Goal: Information Seeking & Learning: Learn about a topic

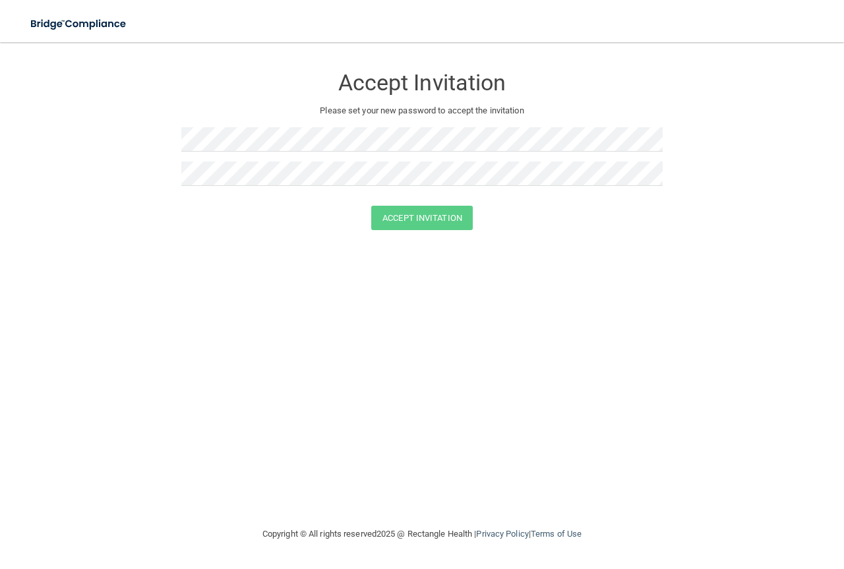
click at [743, 191] on form "Accept Invitation Please set your new password to accept the invitation Accept …" at bounding box center [421, 150] width 791 height 191
click at [740, 218] on div "Accept Invitation" at bounding box center [421, 218] width 811 height 24
click at [433, 220] on button "Accept Invitation" at bounding box center [422, 218] width 102 height 24
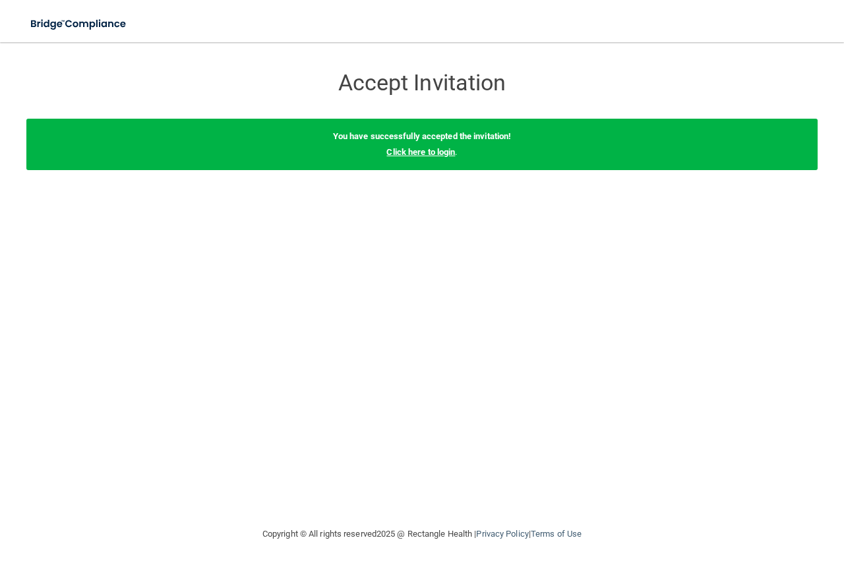
click at [445, 152] on link "Click here to login" at bounding box center [420, 152] width 69 height 10
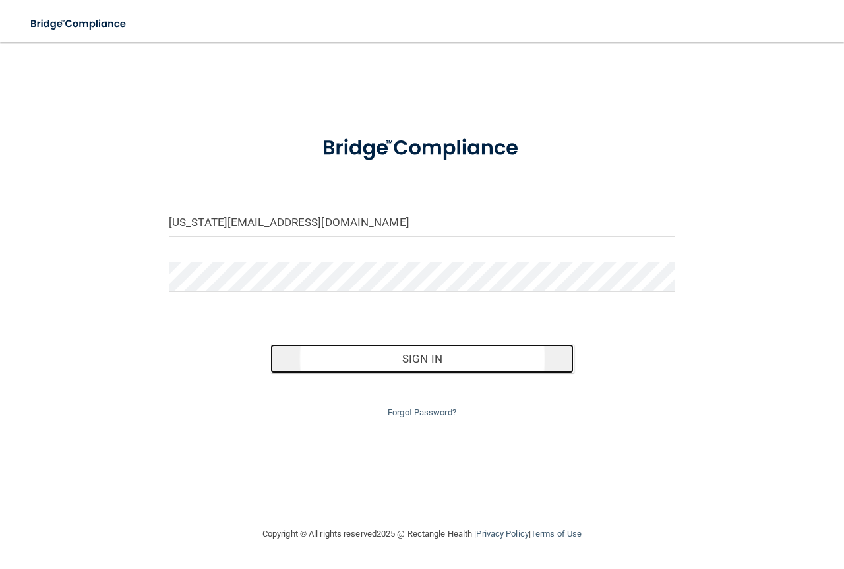
click at [414, 355] on button "Sign In" at bounding box center [422, 358] width 304 height 29
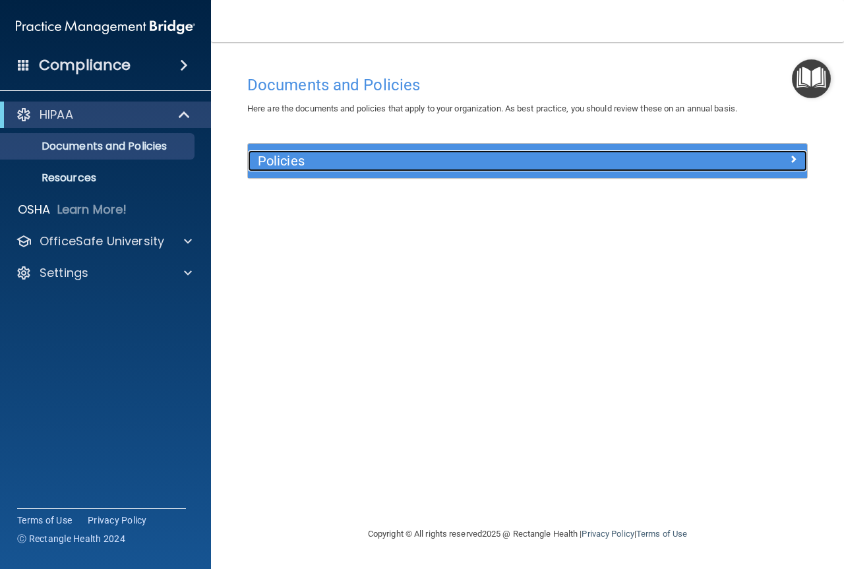
click at [748, 162] on div at bounding box center [737, 158] width 140 height 16
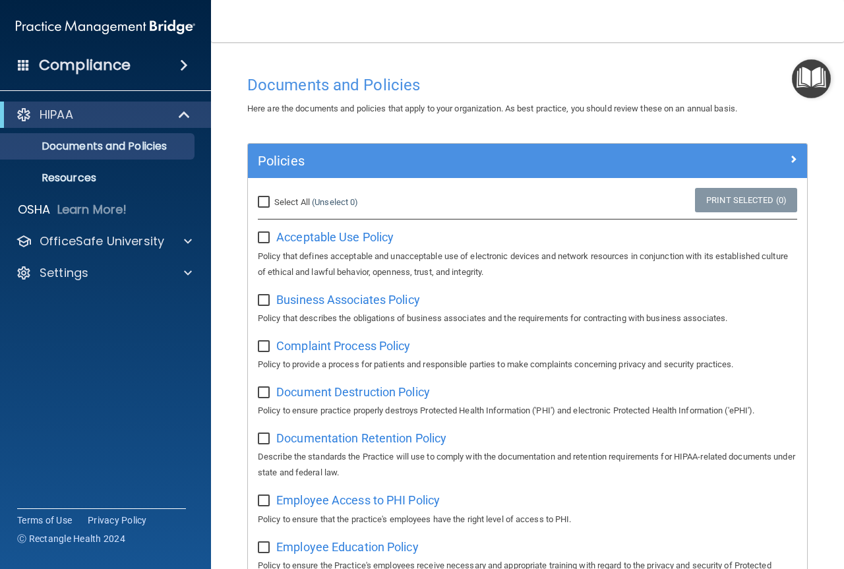
click at [111, 73] on h4 "Compliance" at bounding box center [85, 65] width 92 height 18
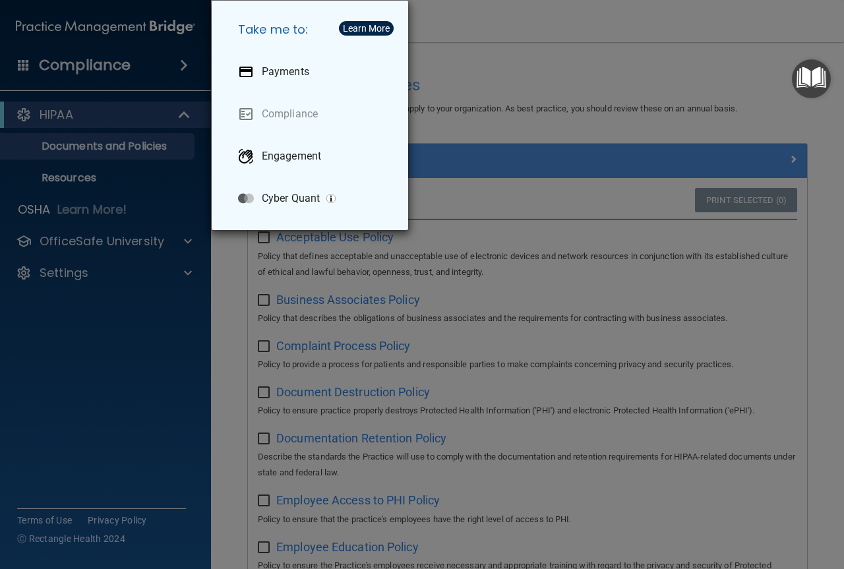
click at [115, 68] on div "Take me to: Payments Compliance Engagement Cyber Quant" at bounding box center [422, 284] width 844 height 569
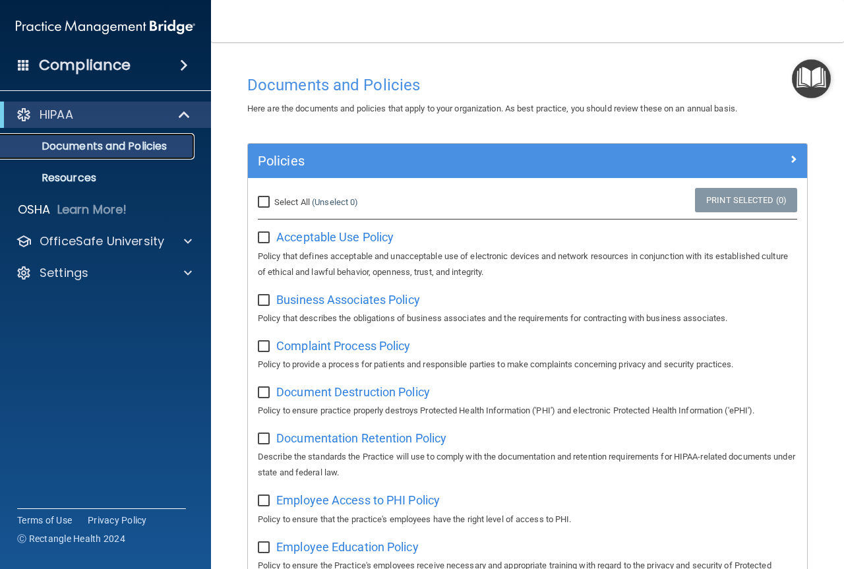
click at [98, 144] on p "Documents and Policies" at bounding box center [99, 146] width 180 height 13
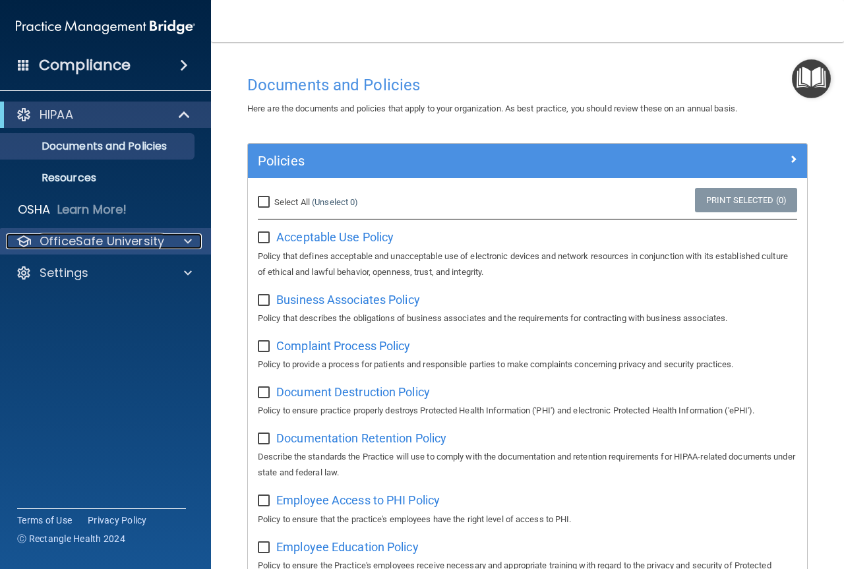
click at [129, 240] on p "OfficeSafe University" at bounding box center [102, 241] width 125 height 16
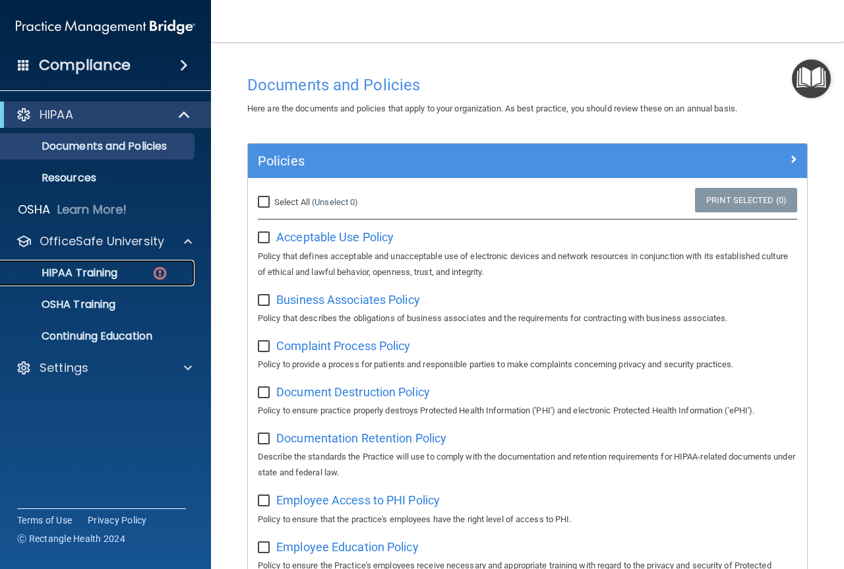
click at [97, 273] on p "HIPAA Training" at bounding box center [63, 272] width 109 height 13
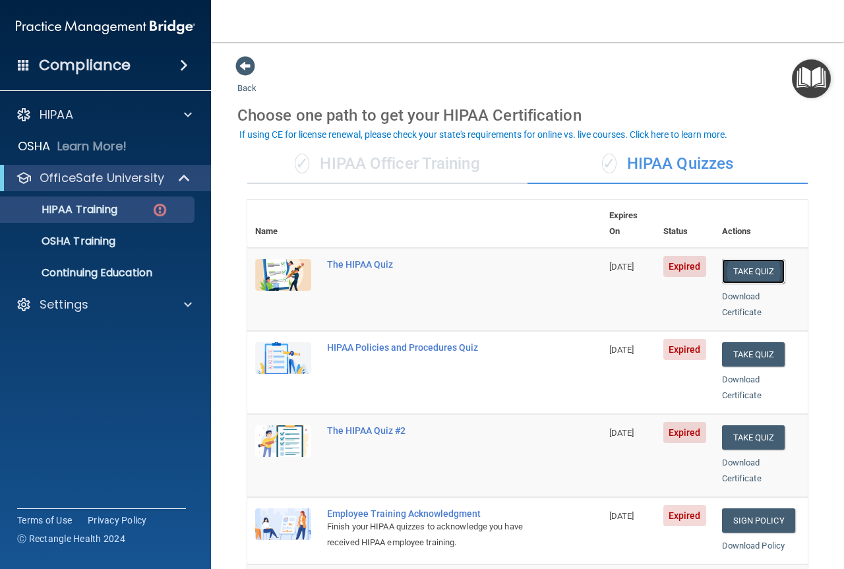
click at [732, 259] on button "Take Quiz" at bounding box center [753, 271] width 63 height 24
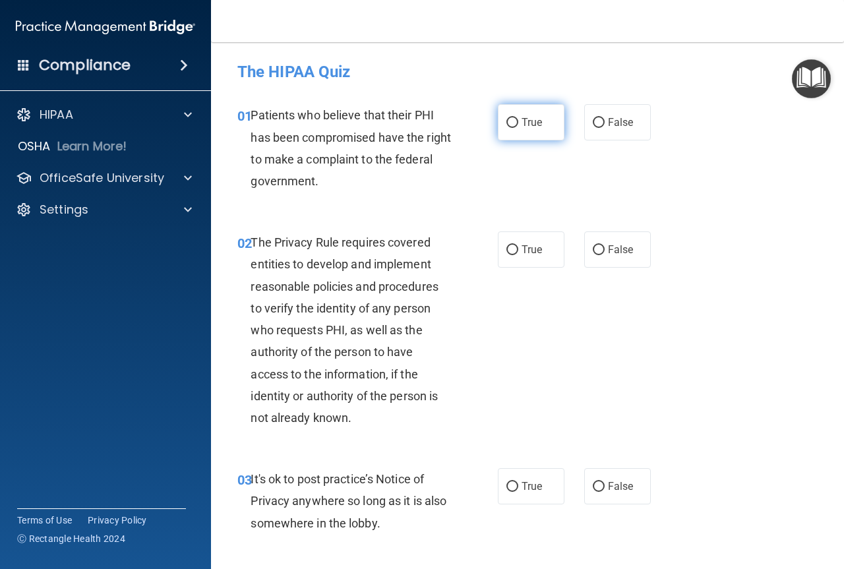
click at [510, 124] on input "True" at bounding box center [512, 123] width 12 height 10
radio input "true"
click at [509, 246] on input "True" at bounding box center [512, 250] width 12 height 10
radio input "true"
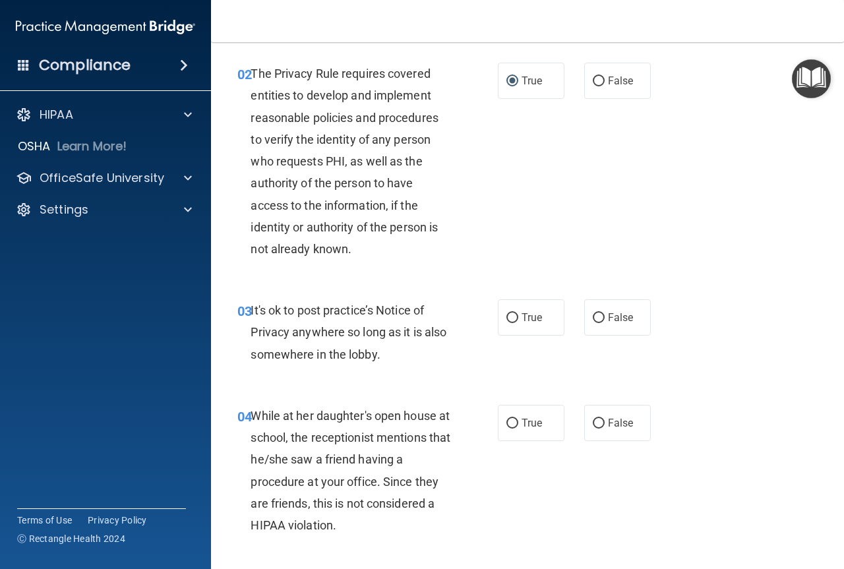
scroll to position [242, 0]
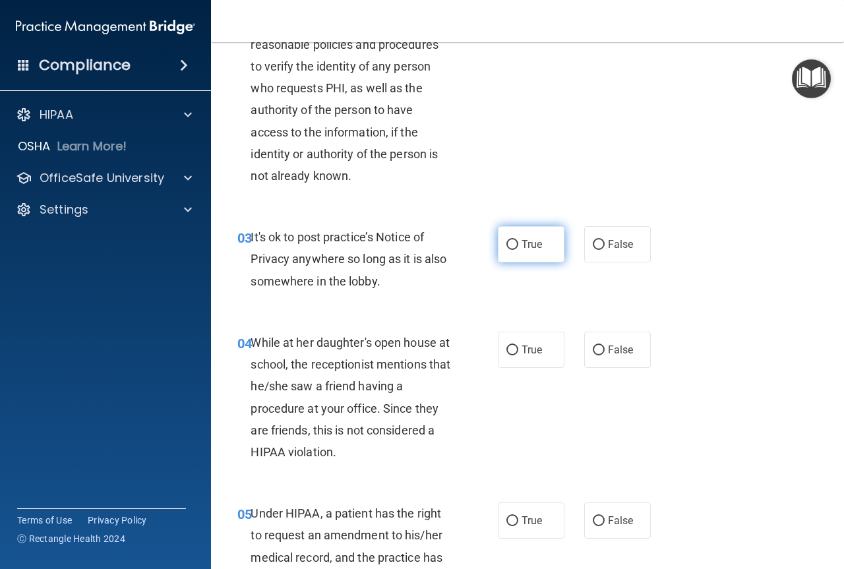
click at [512, 238] on label "True" at bounding box center [531, 244] width 67 height 36
click at [512, 240] on input "True" at bounding box center [512, 245] width 12 height 10
radio input "true"
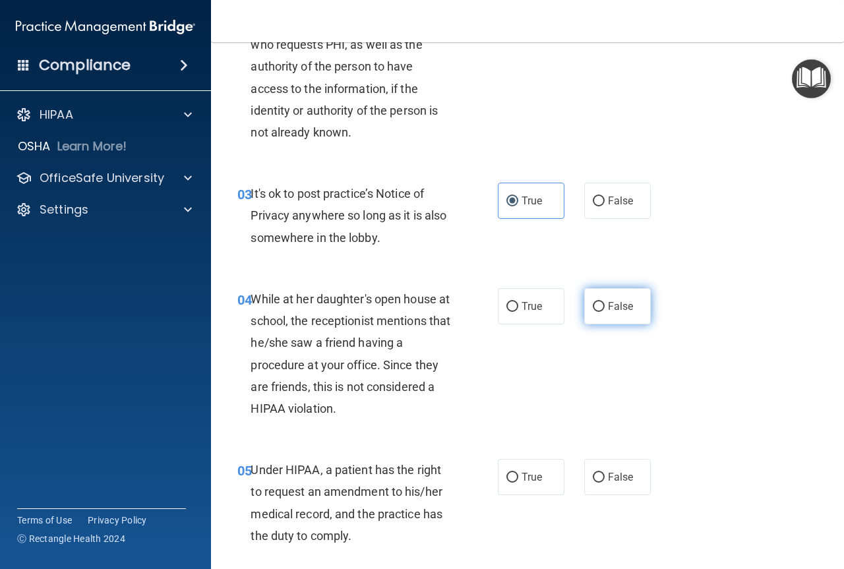
click at [595, 302] on input "False" at bounding box center [599, 307] width 12 height 10
radio input "true"
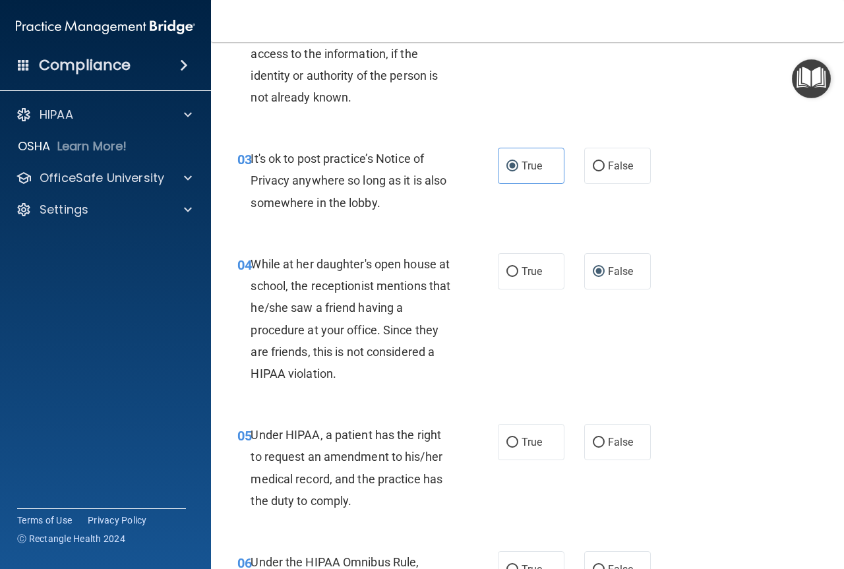
scroll to position [374, 0]
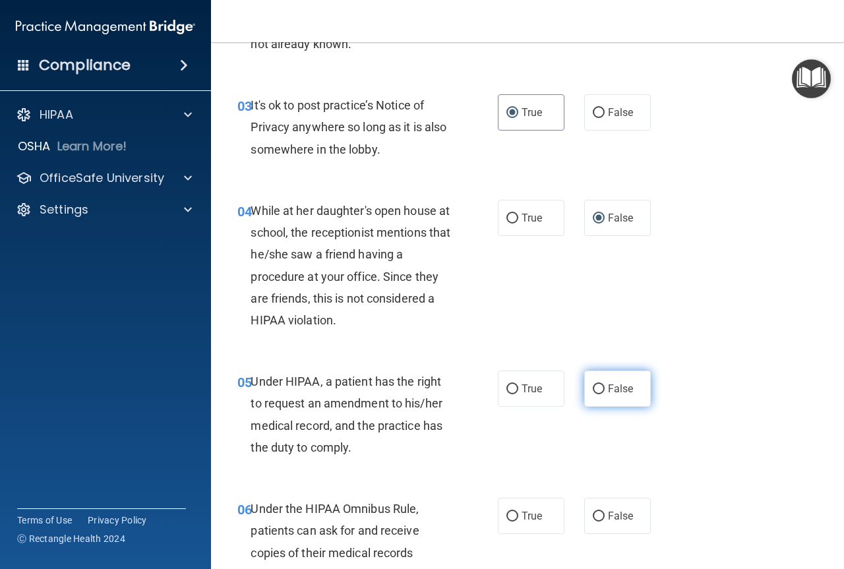
click at [593, 389] on input "False" at bounding box center [599, 389] width 12 height 10
radio input "true"
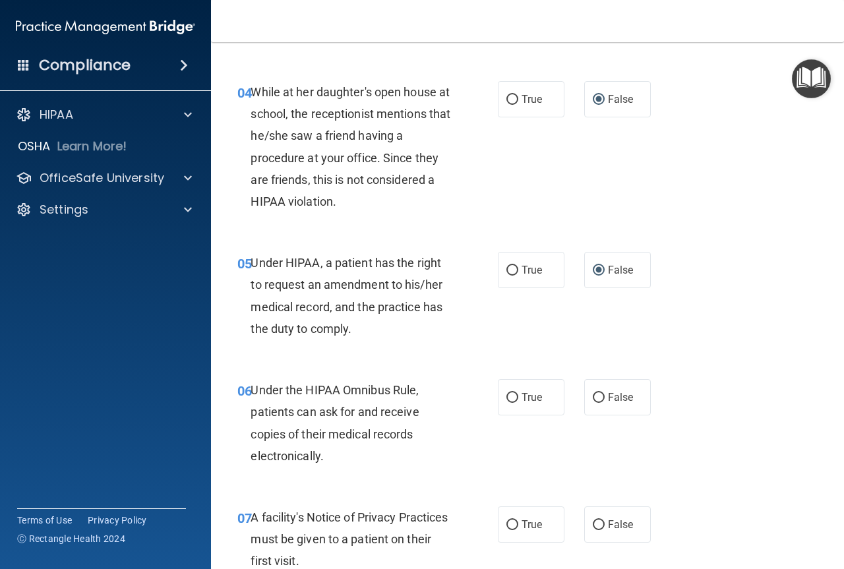
scroll to position [549, 0]
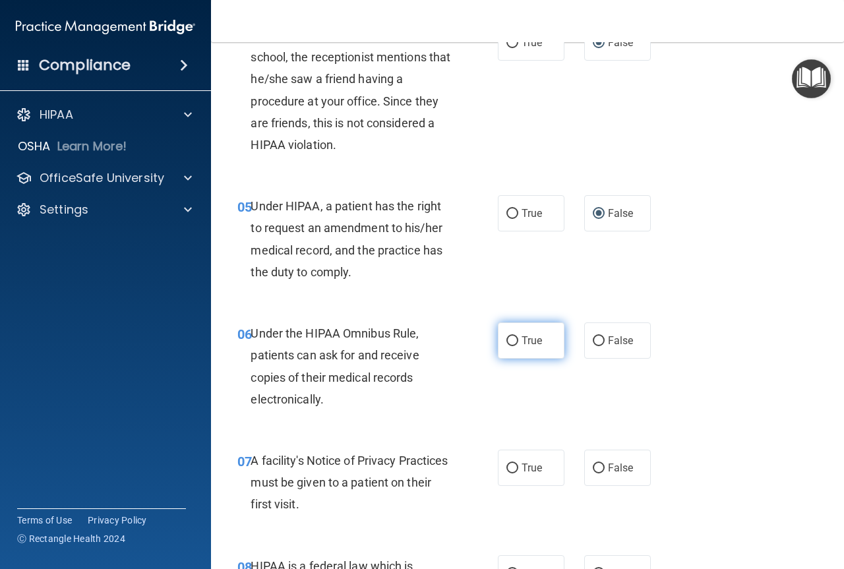
click at [506, 343] on input "True" at bounding box center [512, 341] width 12 height 10
radio input "true"
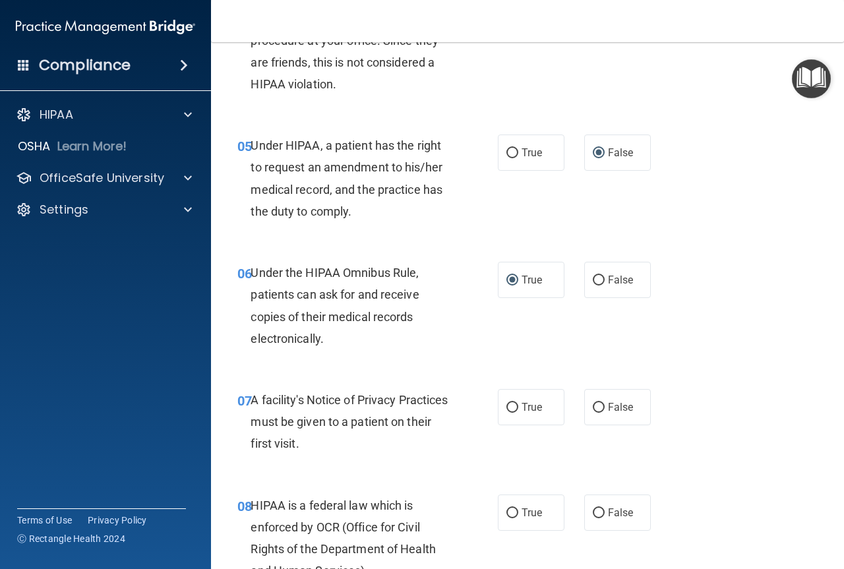
scroll to position [637, 0]
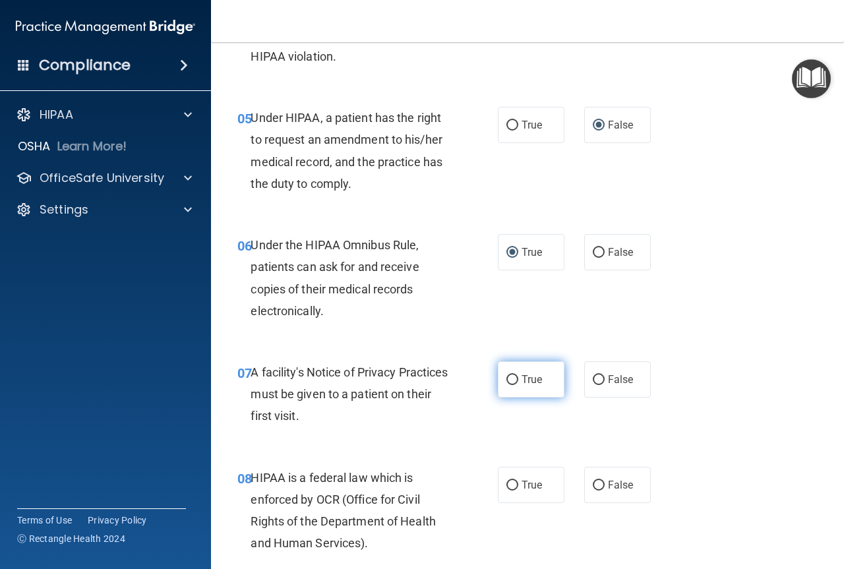
click at [526, 384] on span "True" at bounding box center [531, 379] width 20 height 13
click at [518, 384] on input "True" at bounding box center [512, 380] width 12 height 10
radio input "true"
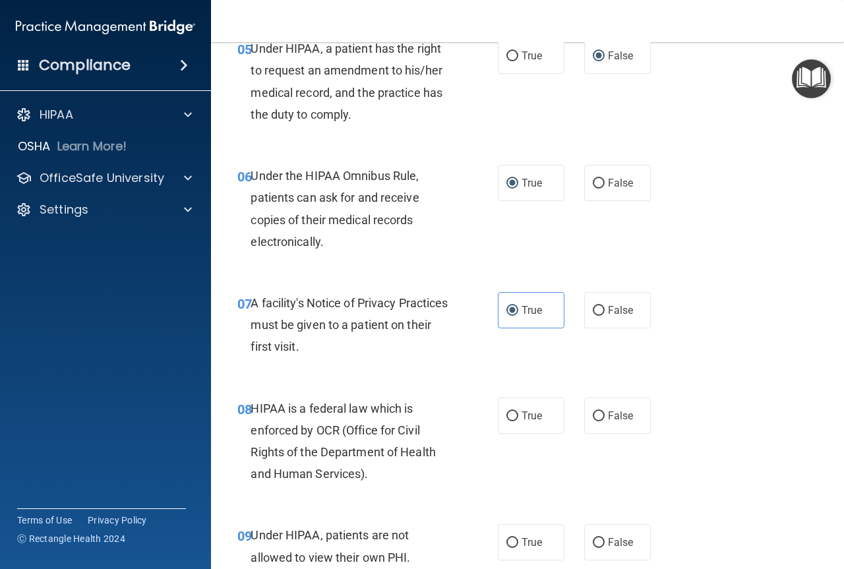
scroll to position [725, 0]
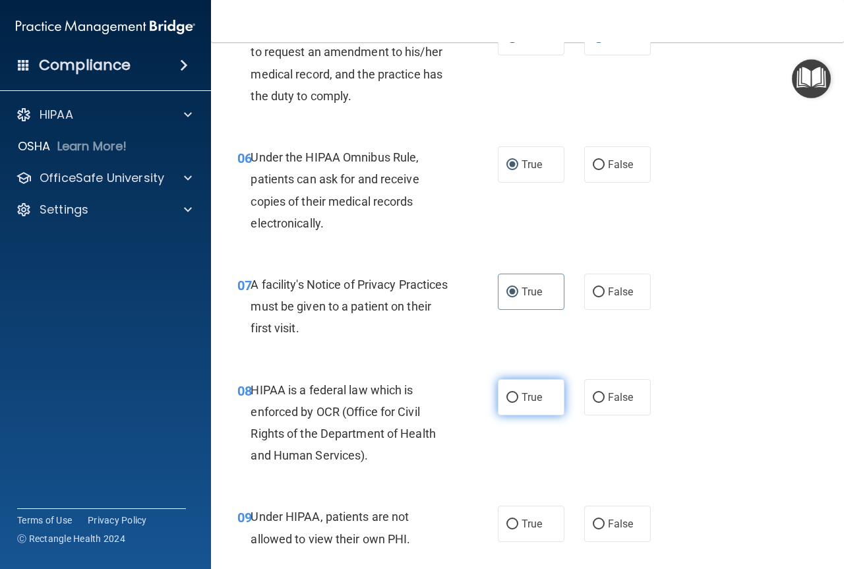
click at [521, 398] on span "True" at bounding box center [531, 397] width 20 height 13
click at [518, 398] on input "True" at bounding box center [512, 398] width 12 height 10
radio input "true"
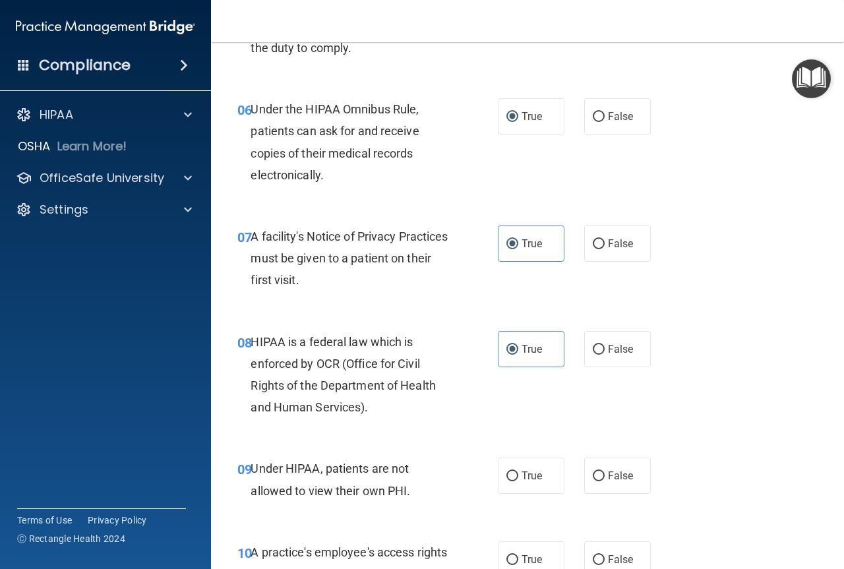
scroll to position [901, 0]
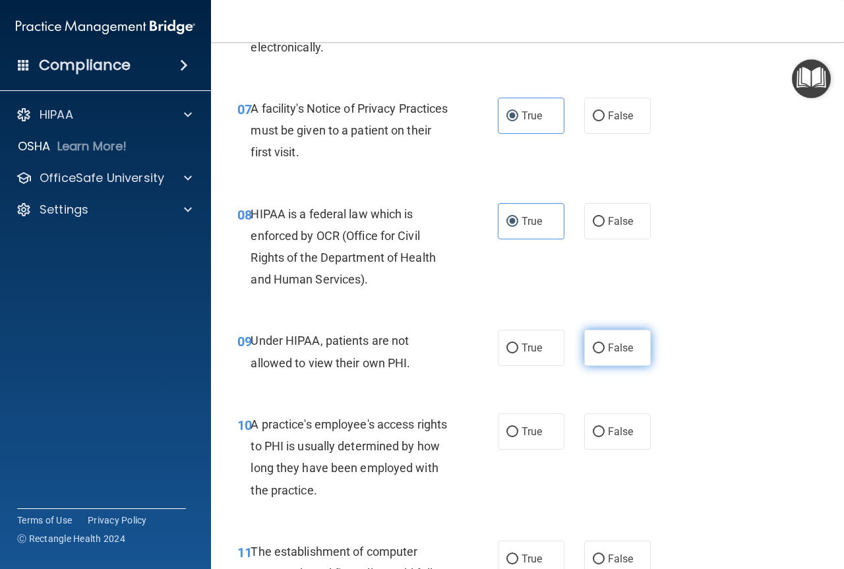
click at [593, 345] on input "False" at bounding box center [599, 348] width 12 height 10
radio input "true"
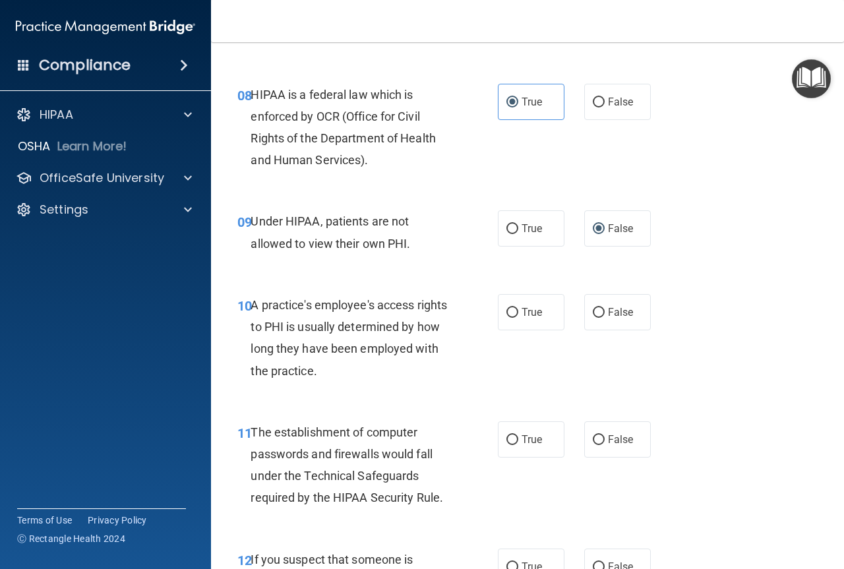
scroll to position [1023, 0]
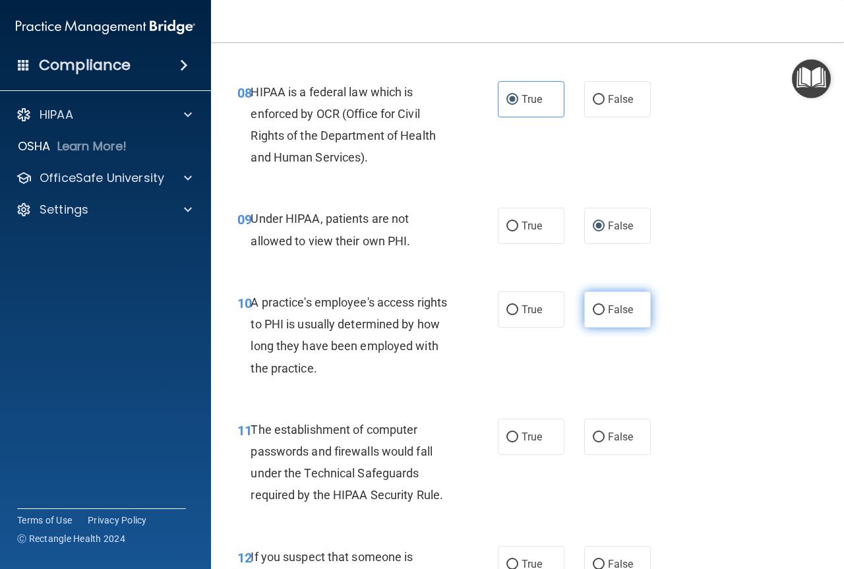
click at [601, 310] on label "False" at bounding box center [617, 309] width 67 height 36
click at [601, 310] on input "False" at bounding box center [599, 310] width 12 height 10
radio input "true"
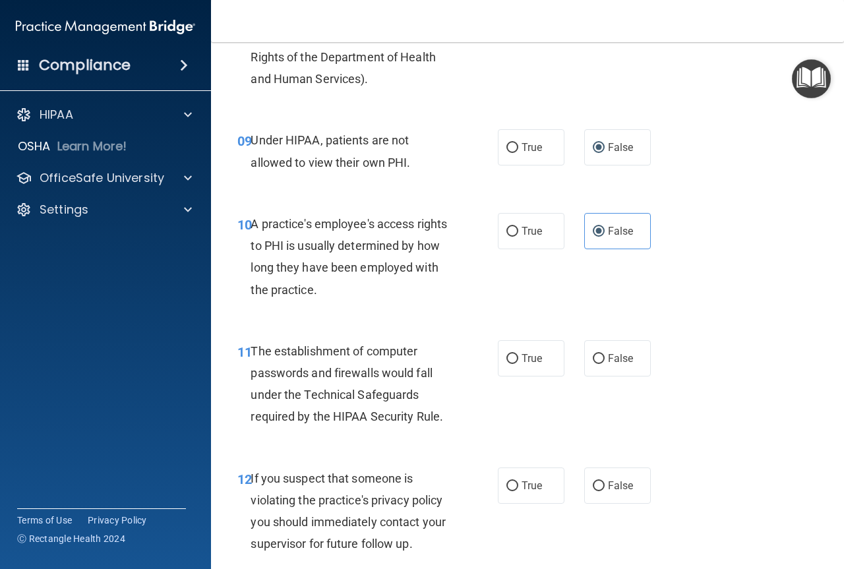
scroll to position [1111, 0]
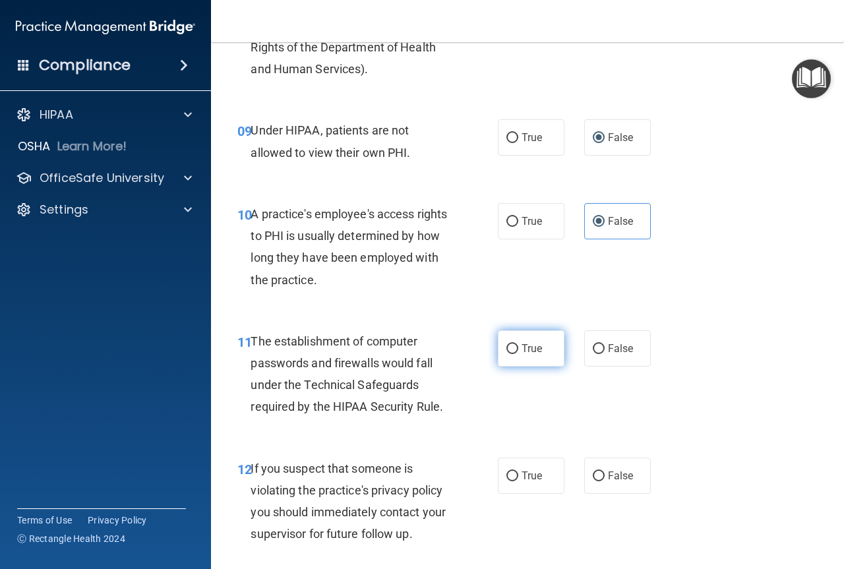
click at [512, 350] on input "True" at bounding box center [512, 349] width 12 height 10
radio input "true"
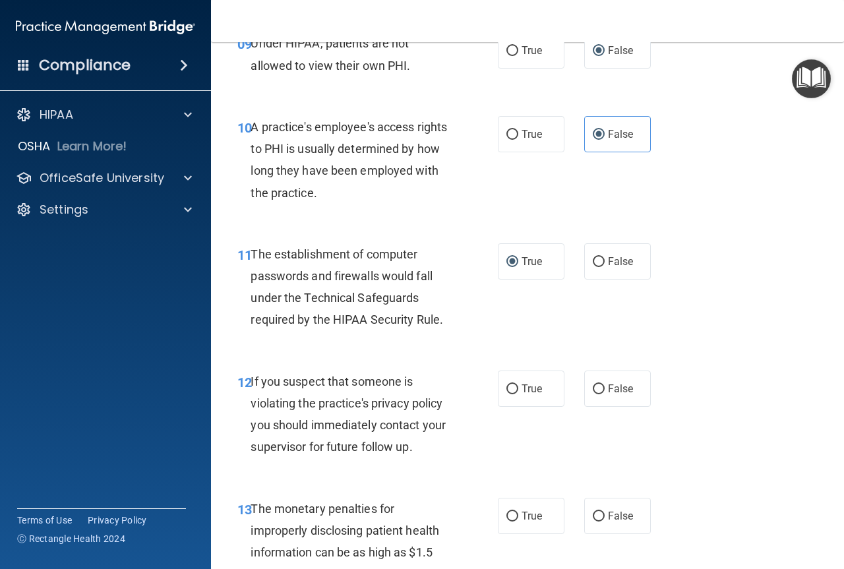
scroll to position [1221, 0]
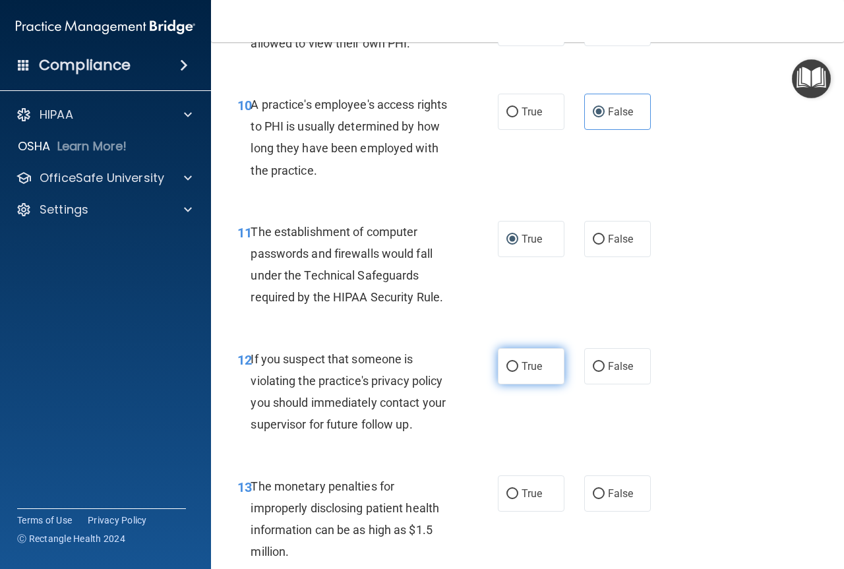
click at [508, 367] on input "True" at bounding box center [512, 367] width 12 height 10
radio input "true"
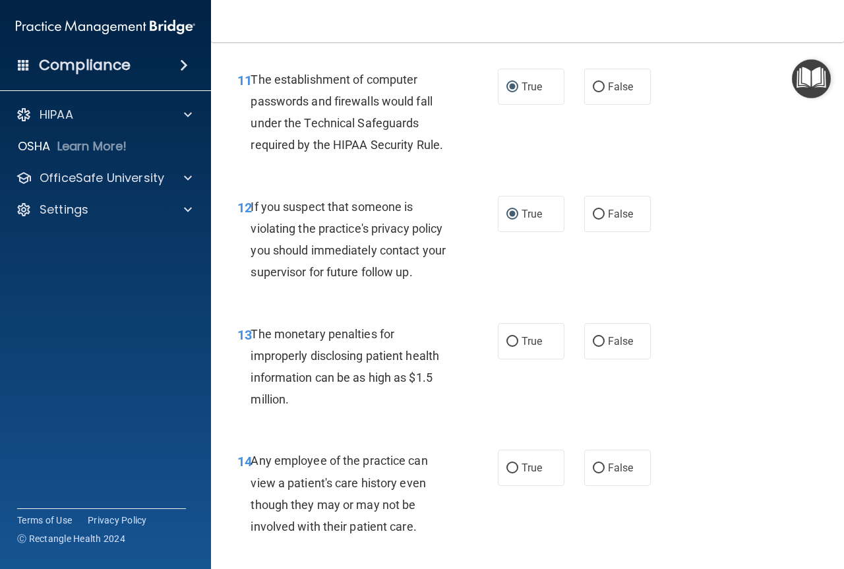
scroll to position [1375, 0]
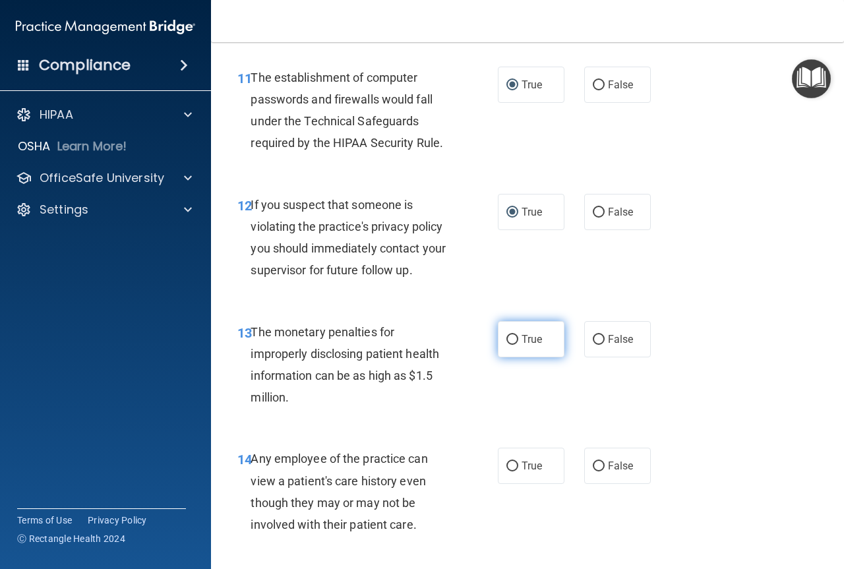
click at [521, 345] on label "True" at bounding box center [531, 339] width 67 height 36
click at [518, 345] on input "True" at bounding box center [512, 340] width 12 height 10
radio input "true"
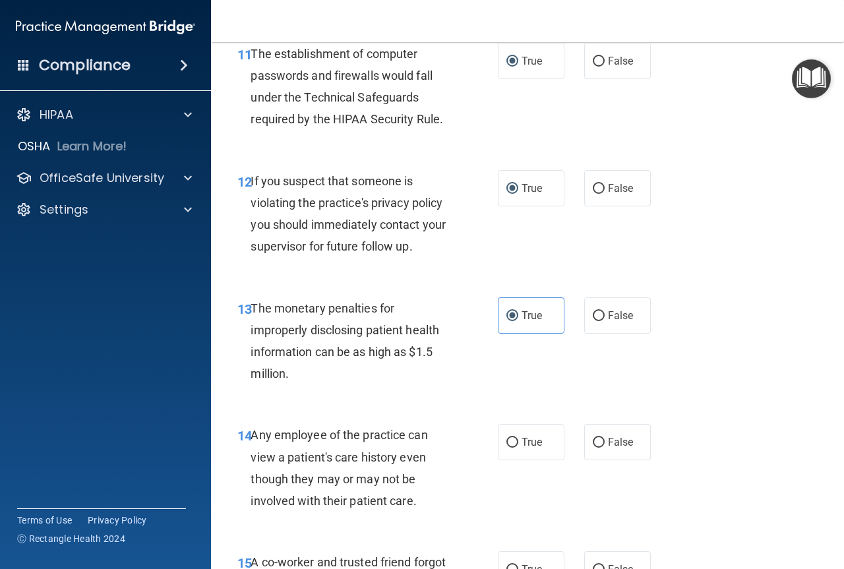
scroll to position [1441, 0]
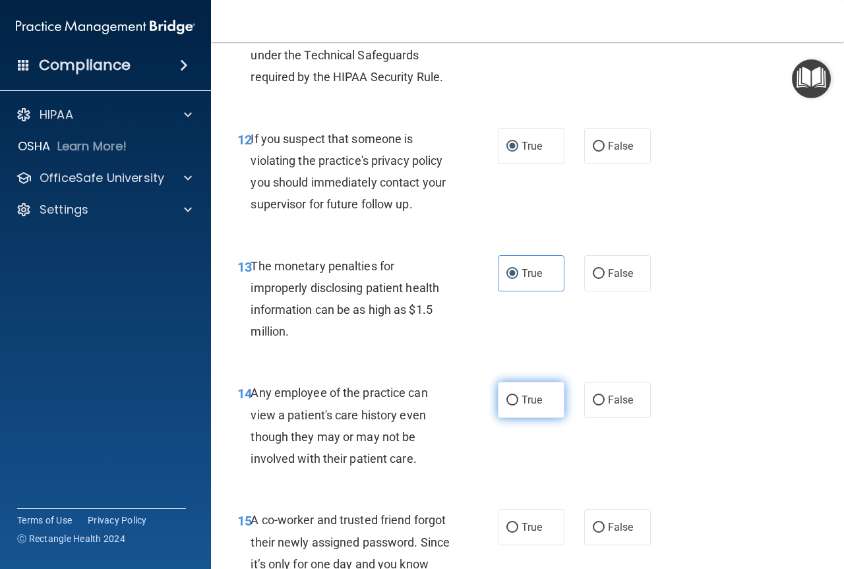
click at [509, 399] on input "True" at bounding box center [512, 401] width 12 height 10
radio input "true"
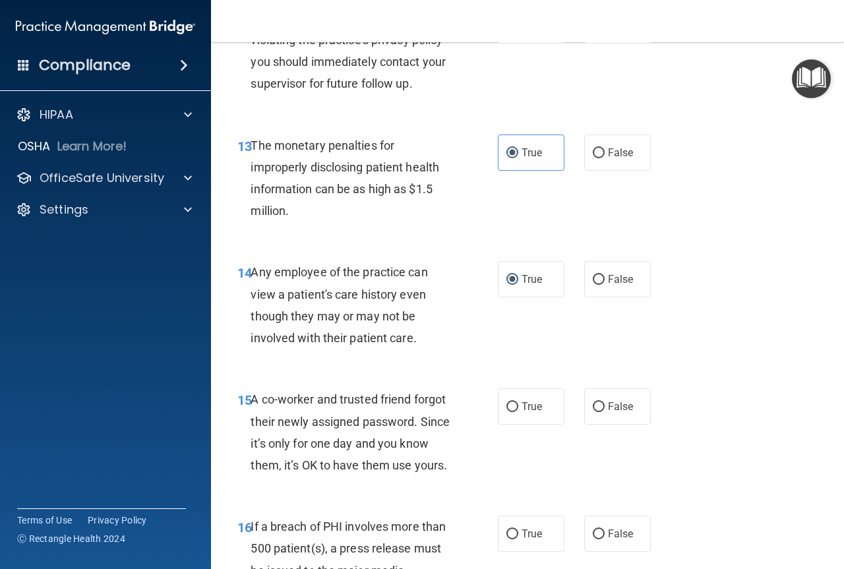
scroll to position [1573, 0]
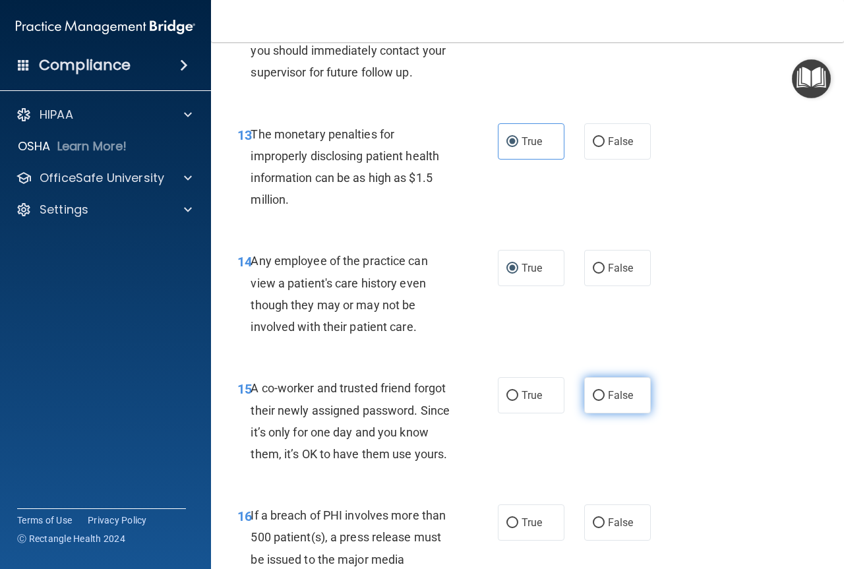
click at [596, 401] on input "False" at bounding box center [599, 396] width 12 height 10
radio input "true"
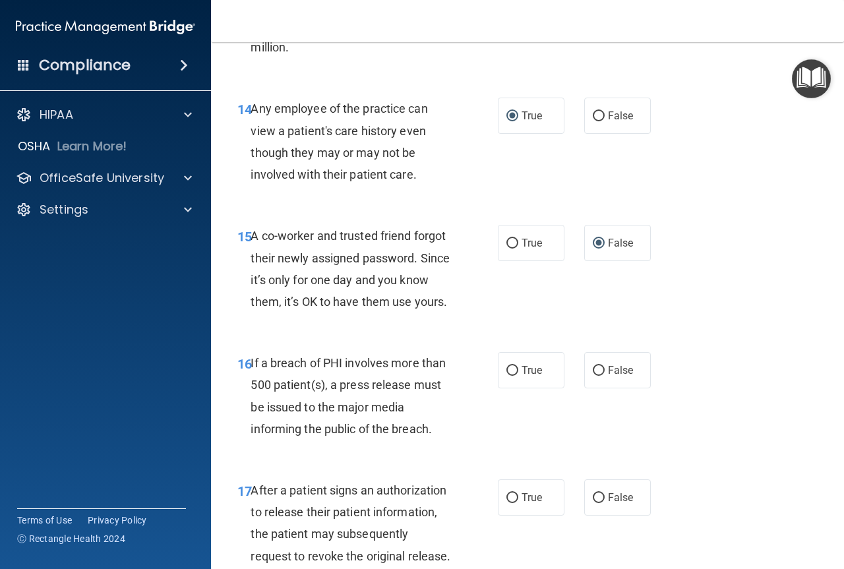
scroll to position [1726, 0]
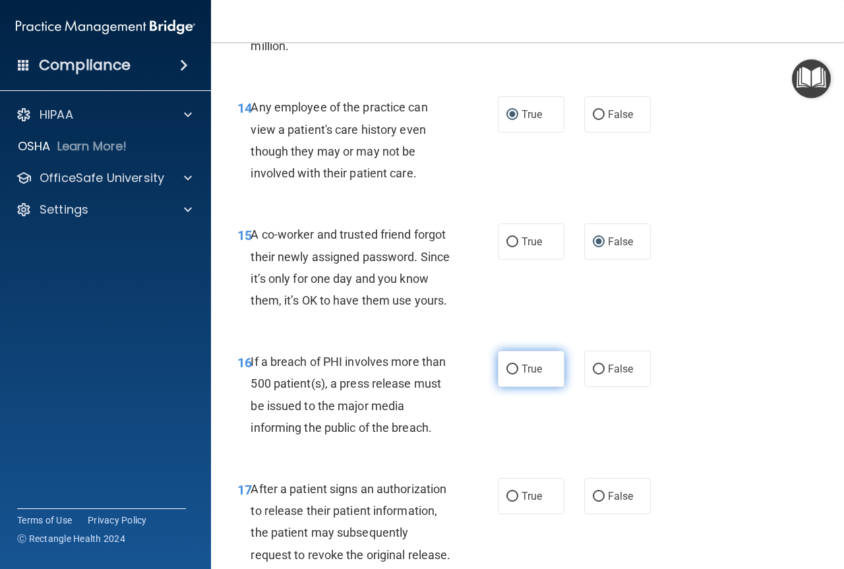
click at [521, 375] on span "True" at bounding box center [531, 369] width 20 height 13
click at [517, 374] on input "True" at bounding box center [512, 370] width 12 height 10
radio input "true"
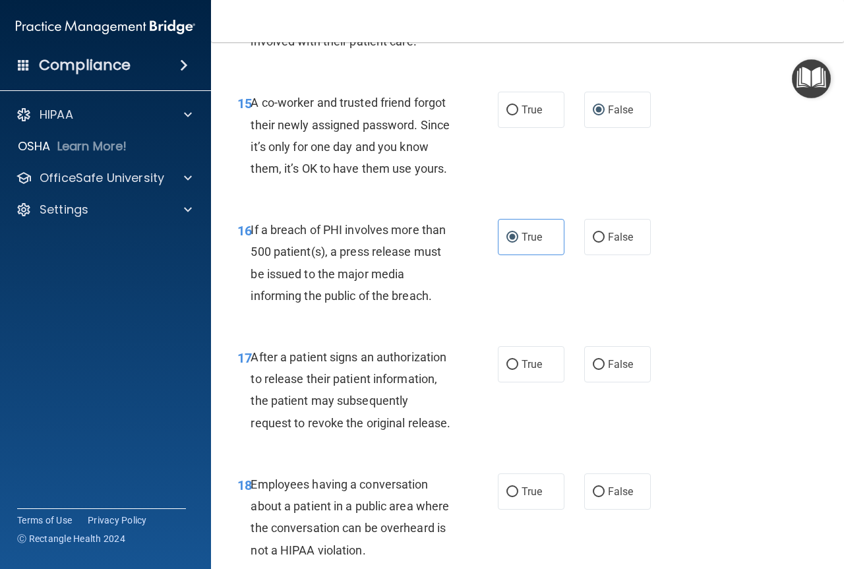
scroll to position [1880, 0]
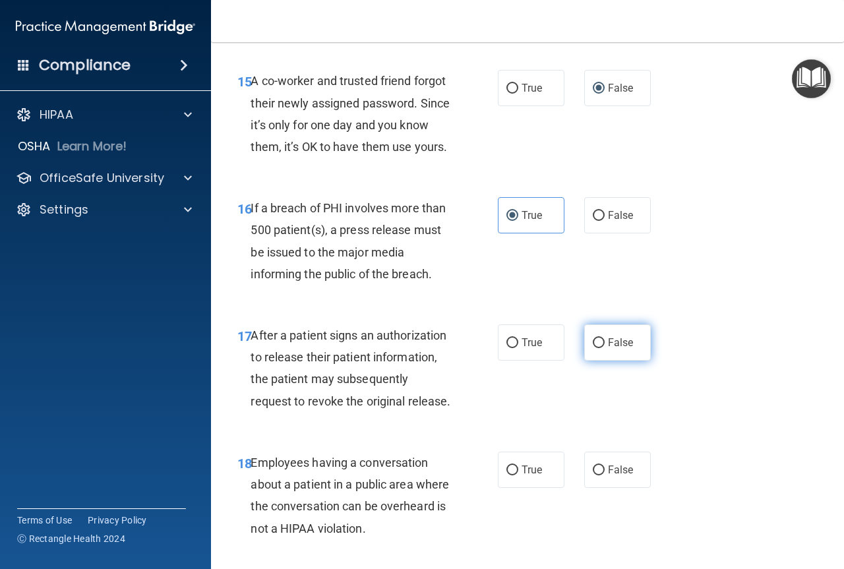
click at [599, 361] on label "False" at bounding box center [617, 342] width 67 height 36
click at [599, 348] on input "False" at bounding box center [599, 343] width 12 height 10
radio input "true"
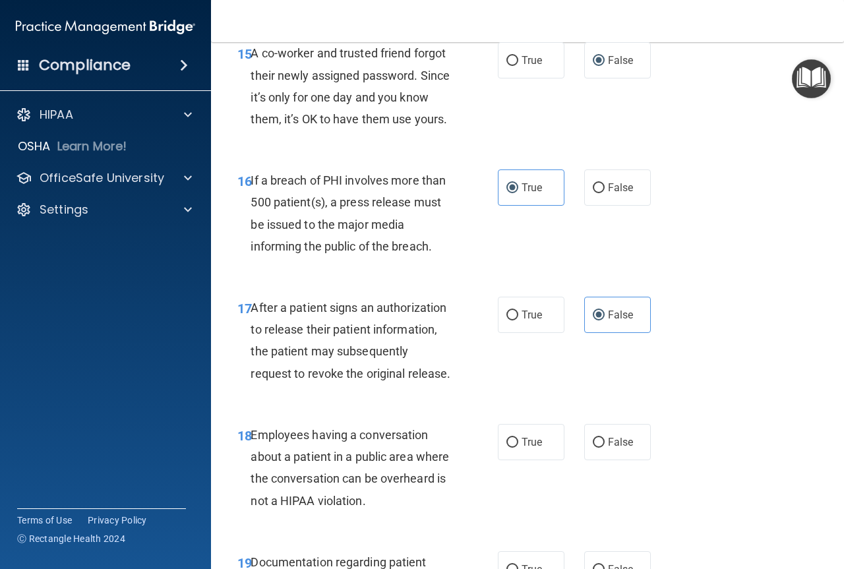
scroll to position [1968, 0]
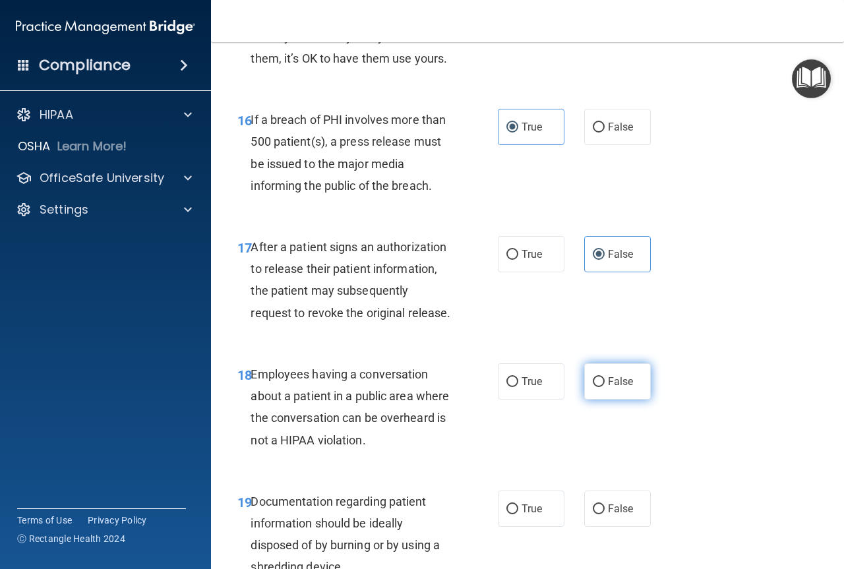
click at [593, 387] on input "False" at bounding box center [599, 382] width 12 height 10
radio input "true"
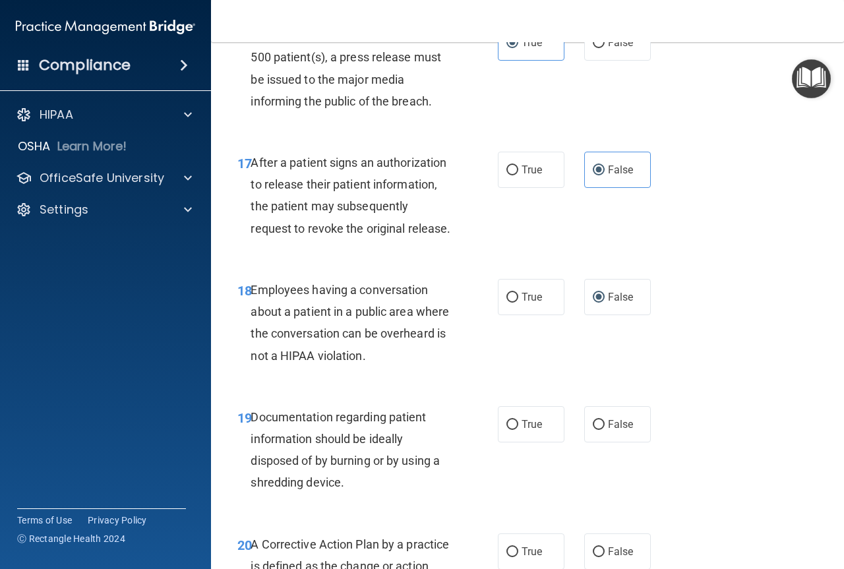
scroll to position [2056, 0]
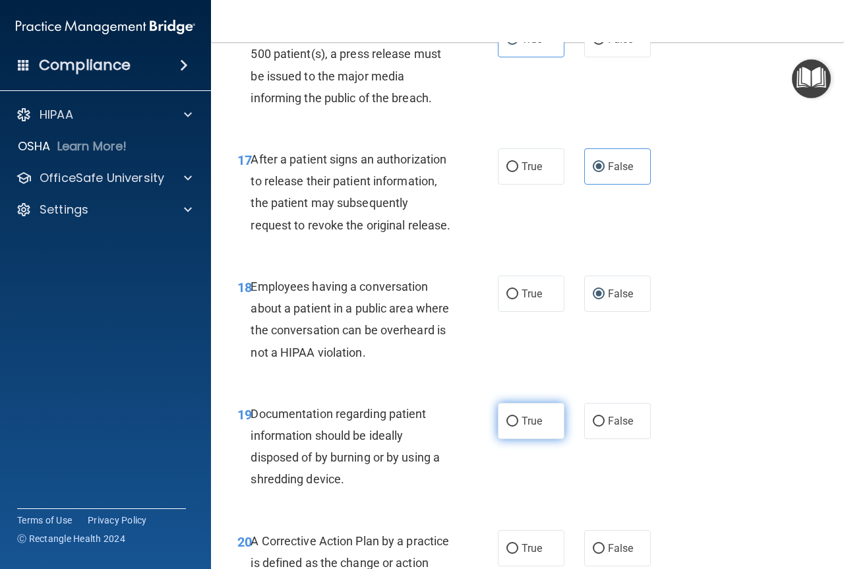
drag, startPoint x: 512, startPoint y: 467, endPoint x: 492, endPoint y: 474, distance: 20.8
click at [512, 427] on input "True" at bounding box center [512, 422] width 12 height 10
radio input "true"
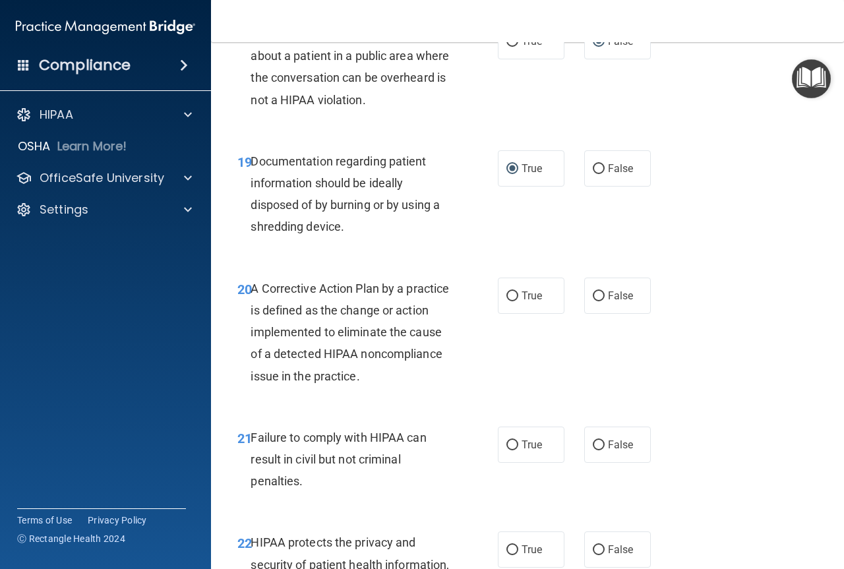
scroll to position [2320, 0]
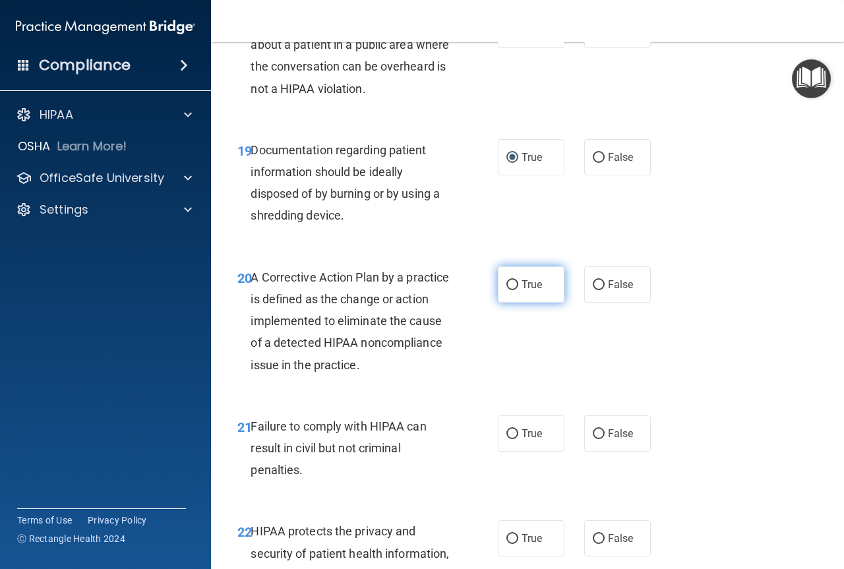
click at [521, 291] on span "True" at bounding box center [531, 284] width 20 height 13
click at [518, 290] on input "True" at bounding box center [512, 285] width 12 height 10
radio input "true"
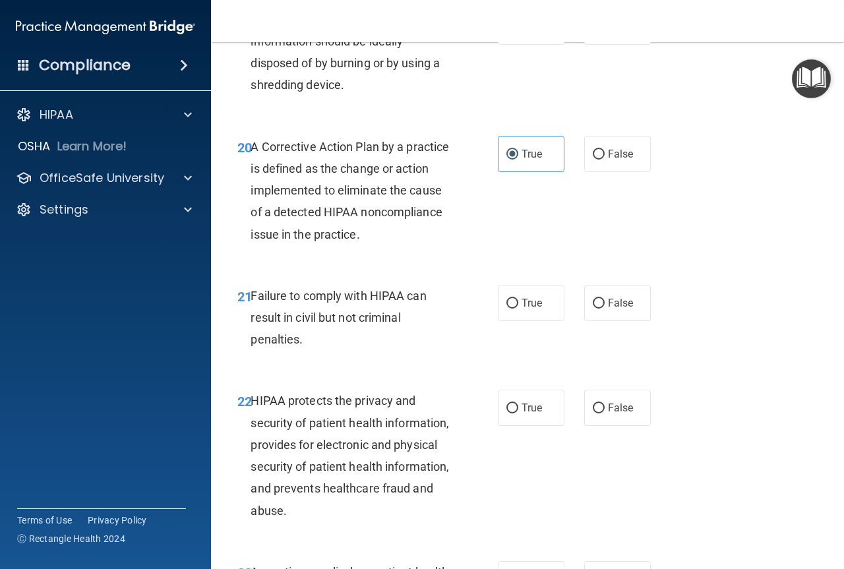
scroll to position [2452, 0]
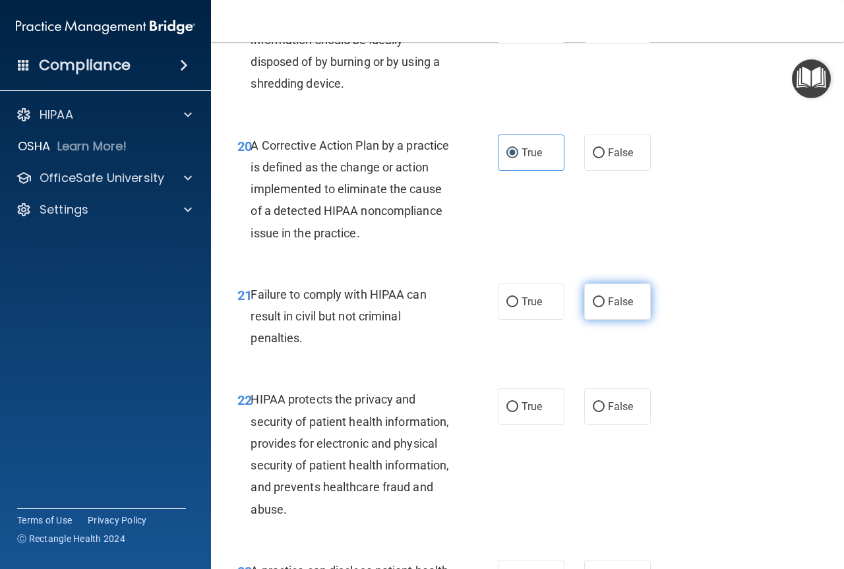
click at [603, 320] on label "False" at bounding box center [617, 301] width 67 height 36
click at [603, 307] on input "False" at bounding box center [599, 302] width 12 height 10
radio input "true"
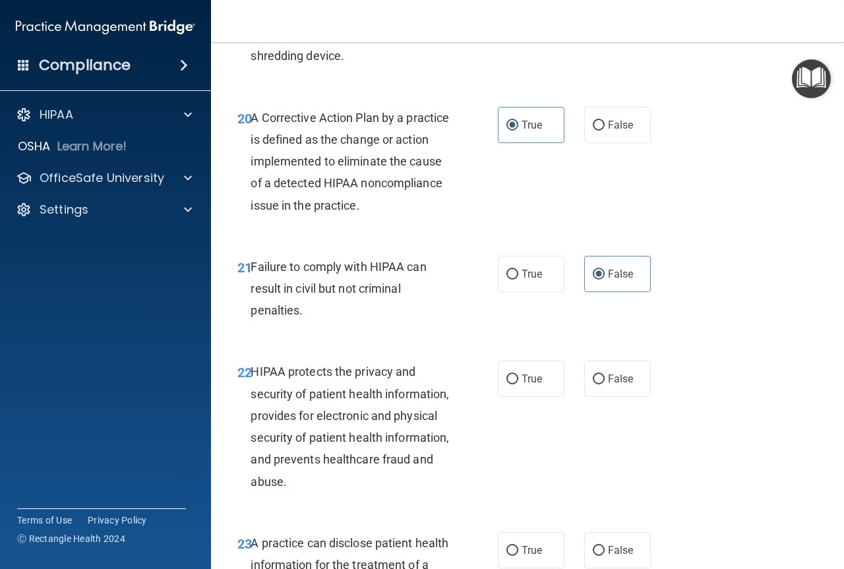
scroll to position [2518, 0]
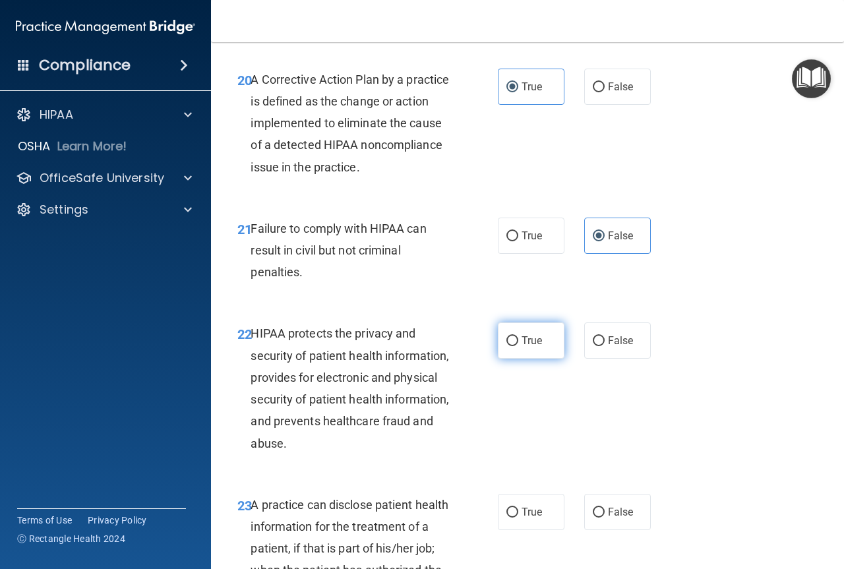
click at [506, 346] on input "True" at bounding box center [512, 341] width 12 height 10
radio input "true"
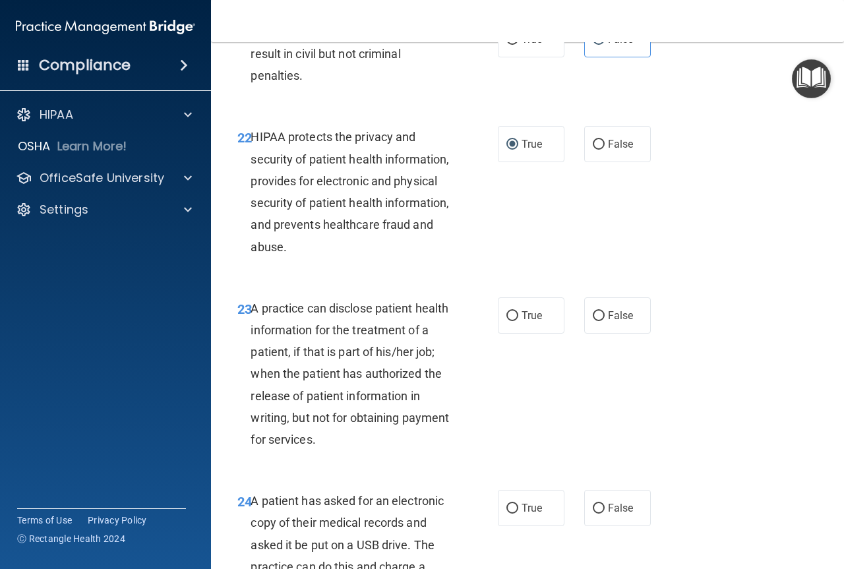
scroll to position [2715, 0]
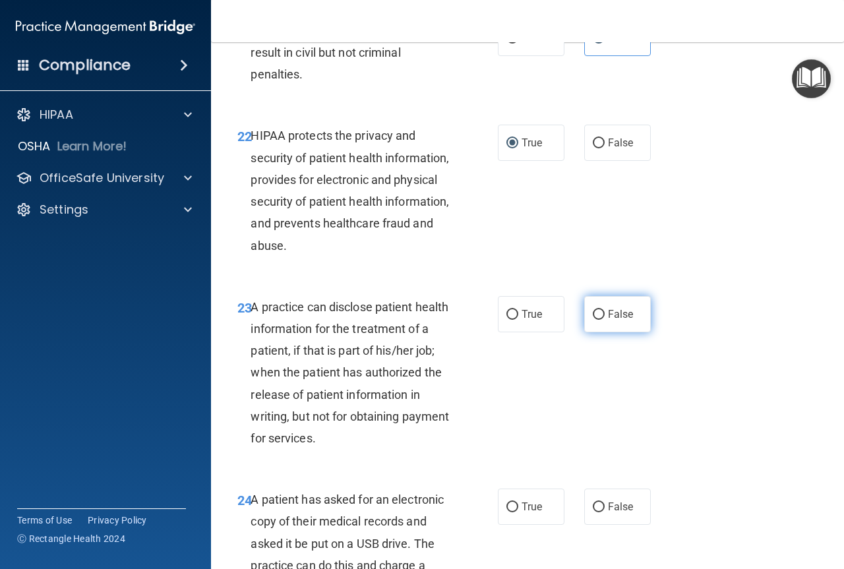
click at [608, 320] on span "False" at bounding box center [621, 314] width 26 height 13
click at [604, 320] on input "False" at bounding box center [599, 315] width 12 height 10
radio input "true"
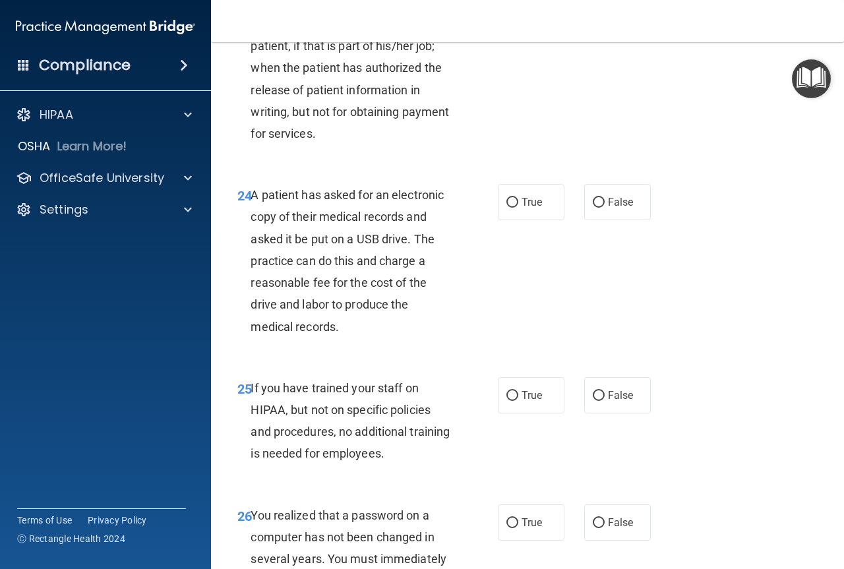
scroll to position [3045, 0]
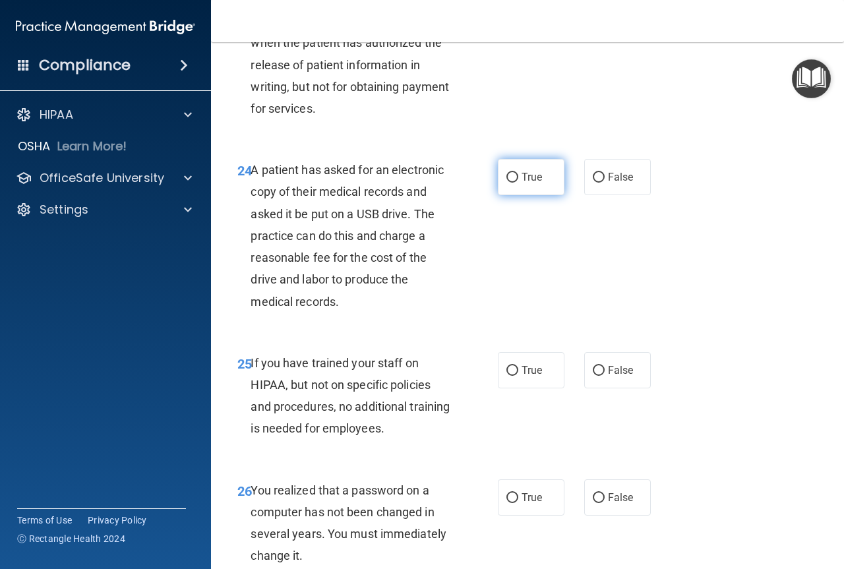
click at [518, 195] on label "True" at bounding box center [531, 177] width 67 height 36
click at [518, 183] on input "True" at bounding box center [512, 178] width 12 height 10
radio input "true"
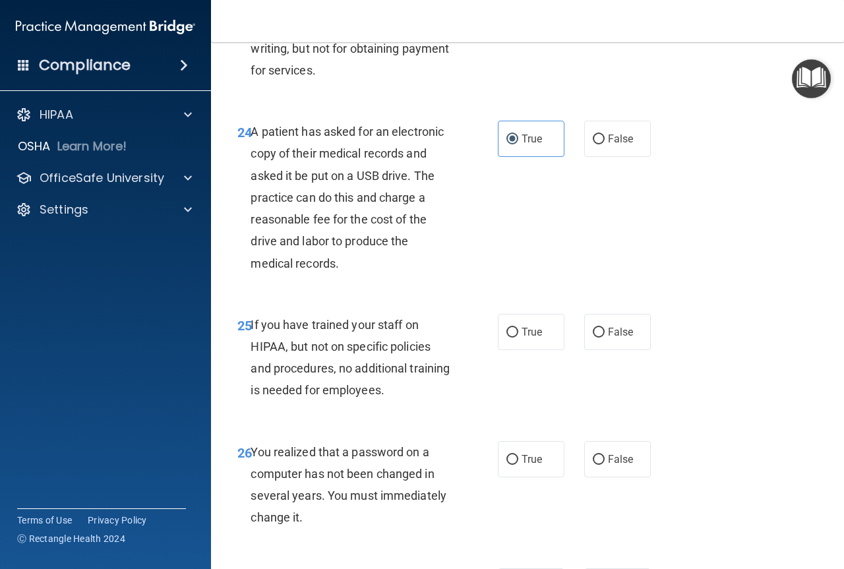
scroll to position [3089, 0]
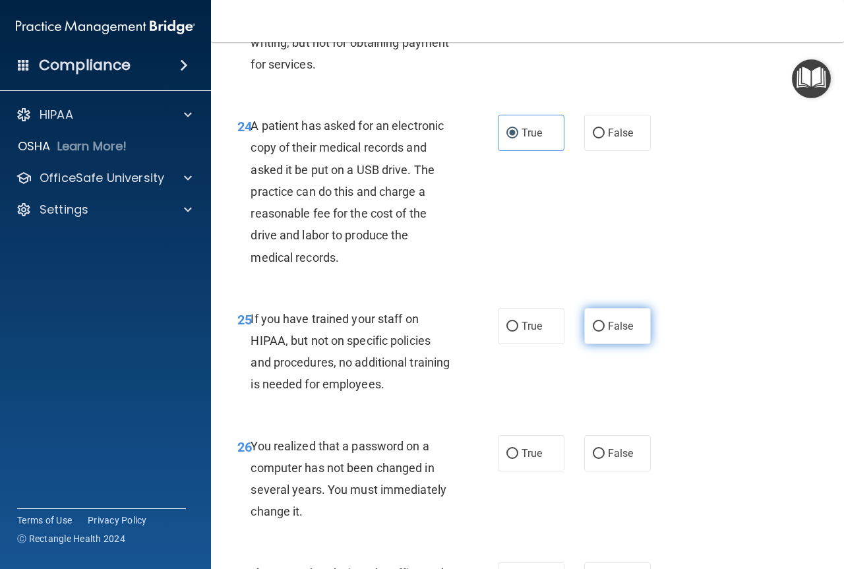
click at [601, 344] on label "False" at bounding box center [617, 326] width 67 height 36
click at [601, 332] on input "False" at bounding box center [599, 327] width 12 height 10
radio input "true"
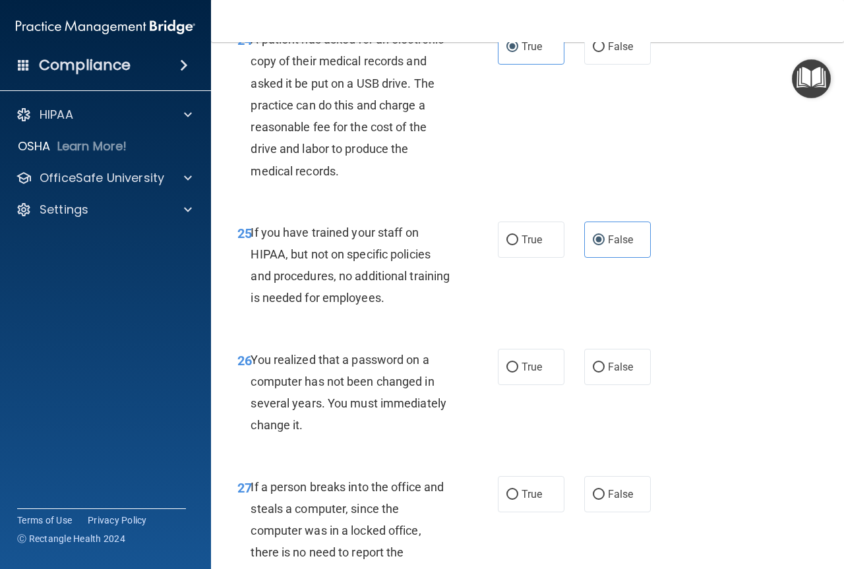
scroll to position [3198, 0]
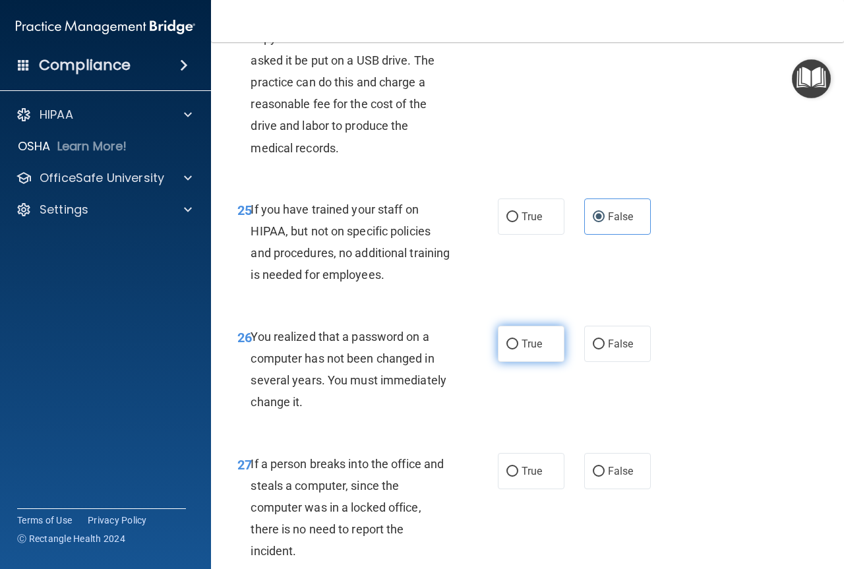
click at [547, 362] on label "True" at bounding box center [531, 344] width 67 height 36
click at [518, 349] on input "True" at bounding box center [512, 344] width 12 height 10
radio input "true"
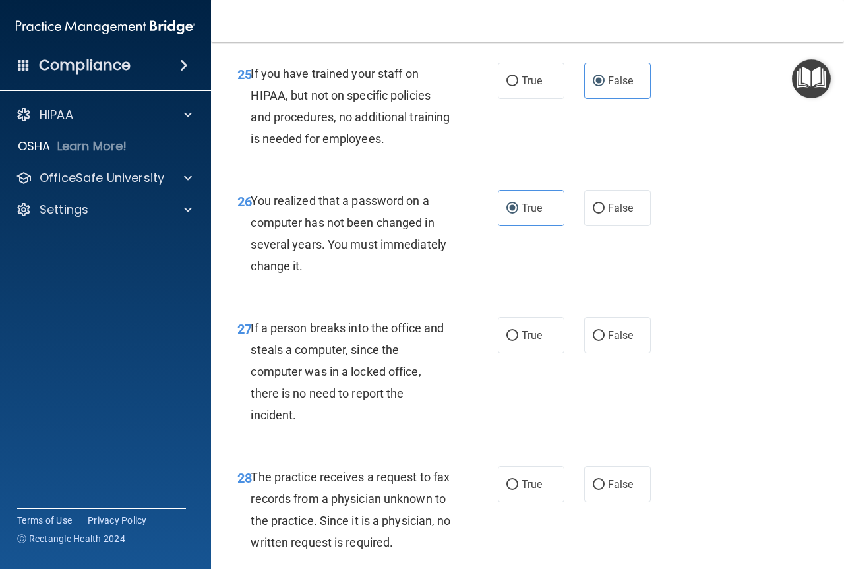
scroll to position [3353, 0]
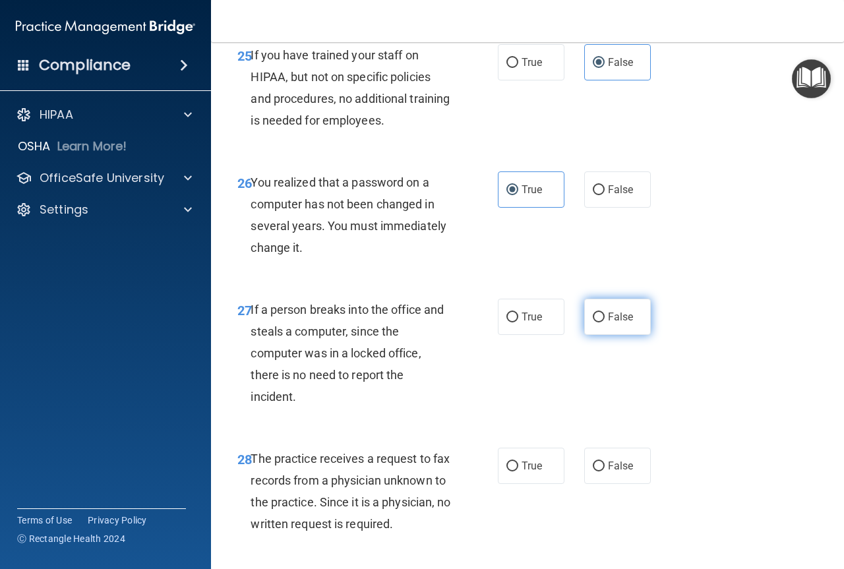
click at [603, 335] on label "False" at bounding box center [617, 317] width 67 height 36
click at [603, 322] on input "False" at bounding box center [599, 317] width 12 height 10
radio input "true"
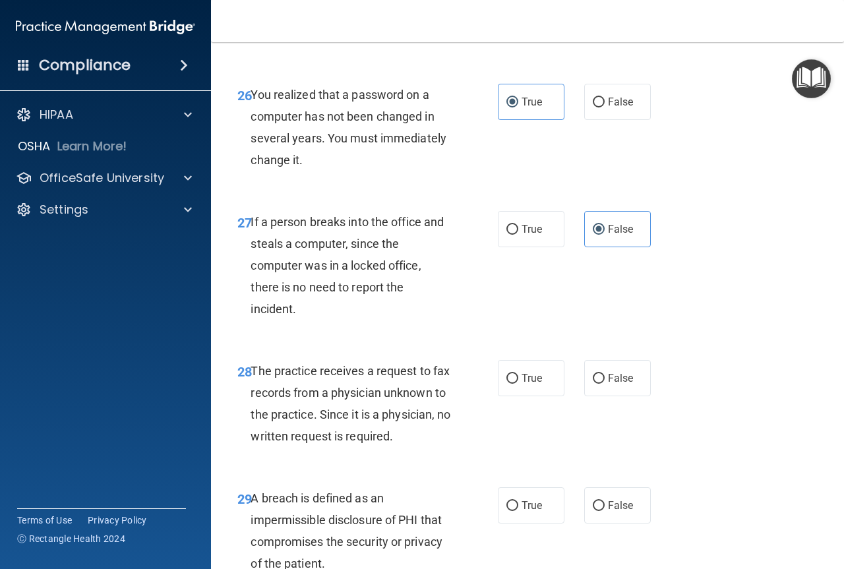
scroll to position [3462, 0]
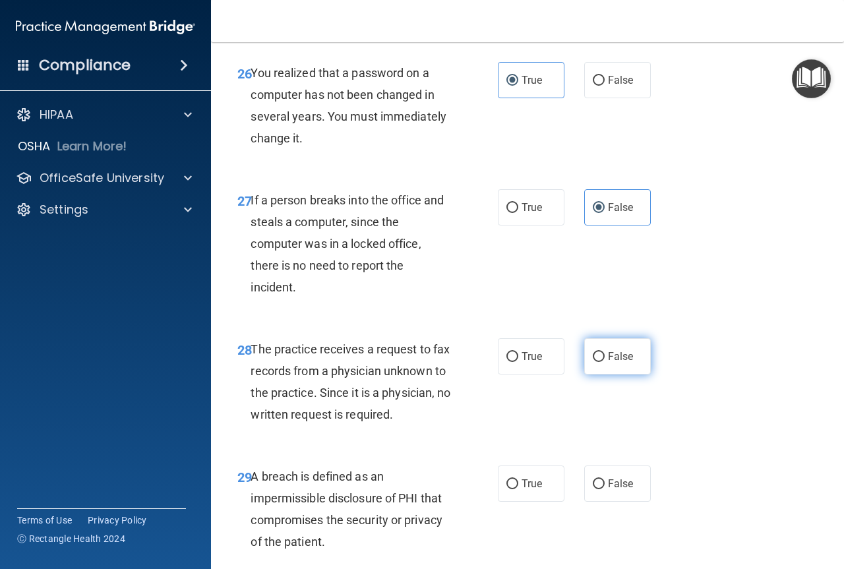
click at [595, 362] on input "False" at bounding box center [599, 357] width 12 height 10
radio input "true"
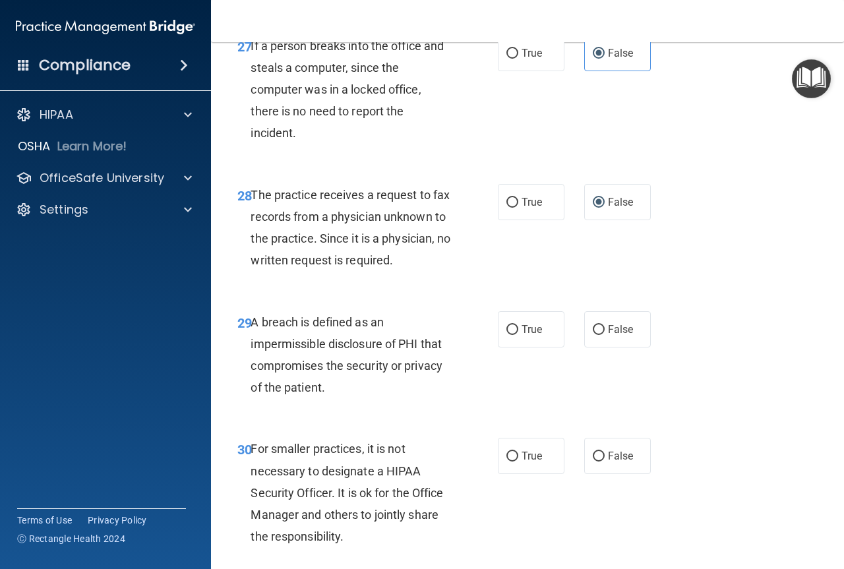
scroll to position [3638, 0]
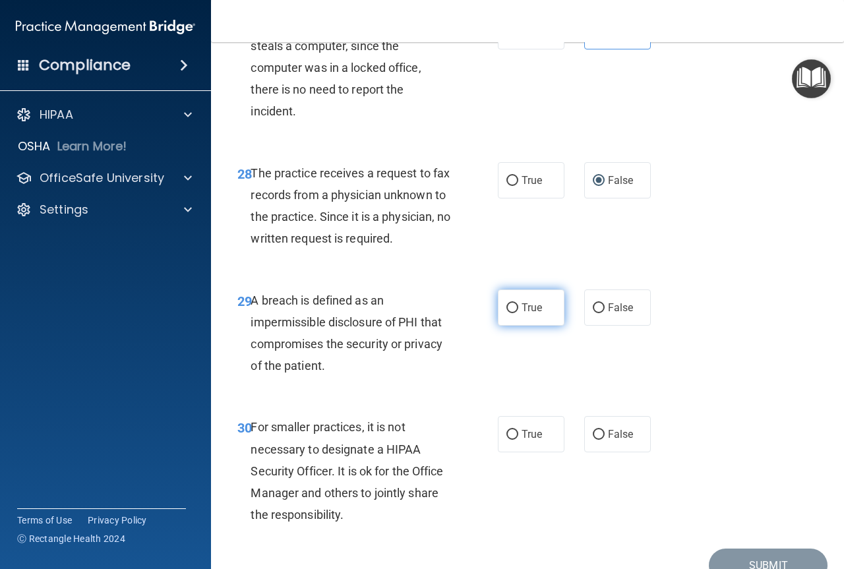
click at [508, 326] on label "True" at bounding box center [531, 307] width 67 height 36
click at [508, 313] on input "True" at bounding box center [512, 308] width 12 height 10
radio input "true"
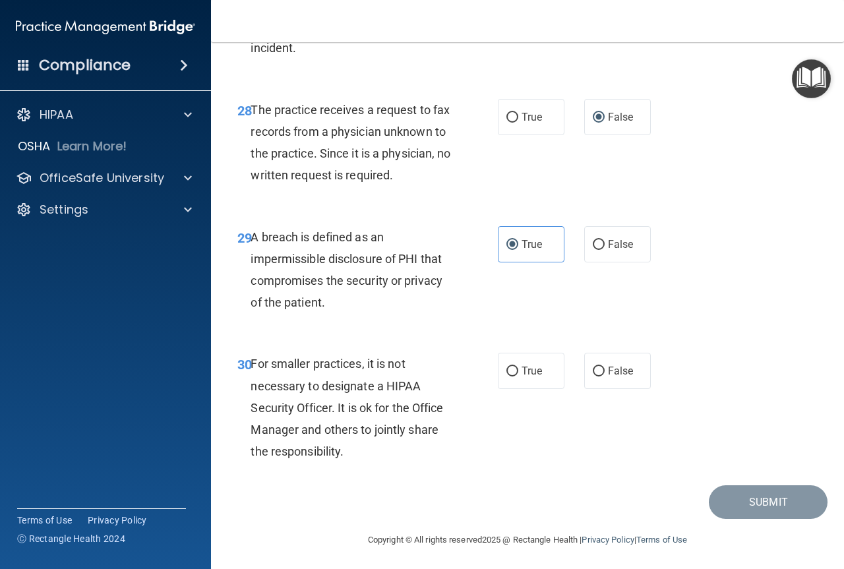
scroll to position [3704, 0]
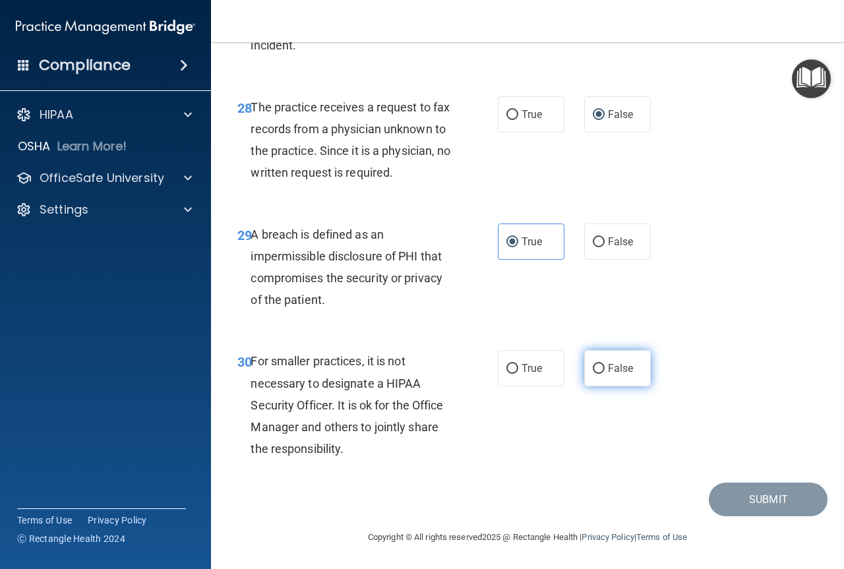
click at [606, 386] on label "False" at bounding box center [617, 368] width 67 height 36
click at [604, 374] on input "False" at bounding box center [599, 369] width 12 height 10
radio input "true"
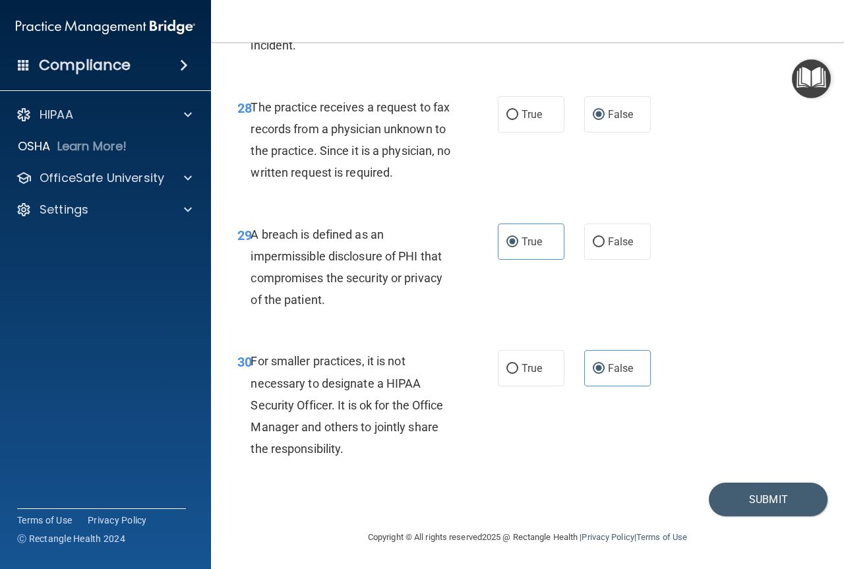
scroll to position [3770, 0]
click at [755, 502] on button "Submit" at bounding box center [768, 500] width 119 height 34
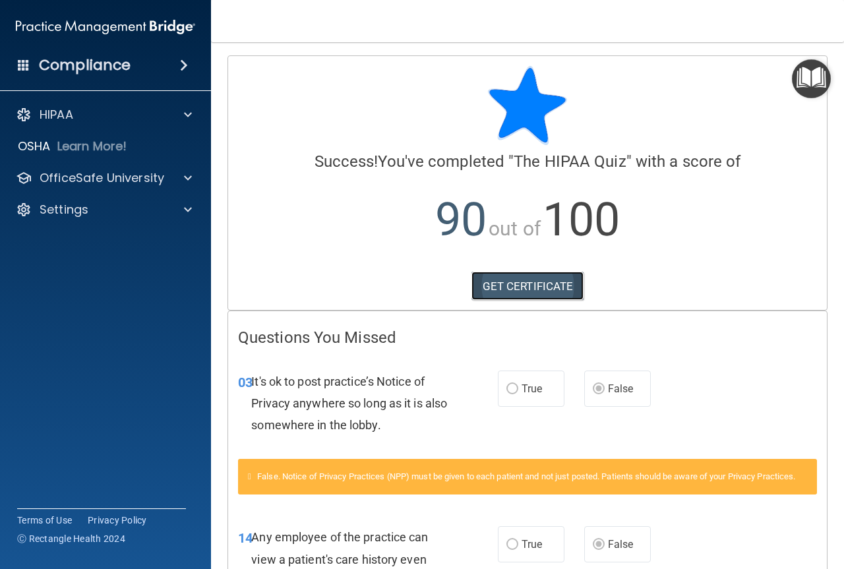
click at [490, 285] on link "GET CERTIFICATE" at bounding box center [527, 286] width 113 height 29
click at [121, 185] on p "OfficeSafe University" at bounding box center [102, 178] width 125 height 16
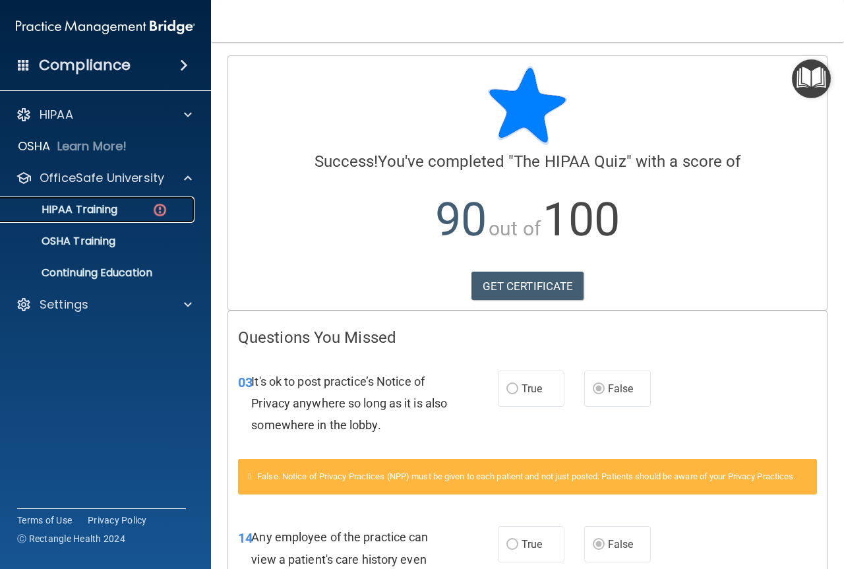
click at [123, 207] on div "HIPAA Training" at bounding box center [99, 209] width 180 height 13
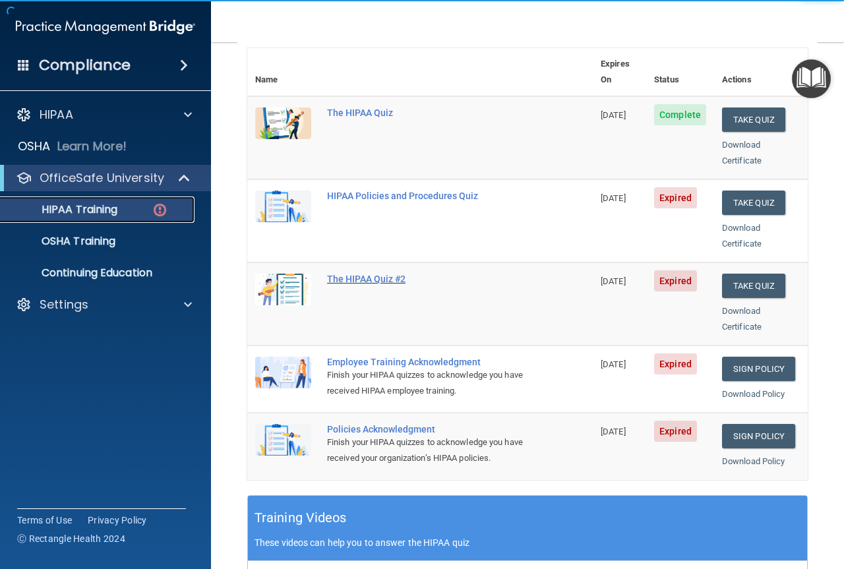
scroll to position [154, 0]
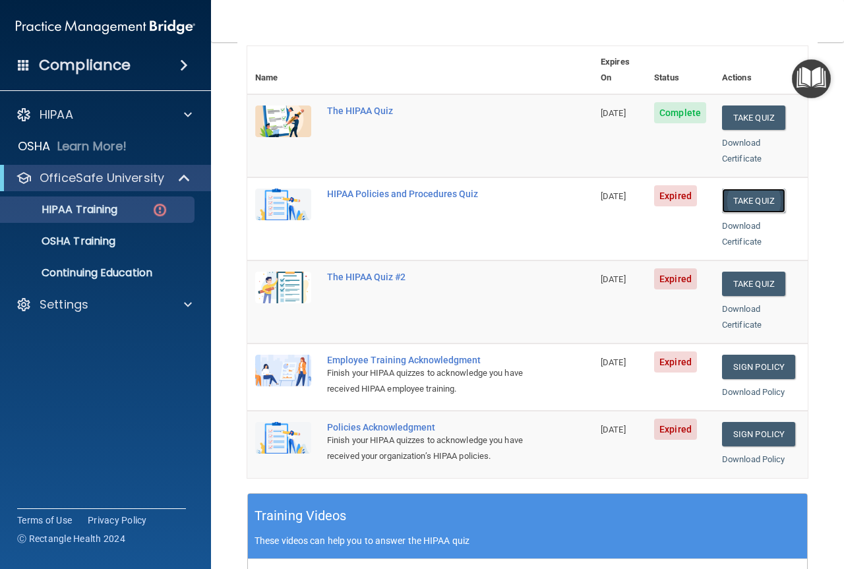
click at [733, 189] on button "Take Quiz" at bounding box center [753, 201] width 63 height 24
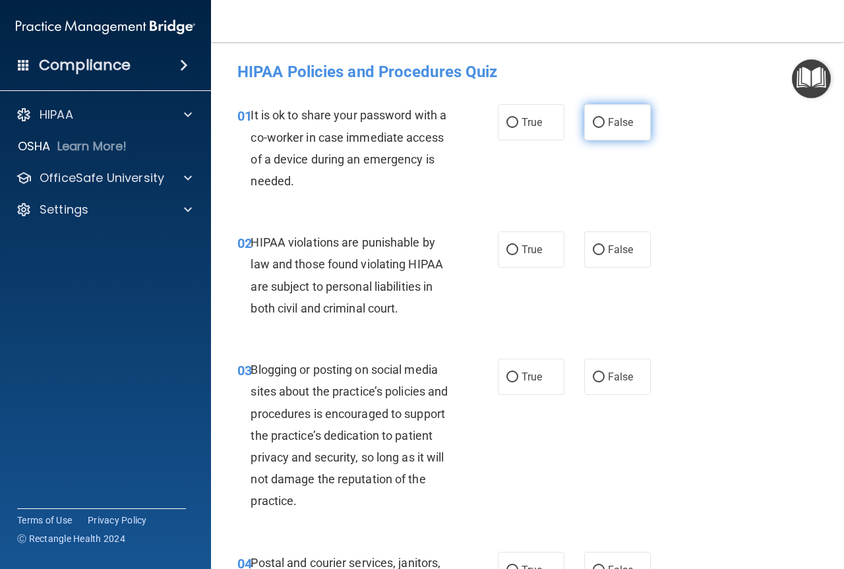
click at [587, 128] on label "False" at bounding box center [617, 122] width 67 height 36
click at [593, 125] on input "False" at bounding box center [599, 123] width 12 height 10
radio input "true"
click at [512, 250] on input "True" at bounding box center [512, 250] width 12 height 10
radio input "true"
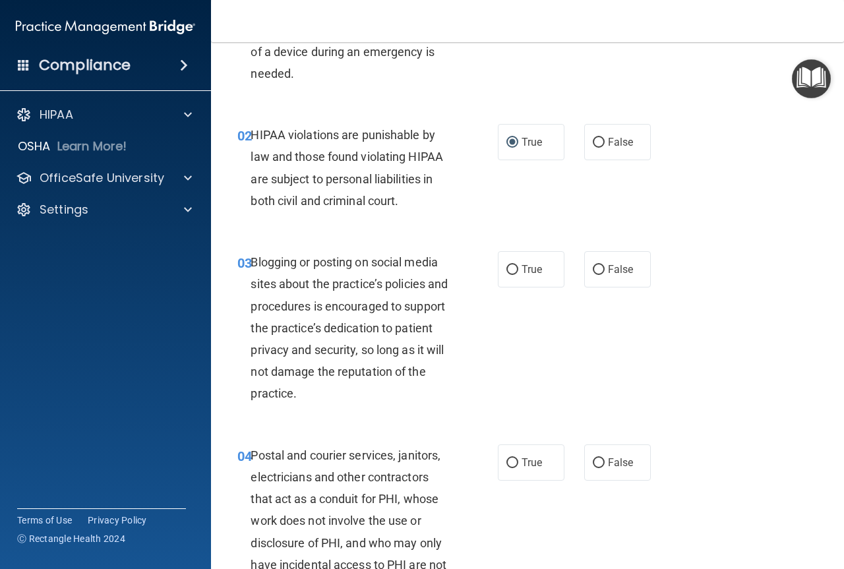
scroll to position [110, 0]
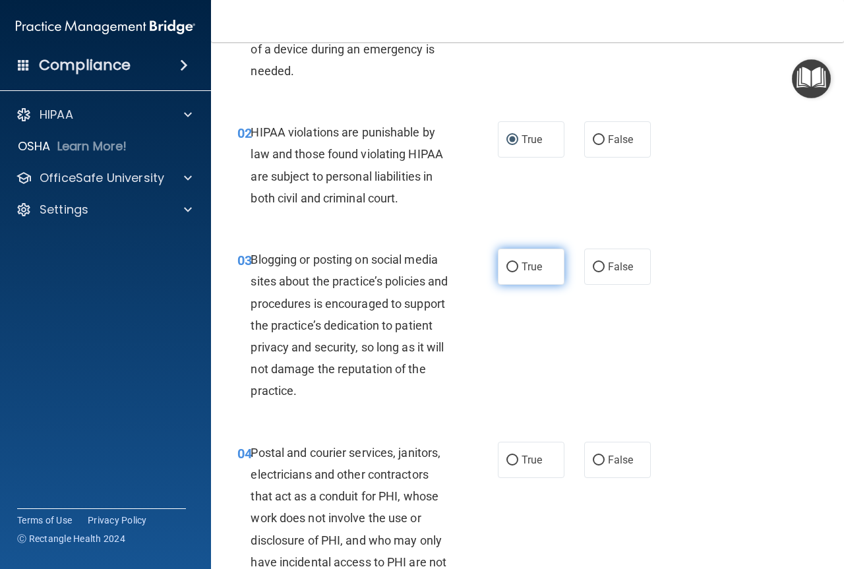
click at [524, 270] on span "True" at bounding box center [531, 266] width 20 height 13
click at [518, 270] on input "True" at bounding box center [512, 267] width 12 height 10
radio input "true"
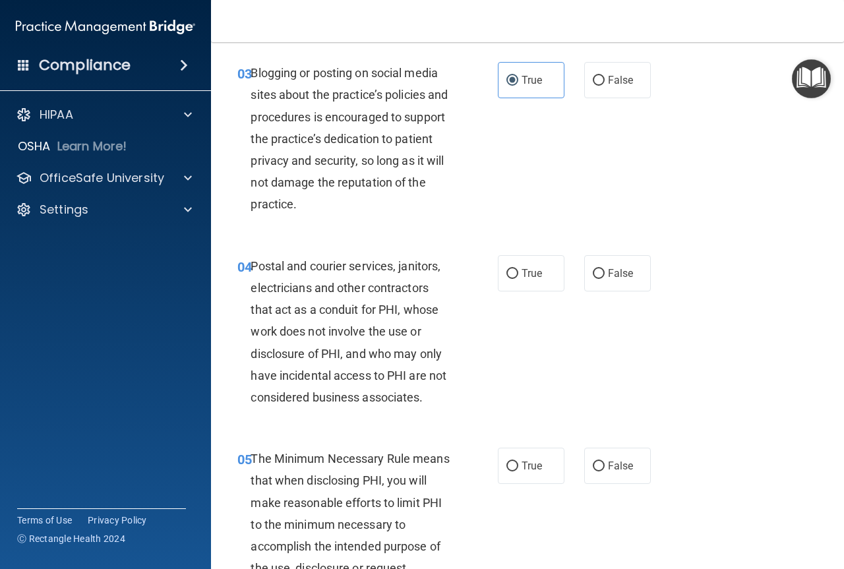
scroll to position [308, 0]
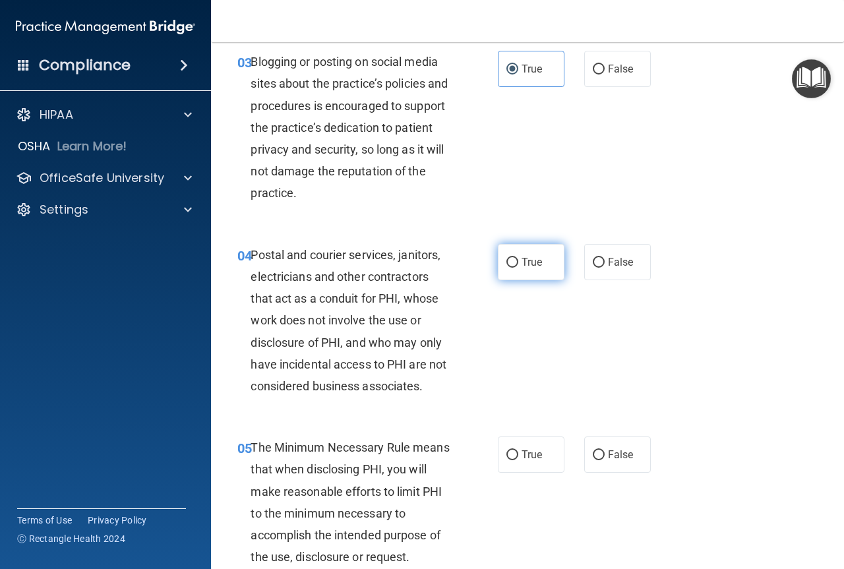
click at [515, 263] on label "True" at bounding box center [531, 262] width 67 height 36
click at [515, 263] on input "True" at bounding box center [512, 263] width 12 height 10
radio input "true"
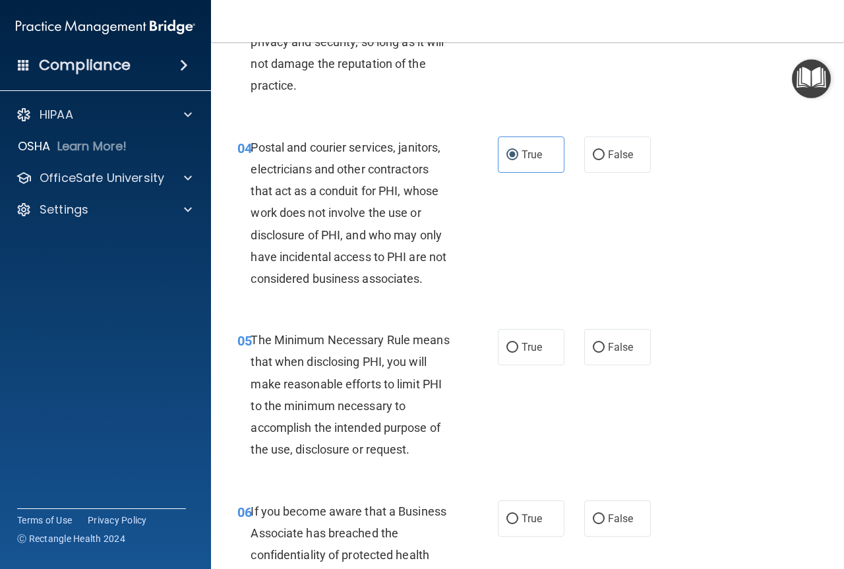
scroll to position [440, 0]
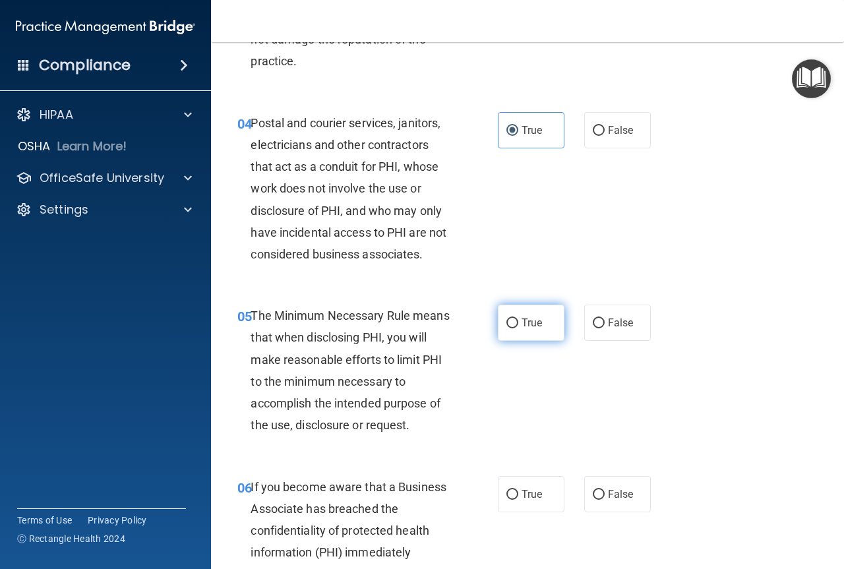
click at [521, 323] on span "True" at bounding box center [531, 322] width 20 height 13
click at [518, 323] on input "True" at bounding box center [512, 323] width 12 height 10
radio input "true"
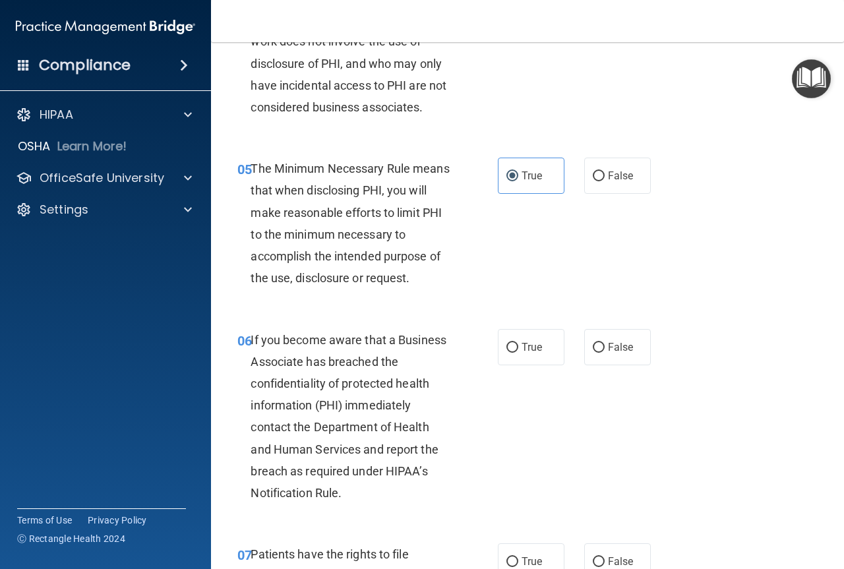
scroll to position [593, 0]
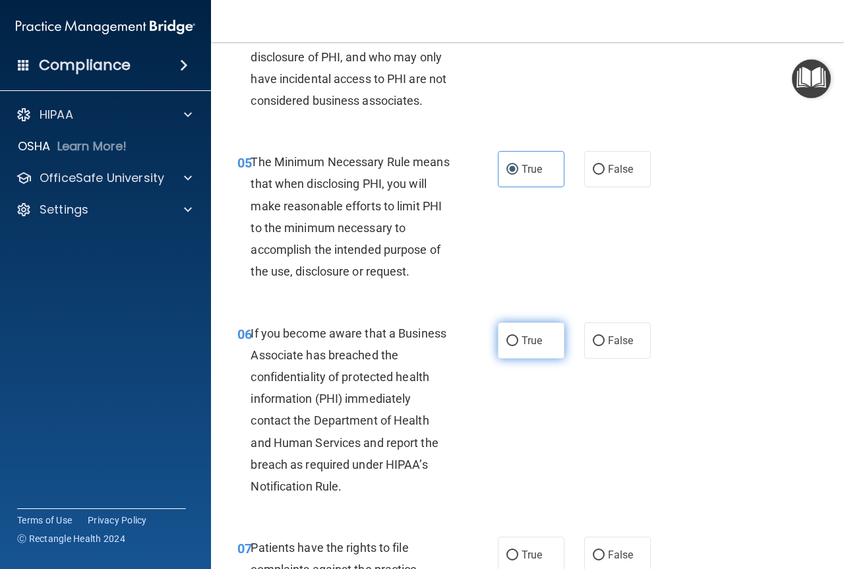
click at [521, 339] on span "True" at bounding box center [531, 340] width 20 height 13
click at [518, 339] on input "True" at bounding box center [512, 341] width 12 height 10
radio input "true"
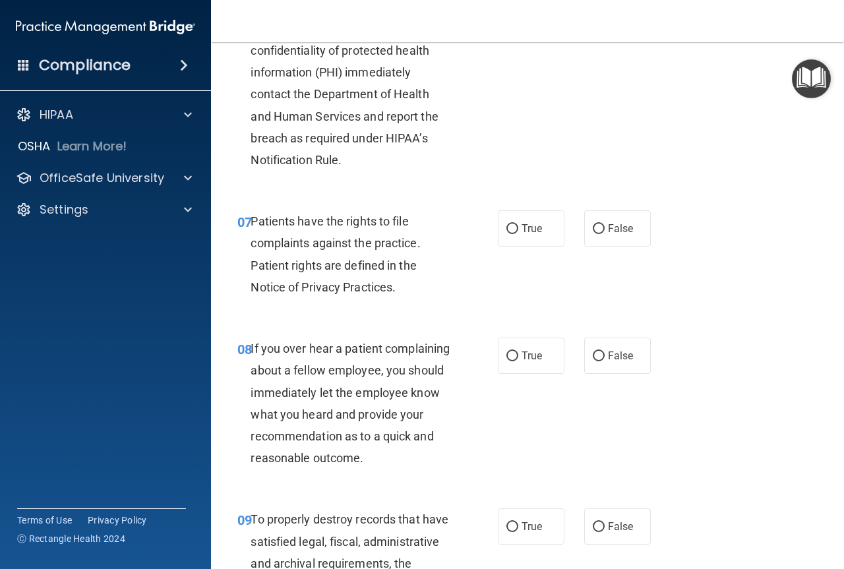
scroll to position [923, 0]
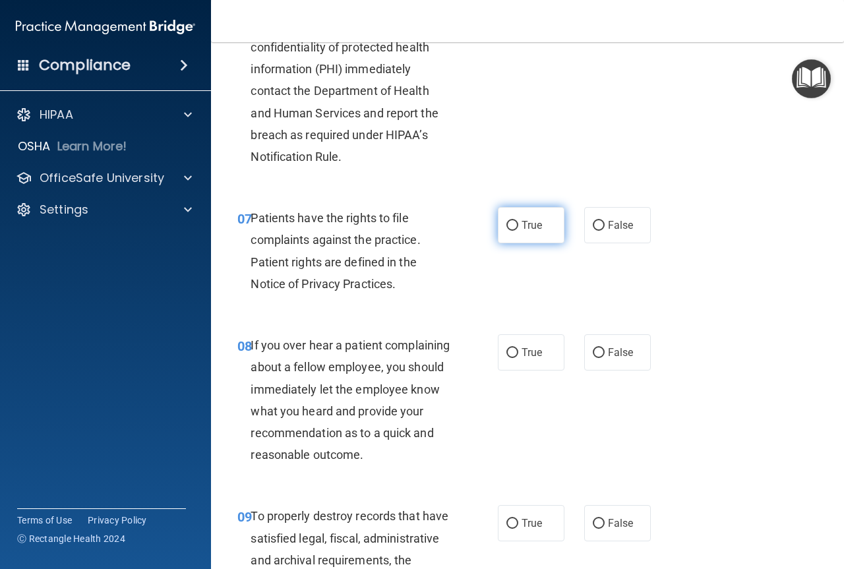
click at [512, 233] on label "True" at bounding box center [531, 225] width 67 height 36
click at [512, 231] on input "True" at bounding box center [512, 226] width 12 height 10
radio input "true"
click at [593, 357] on input "False" at bounding box center [599, 353] width 12 height 10
radio input "true"
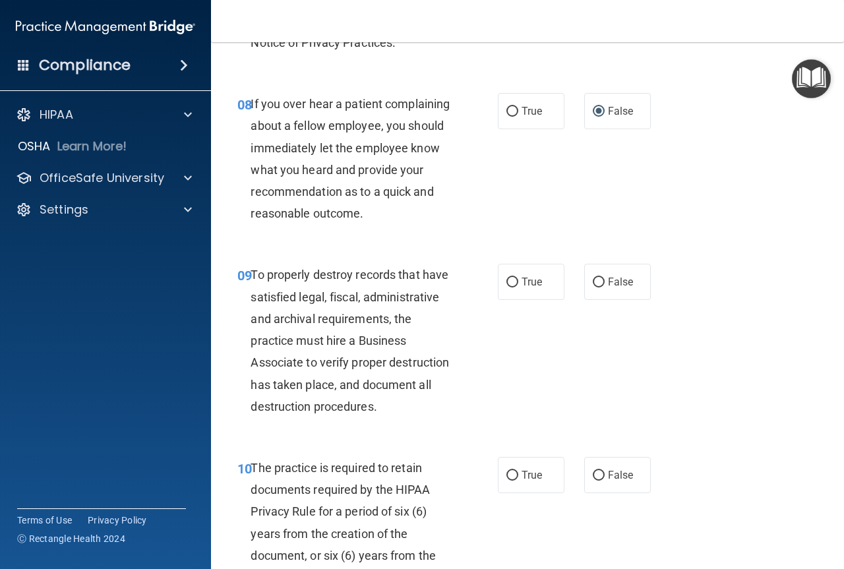
scroll to position [1165, 0]
click at [598, 287] on input "False" at bounding box center [599, 282] width 12 height 10
radio input "true"
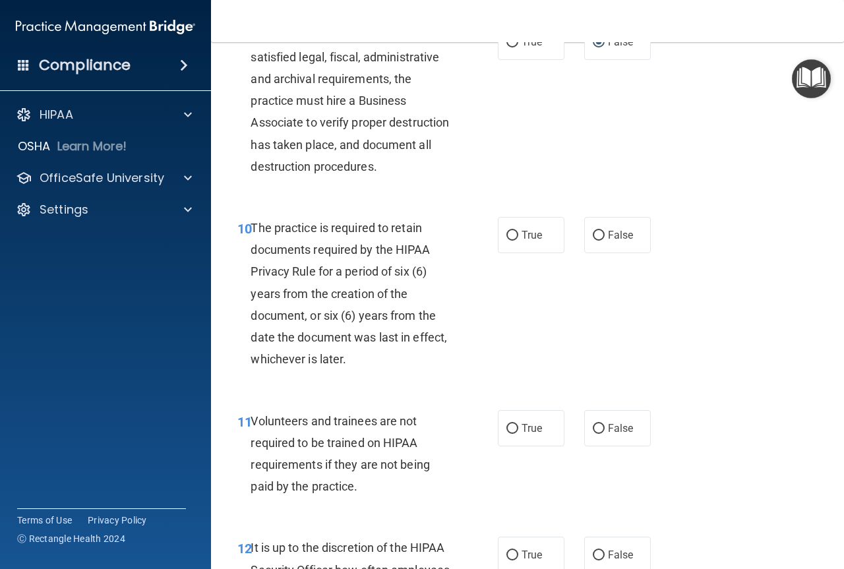
scroll to position [1363, 0]
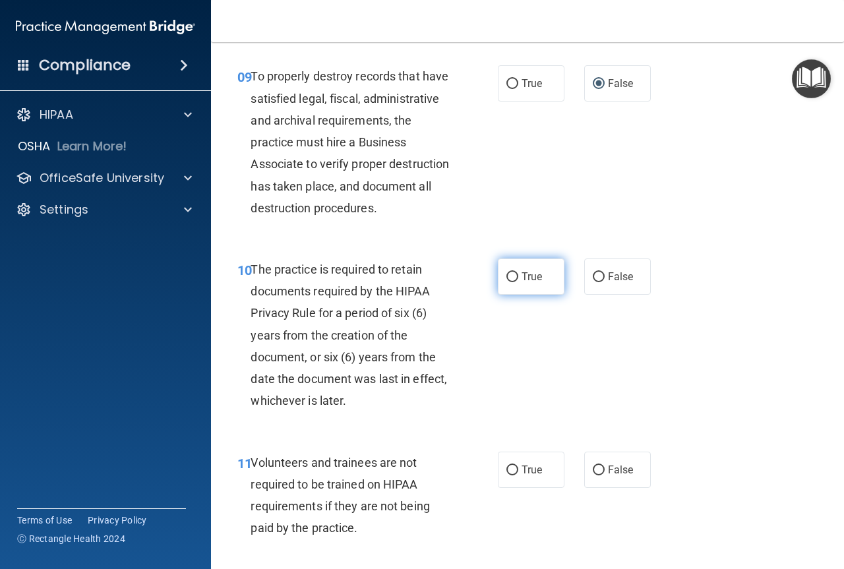
click at [525, 283] on span "True" at bounding box center [531, 276] width 20 height 13
click at [518, 282] on input "True" at bounding box center [512, 277] width 12 height 10
radio input "true"
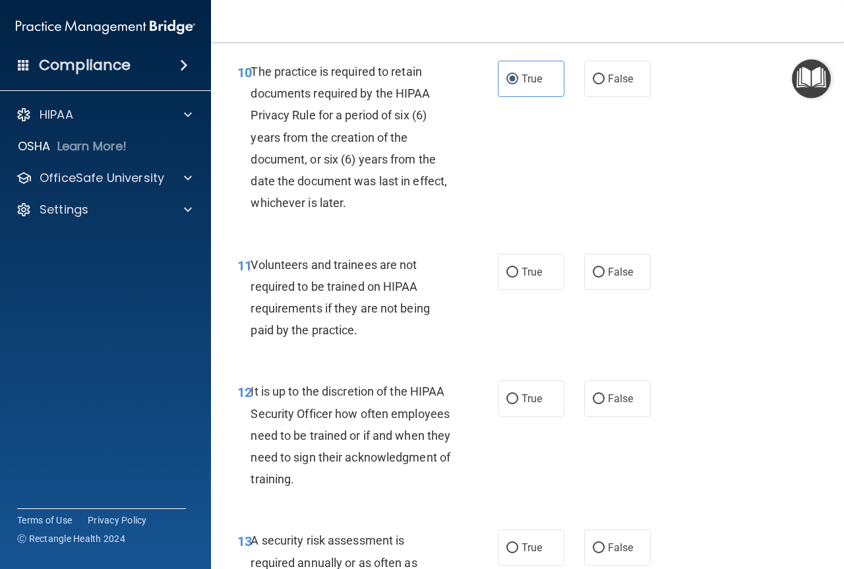
scroll to position [1604, 0]
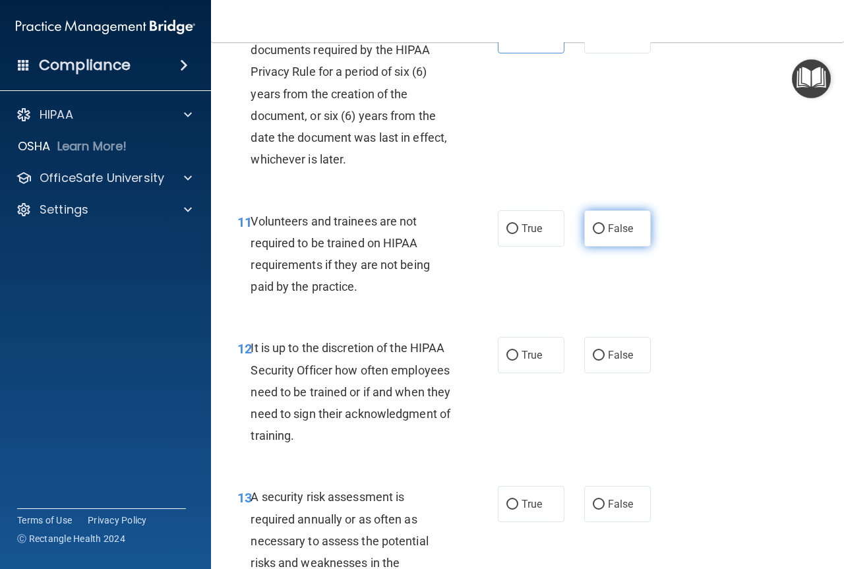
click at [601, 247] on label "False" at bounding box center [617, 228] width 67 height 36
click at [601, 234] on input "False" at bounding box center [599, 229] width 12 height 10
radio input "true"
click at [512, 373] on label "True" at bounding box center [531, 355] width 67 height 36
click at [512, 361] on input "True" at bounding box center [512, 356] width 12 height 10
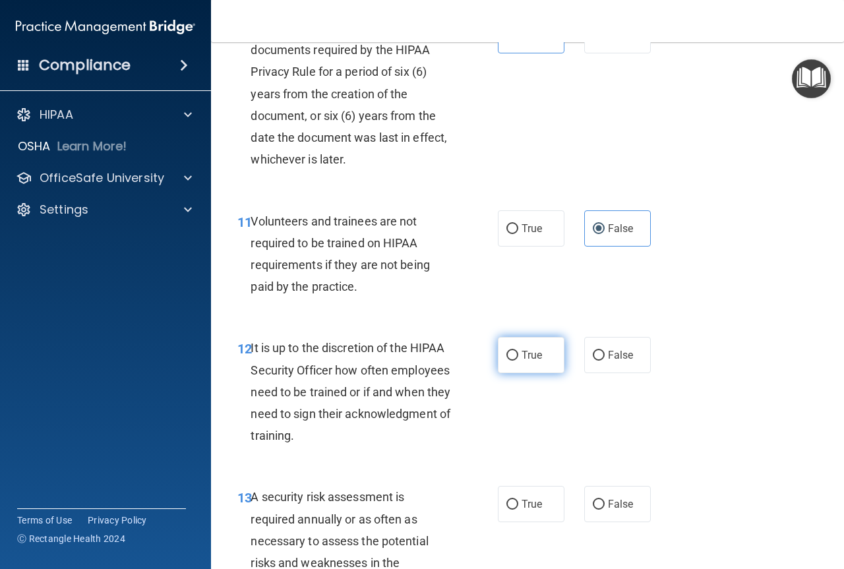
radio input "true"
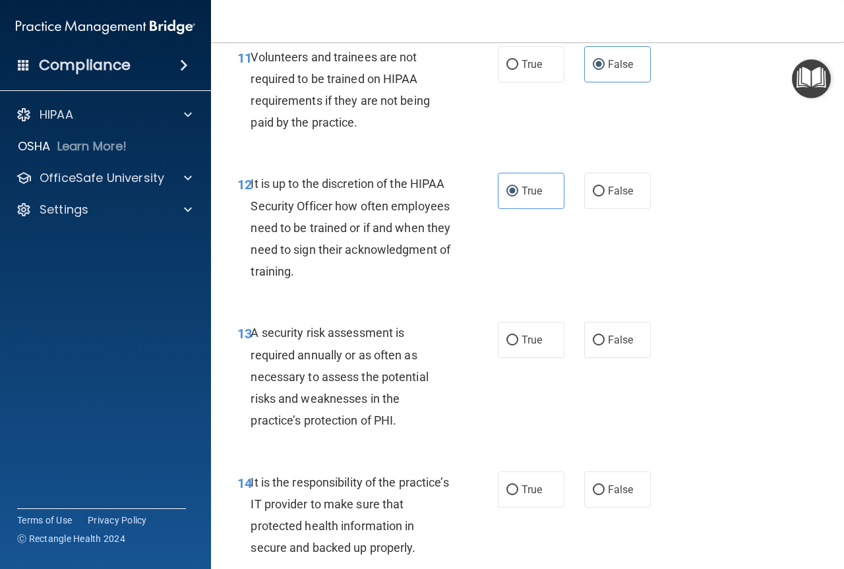
scroll to position [1780, 0]
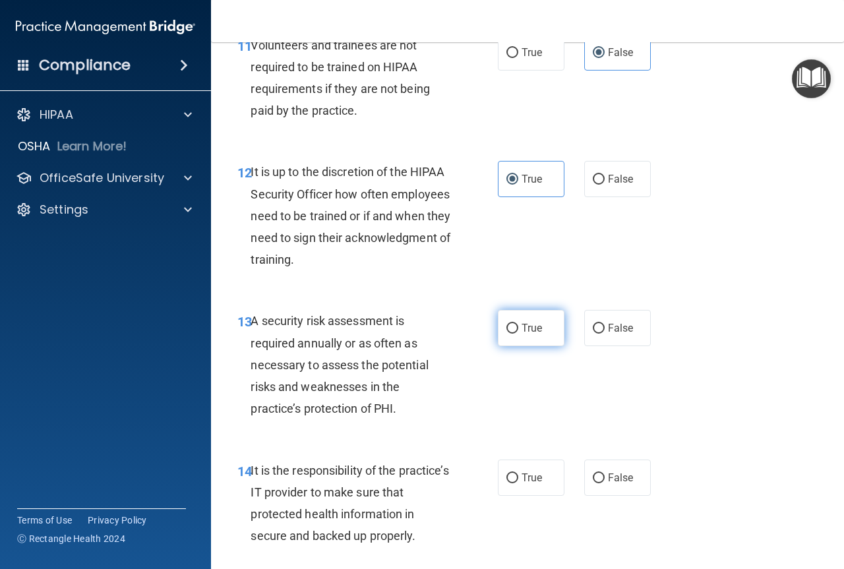
click at [510, 346] on label "True" at bounding box center [531, 328] width 67 height 36
click at [510, 334] on input "True" at bounding box center [512, 329] width 12 height 10
radio input "true"
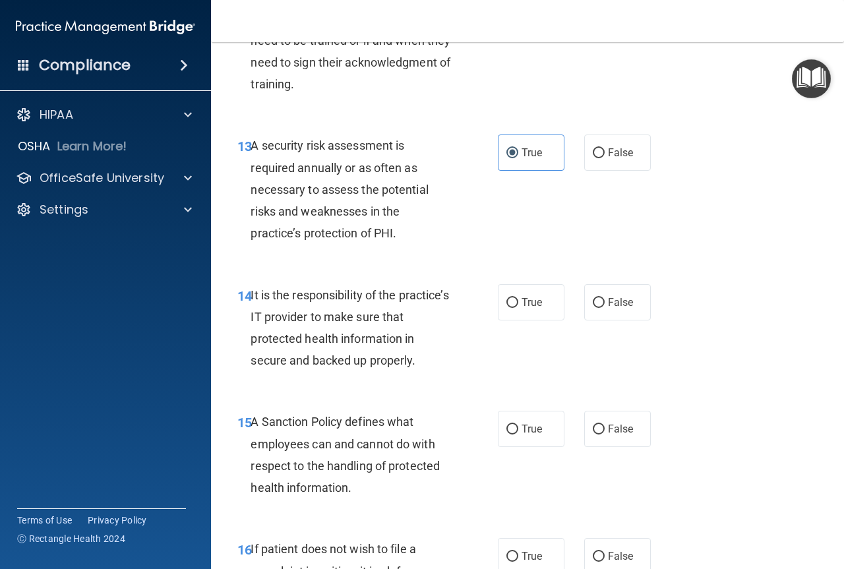
scroll to position [1956, 0]
click at [527, 308] on span "True" at bounding box center [531, 301] width 20 height 13
click at [518, 307] on input "True" at bounding box center [512, 302] width 12 height 10
radio input "true"
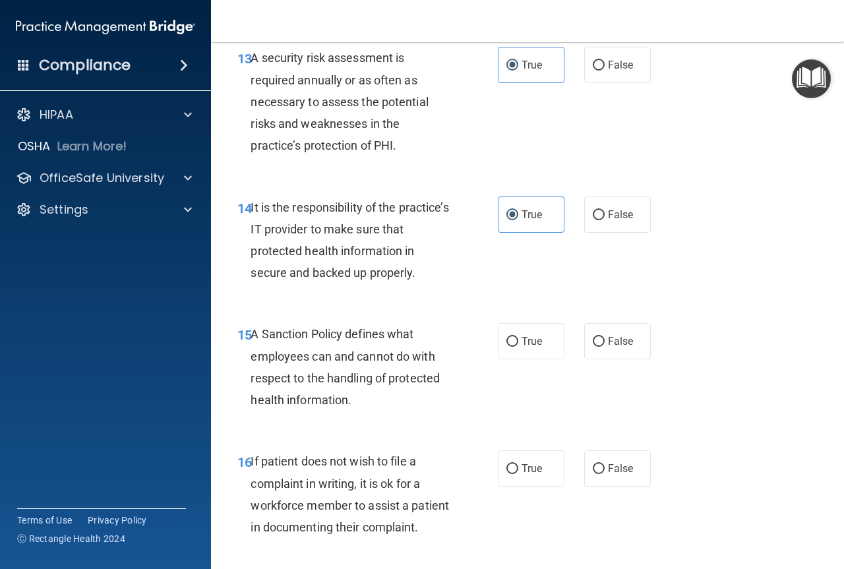
scroll to position [2044, 0]
click at [599, 232] on label "False" at bounding box center [617, 214] width 67 height 36
click at [599, 220] on input "False" at bounding box center [599, 215] width 12 height 10
radio input "true"
radio input "false"
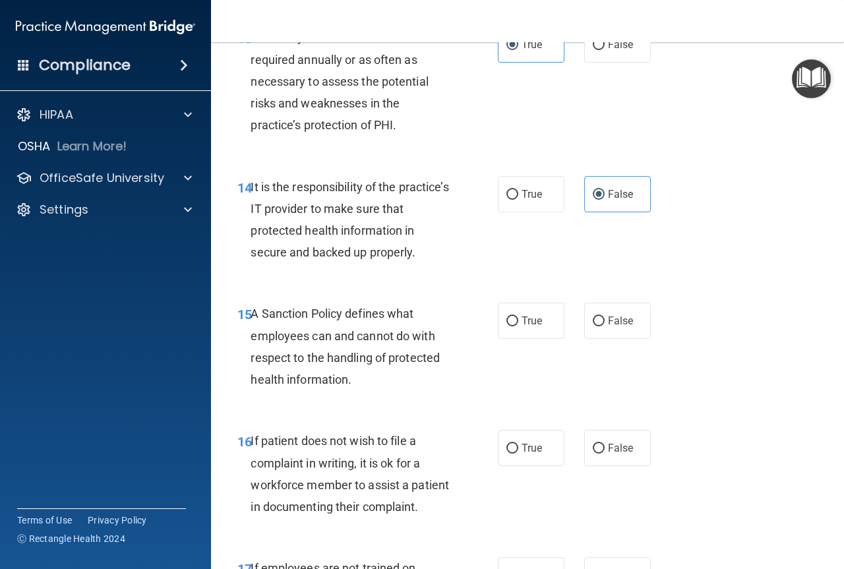
scroll to position [2088, 0]
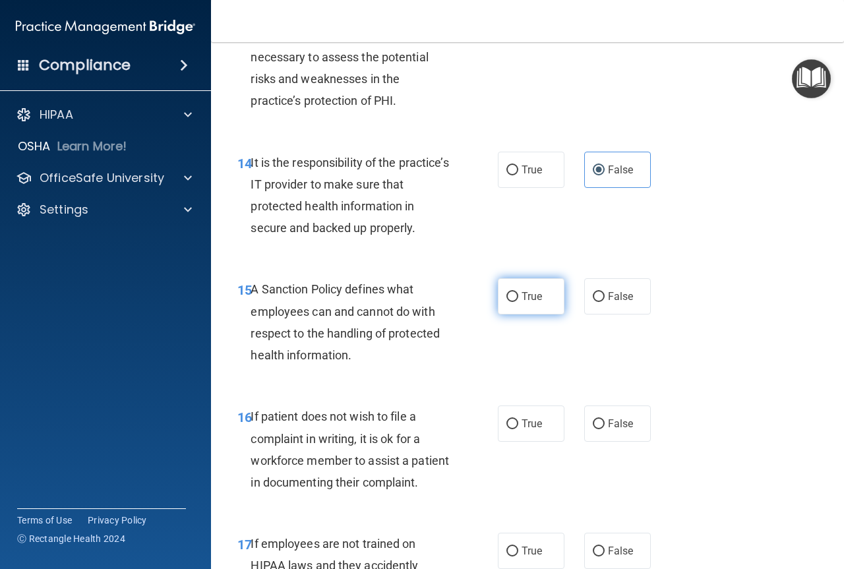
click at [523, 303] on span "True" at bounding box center [531, 296] width 20 height 13
click at [518, 302] on input "True" at bounding box center [512, 297] width 12 height 10
radio input "true"
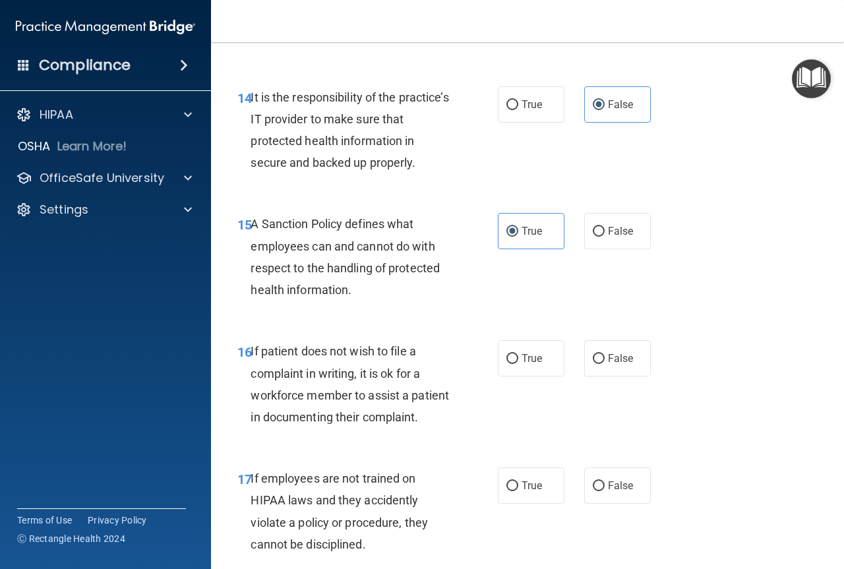
scroll to position [2154, 0]
click at [597, 376] on label "False" at bounding box center [617, 357] width 67 height 36
click at [597, 363] on input "False" at bounding box center [599, 358] width 12 height 10
radio input "true"
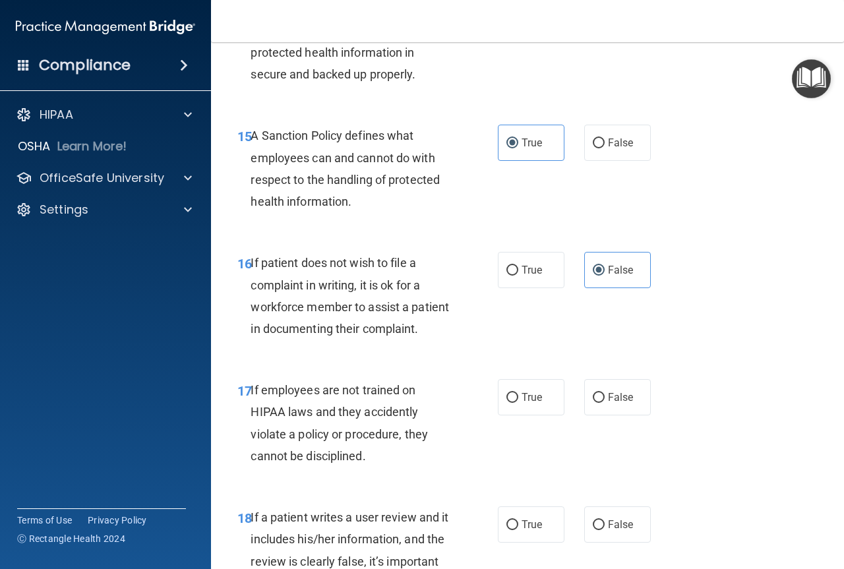
scroll to position [2285, 0]
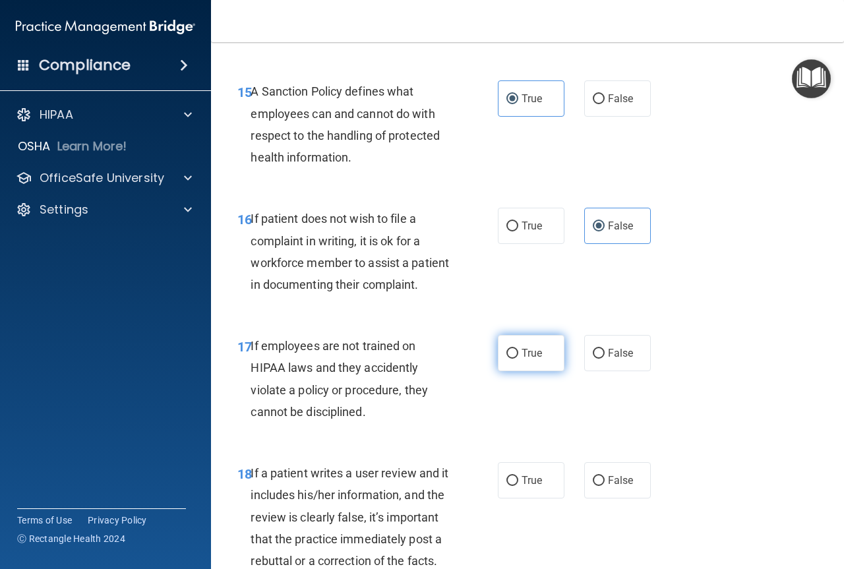
click at [521, 359] on span "True" at bounding box center [531, 353] width 20 height 13
click at [517, 359] on input "True" at bounding box center [512, 354] width 12 height 10
radio input "true"
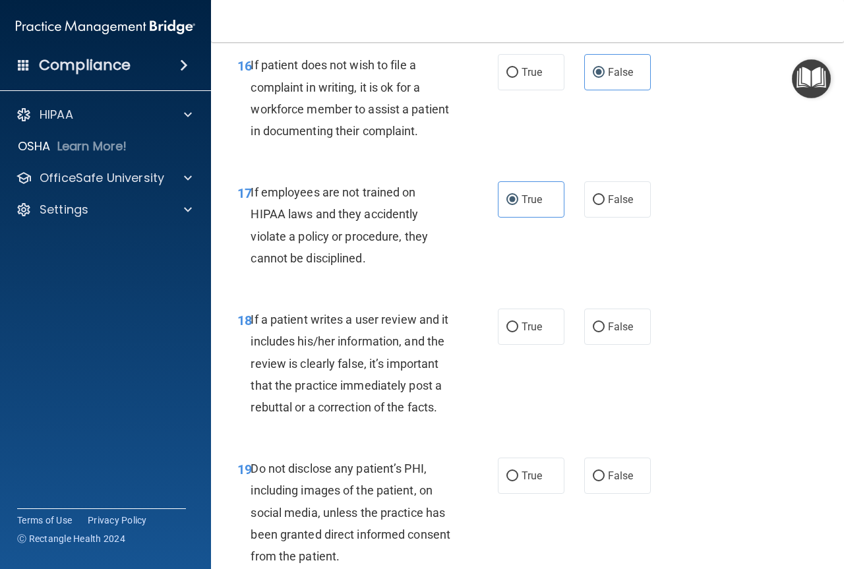
scroll to position [2461, 0]
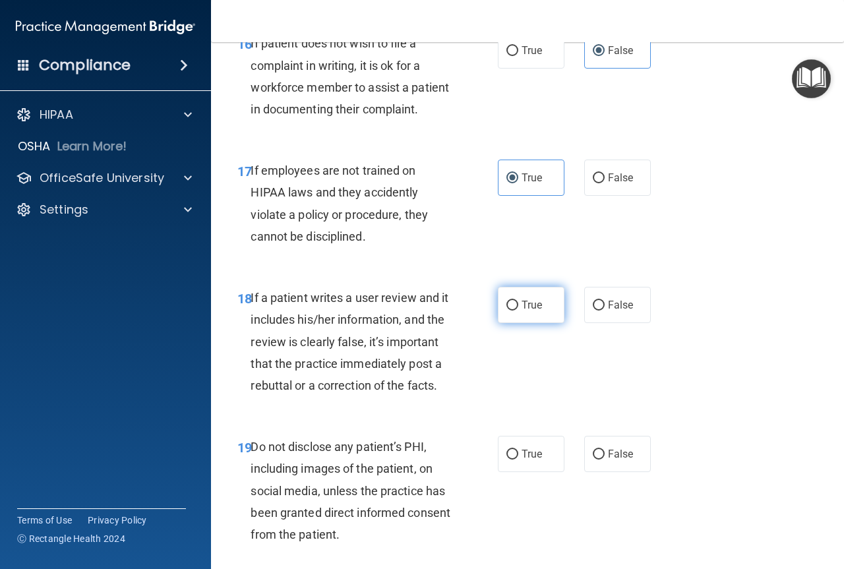
click at [521, 311] on span "True" at bounding box center [531, 305] width 20 height 13
click at [518, 310] on input "True" at bounding box center [512, 306] width 12 height 10
radio input "true"
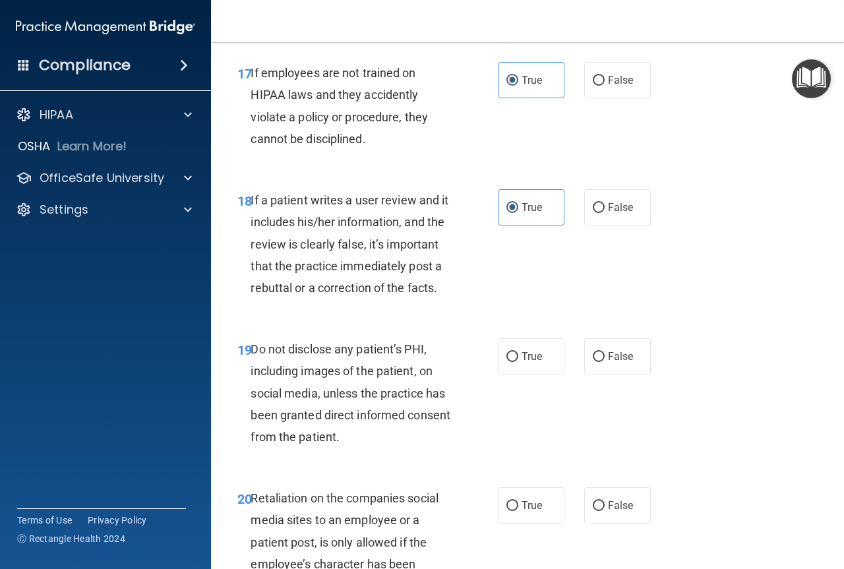
scroll to position [2571, 0]
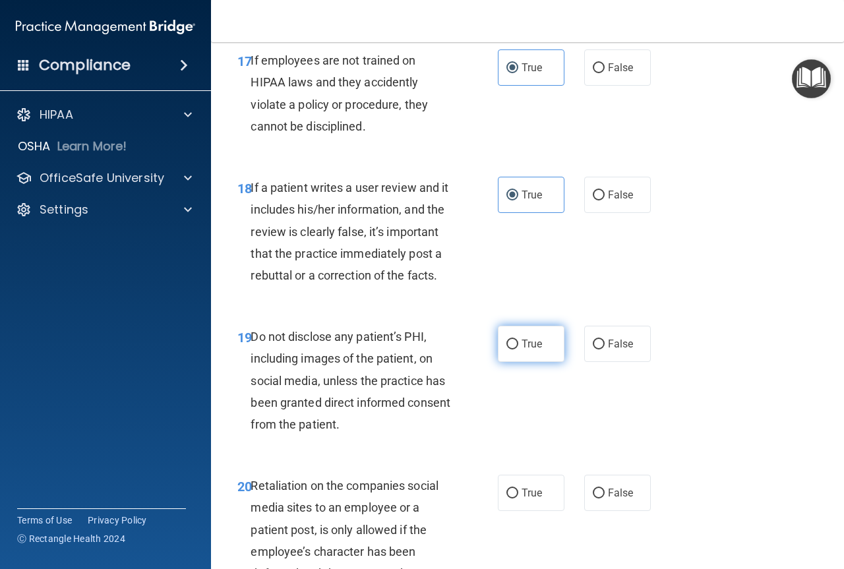
click at [521, 350] on span "True" at bounding box center [531, 344] width 20 height 13
click at [518, 349] on input "True" at bounding box center [512, 344] width 12 height 10
radio input "true"
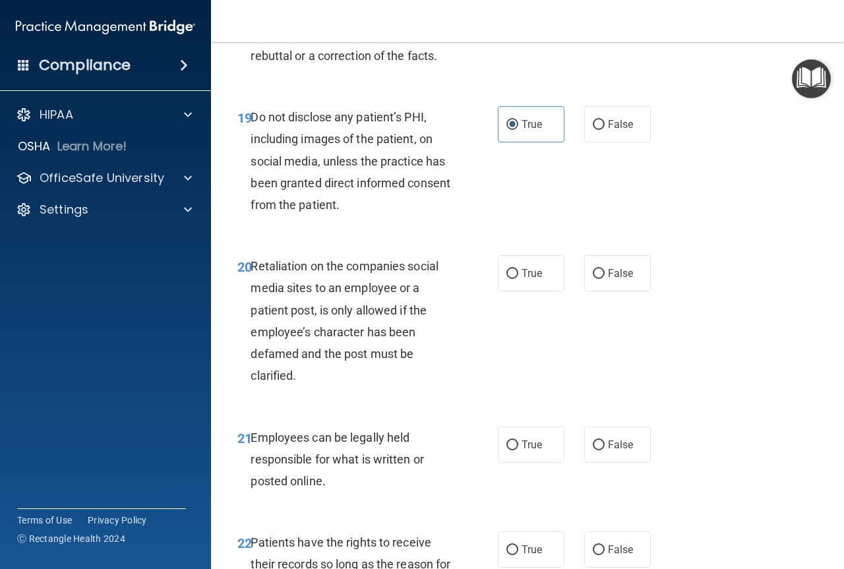
scroll to position [2813, 0]
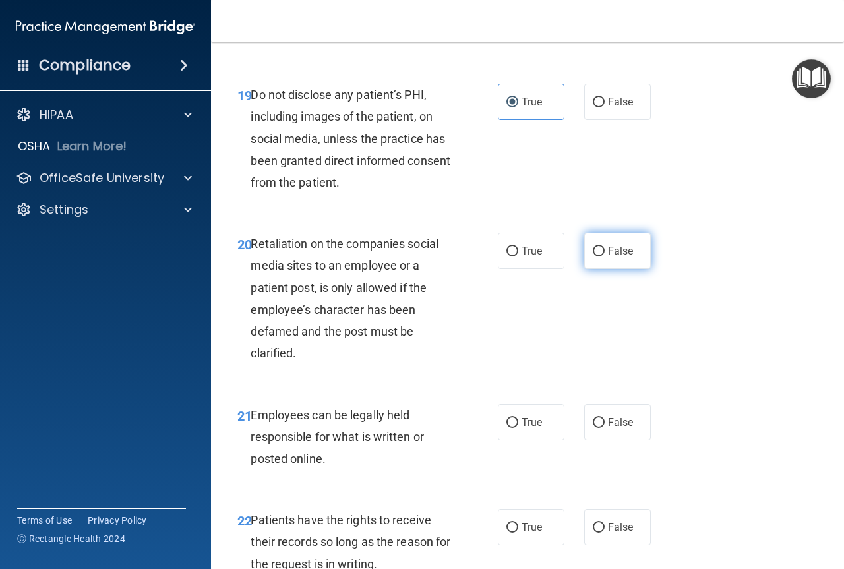
click at [607, 269] on label "False" at bounding box center [617, 251] width 67 height 36
click at [604, 256] on input "False" at bounding box center [599, 252] width 12 height 10
radio input "true"
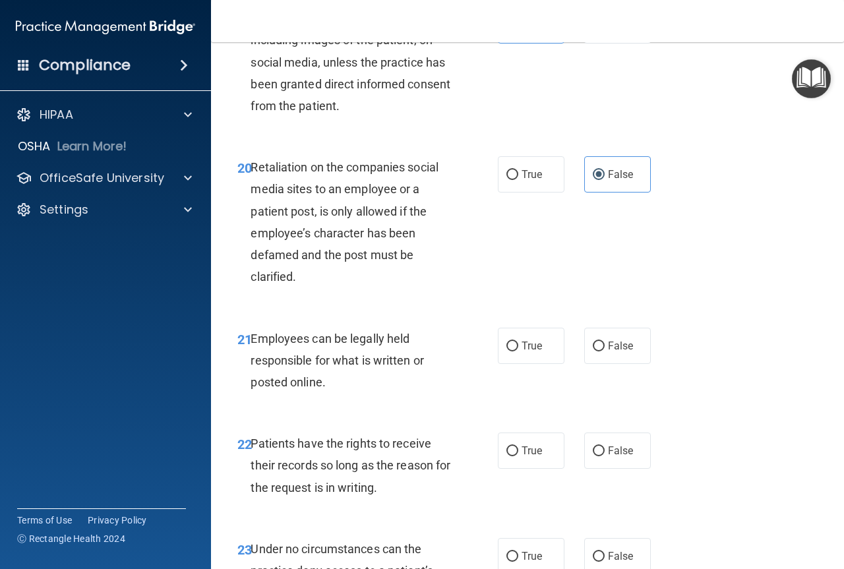
scroll to position [2901, 0]
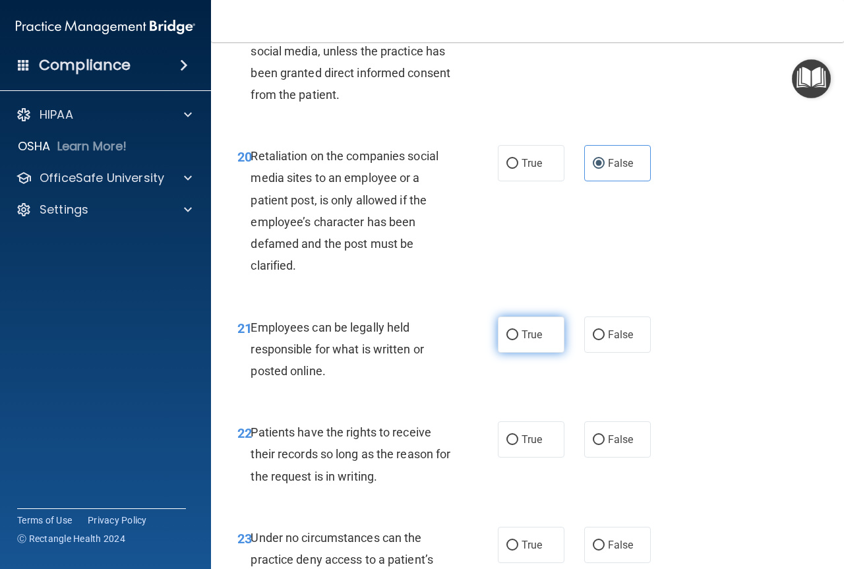
click at [526, 341] on span "True" at bounding box center [531, 334] width 20 height 13
click at [518, 340] on input "True" at bounding box center [512, 335] width 12 height 10
radio input "true"
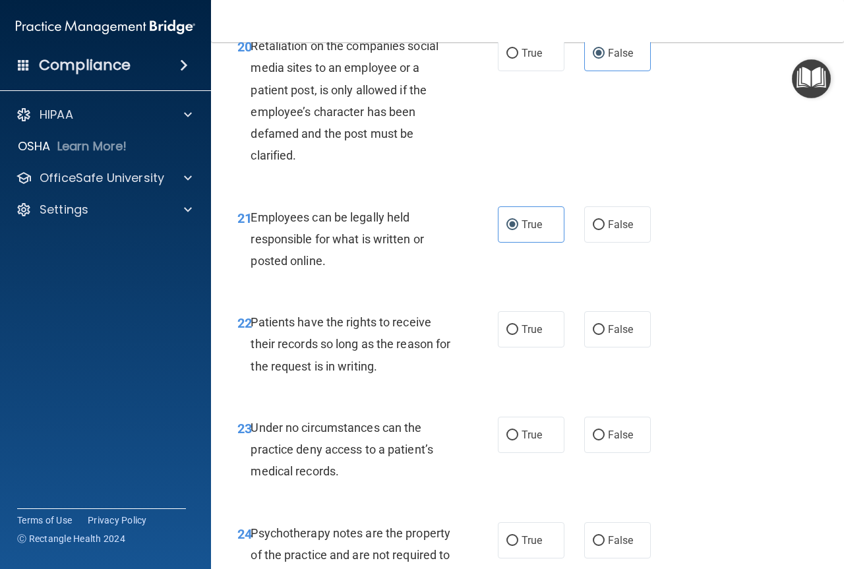
scroll to position [3032, 0]
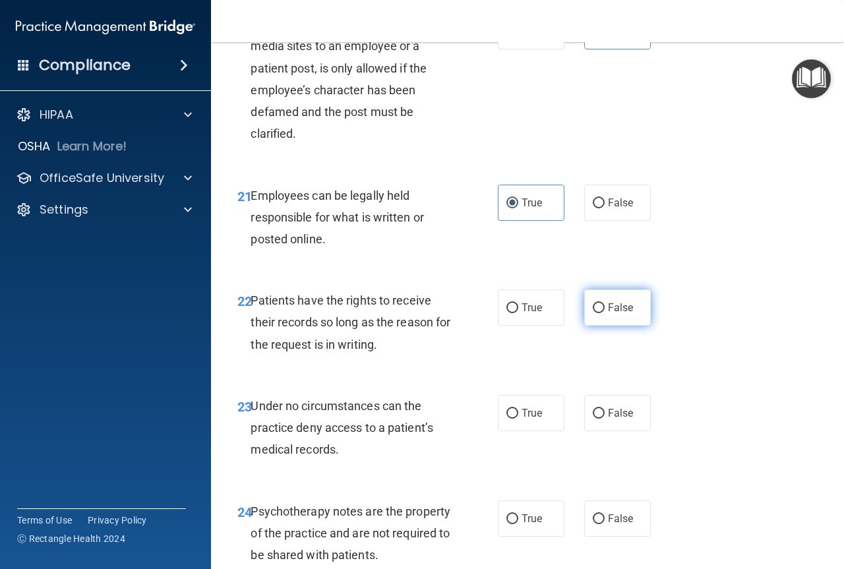
click at [608, 314] on span "False" at bounding box center [621, 307] width 26 height 13
click at [604, 313] on input "False" at bounding box center [599, 308] width 12 height 10
radio input "true"
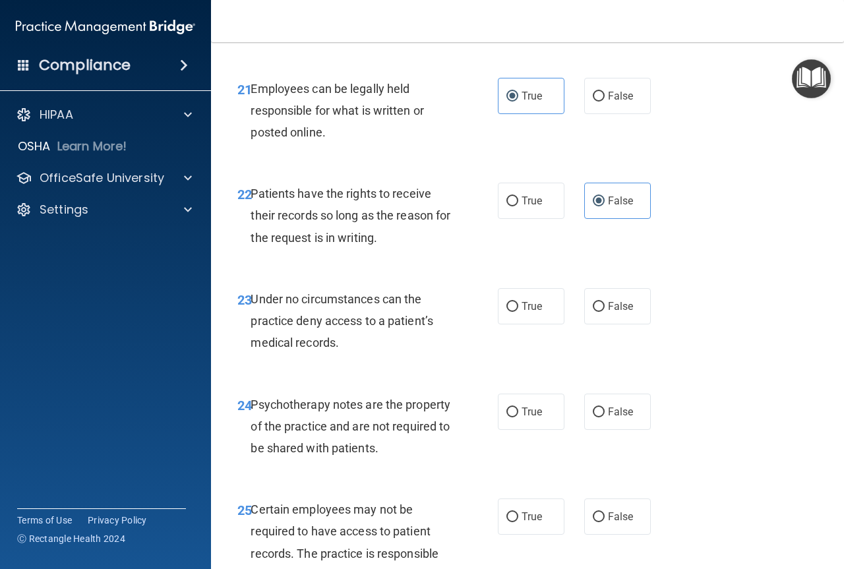
scroll to position [3142, 0]
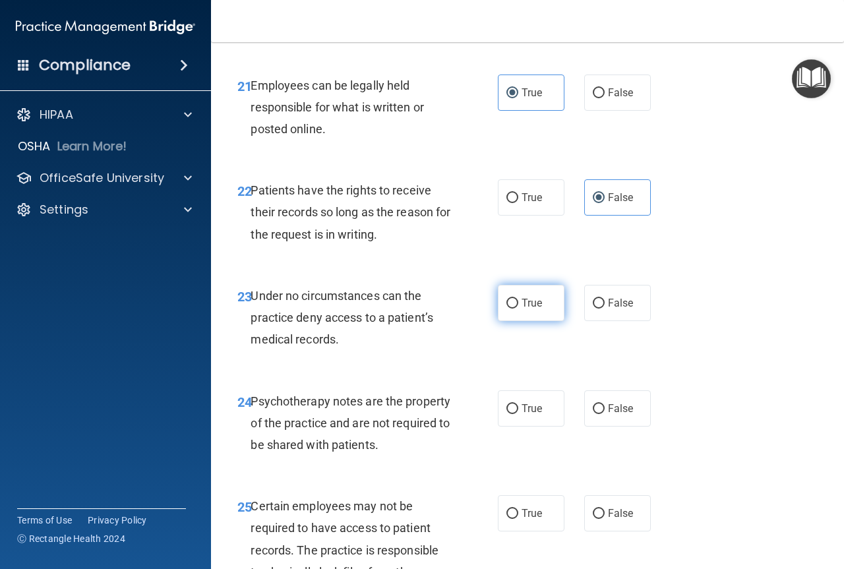
click at [507, 309] on input "True" at bounding box center [512, 304] width 12 height 10
radio input "true"
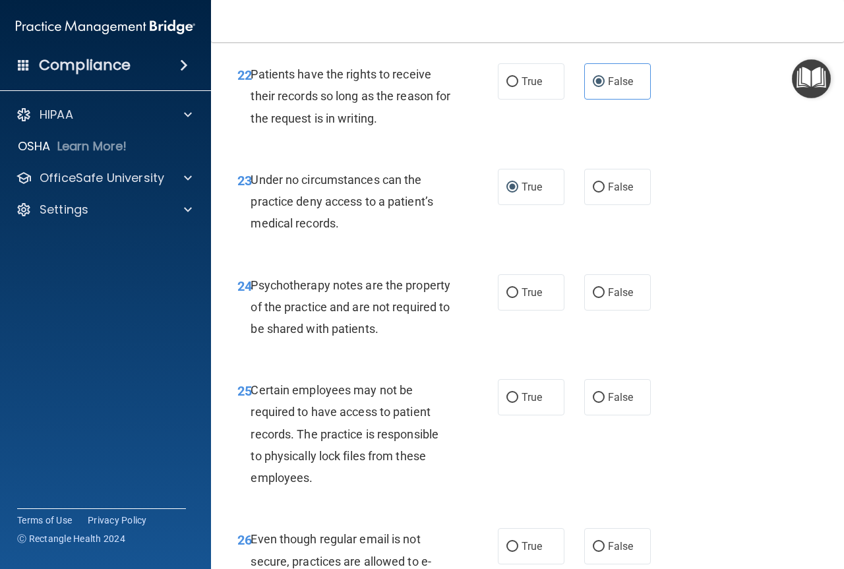
scroll to position [3274, 0]
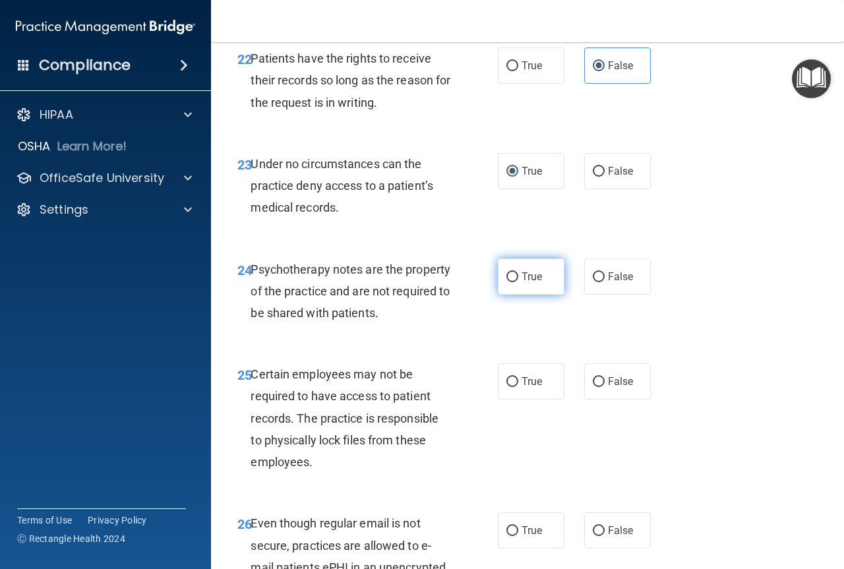
click at [526, 283] on span "True" at bounding box center [531, 276] width 20 height 13
click at [518, 282] on input "True" at bounding box center [512, 277] width 12 height 10
radio input "true"
click at [617, 295] on label "False" at bounding box center [617, 276] width 67 height 36
click at [604, 282] on input "False" at bounding box center [599, 277] width 12 height 10
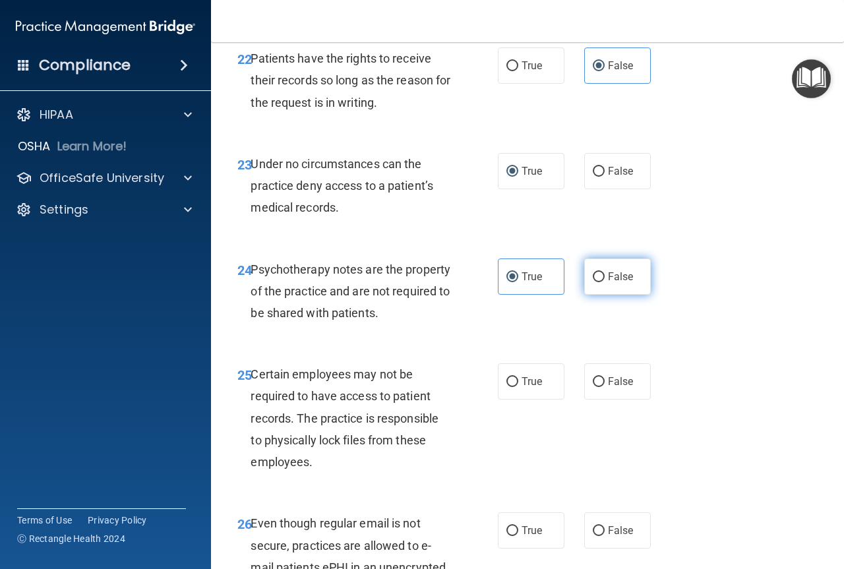
radio input "true"
click at [518, 295] on label "True" at bounding box center [531, 276] width 67 height 36
click at [518, 282] on input "True" at bounding box center [512, 277] width 12 height 10
radio input "true"
radio input "false"
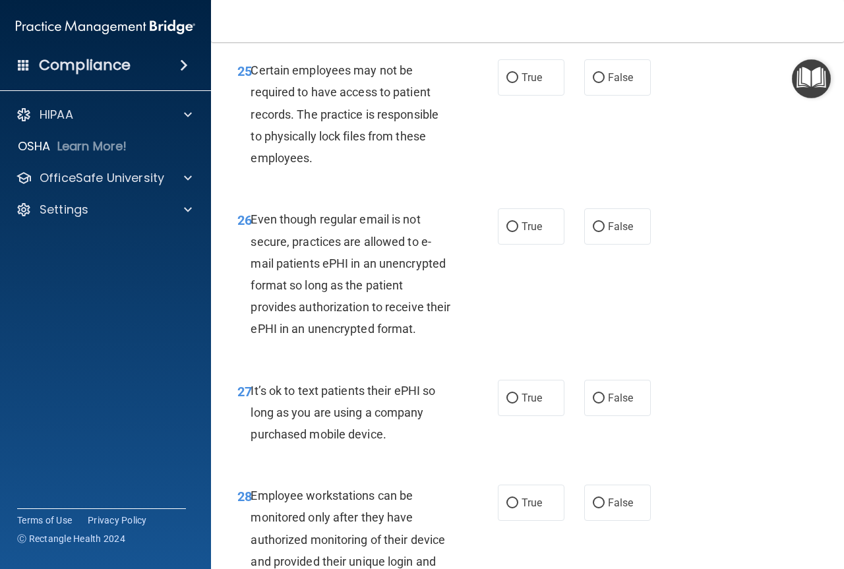
scroll to position [3581, 0]
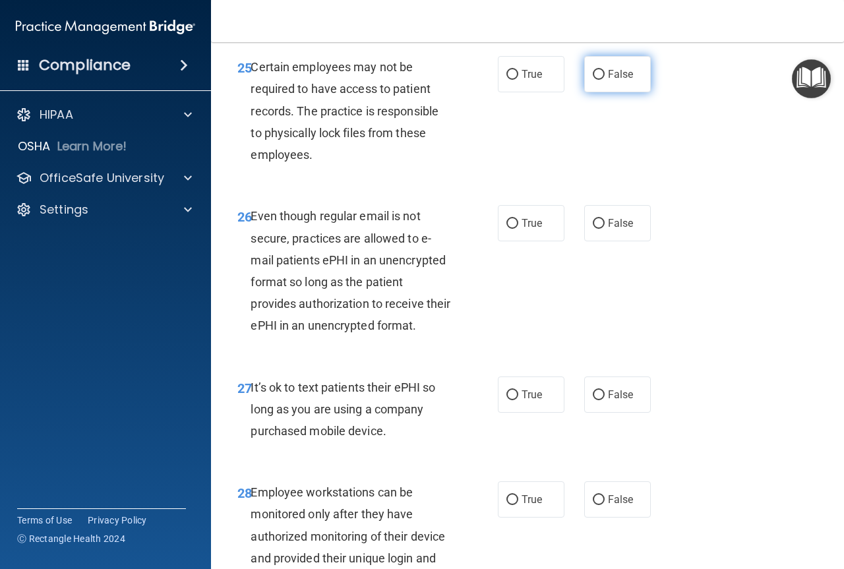
click at [599, 92] on label "False" at bounding box center [617, 74] width 67 height 36
click at [599, 80] on input "False" at bounding box center [599, 75] width 12 height 10
radio input "true"
click at [523, 229] on span "True" at bounding box center [531, 223] width 20 height 13
click at [518, 229] on input "True" at bounding box center [512, 224] width 12 height 10
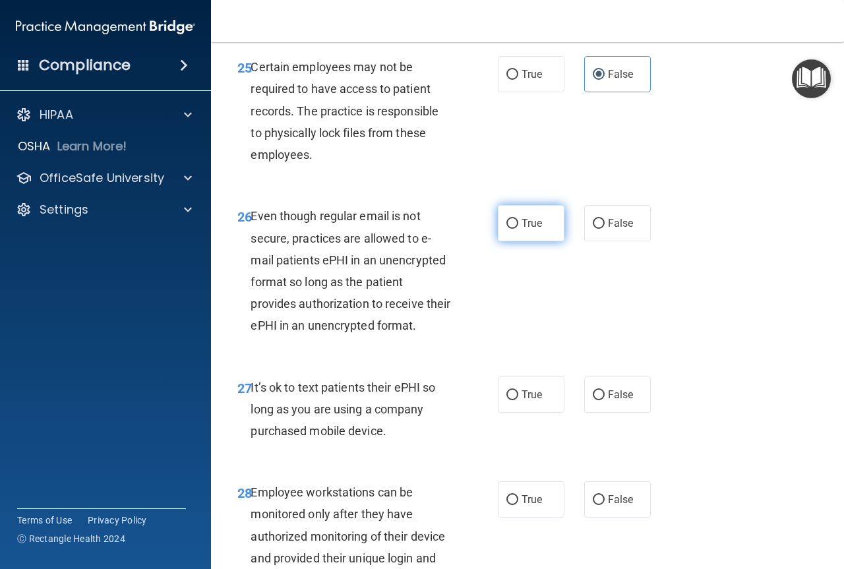
radio input "true"
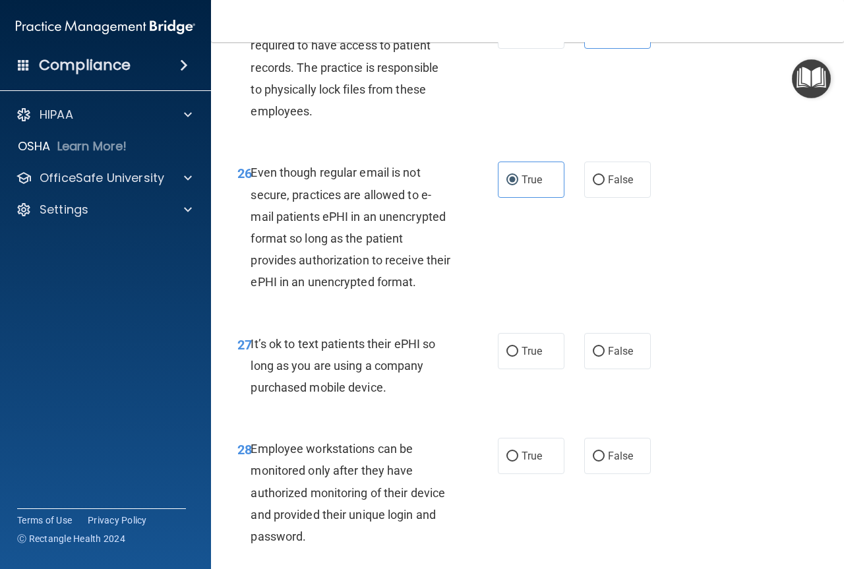
scroll to position [3626, 0]
click at [514, 368] on label "True" at bounding box center [531, 350] width 67 height 36
click at [514, 356] on input "True" at bounding box center [512, 351] width 12 height 10
radio input "true"
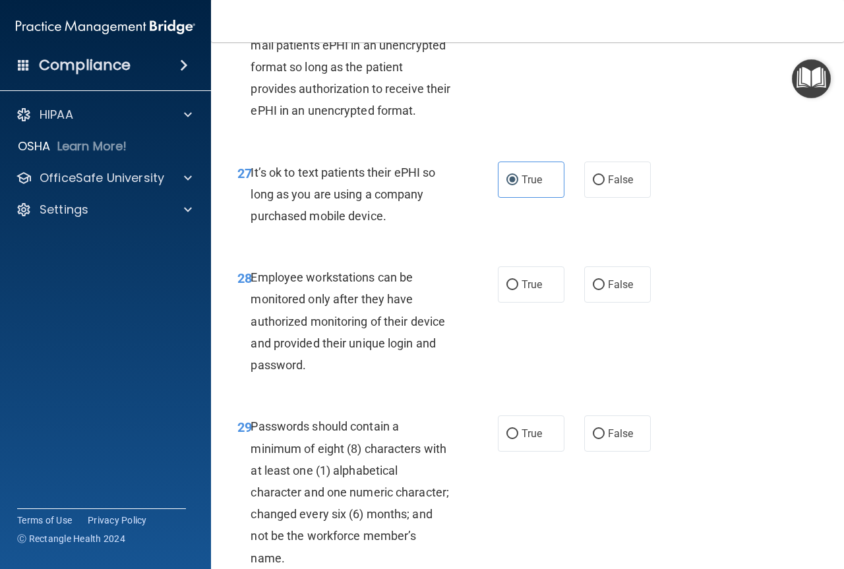
scroll to position [3802, 0]
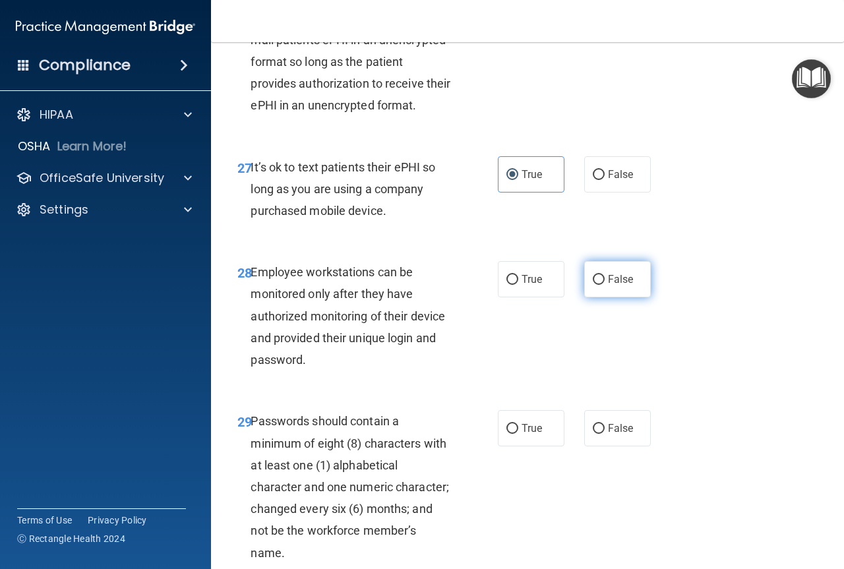
click at [622, 285] on span "False" at bounding box center [621, 279] width 26 height 13
click at [604, 285] on input "False" at bounding box center [599, 280] width 12 height 10
radio input "true"
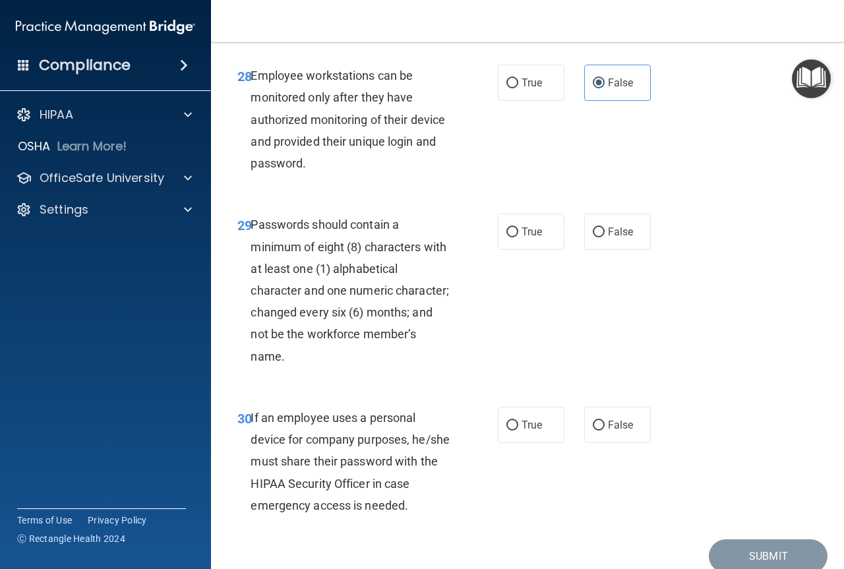
scroll to position [3999, 0]
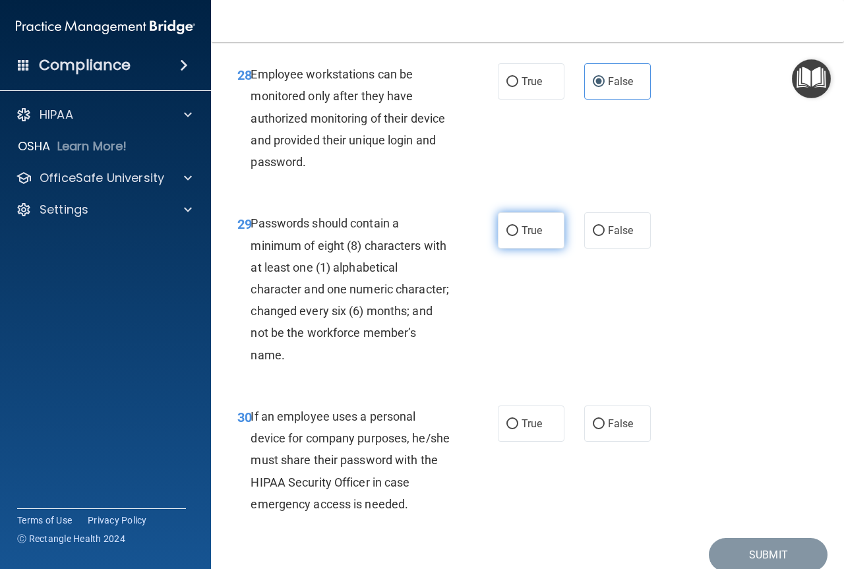
click at [529, 237] on span "True" at bounding box center [531, 230] width 20 height 13
click at [518, 236] on input "True" at bounding box center [512, 231] width 12 height 10
radio input "true"
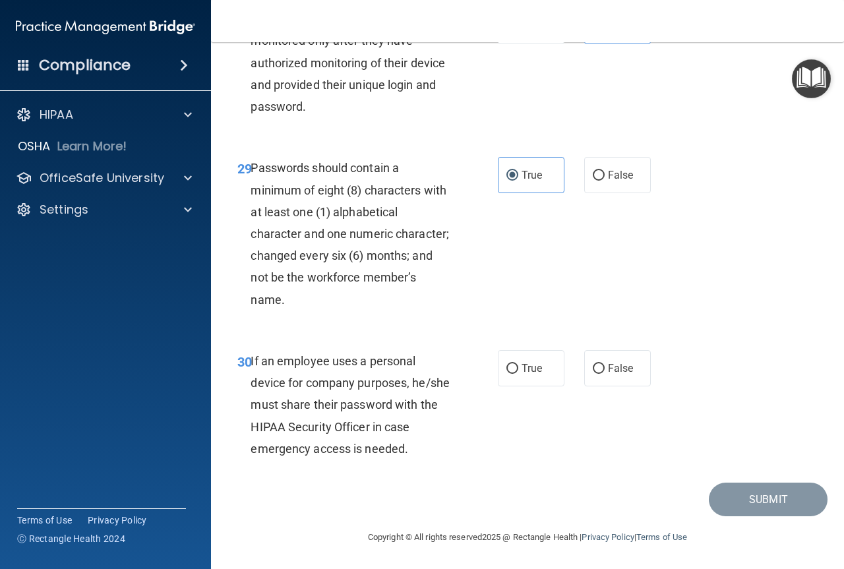
scroll to position [4087, 0]
click at [599, 386] on label "False" at bounding box center [617, 368] width 67 height 36
click at [599, 374] on input "False" at bounding box center [599, 369] width 12 height 10
radio input "true"
click at [772, 516] on button "Submit" at bounding box center [768, 500] width 119 height 34
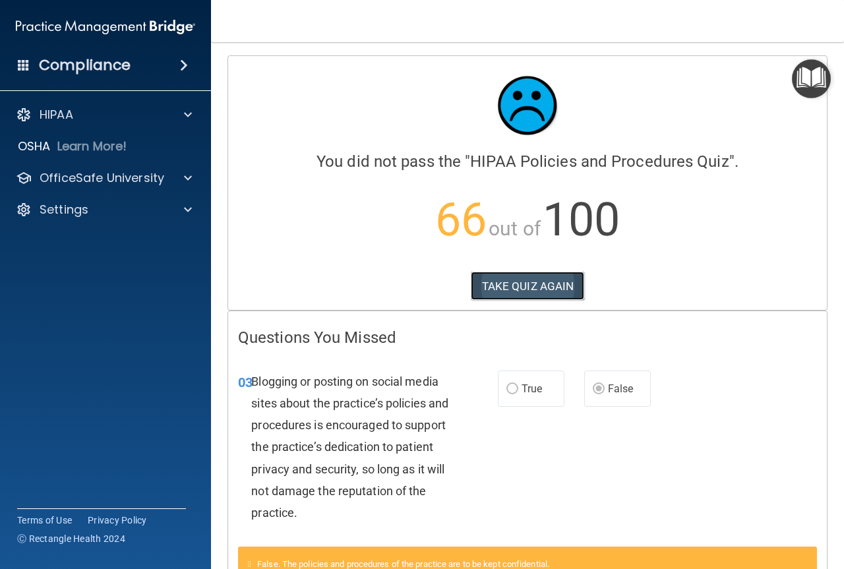
drag, startPoint x: 529, startPoint y: 284, endPoint x: 531, endPoint y: 291, distance: 7.5
click at [531, 291] on button "TAKE QUIZ AGAIN" at bounding box center [528, 286] width 114 height 29
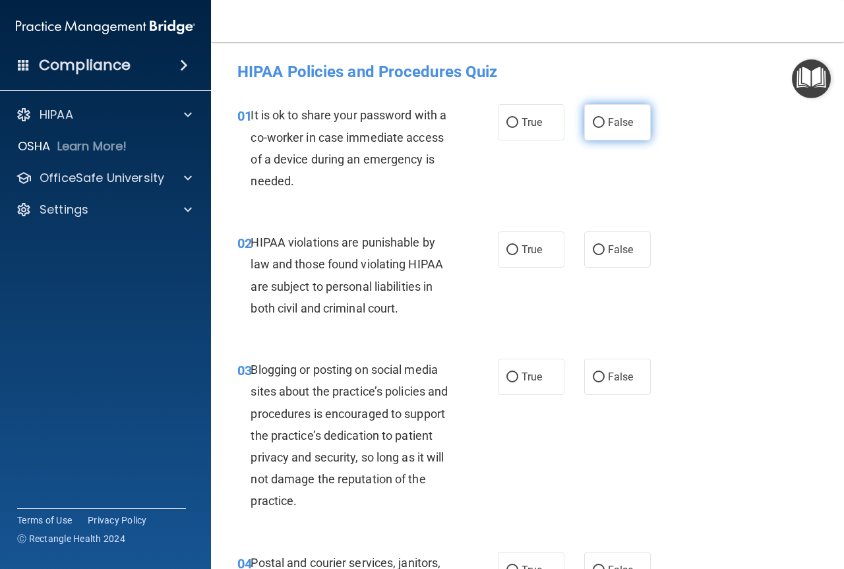
click at [595, 123] on input "False" at bounding box center [599, 123] width 12 height 10
radio input "true"
click at [517, 257] on label "True" at bounding box center [531, 249] width 67 height 36
click at [517, 255] on input "True" at bounding box center [512, 250] width 12 height 10
radio input "true"
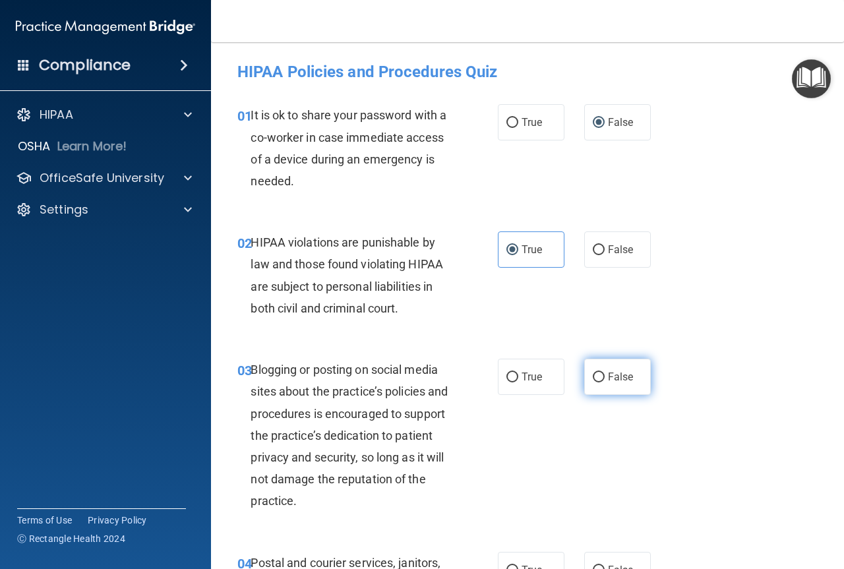
click at [593, 378] on input "False" at bounding box center [599, 377] width 12 height 10
radio input "true"
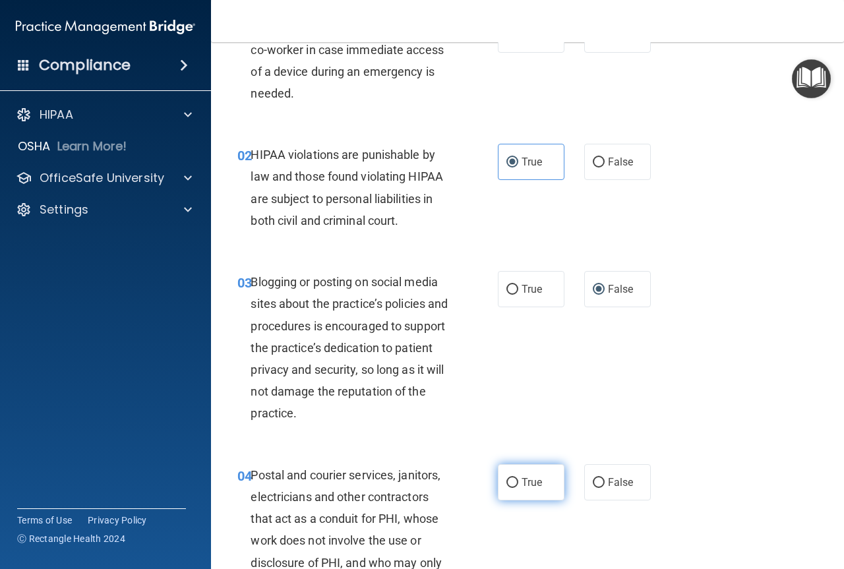
scroll to position [110, 0]
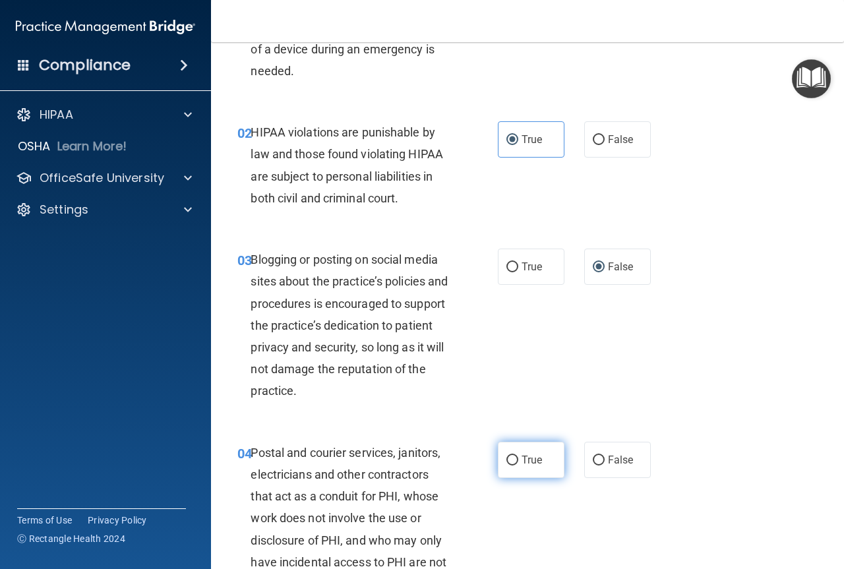
click at [500, 464] on label "True" at bounding box center [531, 460] width 67 height 36
click at [506, 464] on input "True" at bounding box center [512, 461] width 12 height 10
radio input "true"
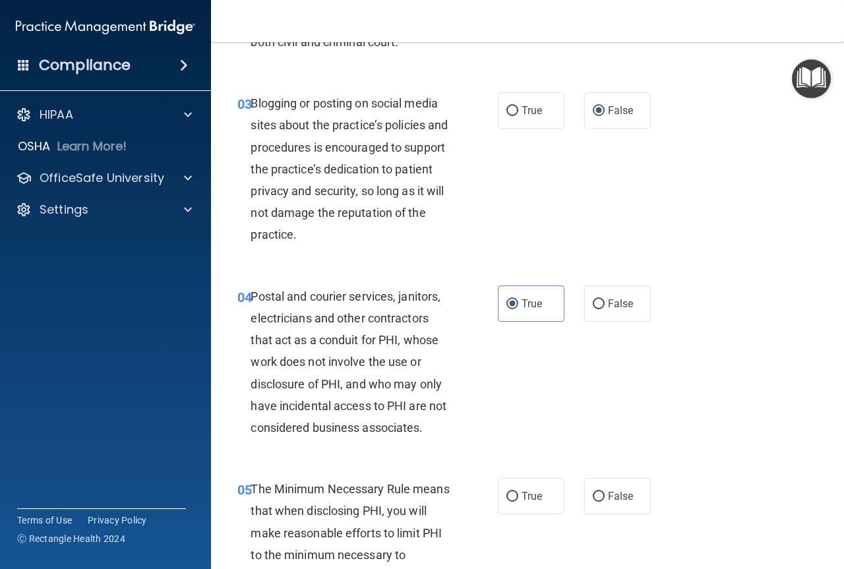
scroll to position [330, 0]
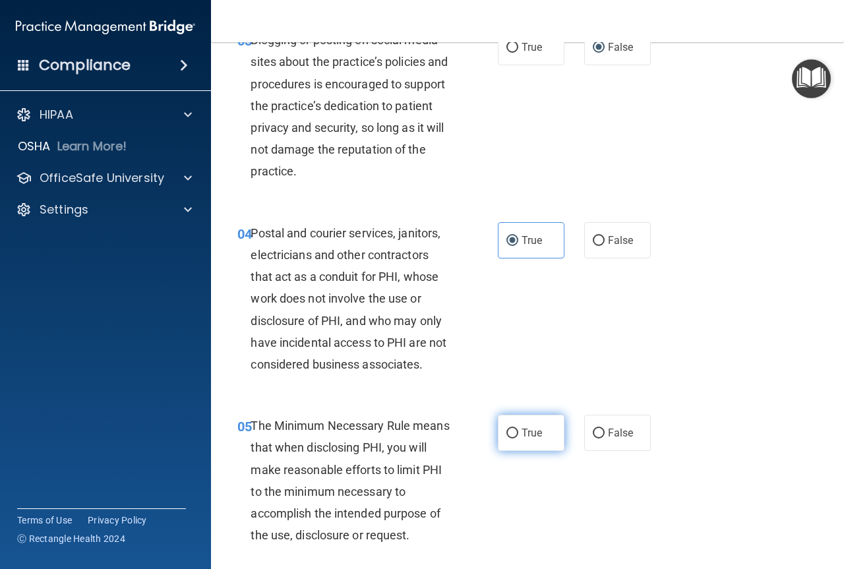
click at [519, 425] on label "True" at bounding box center [531, 433] width 67 height 36
click at [518, 428] on input "True" at bounding box center [512, 433] width 12 height 10
radio input "true"
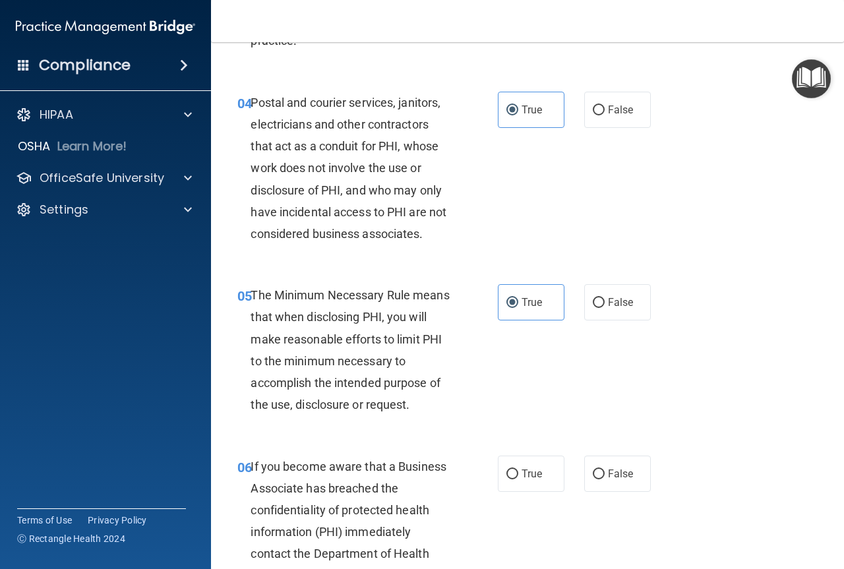
scroll to position [461, 0]
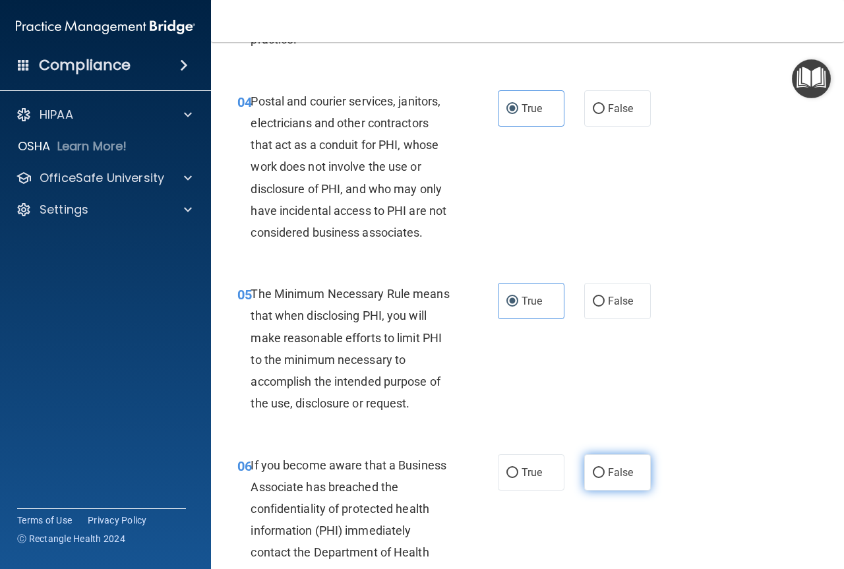
click at [584, 477] on label "False" at bounding box center [617, 472] width 67 height 36
click at [593, 477] on input "False" at bounding box center [599, 473] width 12 height 10
radio input "true"
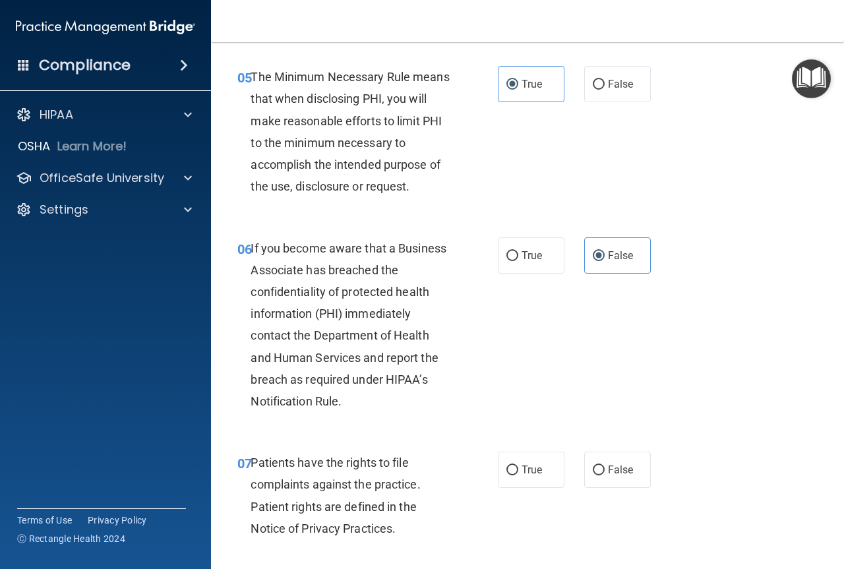
scroll to position [703, 0]
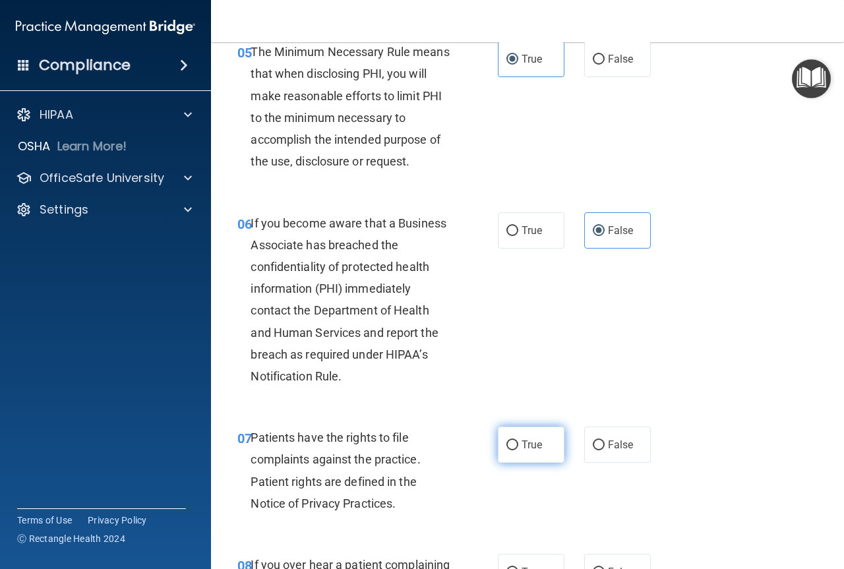
click at [531, 452] on label "True" at bounding box center [531, 445] width 67 height 36
click at [518, 450] on input "True" at bounding box center [512, 445] width 12 height 10
radio input "true"
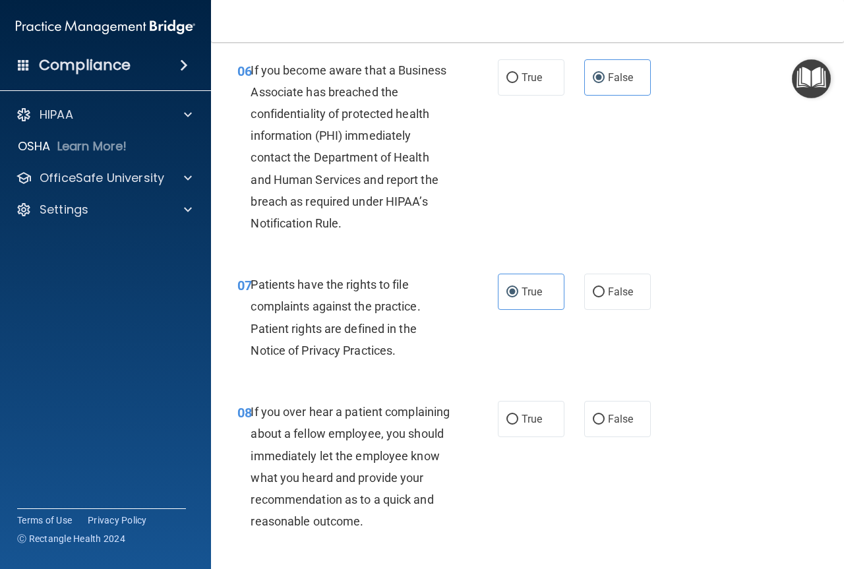
scroll to position [857, 0]
click at [601, 425] on label "False" at bounding box center [617, 418] width 67 height 36
click at [601, 424] on input "False" at bounding box center [599, 419] width 12 height 10
radio input "true"
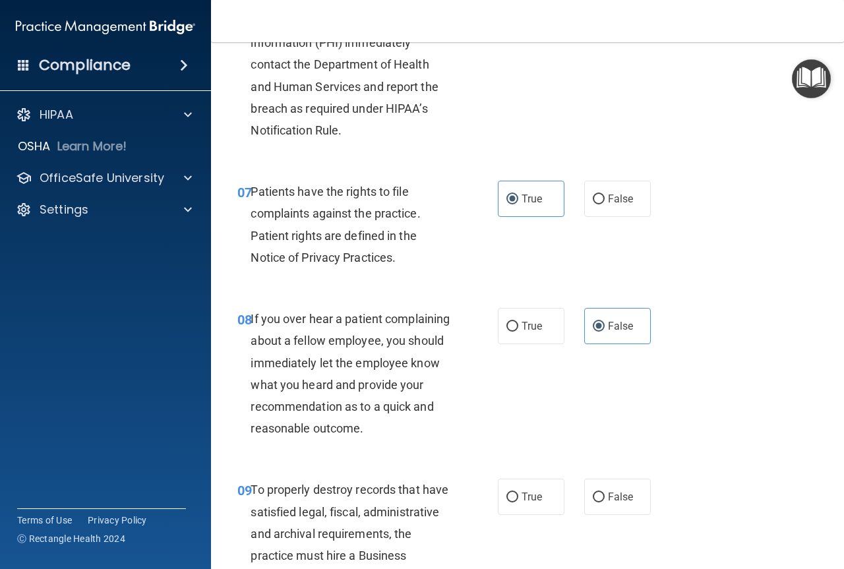
scroll to position [1011, 0]
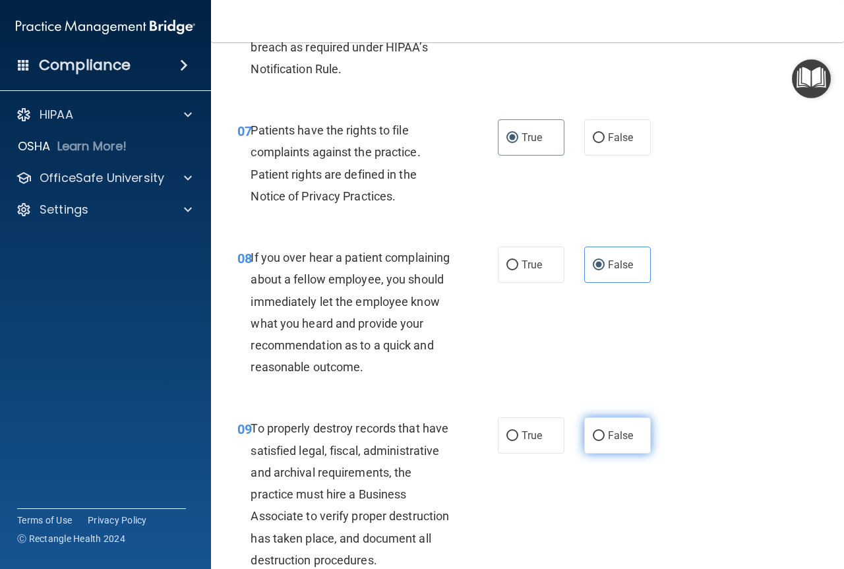
click at [597, 454] on label "False" at bounding box center [617, 435] width 67 height 36
click at [597, 441] on input "False" at bounding box center [599, 436] width 12 height 10
radio input "true"
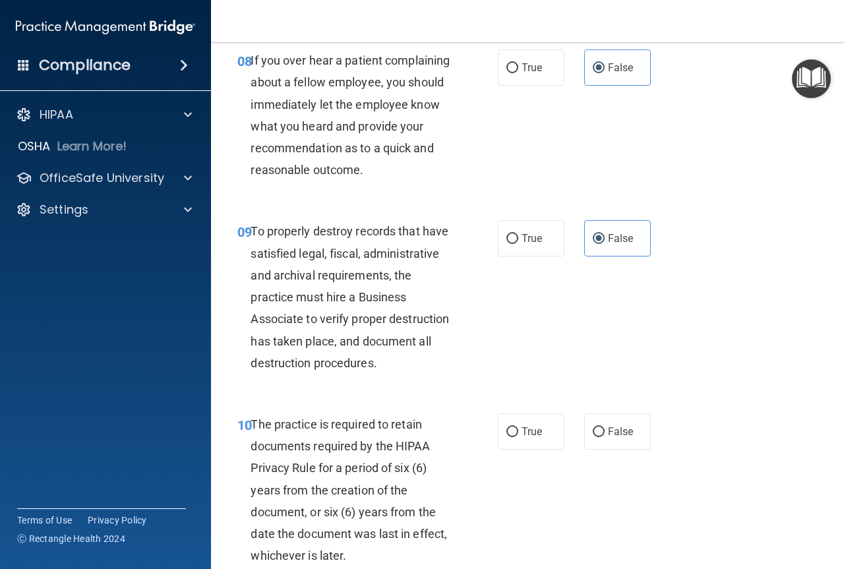
scroll to position [1208, 0]
click at [515, 449] on label "True" at bounding box center [531, 431] width 67 height 36
click at [515, 436] on input "True" at bounding box center [512, 432] width 12 height 10
radio input "true"
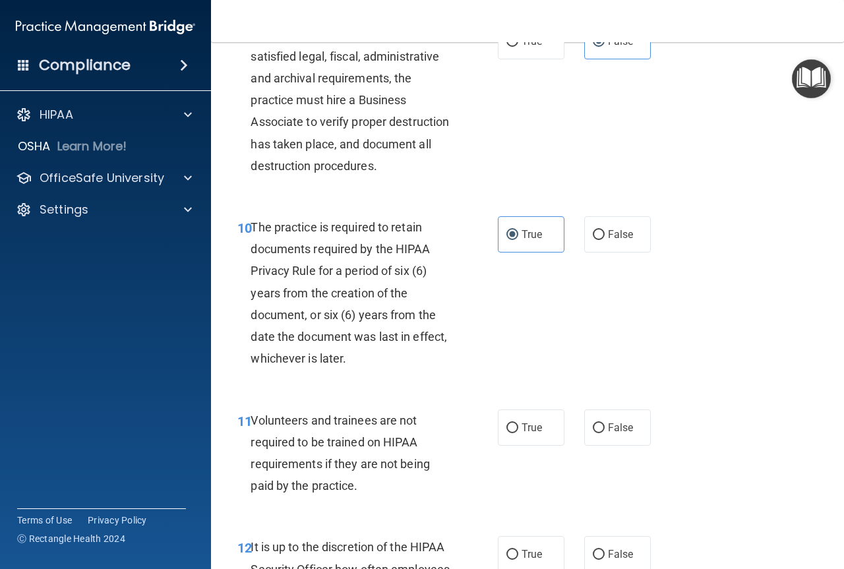
scroll to position [1406, 0]
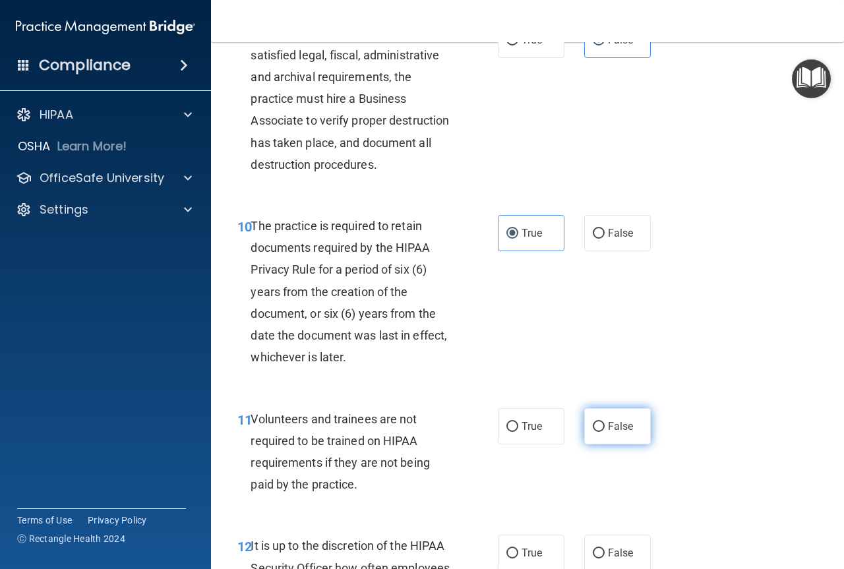
click at [608, 432] on span "False" at bounding box center [621, 426] width 26 height 13
click at [604, 432] on input "False" at bounding box center [599, 427] width 12 height 10
radio input "true"
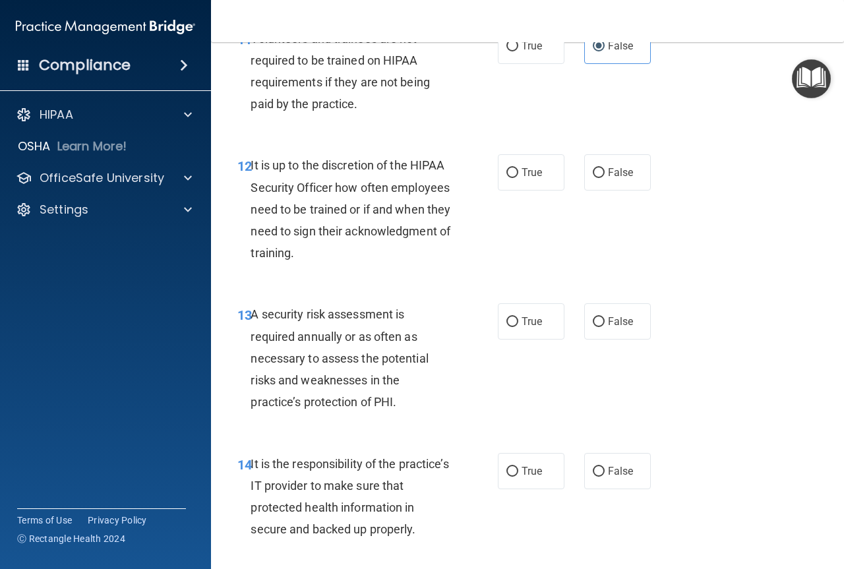
scroll to position [1780, 0]
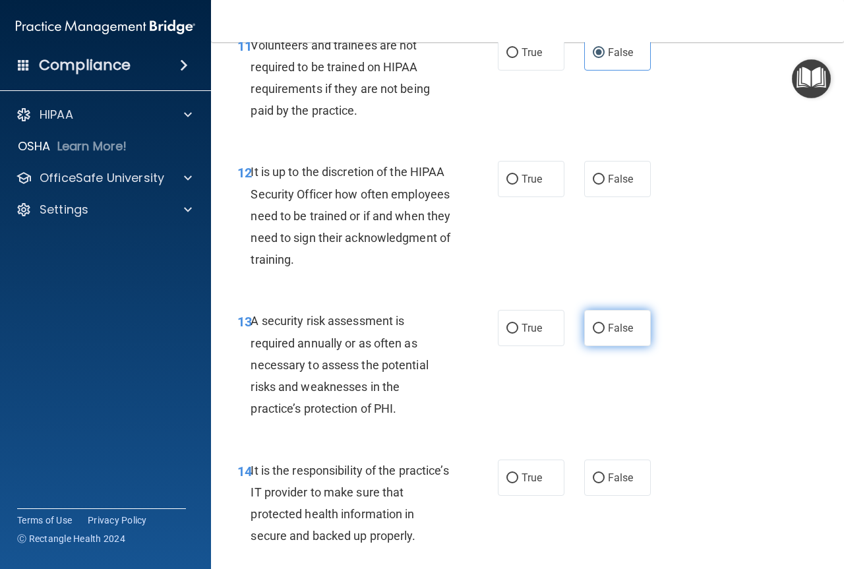
click at [601, 346] on label "False" at bounding box center [617, 328] width 67 height 36
click at [601, 334] on input "False" at bounding box center [599, 329] width 12 height 10
radio input "true"
click at [593, 185] on input "False" at bounding box center [599, 180] width 12 height 10
radio input "true"
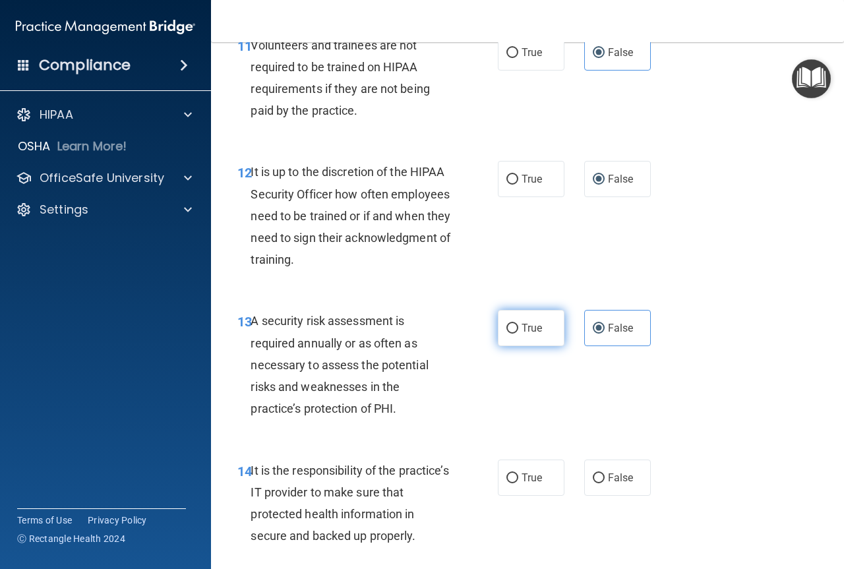
click at [523, 334] on span "True" at bounding box center [531, 328] width 20 height 13
click at [518, 334] on input "True" at bounding box center [512, 329] width 12 height 10
radio input "true"
radio input "false"
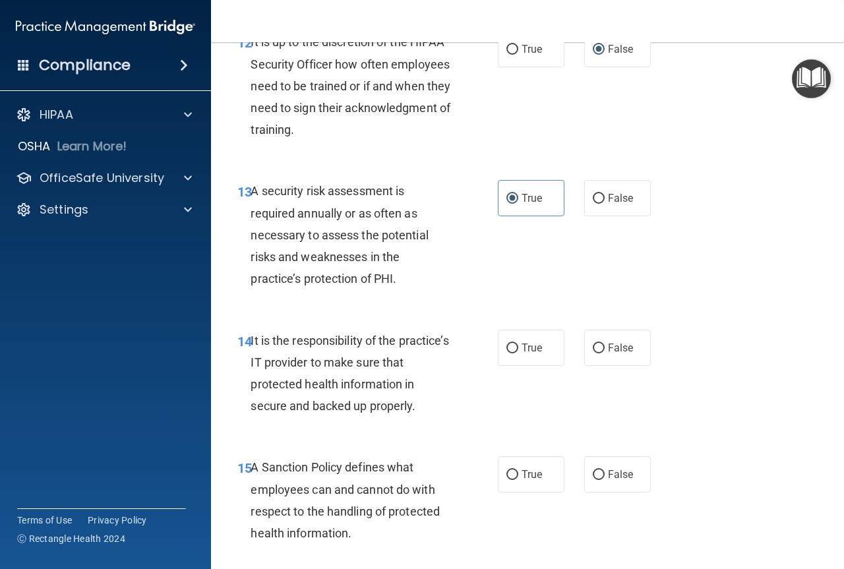
scroll to position [1912, 0]
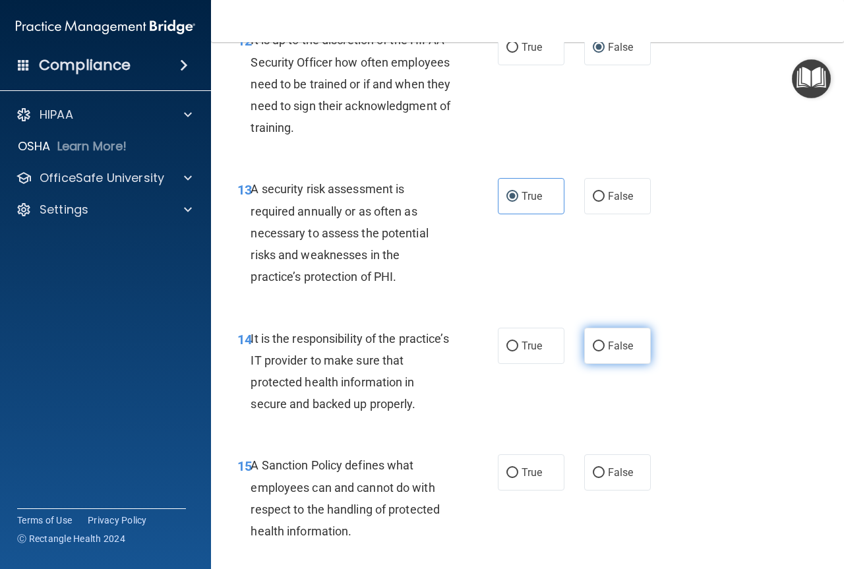
click at [597, 351] on input "False" at bounding box center [599, 346] width 12 height 10
radio input "true"
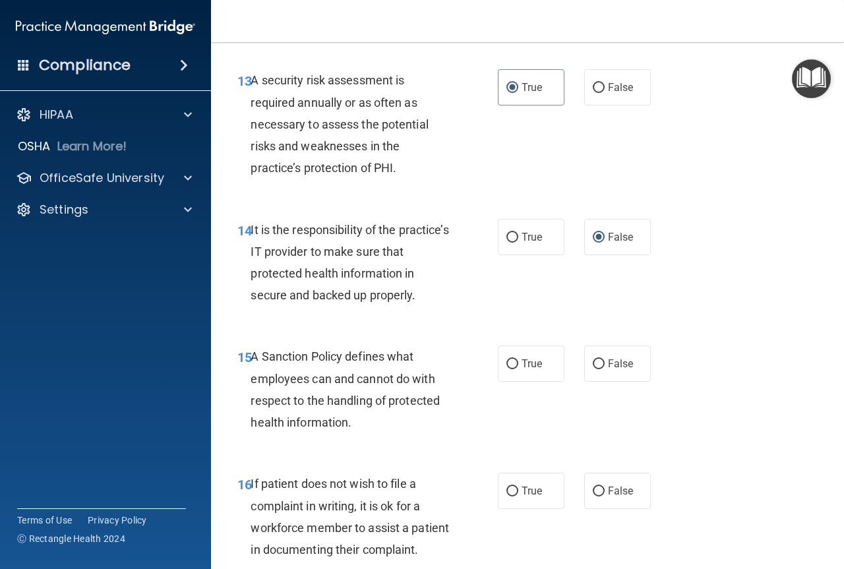
scroll to position [2022, 0]
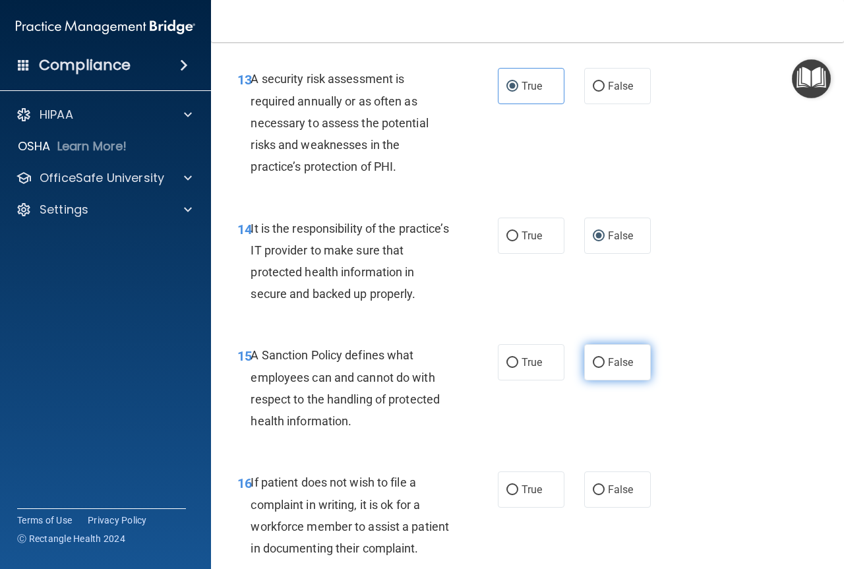
click at [607, 380] on label "False" at bounding box center [617, 362] width 67 height 36
click at [604, 368] on input "False" at bounding box center [599, 363] width 12 height 10
radio input "true"
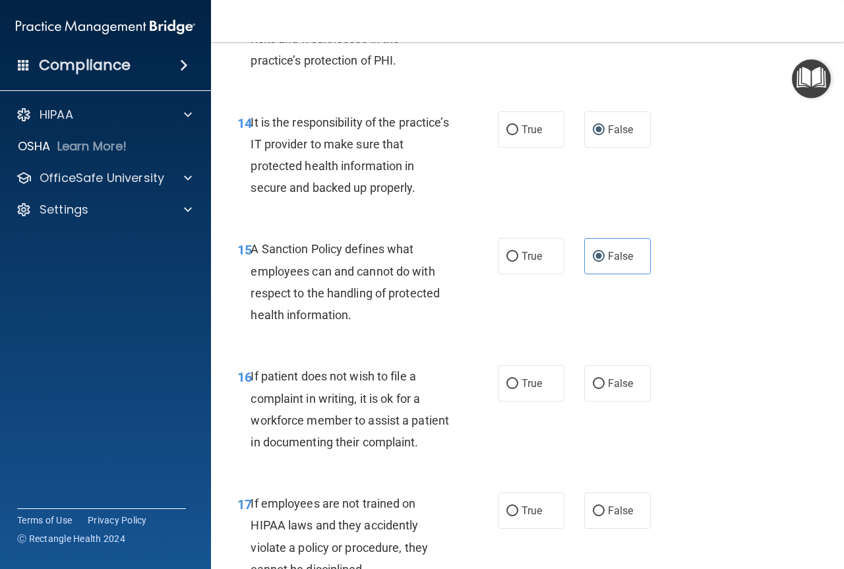
scroll to position [2131, 0]
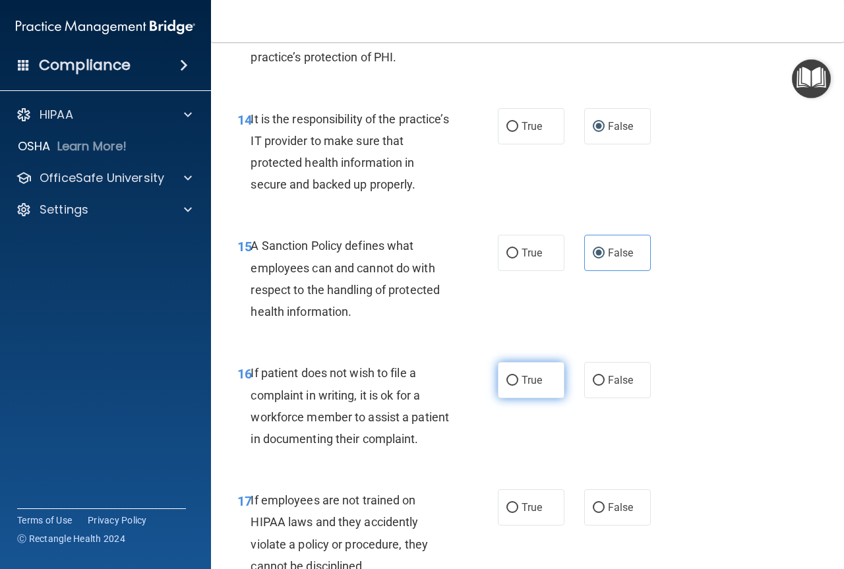
click at [506, 386] on input "True" at bounding box center [512, 381] width 12 height 10
radio input "true"
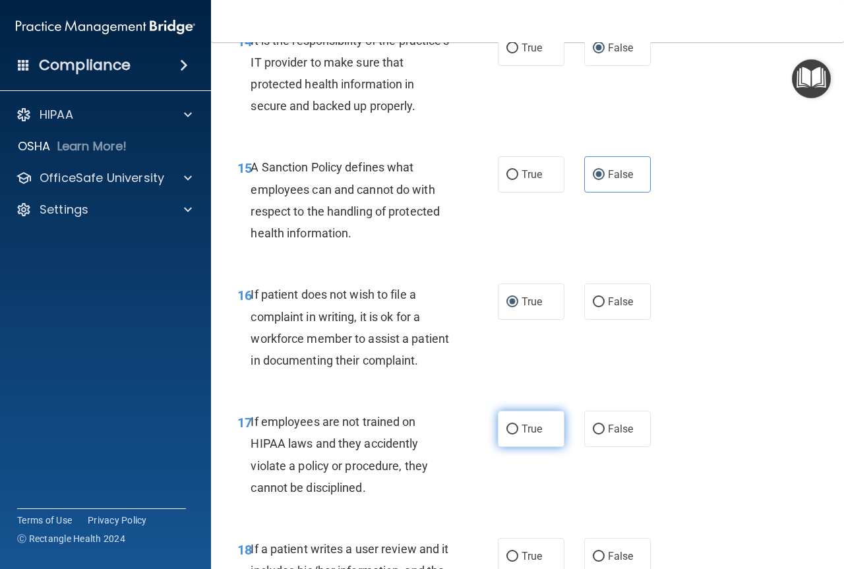
scroll to position [2220, 0]
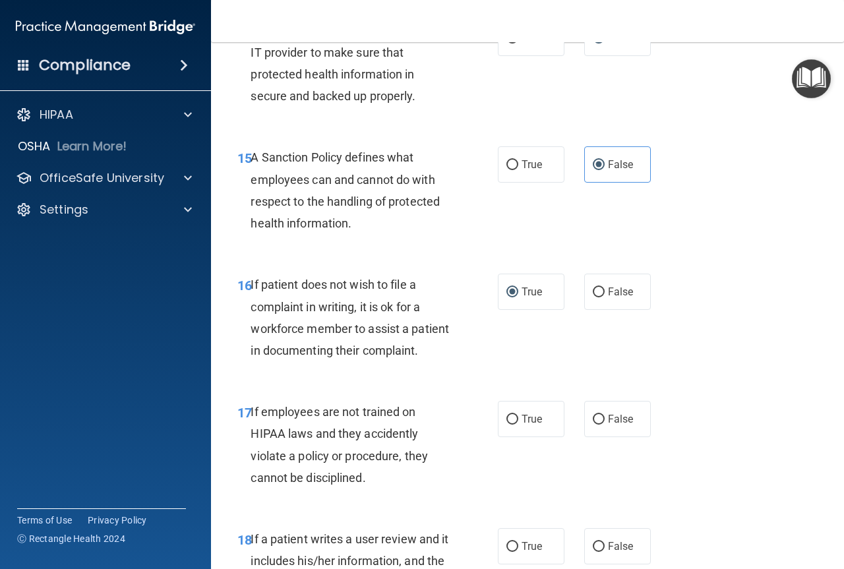
click at [648, 437] on div "True False" at bounding box center [578, 419] width 160 height 36
click at [637, 437] on label "False" at bounding box center [617, 419] width 67 height 36
click at [604, 425] on input "False" at bounding box center [599, 420] width 12 height 10
radio input "true"
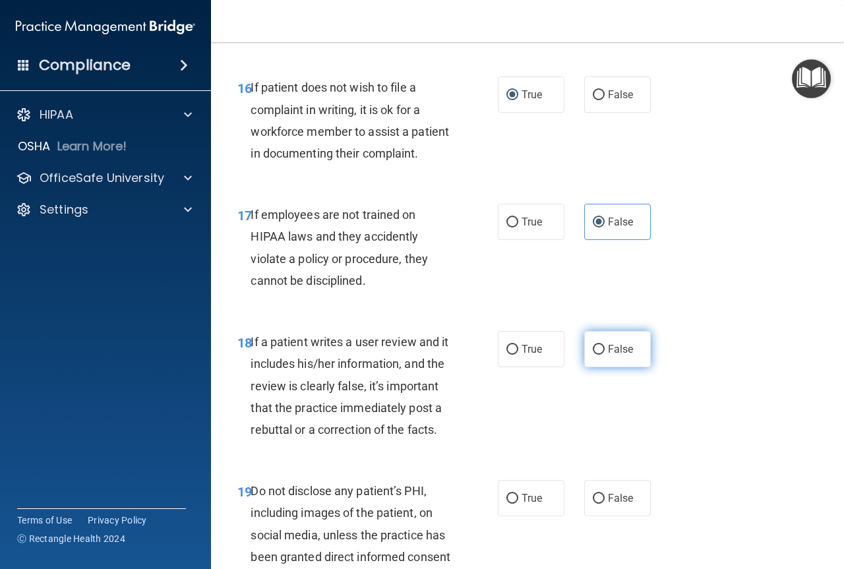
scroll to position [2417, 0]
click at [593, 354] on input "False" at bounding box center [599, 349] width 12 height 10
radio input "true"
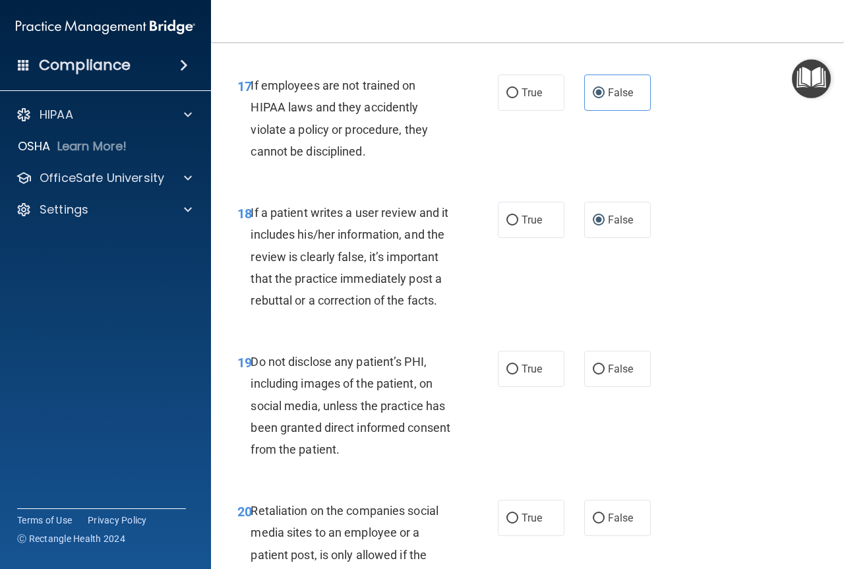
scroll to position [2549, 0]
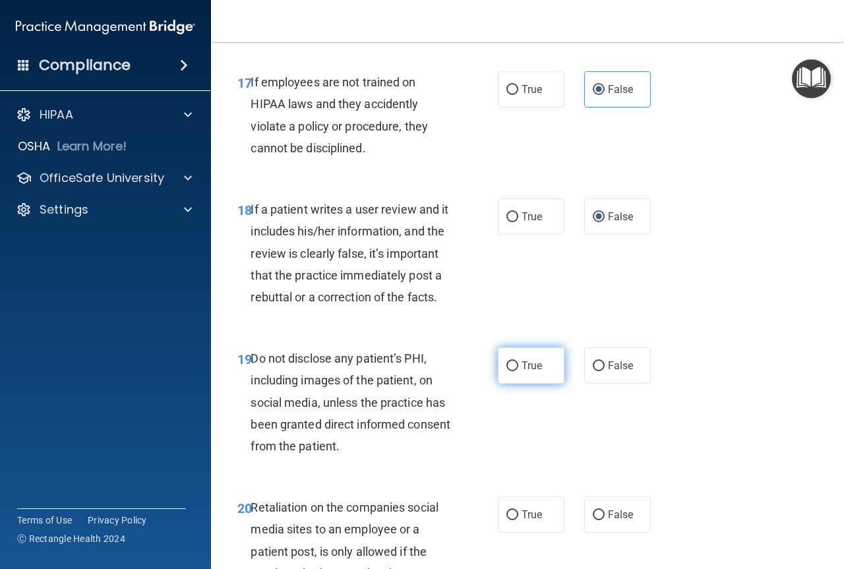
click at [521, 372] on span "True" at bounding box center [531, 365] width 20 height 13
click at [518, 371] on input "True" at bounding box center [512, 366] width 12 height 10
radio input "true"
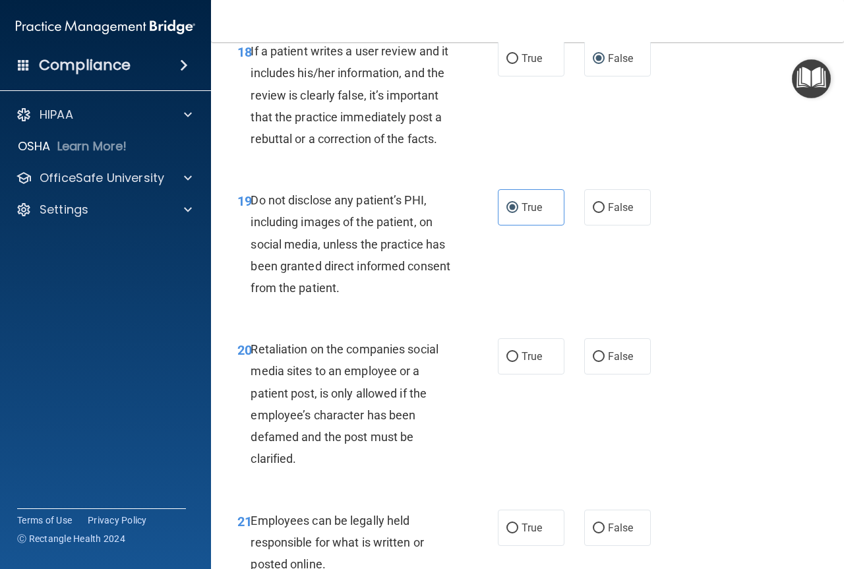
scroll to position [2724, 0]
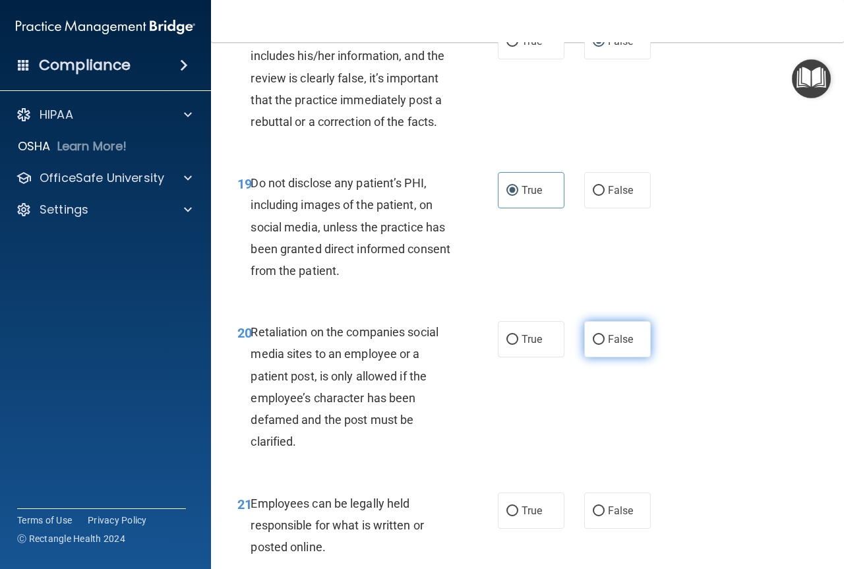
click at [608, 357] on label "False" at bounding box center [617, 339] width 67 height 36
click at [604, 345] on input "False" at bounding box center [599, 340] width 12 height 10
radio input "true"
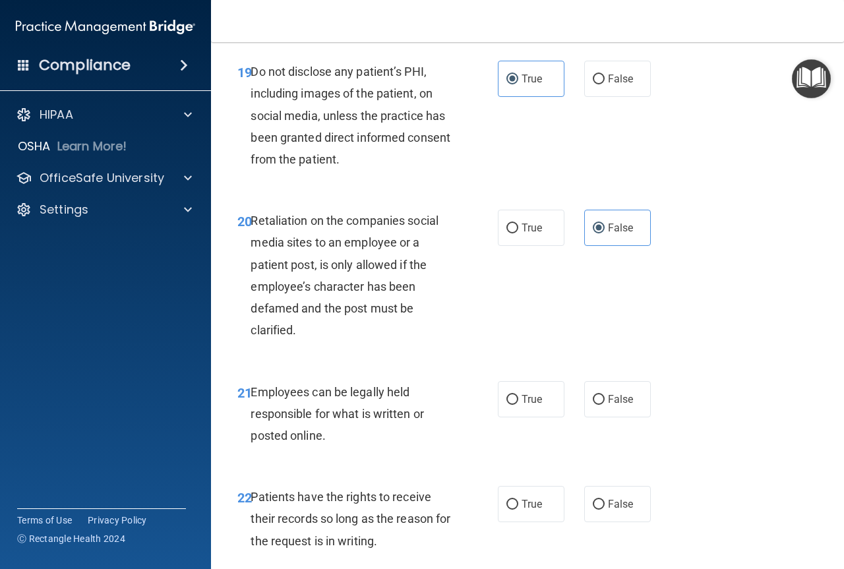
scroll to position [2856, 0]
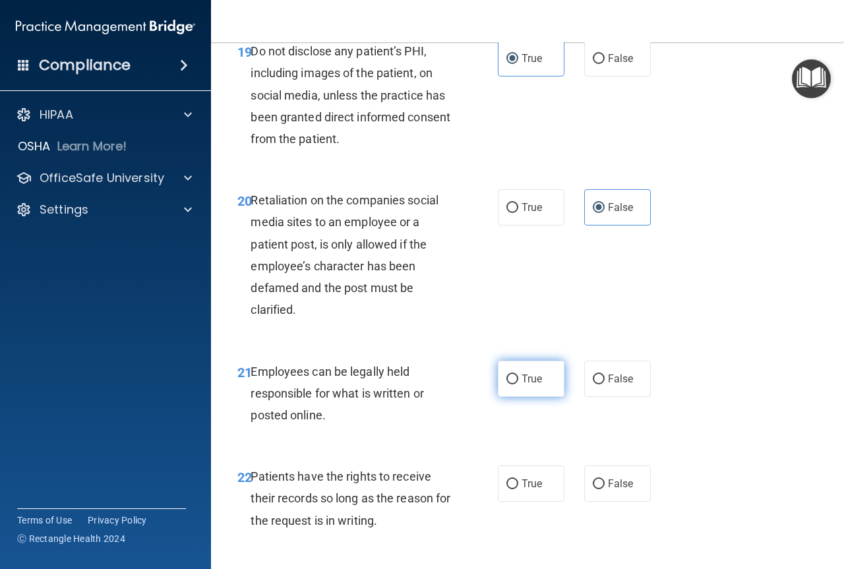
click at [526, 385] on span "True" at bounding box center [531, 378] width 20 height 13
click at [518, 384] on input "True" at bounding box center [512, 379] width 12 height 10
radio input "true"
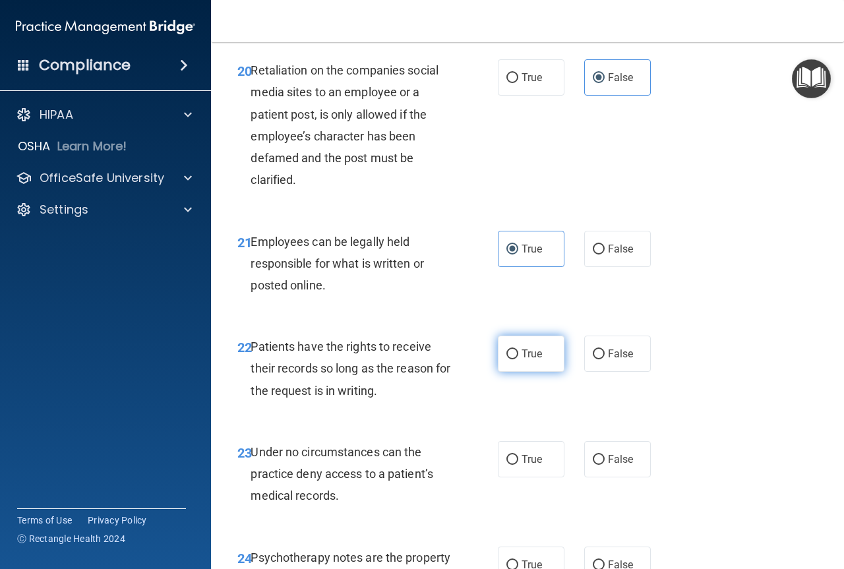
scroll to position [2988, 0]
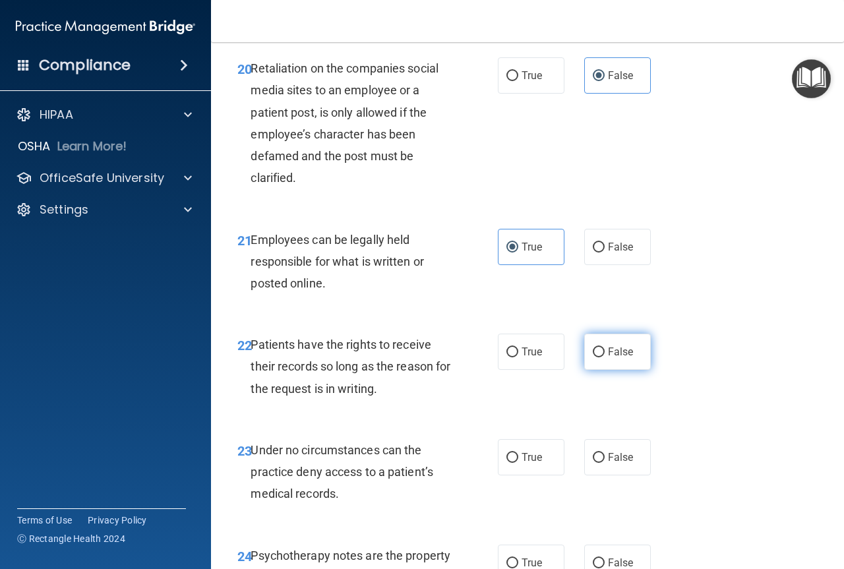
click at [609, 370] on label "False" at bounding box center [617, 352] width 67 height 36
click at [604, 357] on input "False" at bounding box center [599, 352] width 12 height 10
radio input "true"
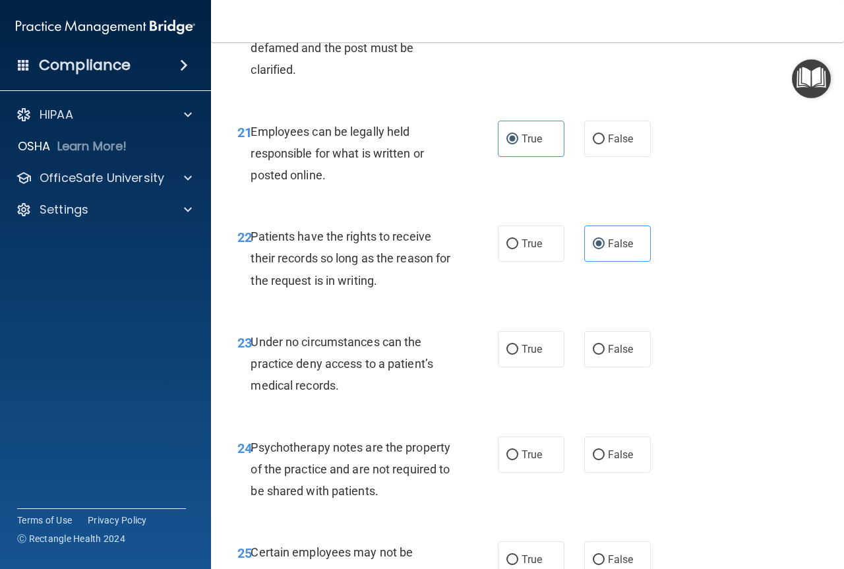
scroll to position [3098, 0]
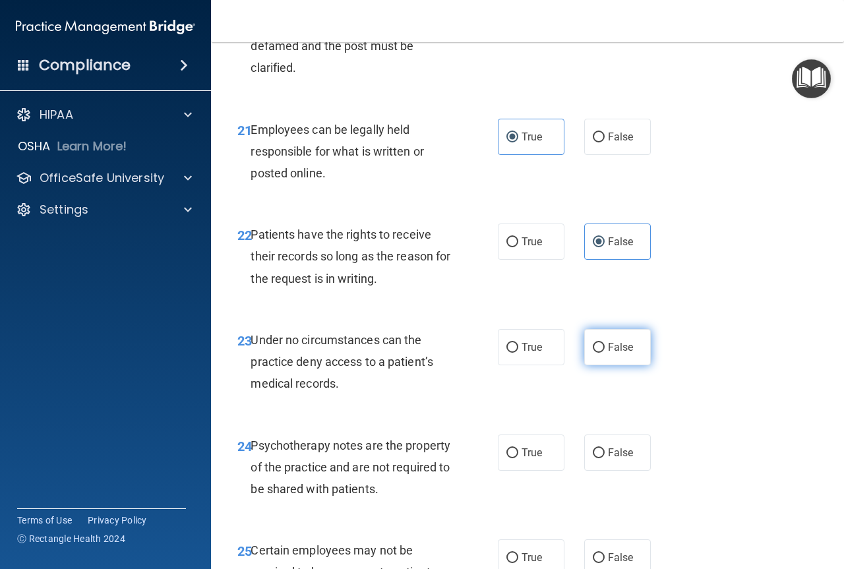
click at [608, 353] on span "False" at bounding box center [621, 347] width 26 height 13
click at [604, 353] on input "False" at bounding box center [599, 348] width 12 height 10
radio input "true"
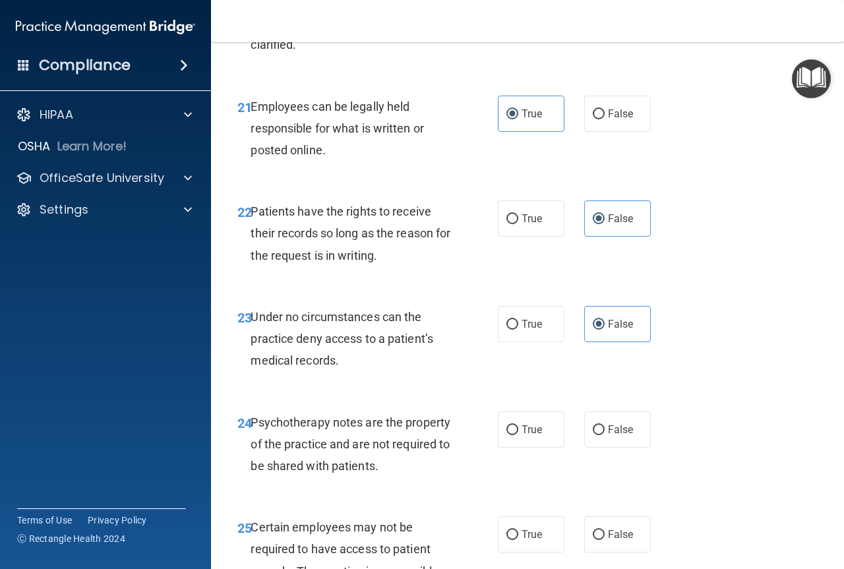
scroll to position [3164, 0]
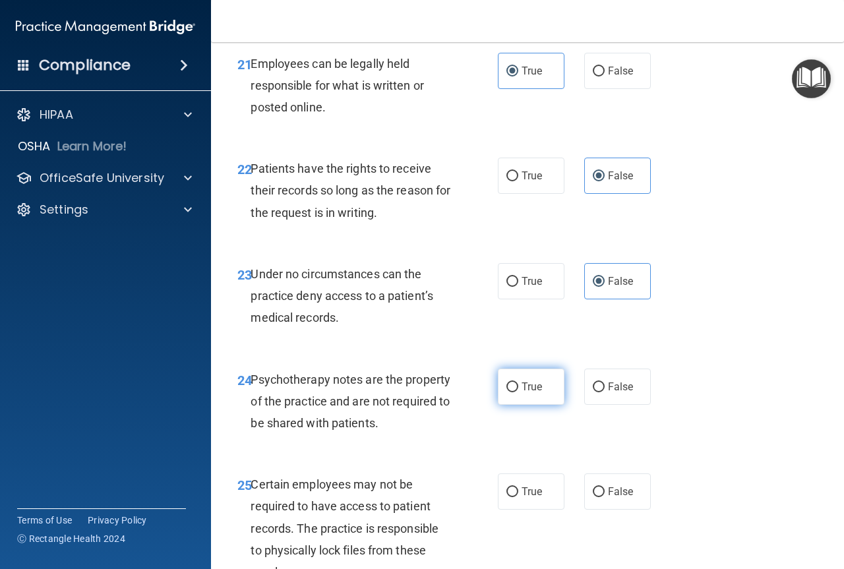
click at [520, 405] on label "True" at bounding box center [531, 386] width 67 height 36
click at [518, 392] on input "True" at bounding box center [512, 387] width 12 height 10
radio input "true"
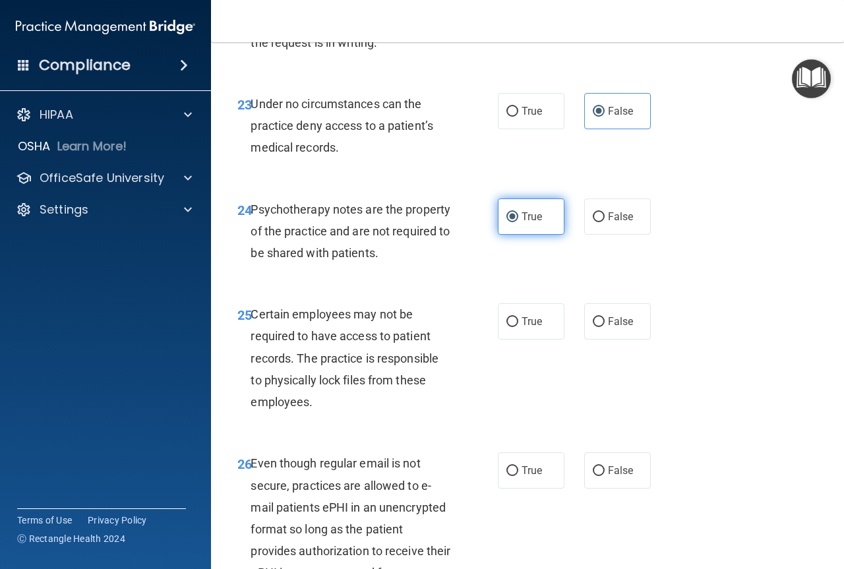
scroll to position [3362, 0]
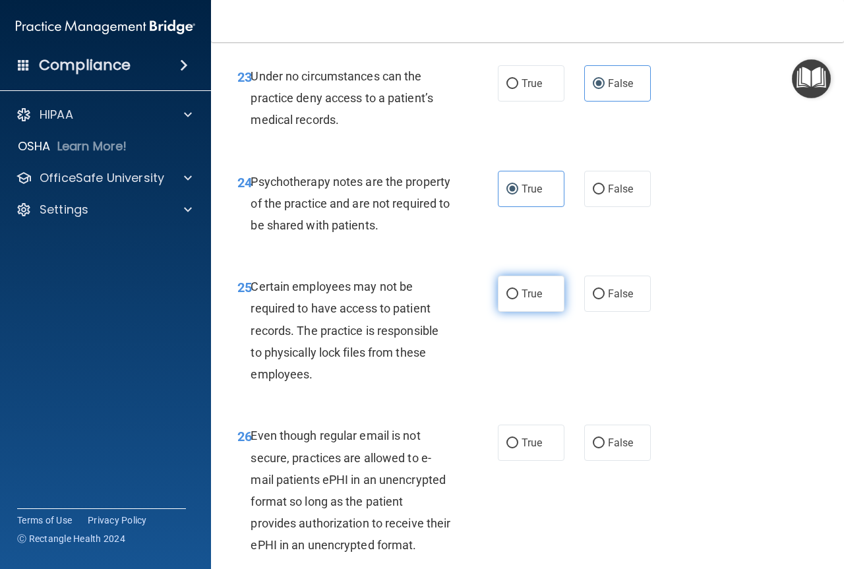
click at [539, 312] on label "True" at bounding box center [531, 294] width 67 height 36
click at [518, 299] on input "True" at bounding box center [512, 294] width 12 height 10
radio input "true"
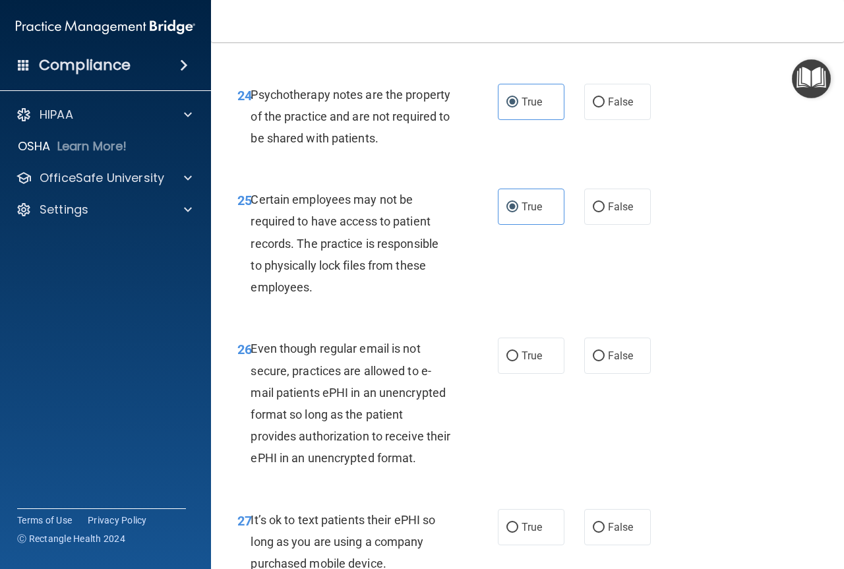
scroll to position [3450, 0]
click at [541, 373] on label "True" at bounding box center [531, 355] width 67 height 36
click at [518, 361] on input "True" at bounding box center [512, 356] width 12 height 10
radio input "true"
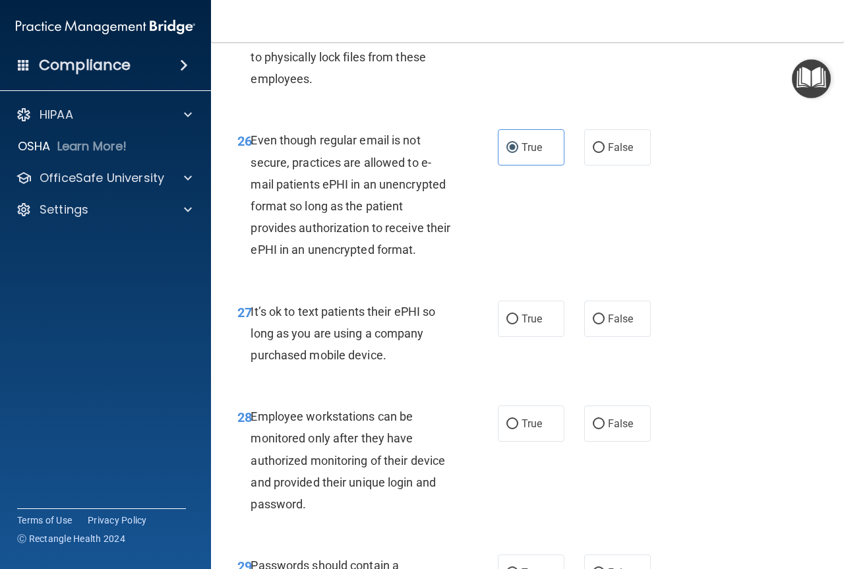
scroll to position [3670, 0]
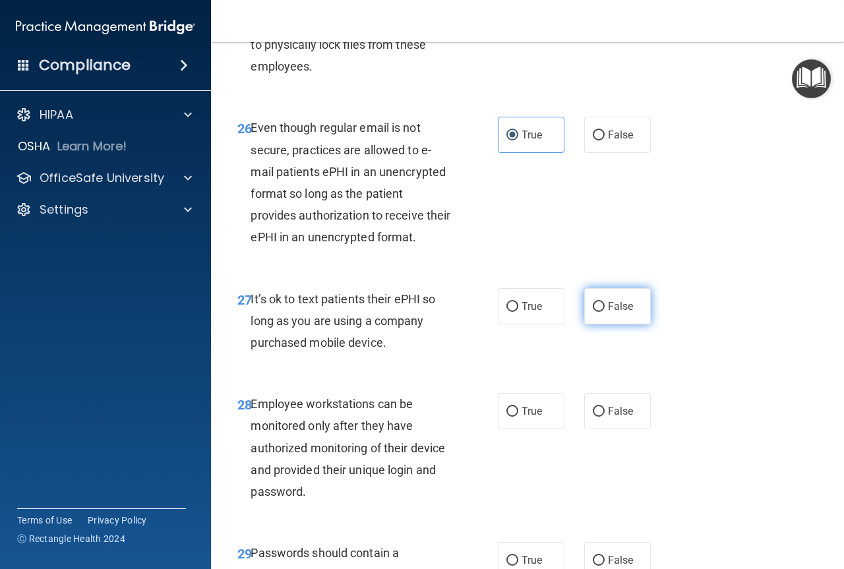
click at [608, 312] on span "False" at bounding box center [621, 306] width 26 height 13
click at [603, 312] on input "False" at bounding box center [599, 307] width 12 height 10
radio input "true"
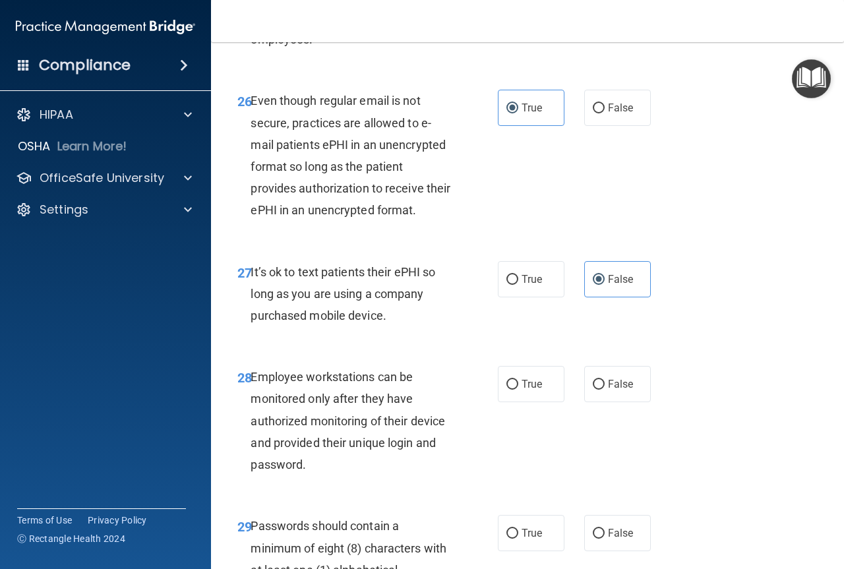
scroll to position [3736, 0]
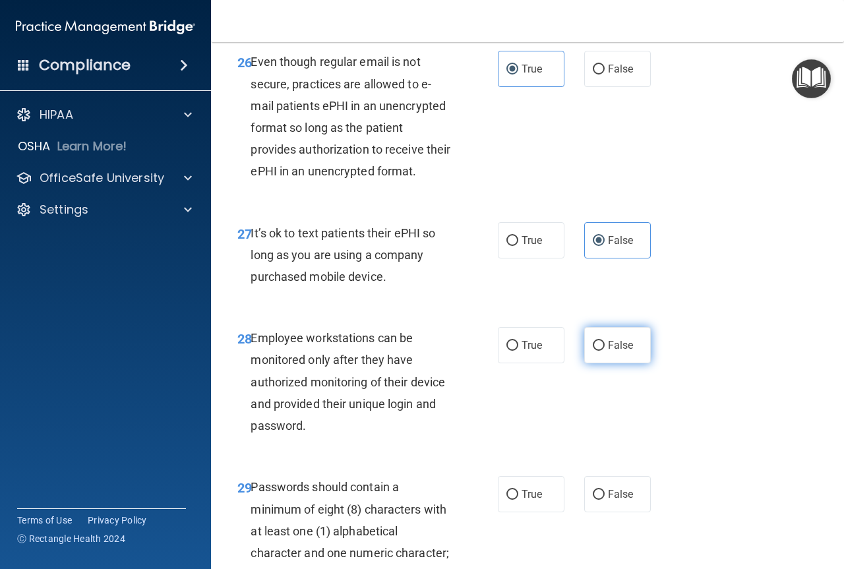
click at [596, 363] on label "False" at bounding box center [617, 345] width 67 height 36
click at [596, 351] on input "False" at bounding box center [599, 346] width 12 height 10
radio input "true"
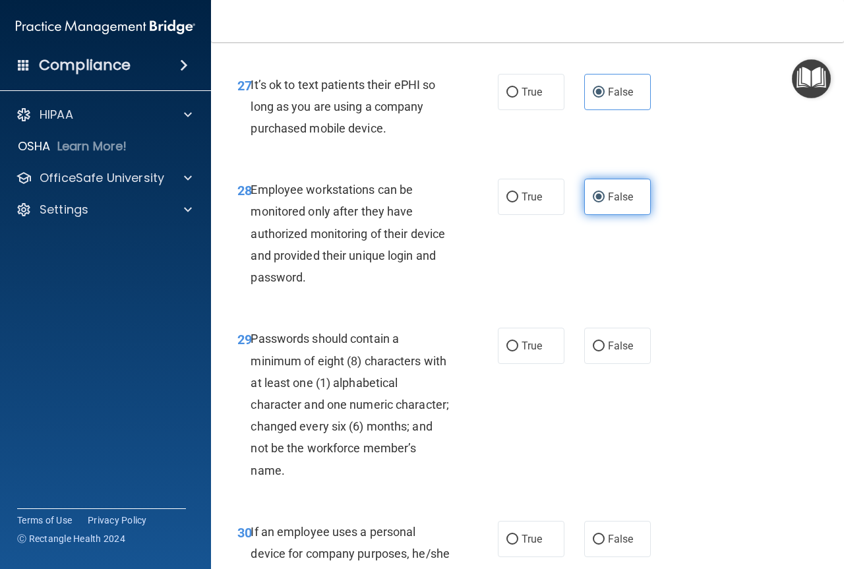
scroll to position [3889, 0]
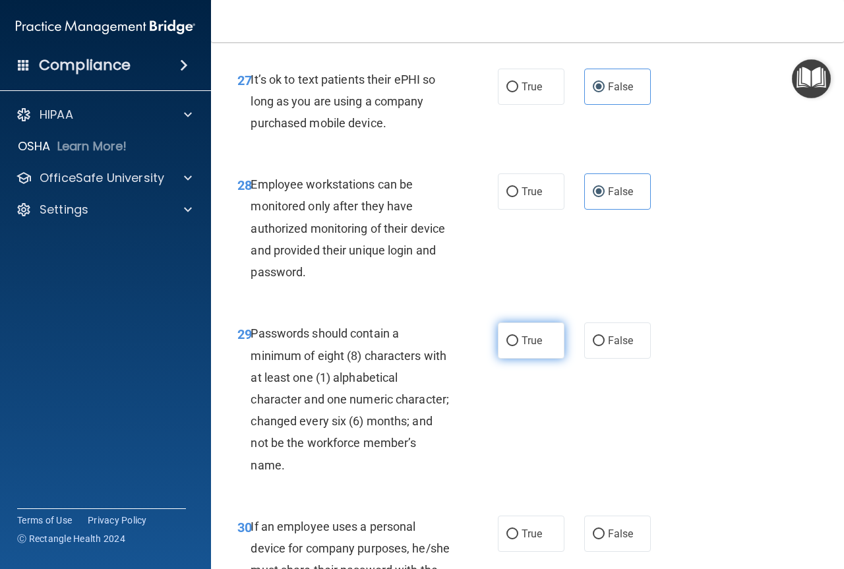
click at [515, 359] on label "True" at bounding box center [531, 340] width 67 height 36
click at [515, 346] on input "True" at bounding box center [512, 341] width 12 height 10
radio input "true"
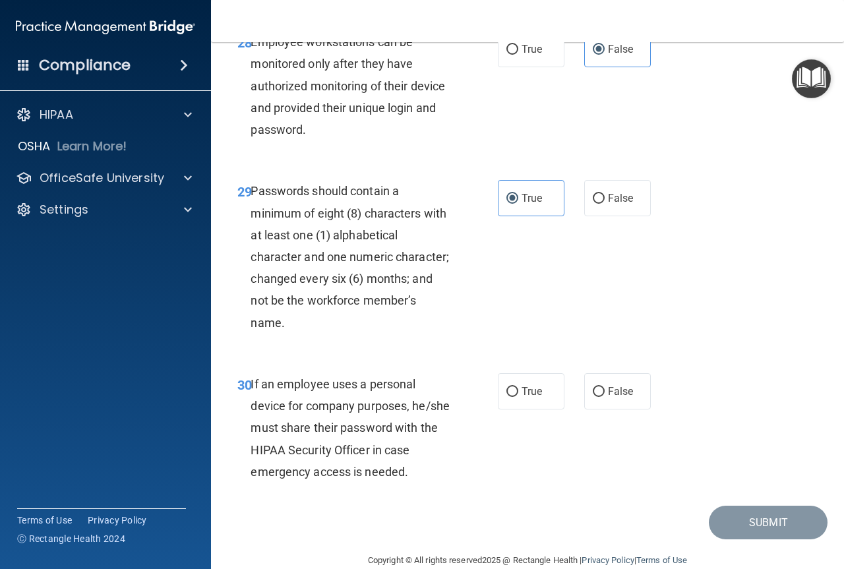
scroll to position [4043, 0]
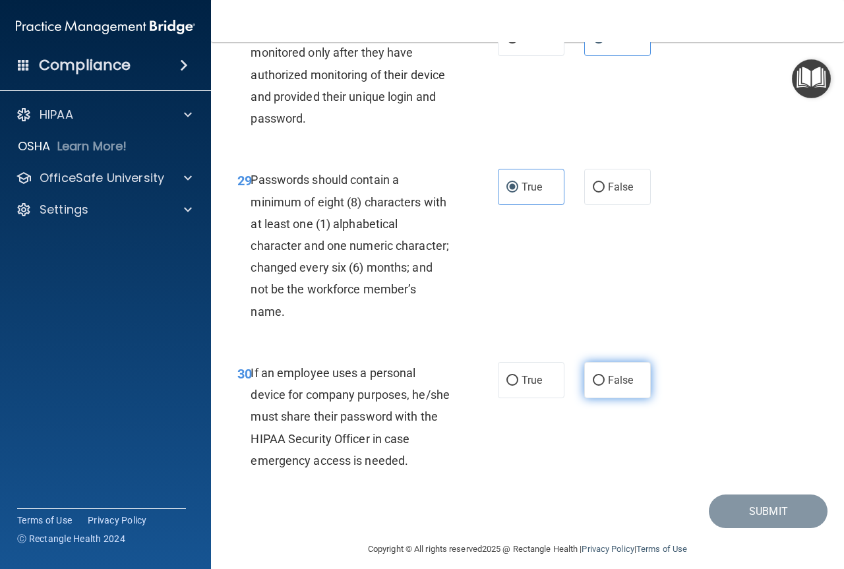
click at [608, 386] on span "False" at bounding box center [621, 380] width 26 height 13
click at [602, 386] on input "False" at bounding box center [599, 381] width 12 height 10
radio input "true"
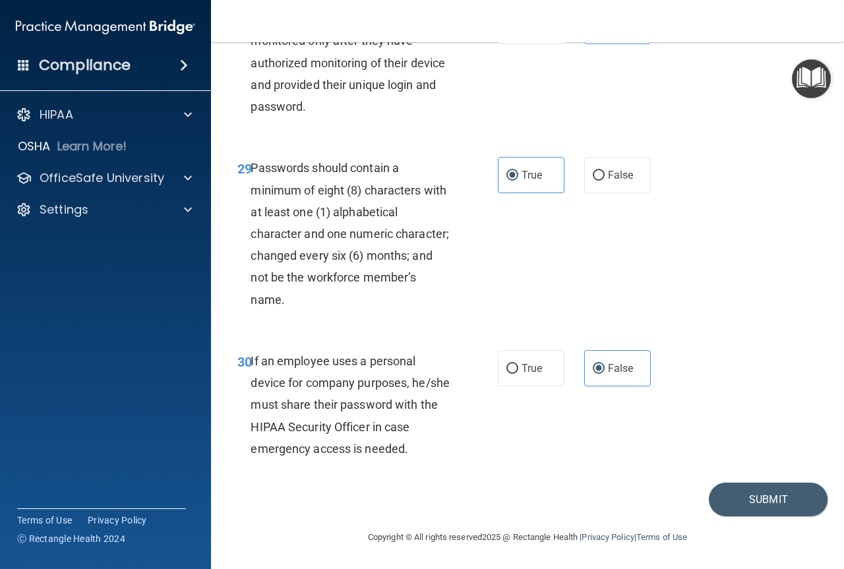
scroll to position [4142, 0]
click at [718, 493] on button "Submit" at bounding box center [768, 500] width 119 height 34
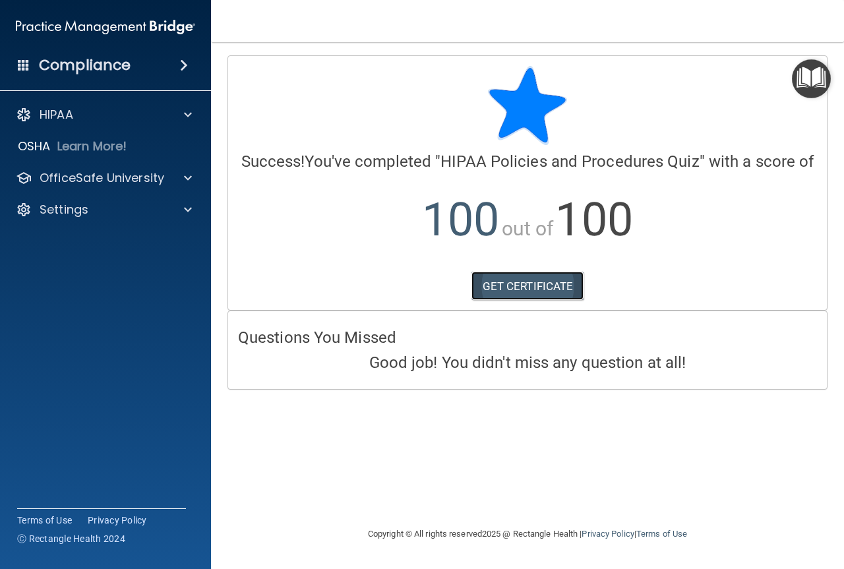
click at [517, 289] on link "GET CERTIFICATE" at bounding box center [527, 286] width 113 height 29
click at [175, 179] on div at bounding box center [185, 178] width 33 height 16
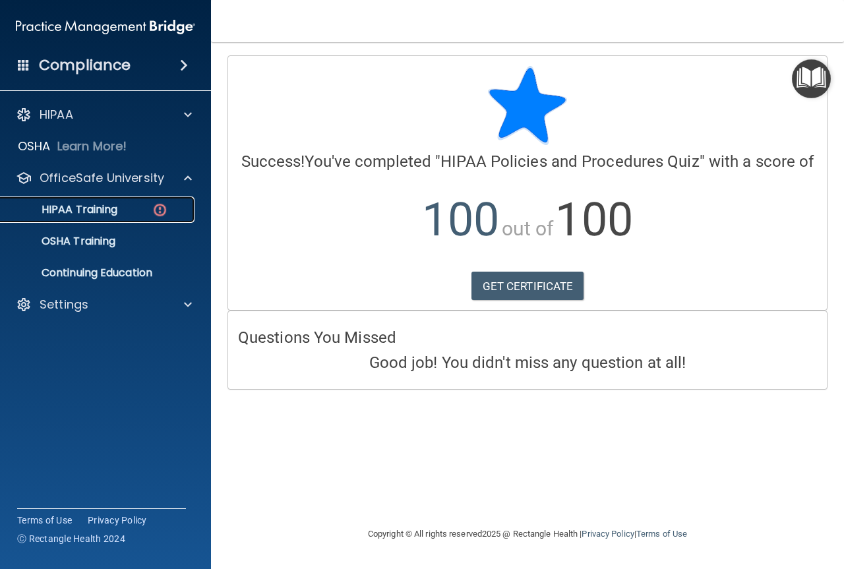
click at [133, 211] on div "HIPAA Training" at bounding box center [99, 209] width 180 height 13
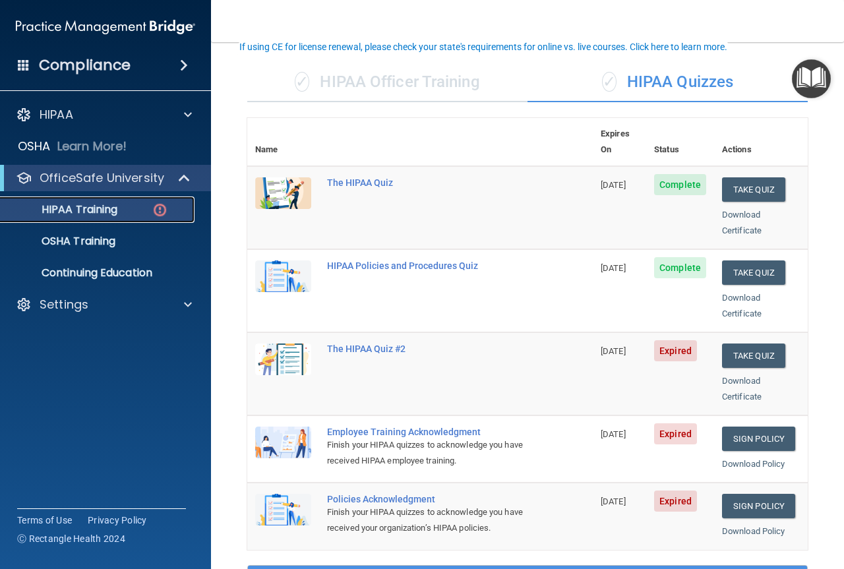
scroll to position [88, 0]
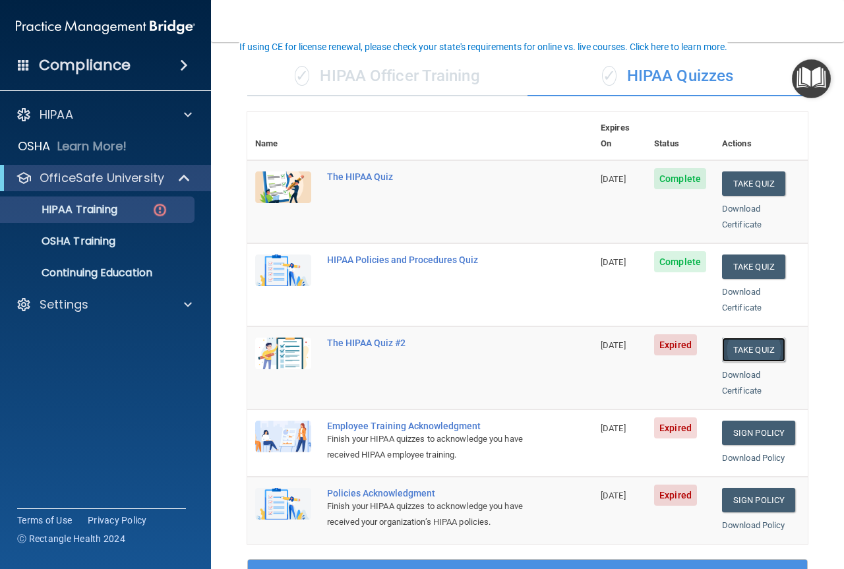
click at [746, 338] on button "Take Quiz" at bounding box center [753, 350] width 63 height 24
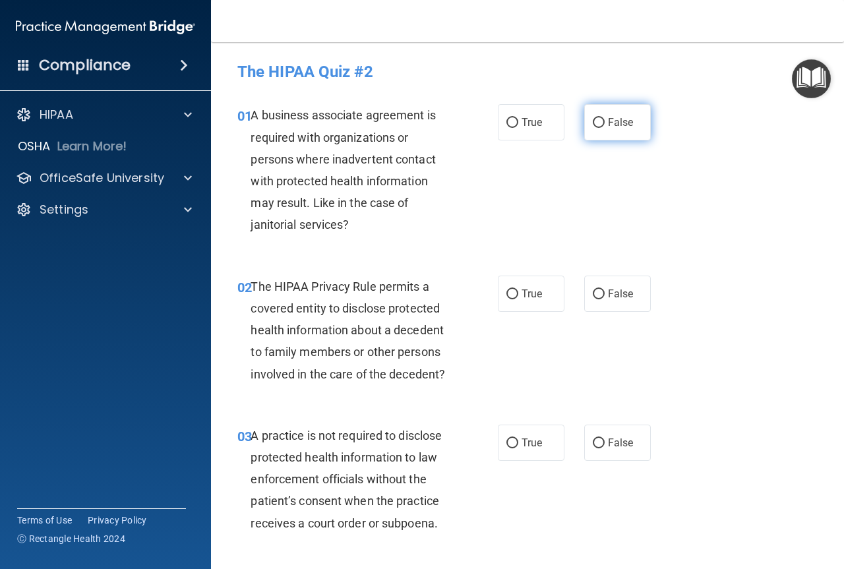
click at [608, 127] on span "False" at bounding box center [621, 122] width 26 height 13
click at [604, 127] on input "False" at bounding box center [599, 123] width 12 height 10
radio input "true"
click at [611, 295] on span "False" at bounding box center [621, 293] width 26 height 13
click at [604, 295] on input "False" at bounding box center [599, 294] width 12 height 10
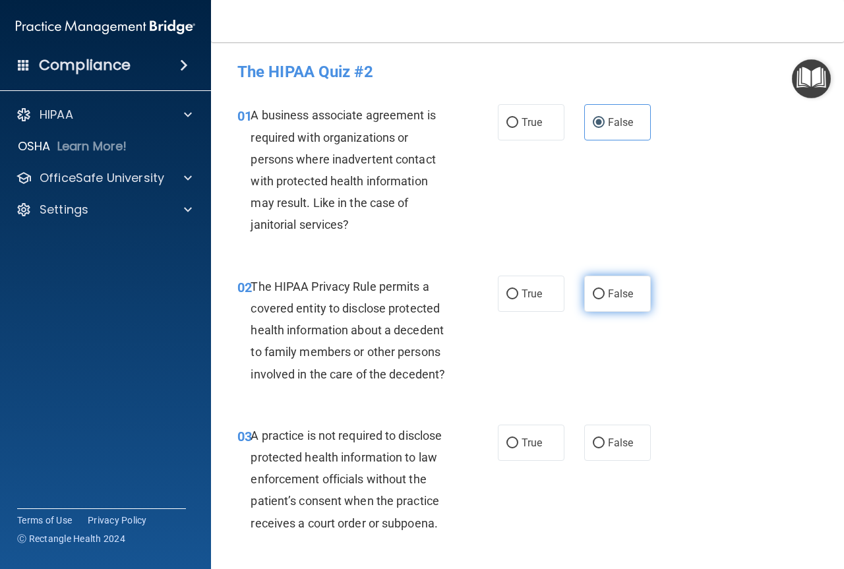
radio input "true"
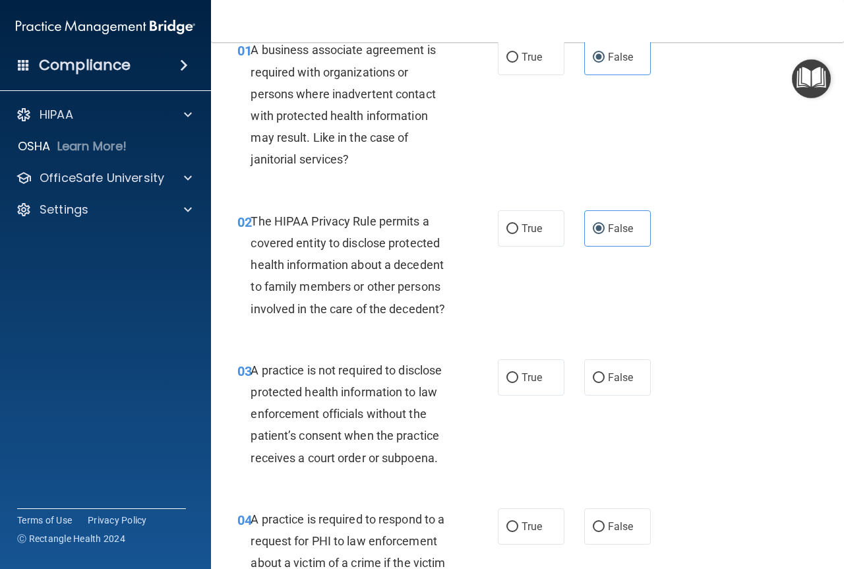
scroll to position [66, 0]
click at [590, 384] on label "False" at bounding box center [617, 377] width 67 height 36
click at [593, 382] on input "False" at bounding box center [599, 377] width 12 height 10
radio input "true"
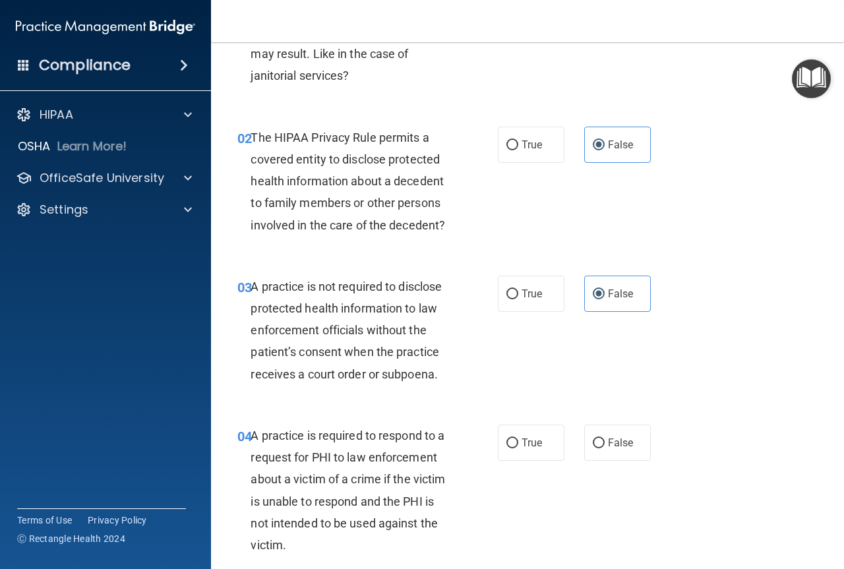
scroll to position [351, 0]
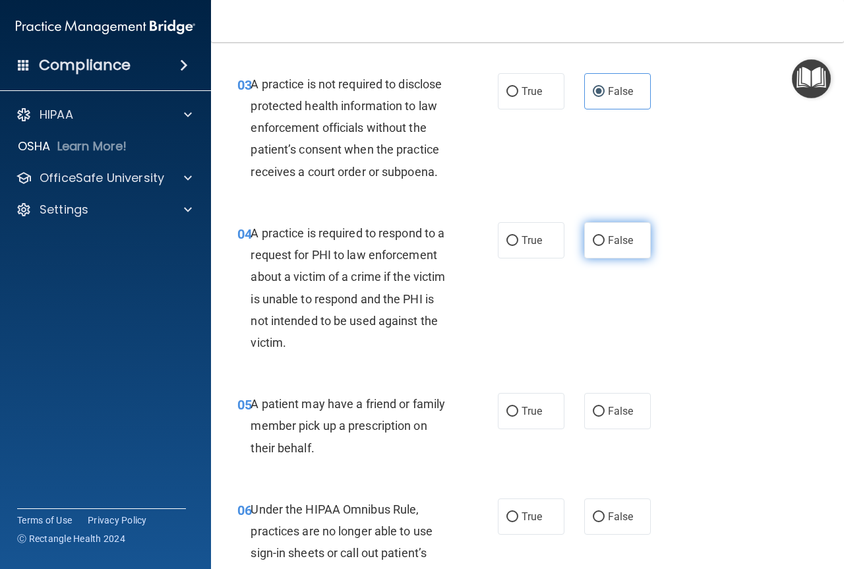
click at [593, 237] on input "False" at bounding box center [599, 241] width 12 height 10
radio input "true"
click at [529, 425] on label "True" at bounding box center [531, 411] width 67 height 36
click at [518, 417] on input "True" at bounding box center [512, 412] width 12 height 10
radio input "true"
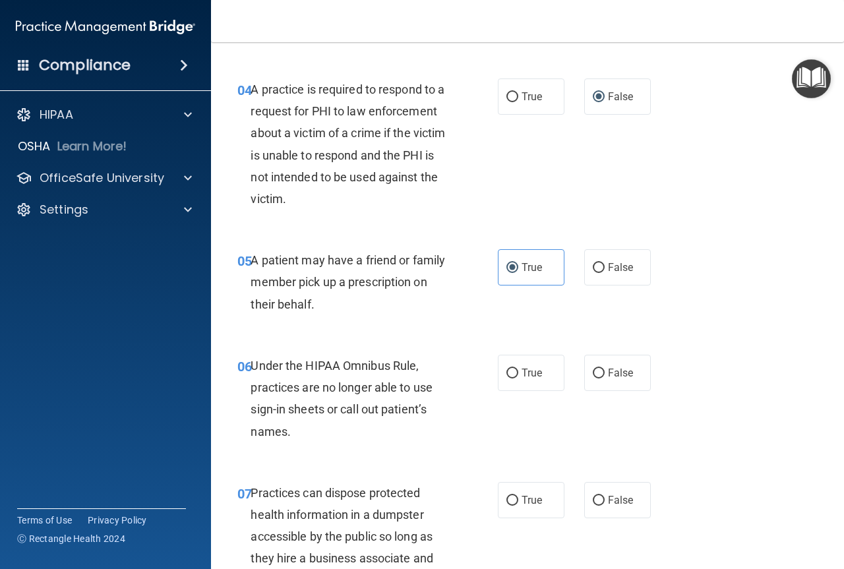
scroll to position [506, 0]
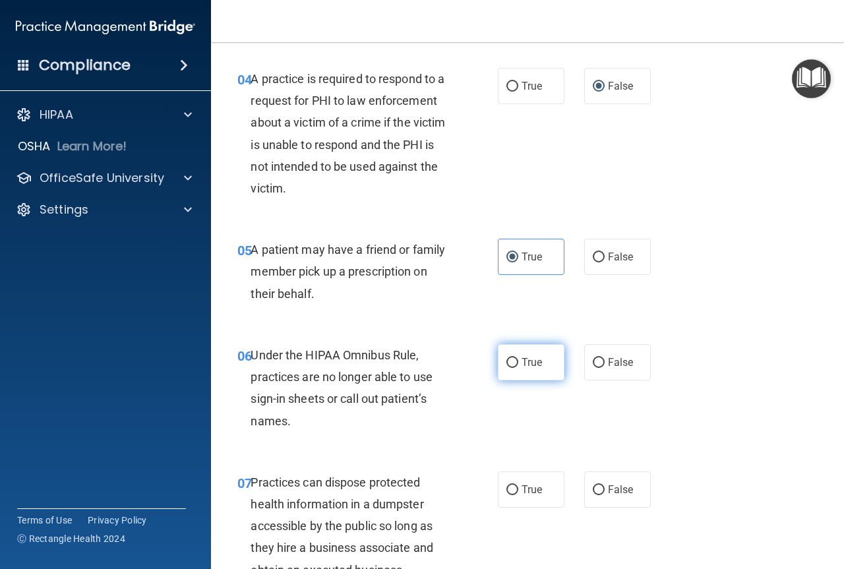
click at [539, 366] on label "True" at bounding box center [531, 362] width 67 height 36
click at [518, 366] on input "True" at bounding box center [512, 363] width 12 height 10
radio input "true"
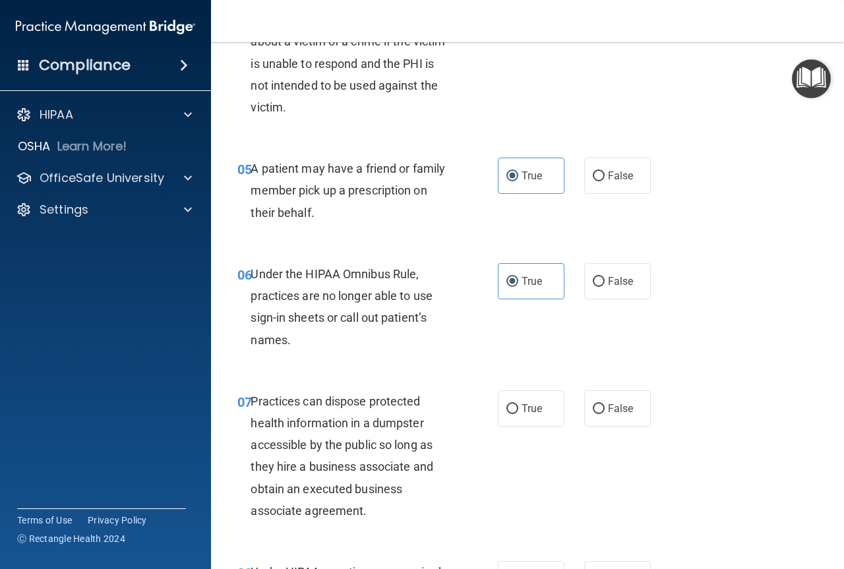
scroll to position [593, 0]
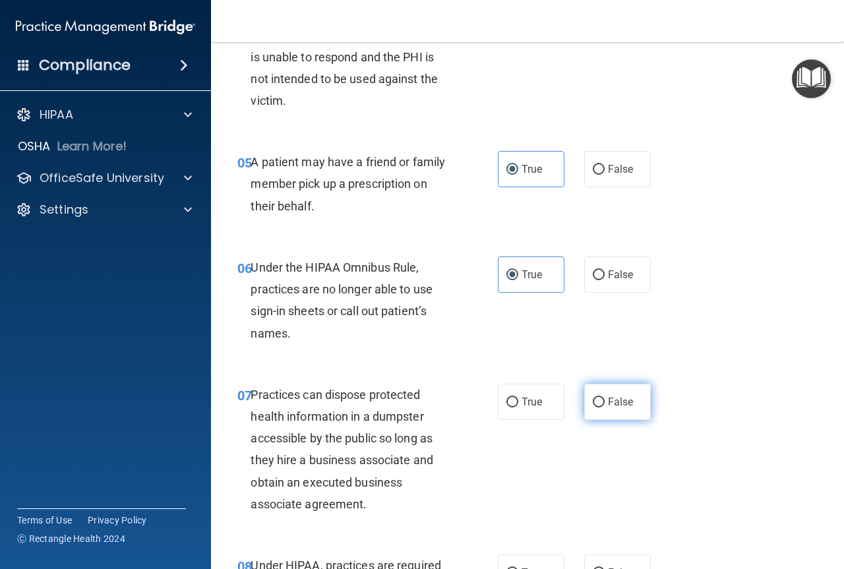
click at [608, 407] on span "False" at bounding box center [621, 402] width 26 height 13
click at [604, 407] on input "False" at bounding box center [599, 403] width 12 height 10
radio input "true"
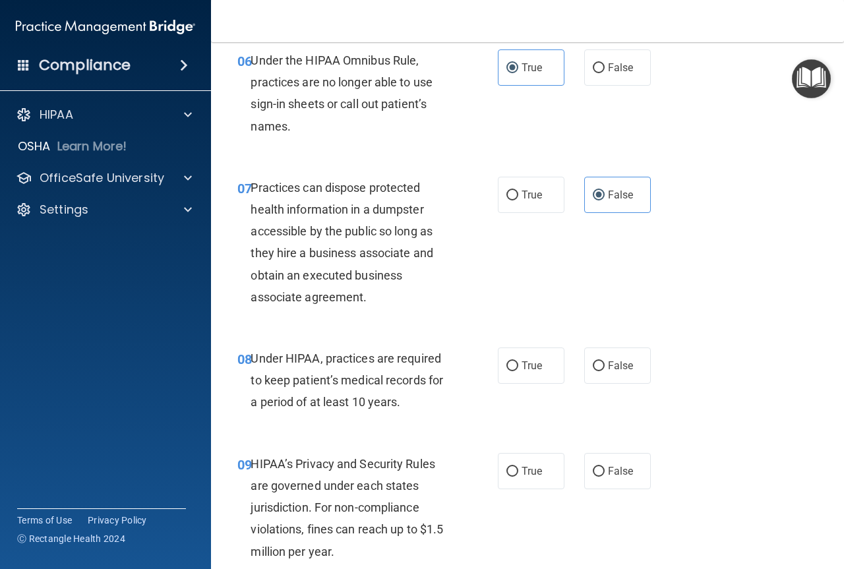
scroll to position [857, 0]
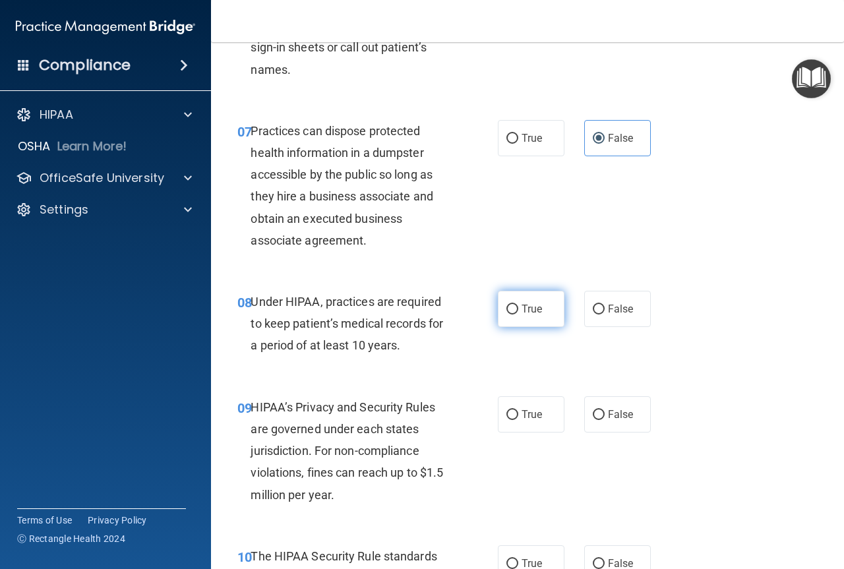
click at [527, 311] on span "True" at bounding box center [531, 309] width 20 height 13
click at [518, 311] on input "True" at bounding box center [512, 310] width 12 height 10
radio input "true"
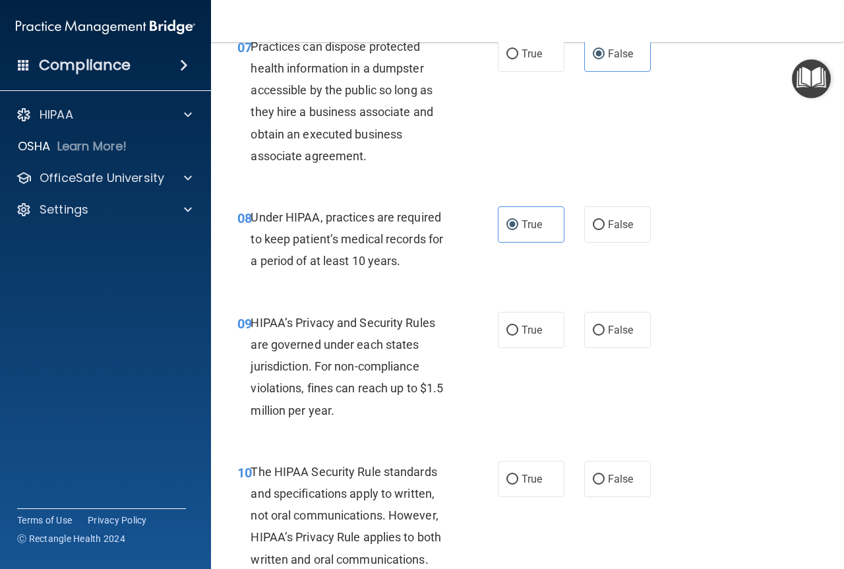
scroll to position [945, 0]
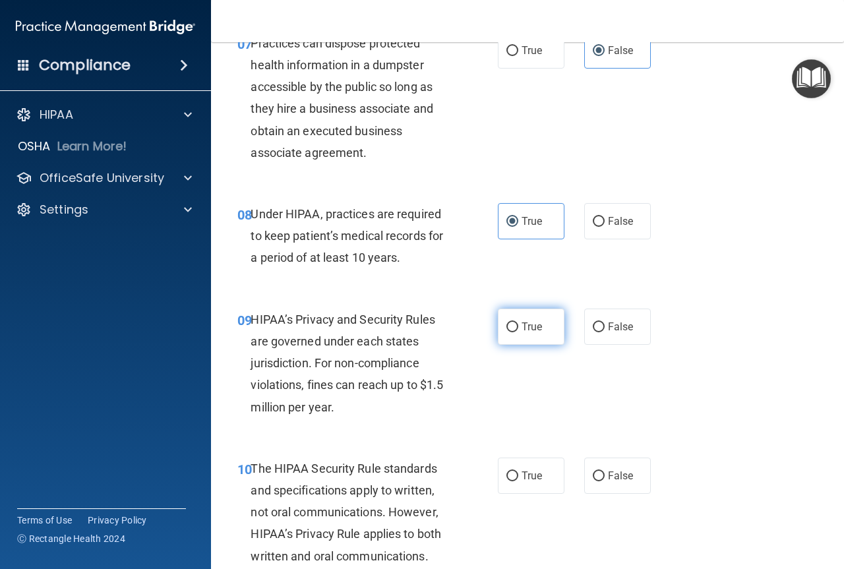
drag, startPoint x: 534, startPoint y: 332, endPoint x: 527, endPoint y: 333, distance: 6.6
click at [533, 332] on span "True" at bounding box center [531, 326] width 20 height 13
click at [518, 332] on input "True" at bounding box center [512, 327] width 12 height 10
radio input "true"
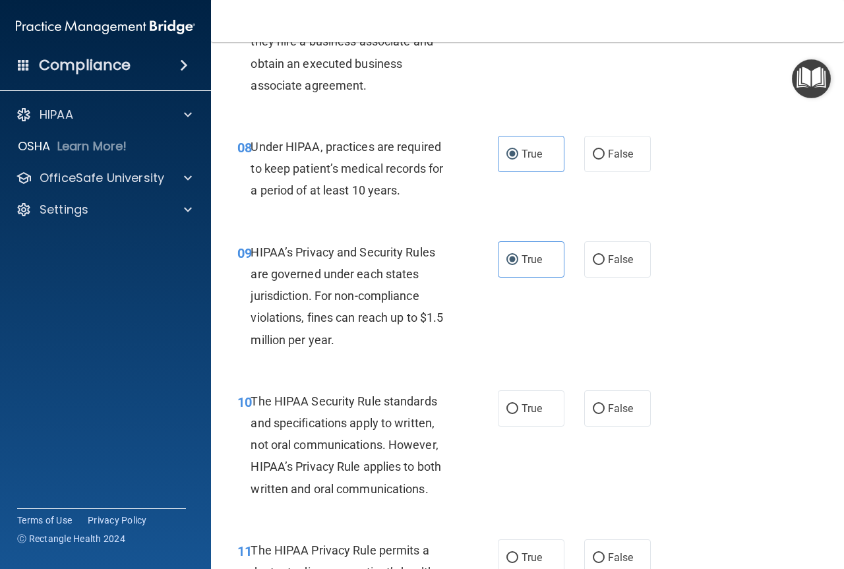
scroll to position [1033, 0]
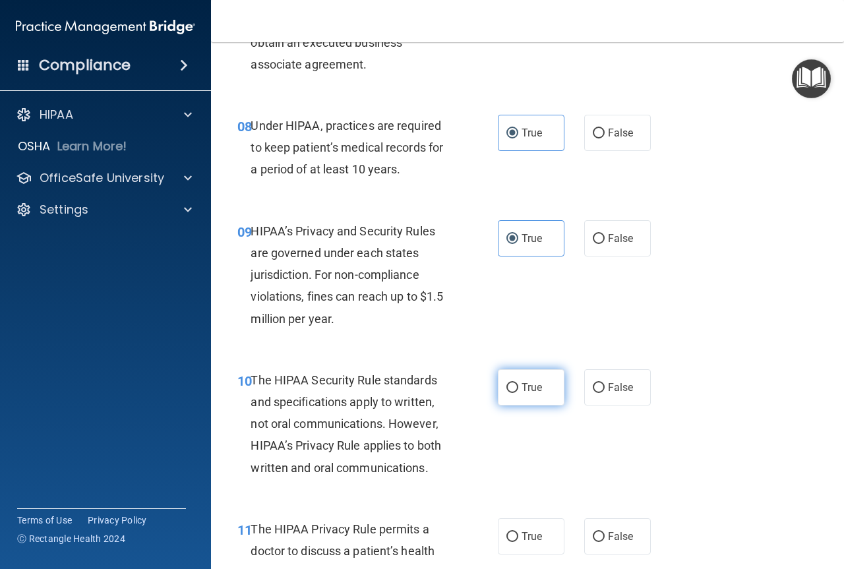
click at [521, 390] on span "True" at bounding box center [531, 387] width 20 height 13
click at [518, 390] on input "True" at bounding box center [512, 388] width 12 height 10
radio input "true"
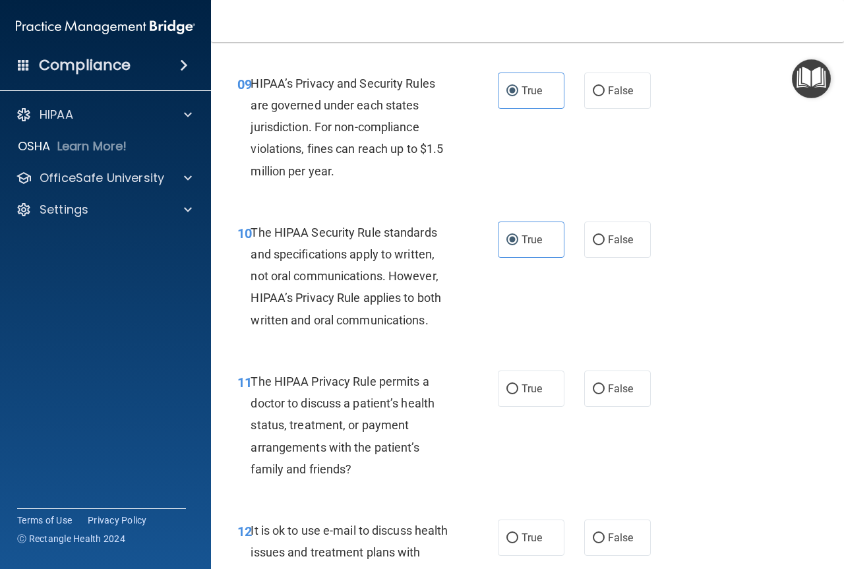
scroll to position [1187, 0]
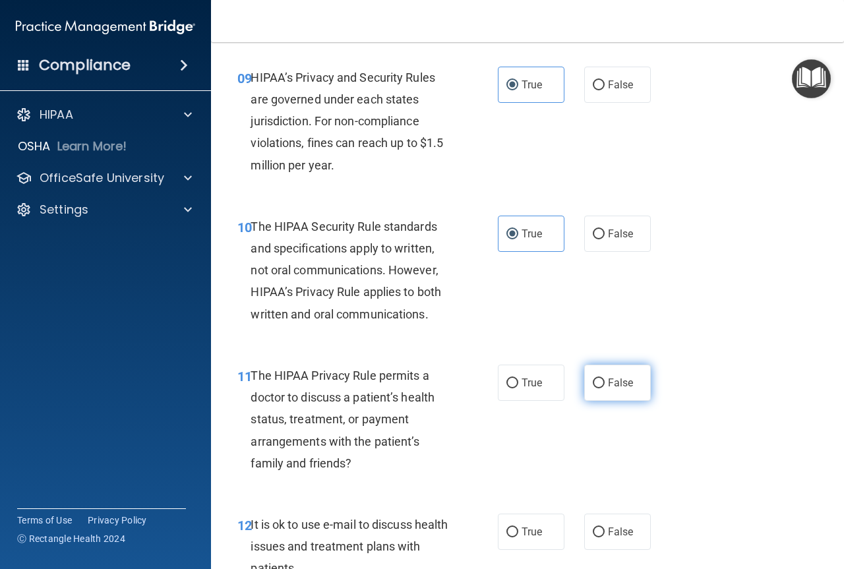
click at [615, 385] on span "False" at bounding box center [621, 382] width 26 height 13
click at [604, 385] on input "False" at bounding box center [599, 383] width 12 height 10
radio input "true"
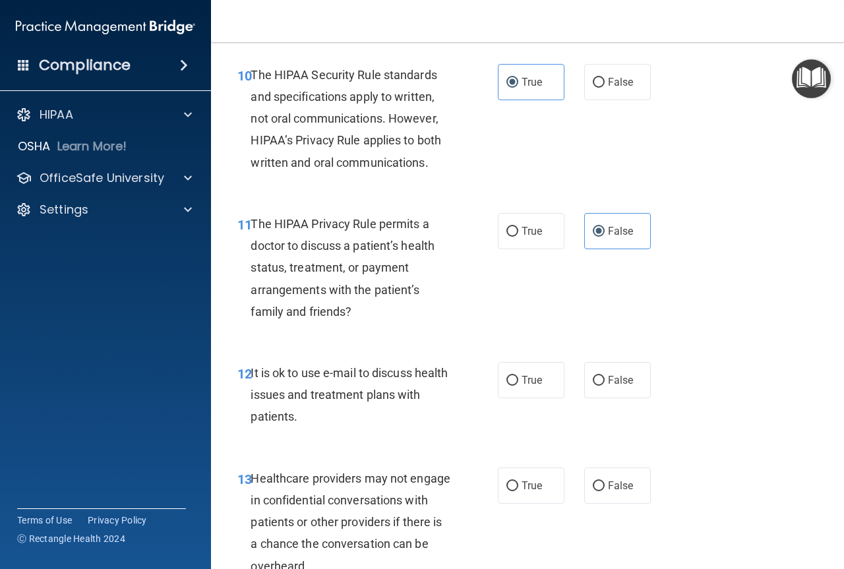
scroll to position [1340, 0]
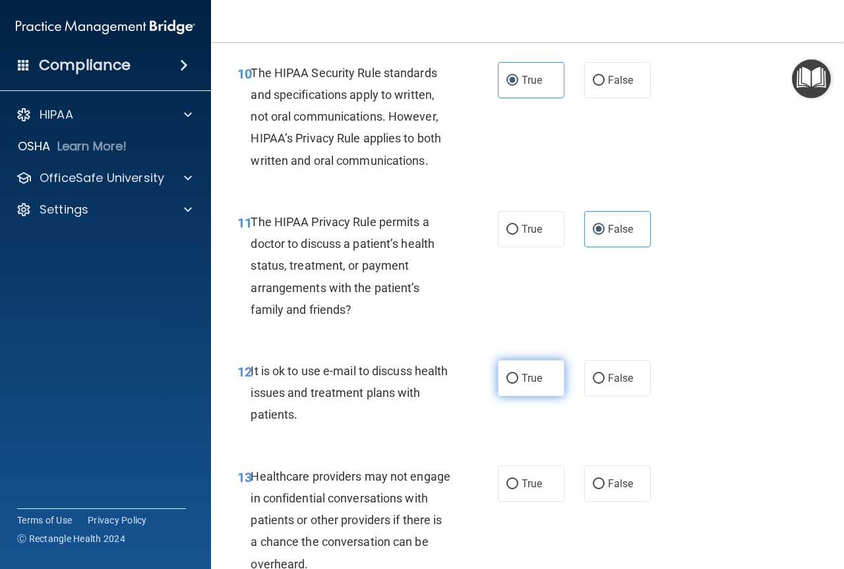
click at [517, 386] on label "True" at bounding box center [531, 378] width 67 height 36
click at [517, 384] on input "True" at bounding box center [512, 379] width 12 height 10
radio input "true"
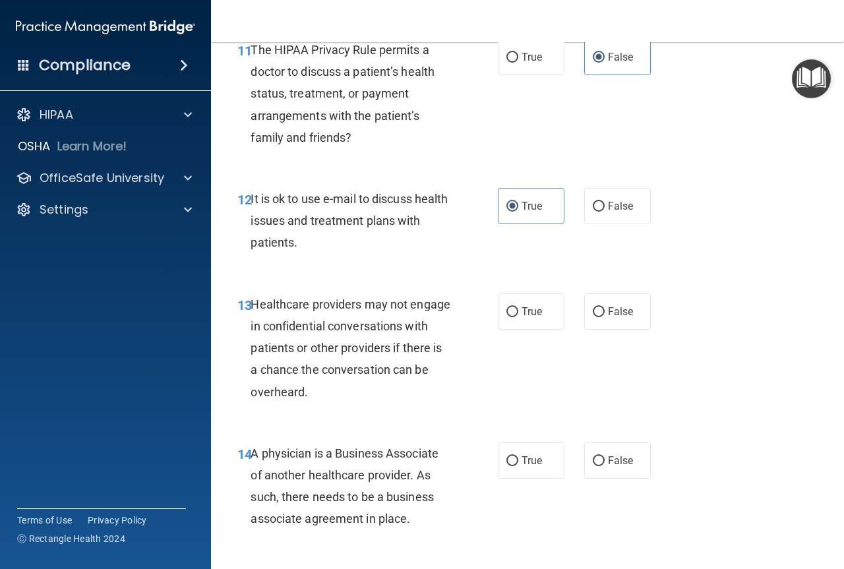
scroll to position [1516, 0]
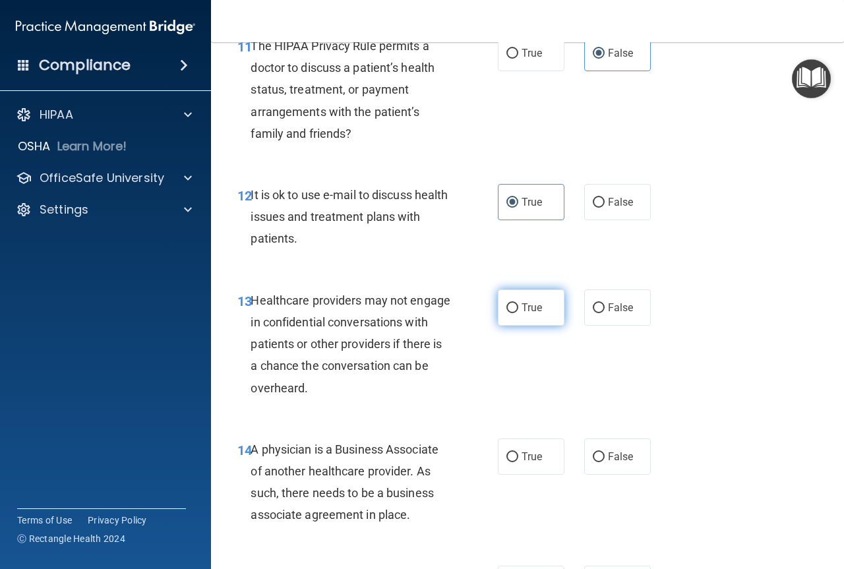
click at [505, 316] on label "True" at bounding box center [531, 307] width 67 height 36
click at [506, 313] on input "True" at bounding box center [512, 308] width 12 height 10
radio input "true"
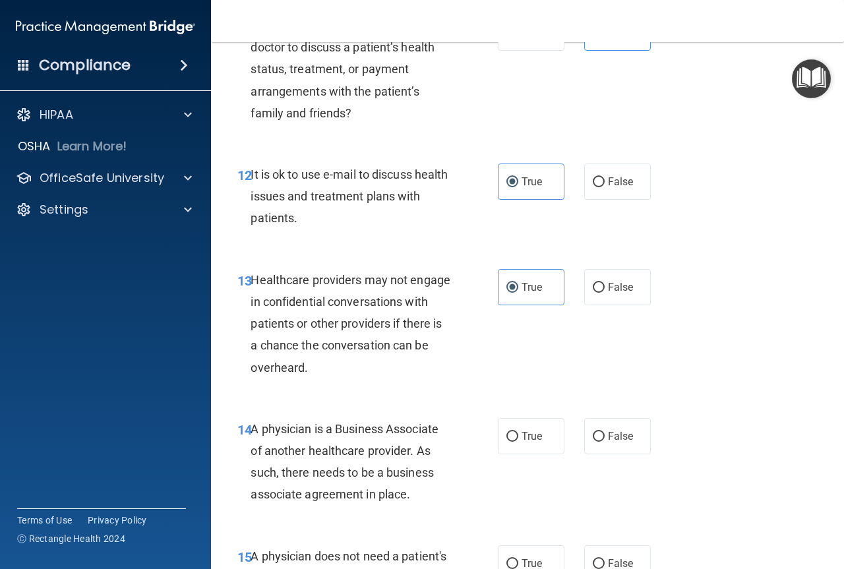
scroll to position [1582, 0]
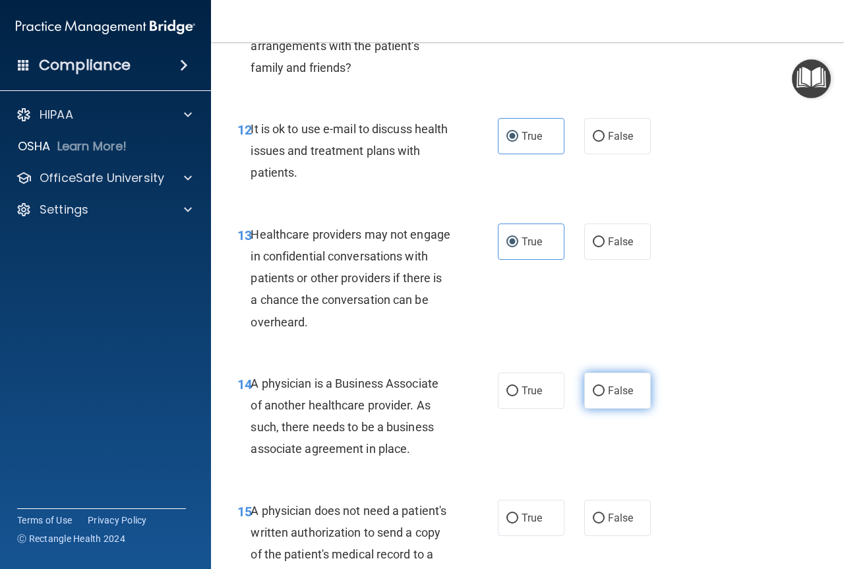
click at [596, 389] on input "False" at bounding box center [599, 391] width 12 height 10
radio input "true"
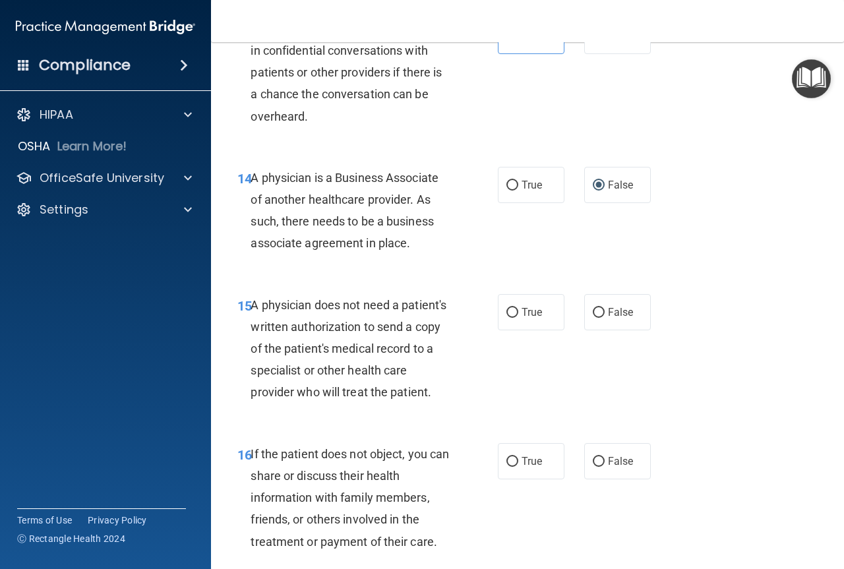
scroll to position [1802, 0]
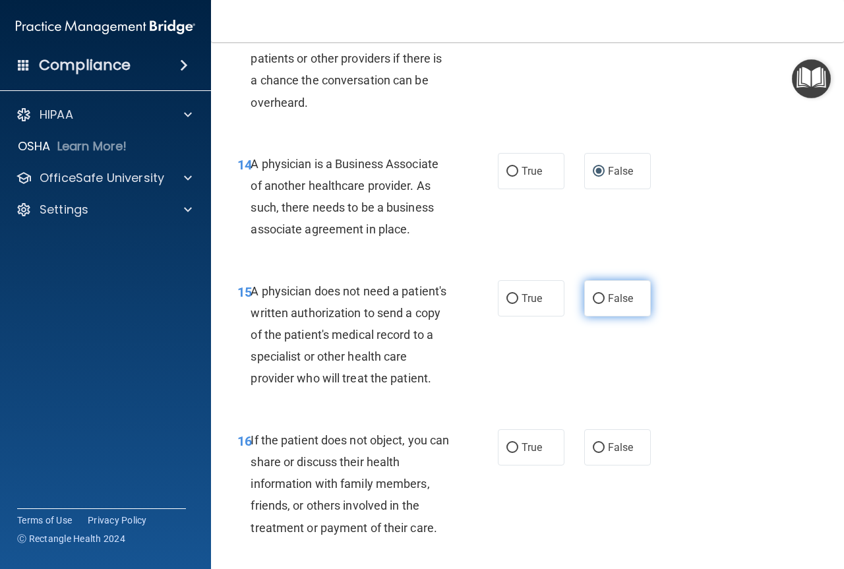
click at [593, 299] on input "False" at bounding box center [599, 299] width 12 height 10
radio input "true"
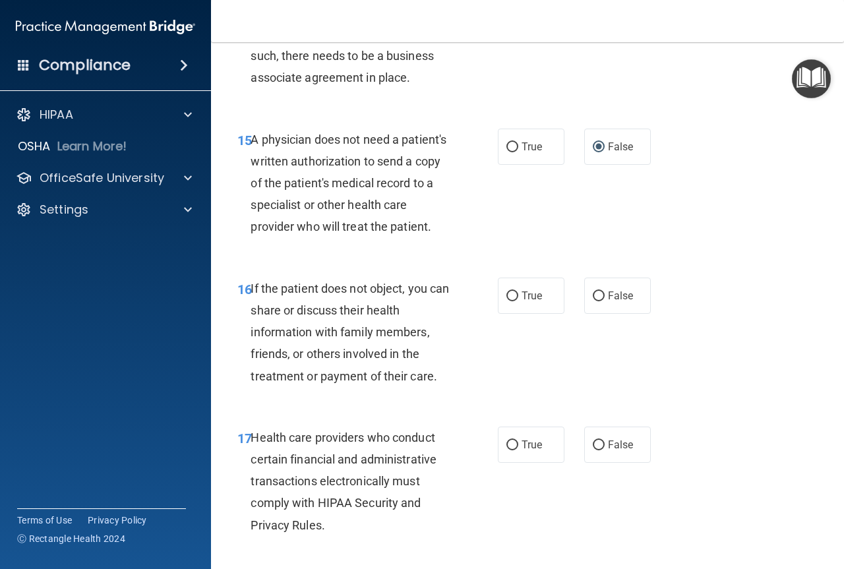
scroll to position [1956, 0]
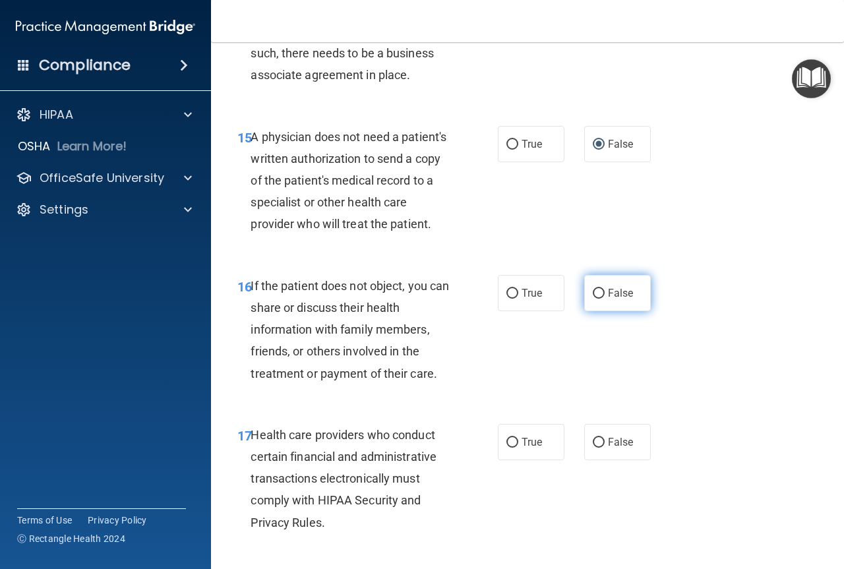
click at [608, 299] on span "False" at bounding box center [621, 293] width 26 height 13
click at [604, 299] on input "False" at bounding box center [599, 294] width 12 height 10
radio input "true"
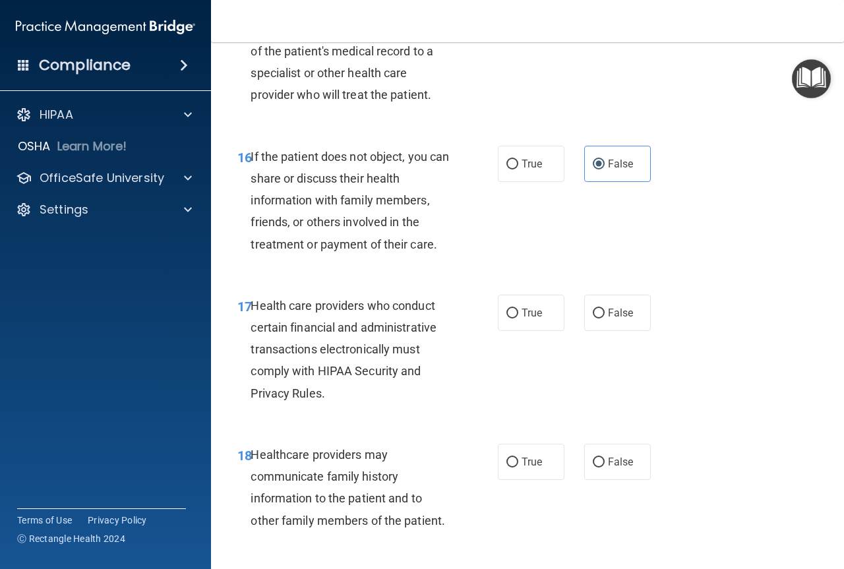
scroll to position [2088, 0]
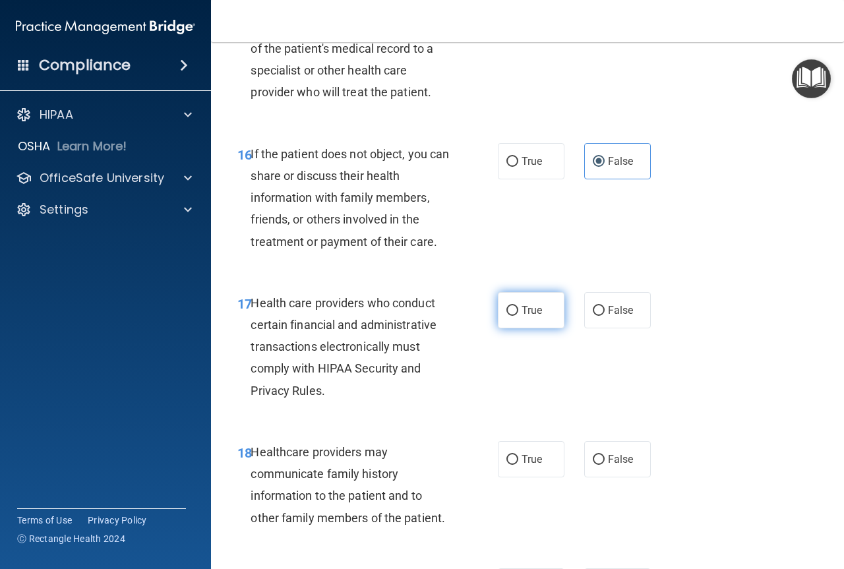
click at [530, 323] on label "True" at bounding box center [531, 310] width 67 height 36
click at [518, 316] on input "True" at bounding box center [512, 311] width 12 height 10
radio input "true"
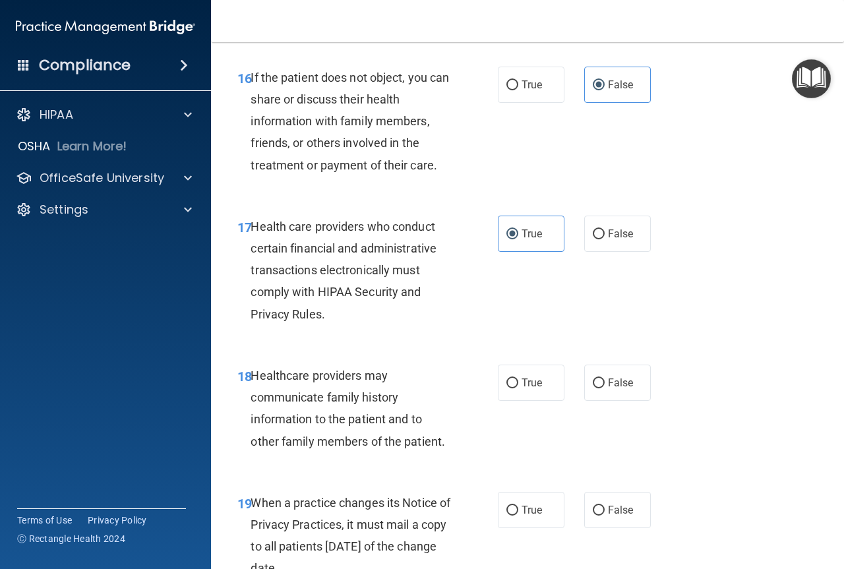
scroll to position [2175, 0]
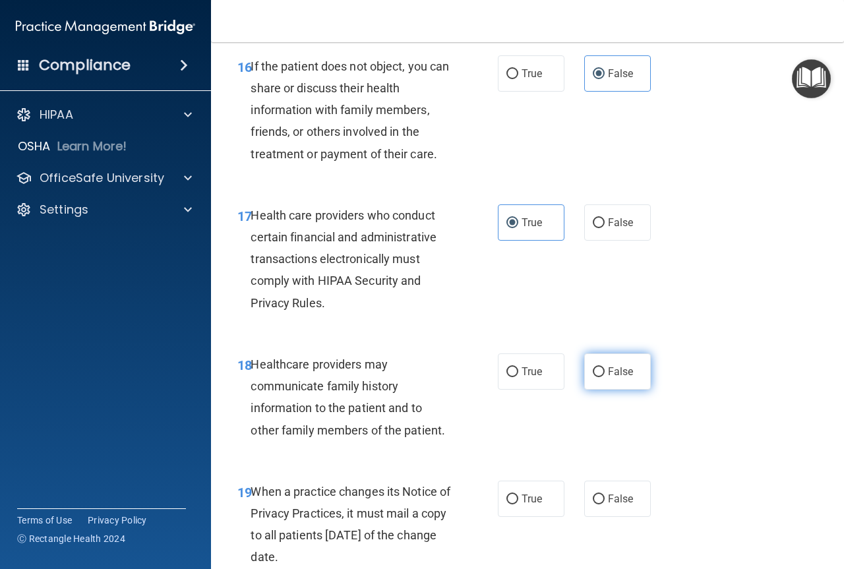
click at [593, 377] on input "False" at bounding box center [599, 372] width 12 height 10
radio input "true"
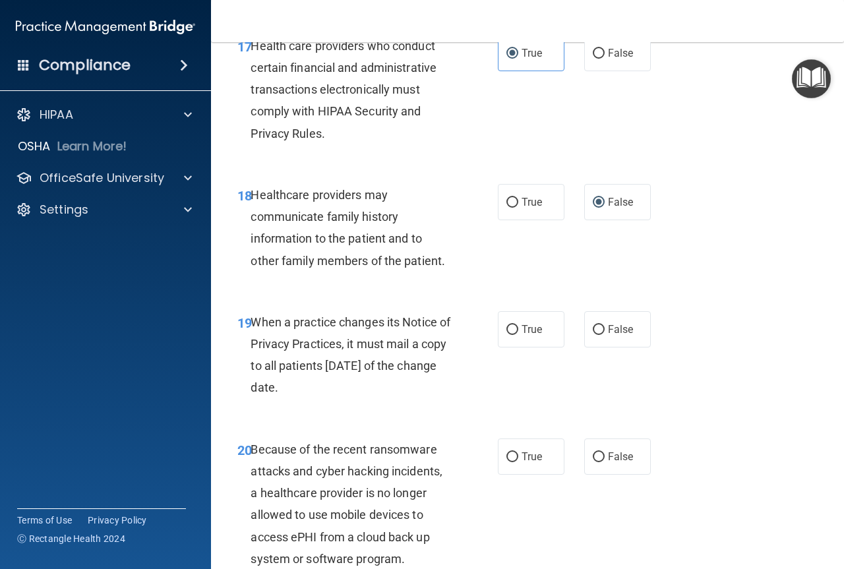
scroll to position [2351, 0]
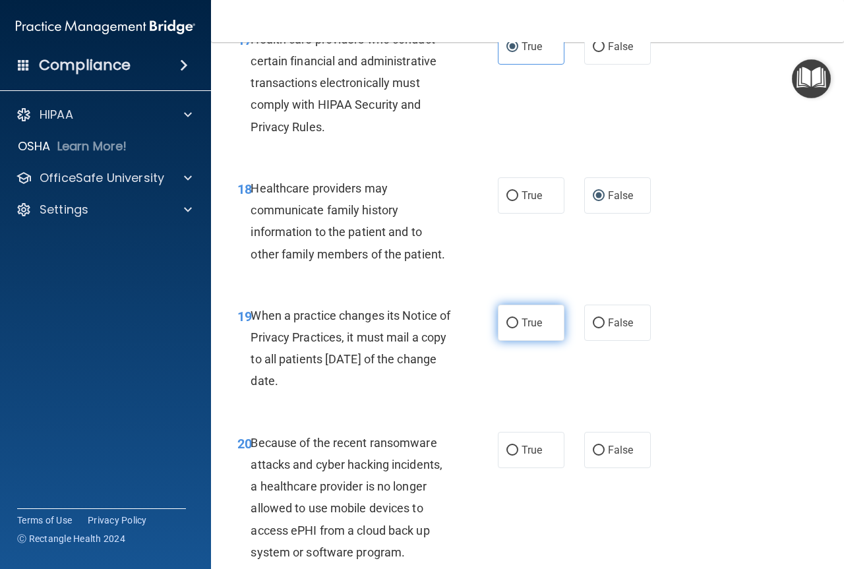
click at [534, 341] on label "True" at bounding box center [531, 323] width 67 height 36
click at [518, 328] on input "True" at bounding box center [512, 323] width 12 height 10
radio input "true"
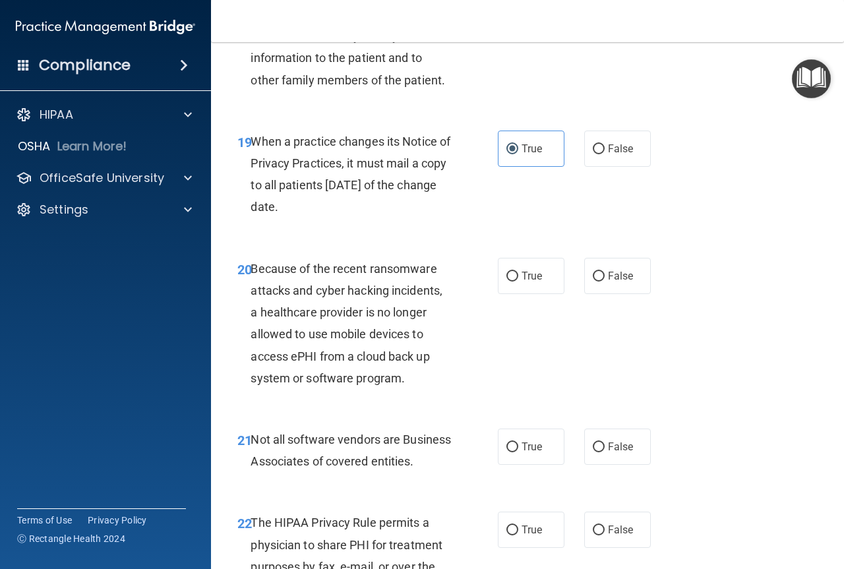
scroll to position [2527, 0]
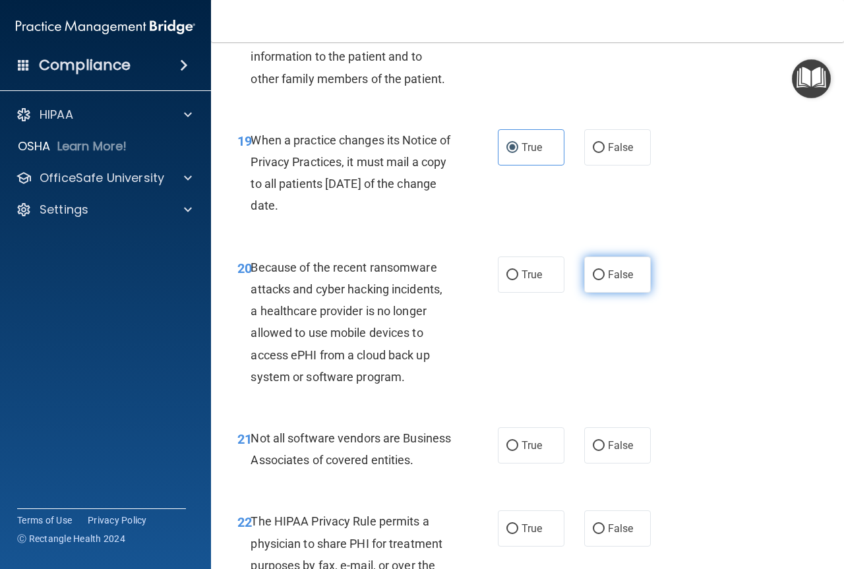
click at [595, 280] on input "False" at bounding box center [599, 275] width 12 height 10
radio input "true"
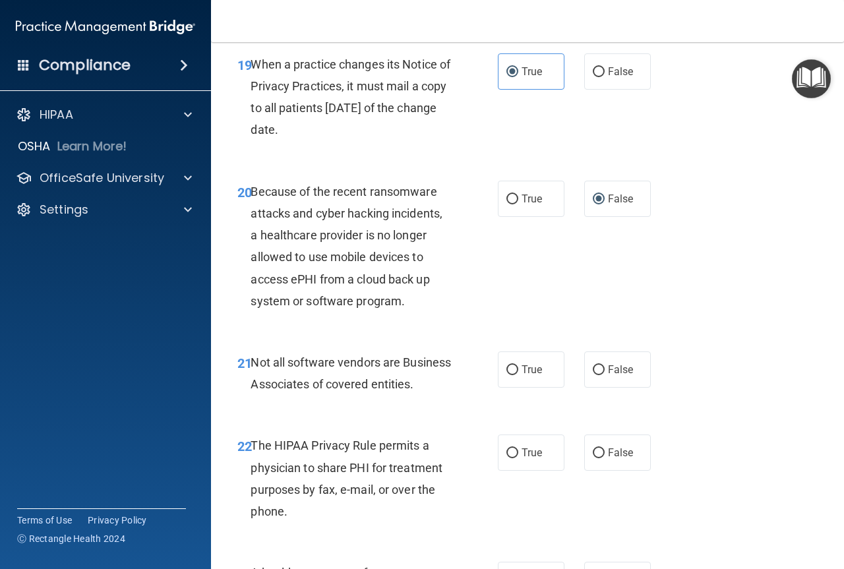
scroll to position [2615, 0]
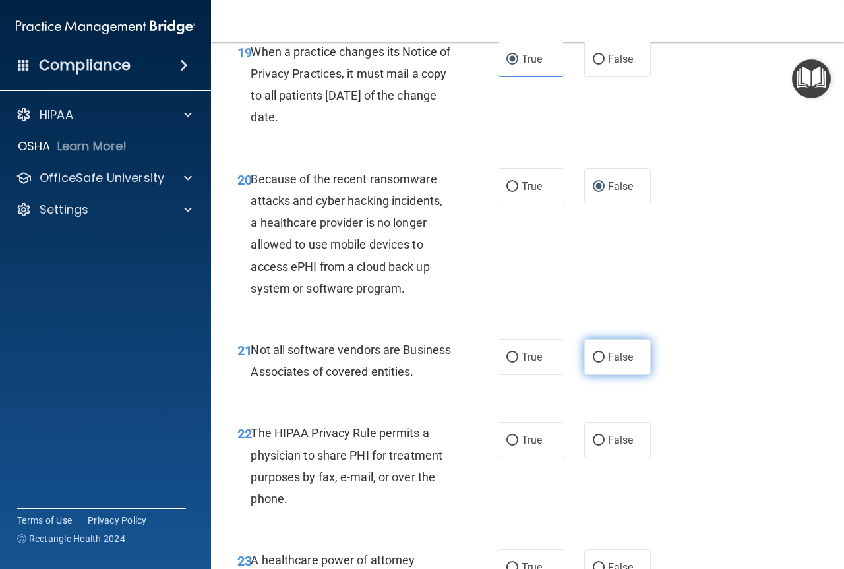
click at [593, 363] on input "False" at bounding box center [599, 358] width 12 height 10
radio input "true"
click at [510, 363] on input "True" at bounding box center [512, 358] width 12 height 10
radio input "true"
radio input "false"
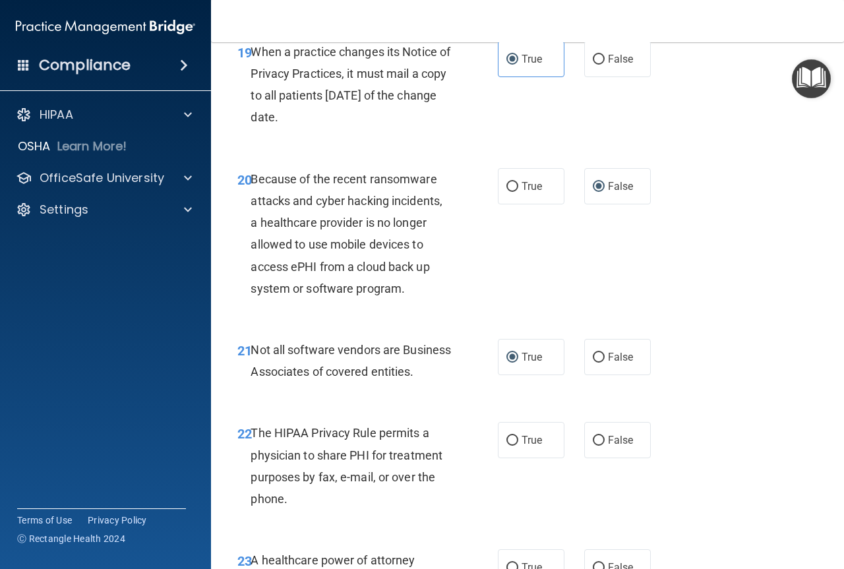
scroll to position [2724, 0]
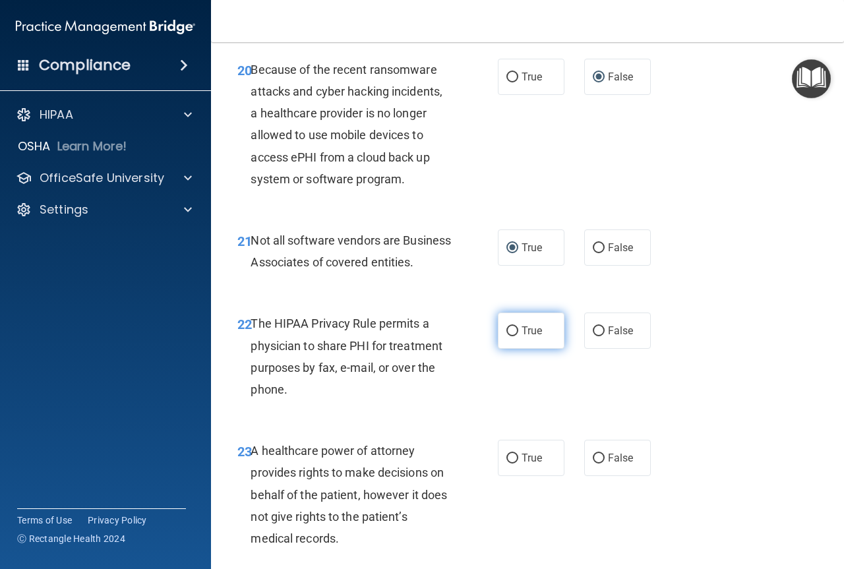
click at [521, 337] on span "True" at bounding box center [531, 330] width 20 height 13
click at [517, 336] on input "True" at bounding box center [512, 331] width 12 height 10
radio input "true"
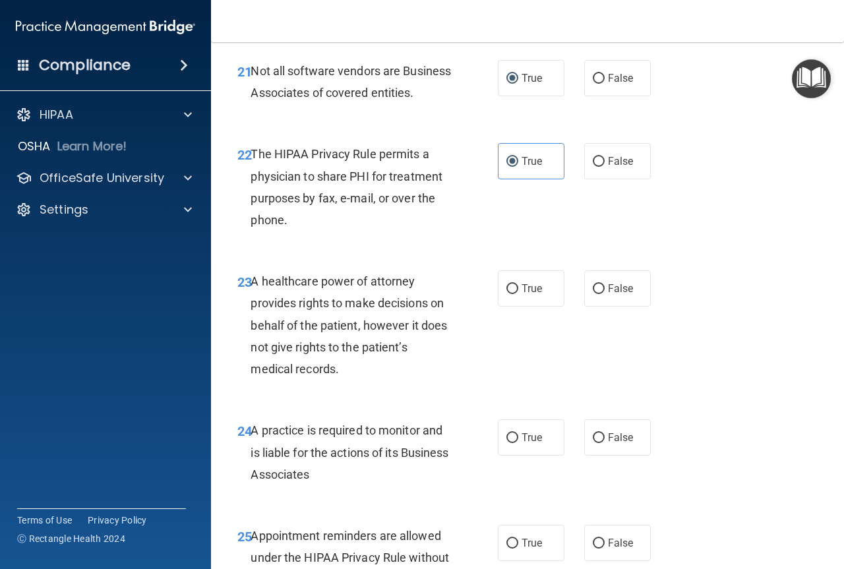
scroll to position [2901, 0]
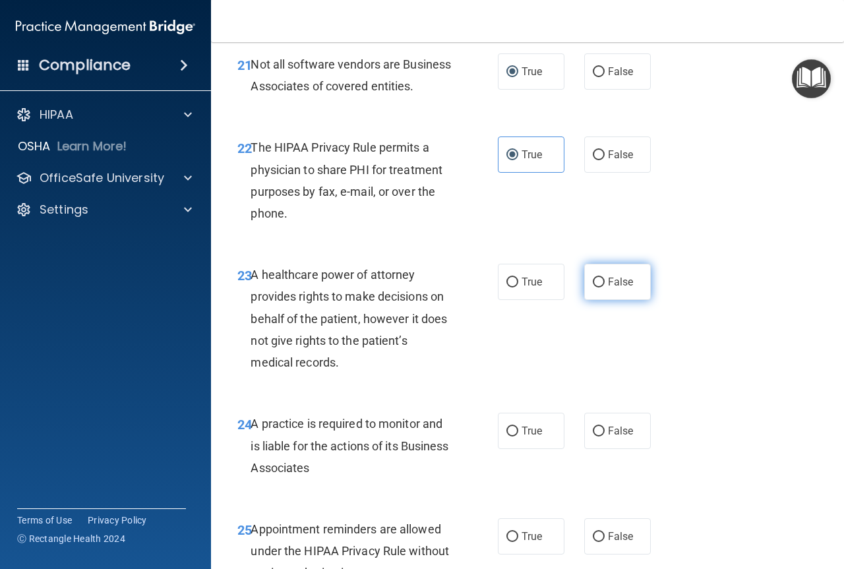
click at [608, 288] on span "False" at bounding box center [621, 282] width 26 height 13
click at [604, 287] on input "False" at bounding box center [599, 283] width 12 height 10
radio input "true"
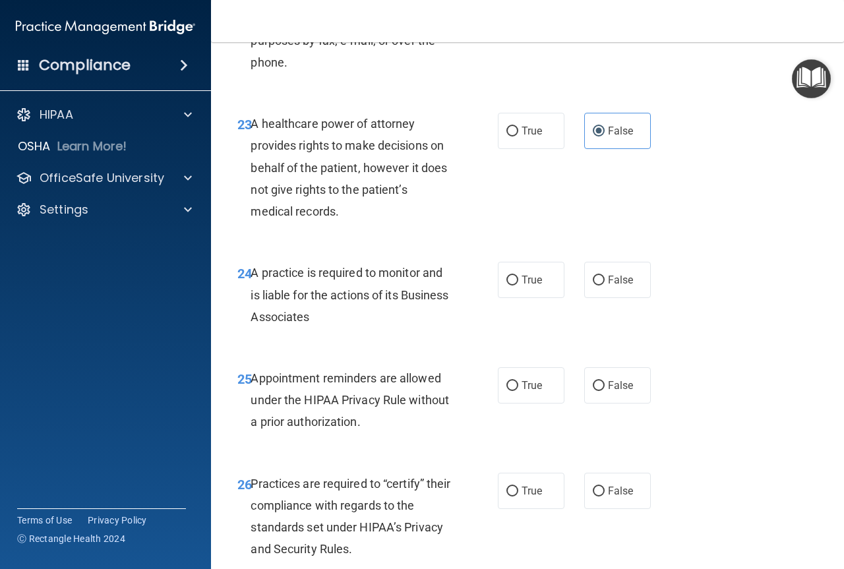
scroll to position [3054, 0]
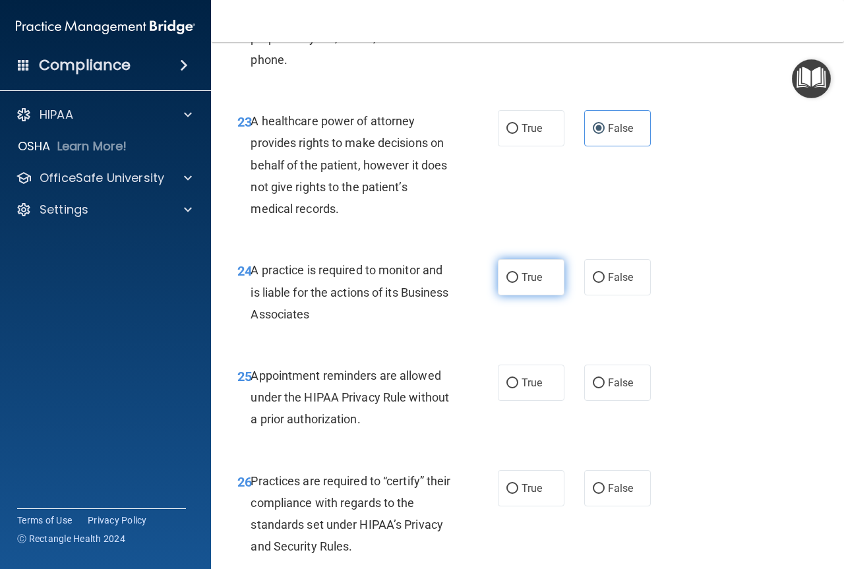
drag, startPoint x: 528, startPoint y: 332, endPoint x: 517, endPoint y: 338, distance: 12.4
click at [528, 295] on label "True" at bounding box center [531, 277] width 67 height 36
click at [518, 283] on input "True" at bounding box center [512, 278] width 12 height 10
radio input "true"
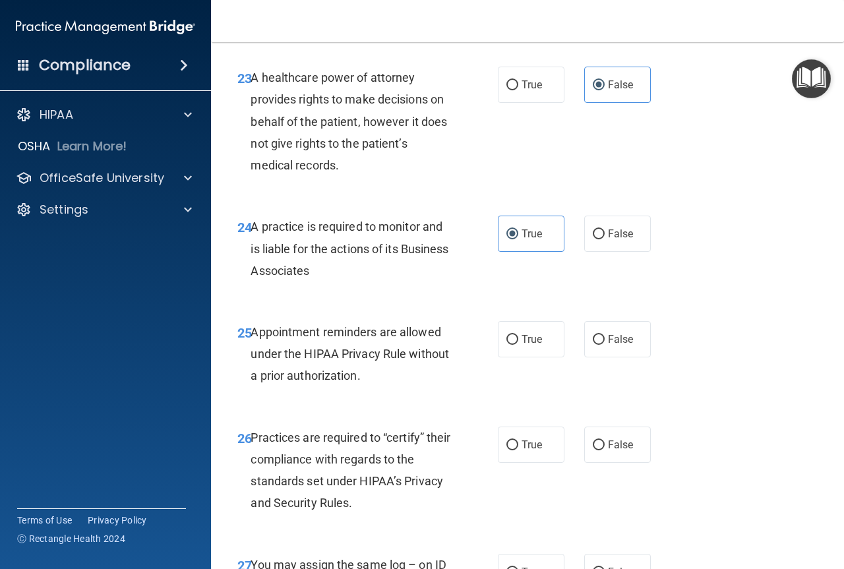
scroll to position [3098, 0]
click at [594, 344] on input "False" at bounding box center [599, 339] width 12 height 10
radio input "true"
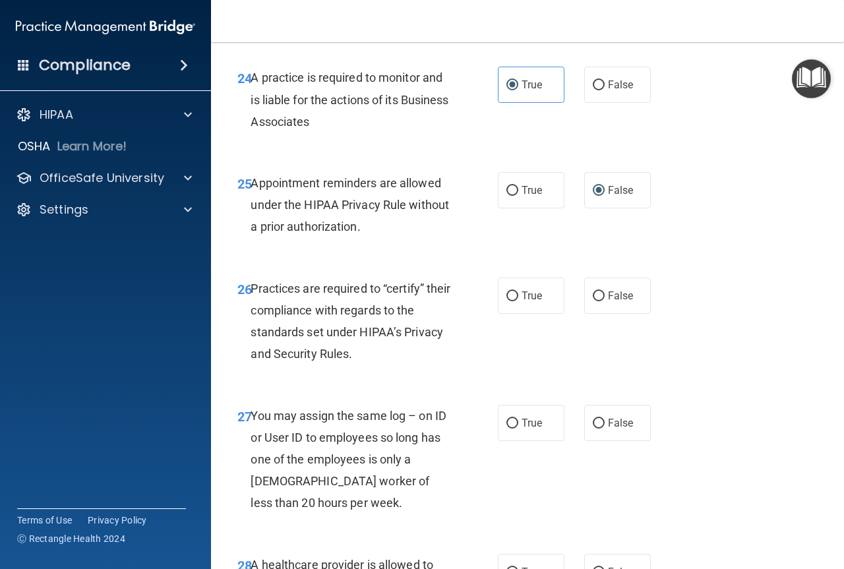
scroll to position [3252, 0]
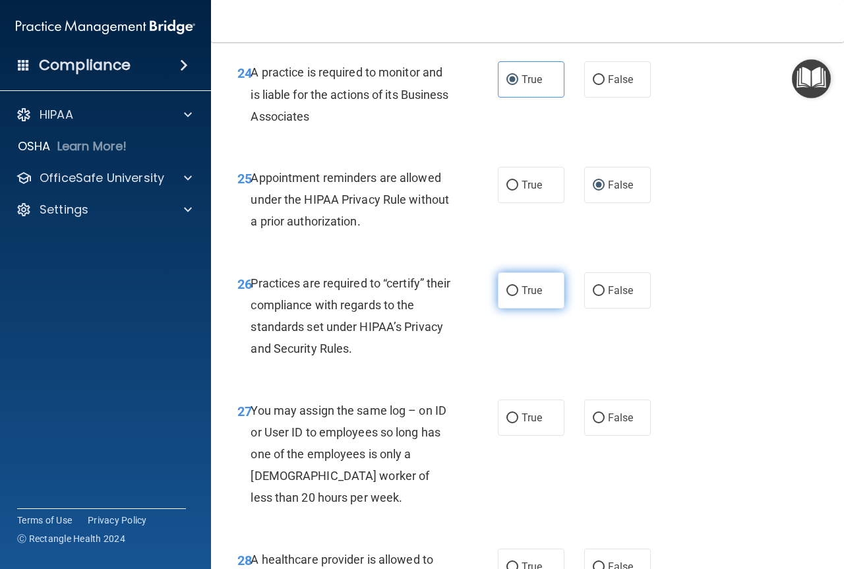
click at [510, 296] on input "True" at bounding box center [512, 291] width 12 height 10
radio input "true"
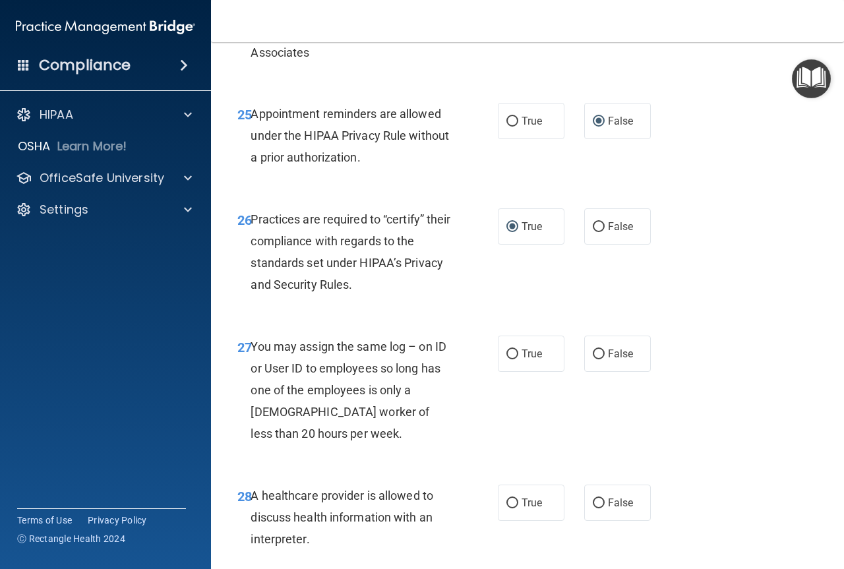
scroll to position [3318, 0]
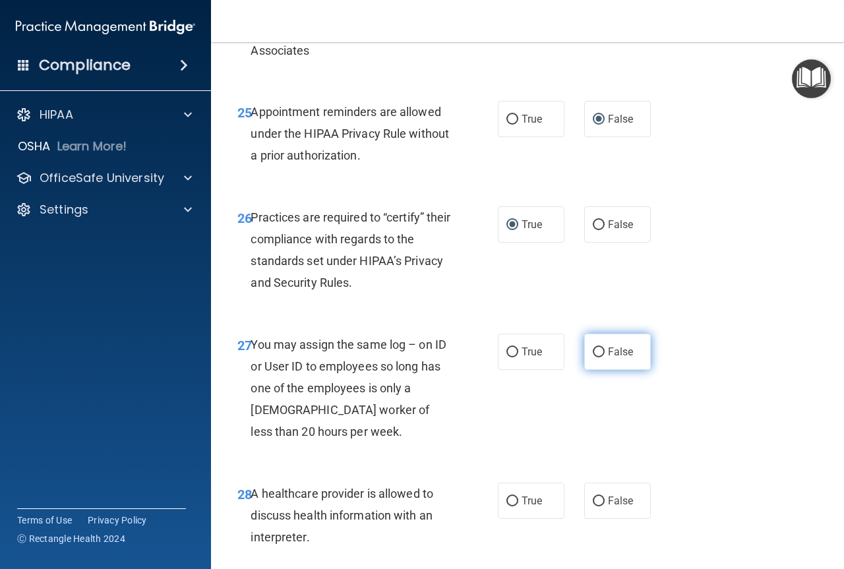
click at [608, 358] on span "False" at bounding box center [621, 351] width 26 height 13
click at [604, 357] on input "False" at bounding box center [599, 352] width 12 height 10
radio input "true"
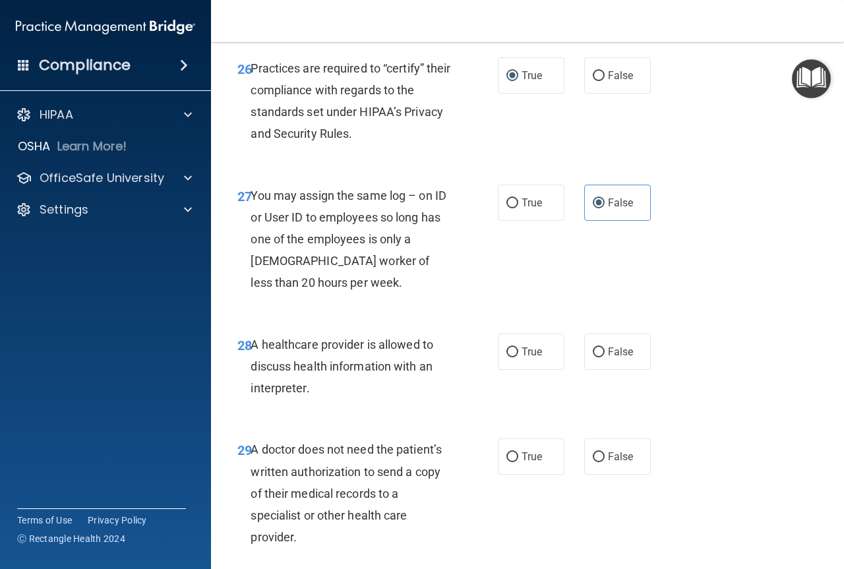
scroll to position [3472, 0]
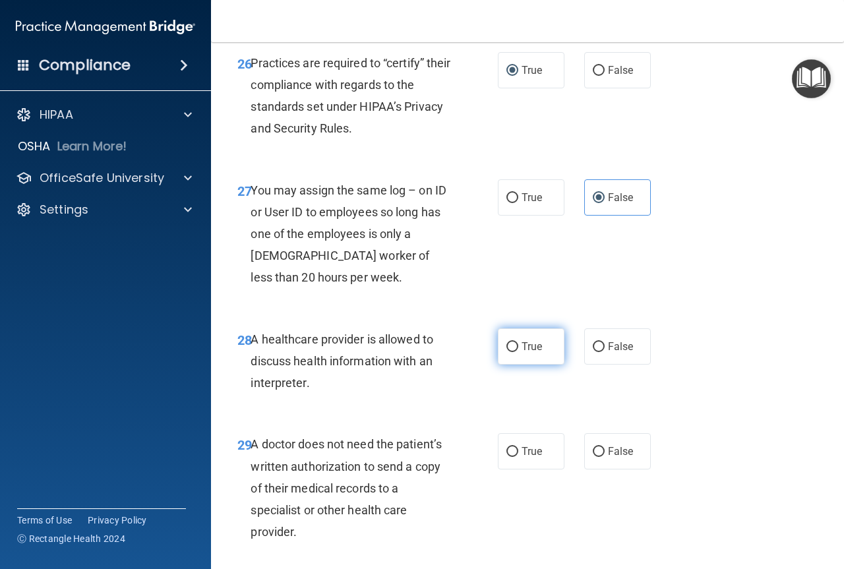
click at [515, 365] on label "True" at bounding box center [531, 346] width 67 height 36
click at [515, 352] on input "True" at bounding box center [512, 347] width 12 height 10
radio input "true"
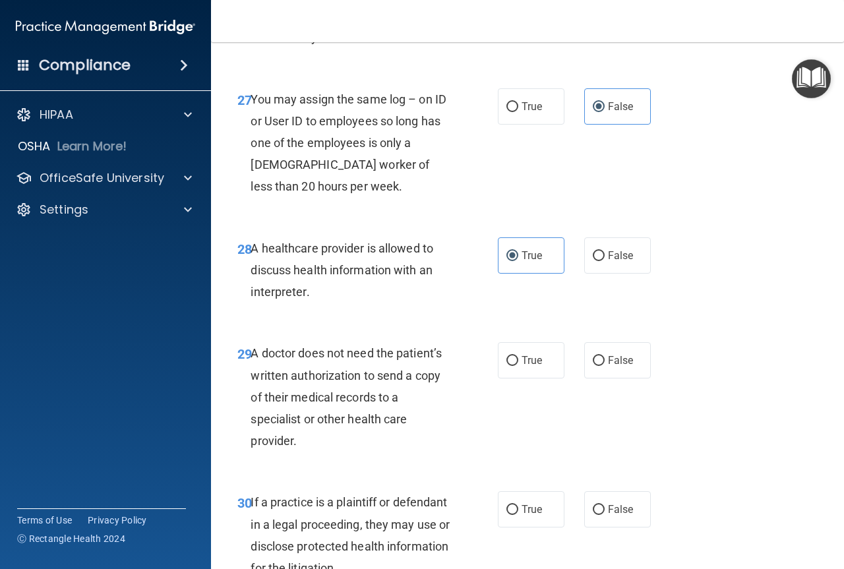
scroll to position [3560, 0]
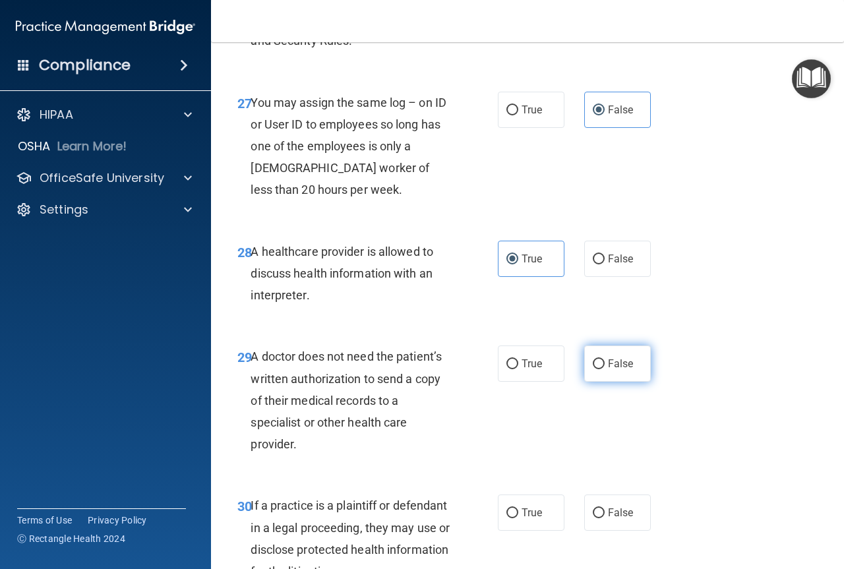
click at [627, 382] on label "False" at bounding box center [617, 363] width 67 height 36
click at [604, 369] on input "False" at bounding box center [599, 364] width 12 height 10
radio input "true"
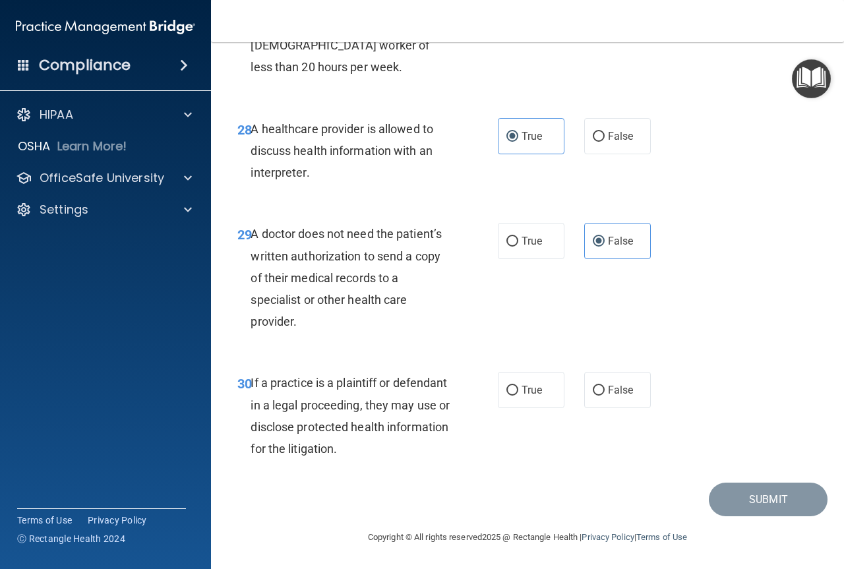
scroll to position [3726, 0]
click at [531, 397] on label "True" at bounding box center [531, 390] width 67 height 36
click at [518, 396] on input "True" at bounding box center [512, 391] width 12 height 10
radio input "true"
click at [713, 490] on button "Submit" at bounding box center [768, 500] width 119 height 34
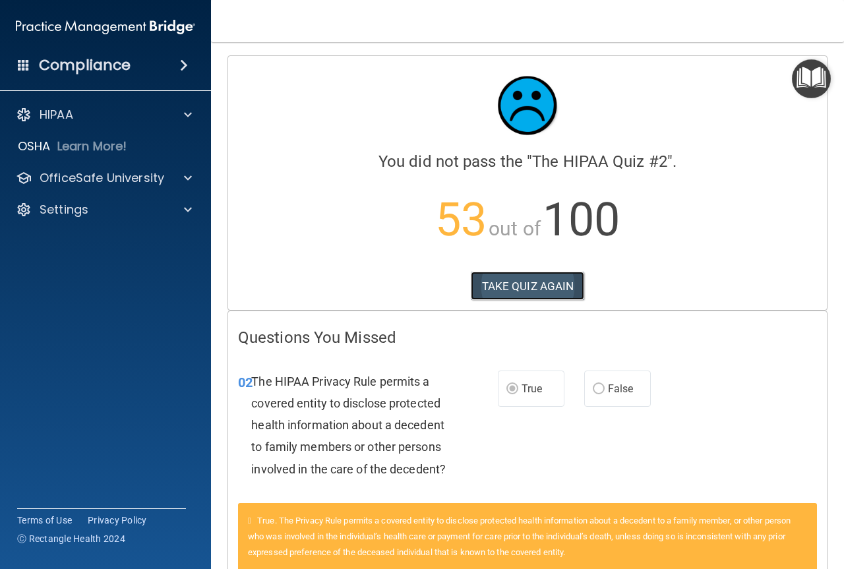
click at [536, 282] on button "TAKE QUIZ AGAIN" at bounding box center [528, 286] width 114 height 29
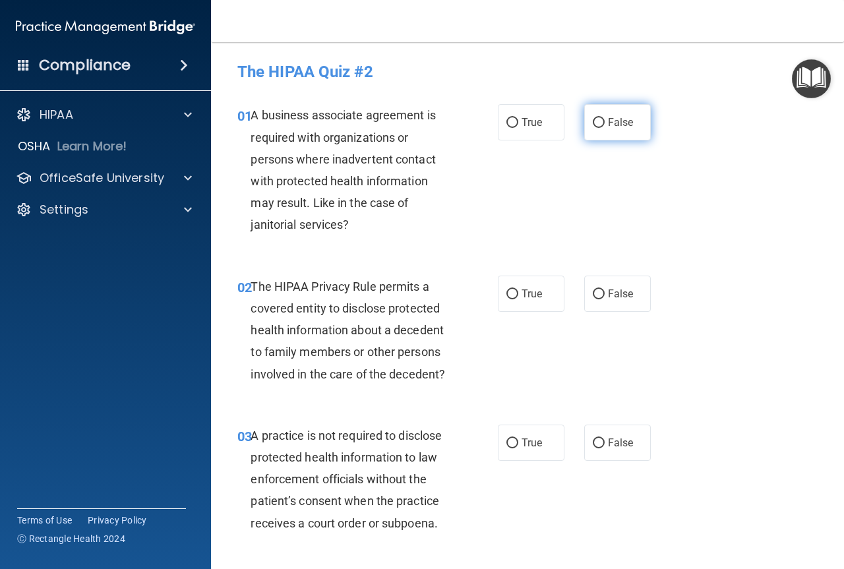
click at [596, 129] on label "False" at bounding box center [617, 122] width 67 height 36
click at [596, 128] on input "False" at bounding box center [599, 123] width 12 height 10
radio input "true"
click at [515, 295] on label "True" at bounding box center [531, 294] width 67 height 36
click at [515, 295] on input "True" at bounding box center [512, 294] width 12 height 10
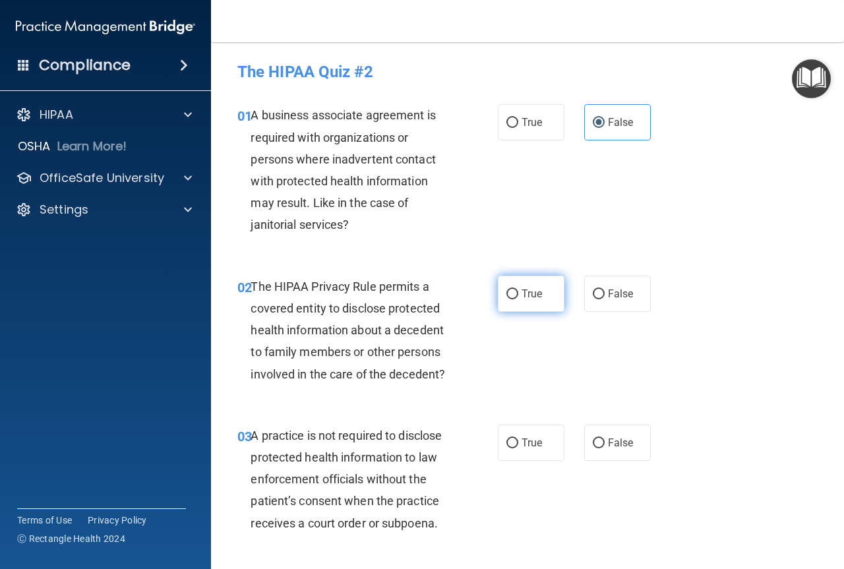
radio input "true"
click at [596, 452] on label "False" at bounding box center [617, 443] width 67 height 36
click at [596, 448] on input "False" at bounding box center [599, 443] width 12 height 10
radio input "true"
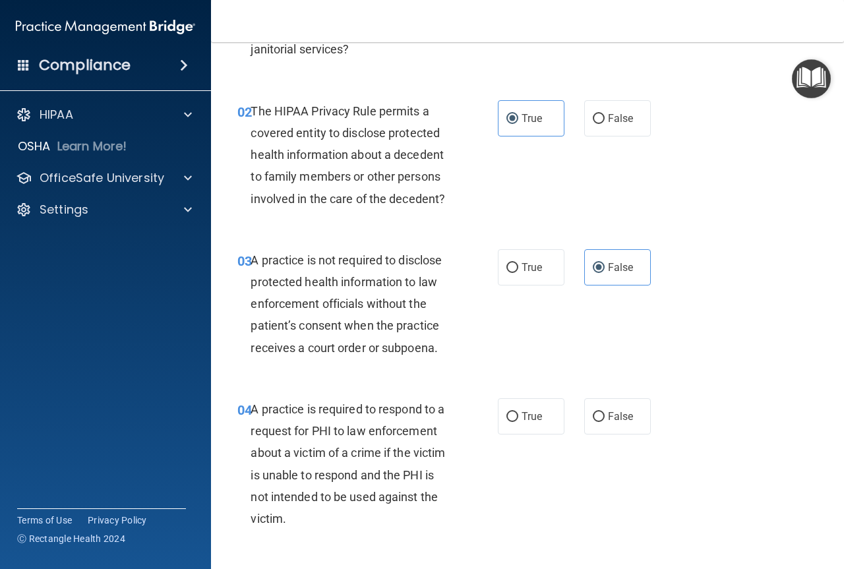
scroll to position [176, 0]
click at [521, 420] on span "True" at bounding box center [531, 415] width 20 height 13
click at [518, 420] on input "True" at bounding box center [512, 416] width 12 height 10
radio input "true"
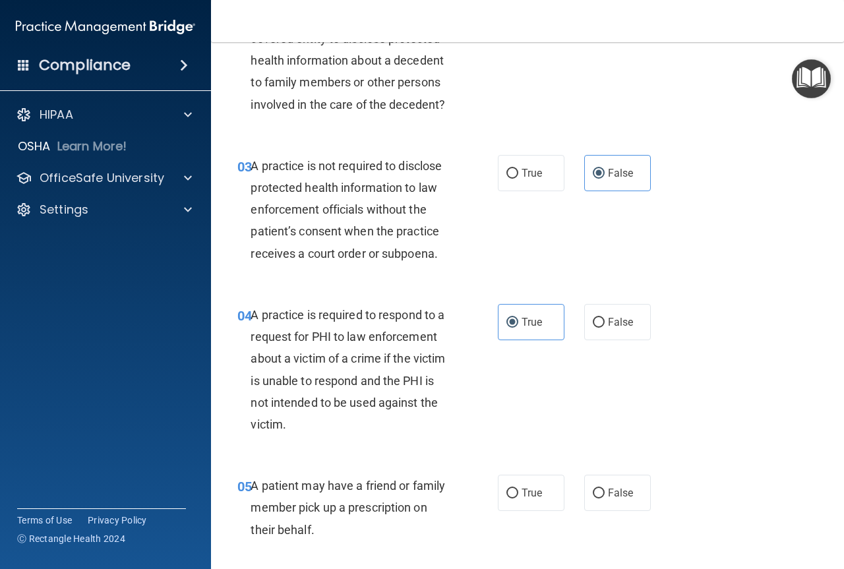
scroll to position [330, 0]
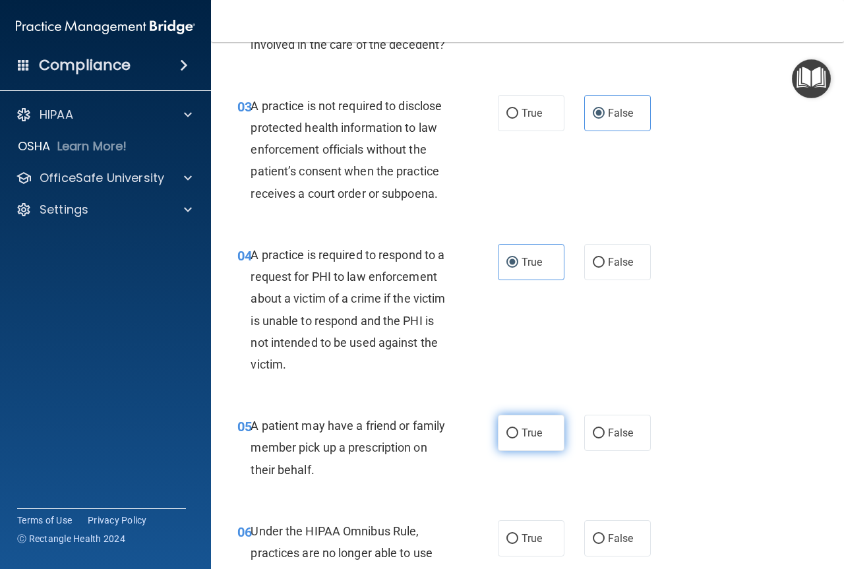
click at [521, 434] on span "True" at bounding box center [531, 433] width 20 height 13
click at [517, 434] on input "True" at bounding box center [512, 433] width 12 height 10
radio input "true"
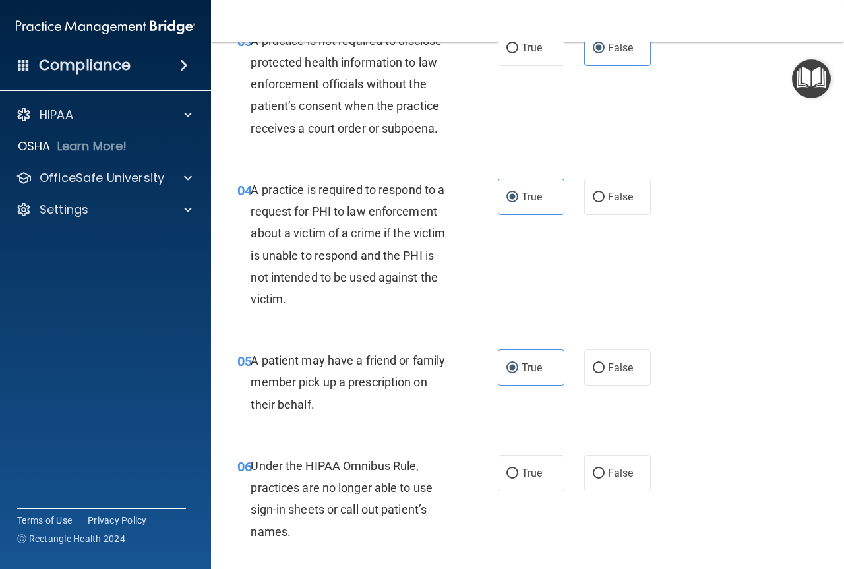
scroll to position [396, 0]
click at [593, 478] on label "False" at bounding box center [617, 472] width 67 height 36
click at [593, 478] on input "False" at bounding box center [599, 473] width 12 height 10
radio input "true"
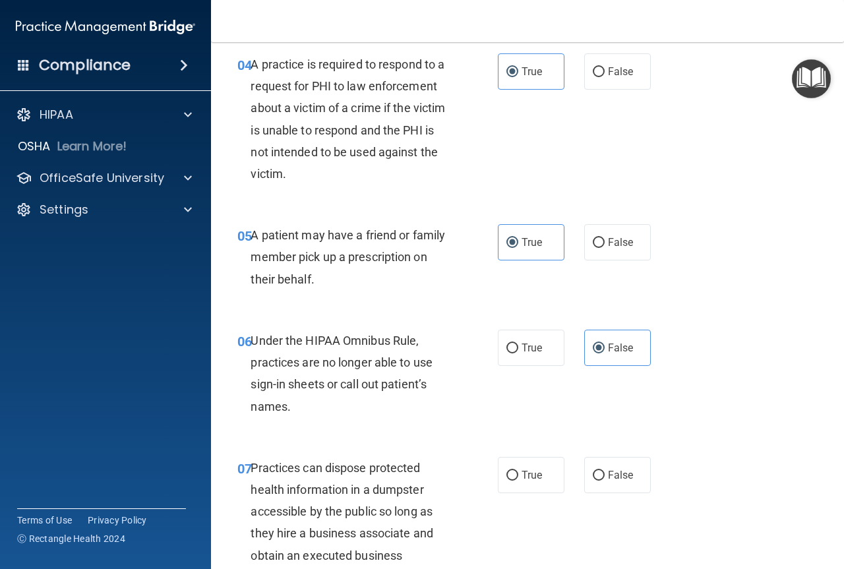
scroll to position [549, 0]
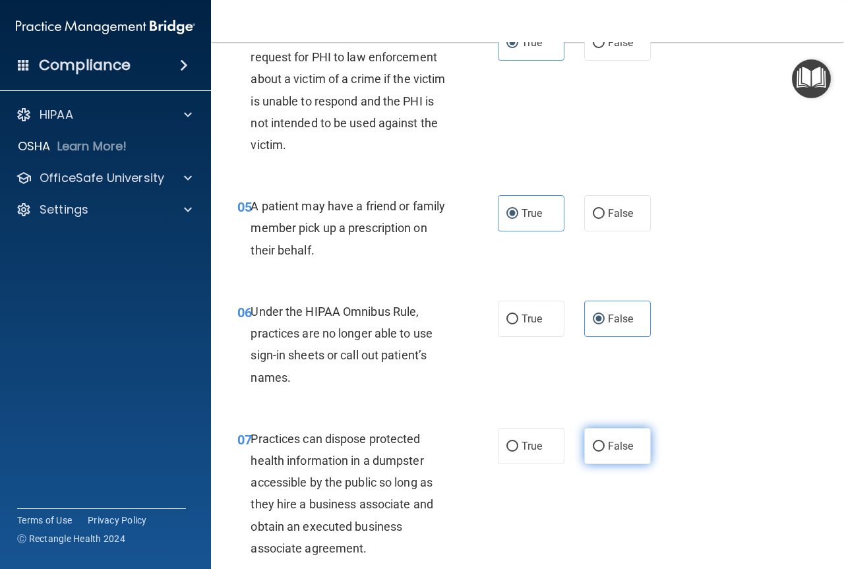
click at [584, 448] on label "False" at bounding box center [617, 446] width 67 height 36
click at [593, 448] on input "False" at bounding box center [599, 447] width 12 height 10
radio input "true"
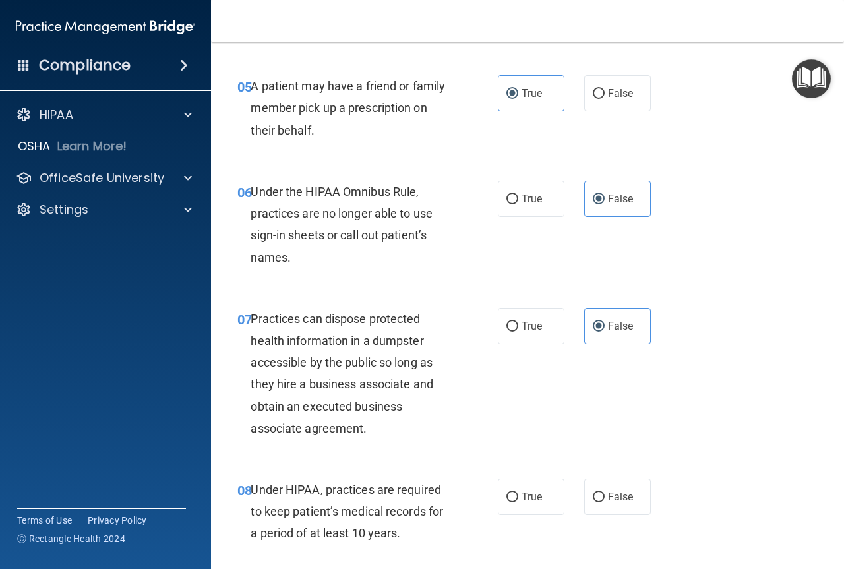
scroll to position [681, 0]
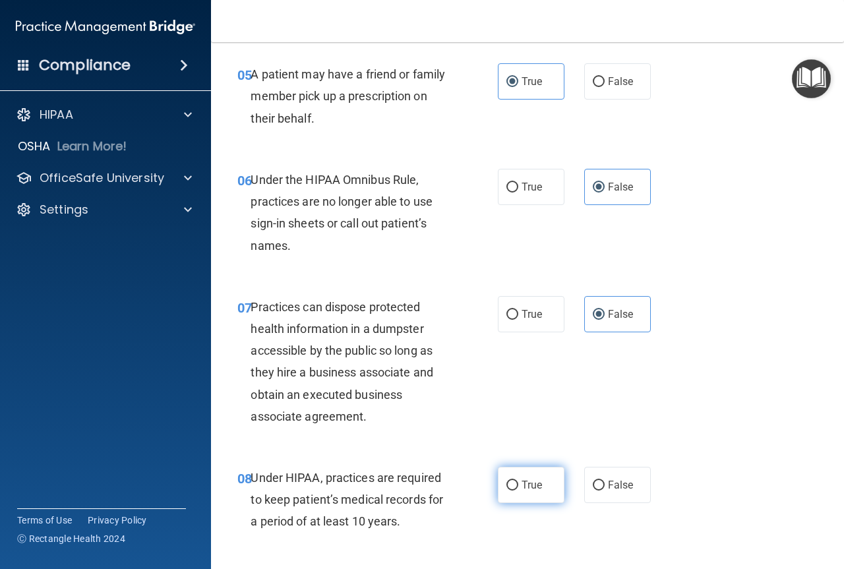
click at [506, 487] on input "True" at bounding box center [512, 486] width 12 height 10
radio input "true"
click at [600, 480] on label "False" at bounding box center [617, 485] width 67 height 36
click at [600, 481] on input "False" at bounding box center [599, 486] width 12 height 10
radio input "true"
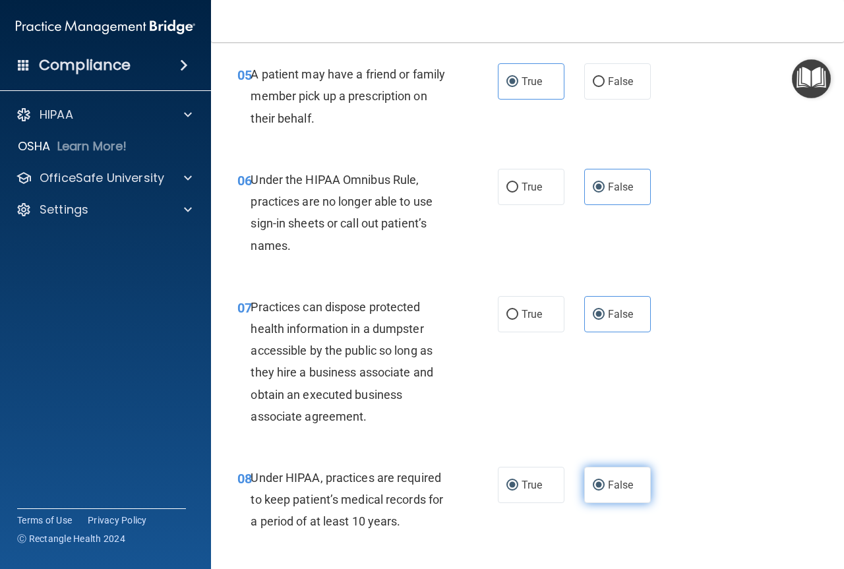
radio input "false"
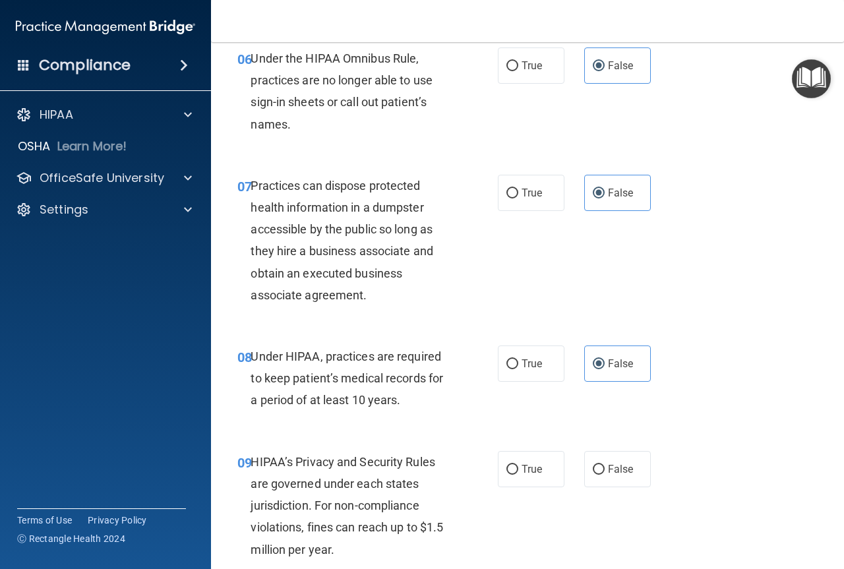
scroll to position [835, 0]
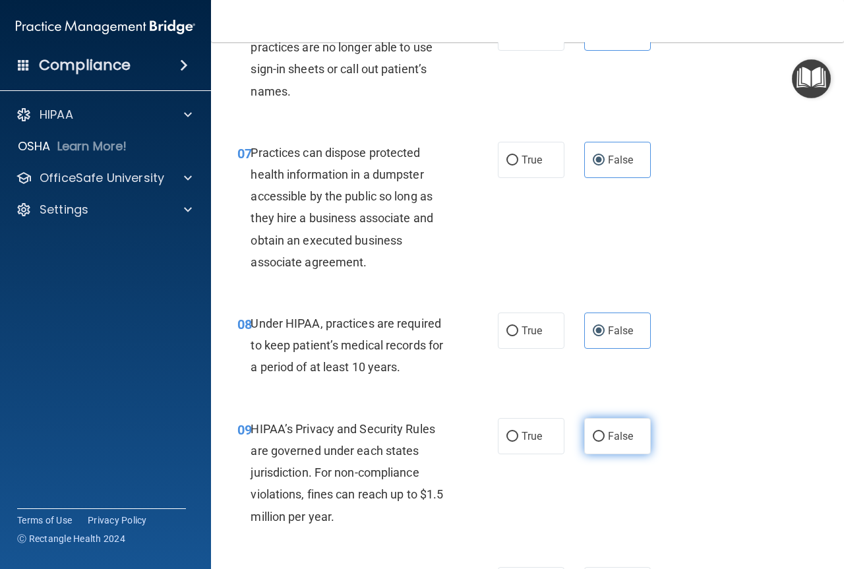
click at [597, 440] on input "False" at bounding box center [599, 437] width 12 height 10
radio input "true"
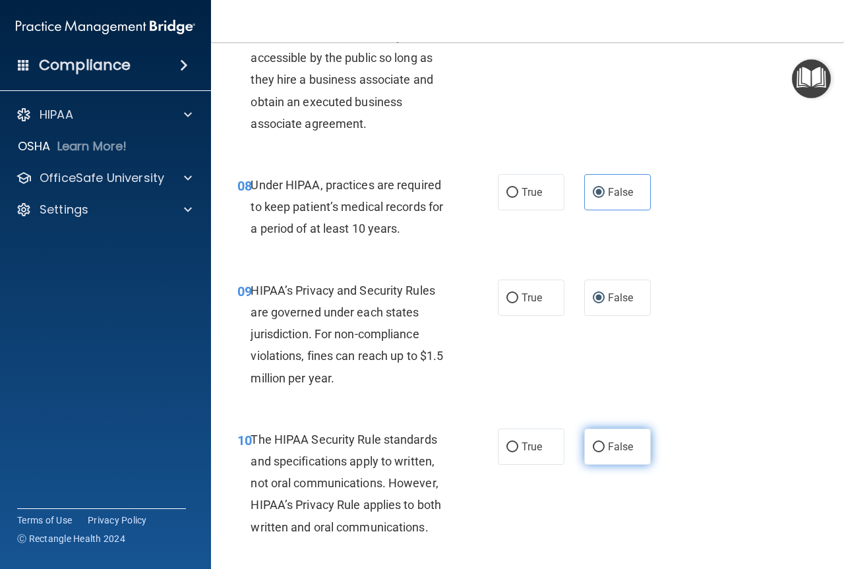
scroll to position [989, 0]
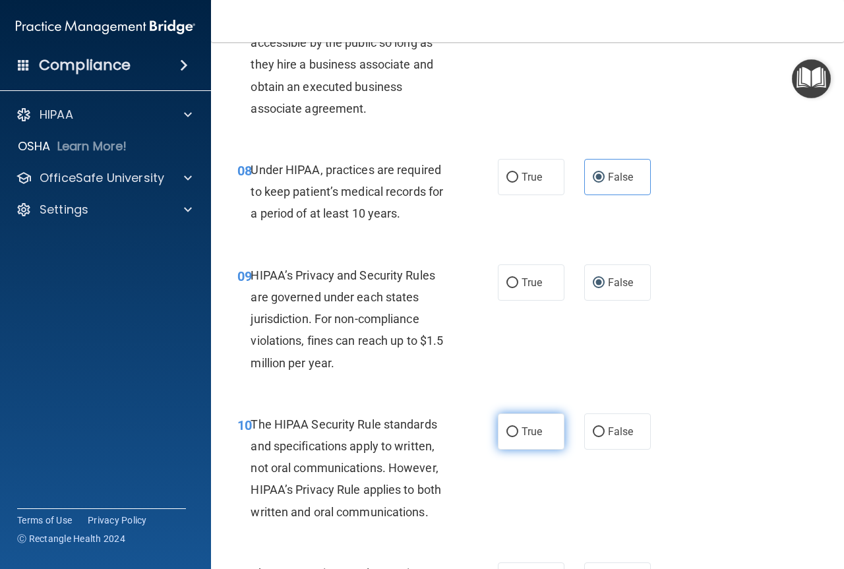
click at [521, 436] on span "True" at bounding box center [531, 431] width 20 height 13
click at [518, 436] on input "True" at bounding box center [512, 432] width 12 height 10
radio input "true"
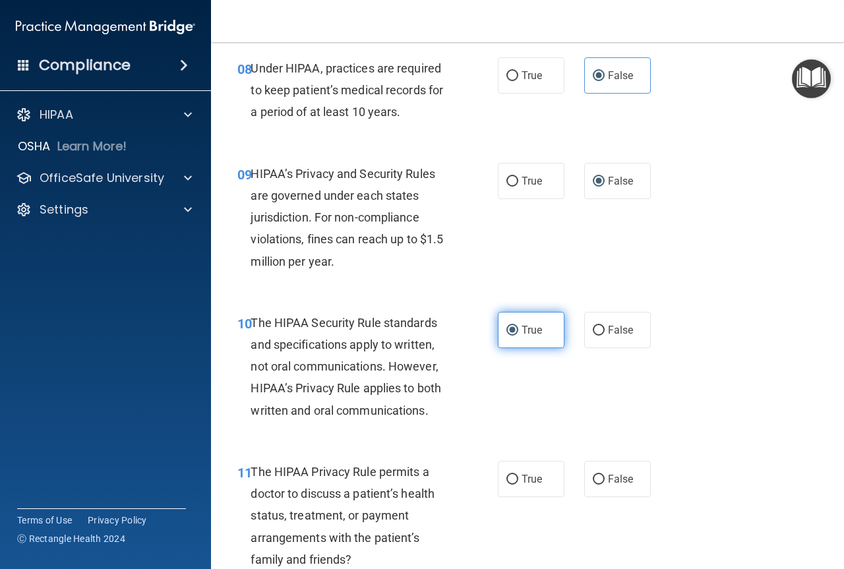
scroll to position [1142, 0]
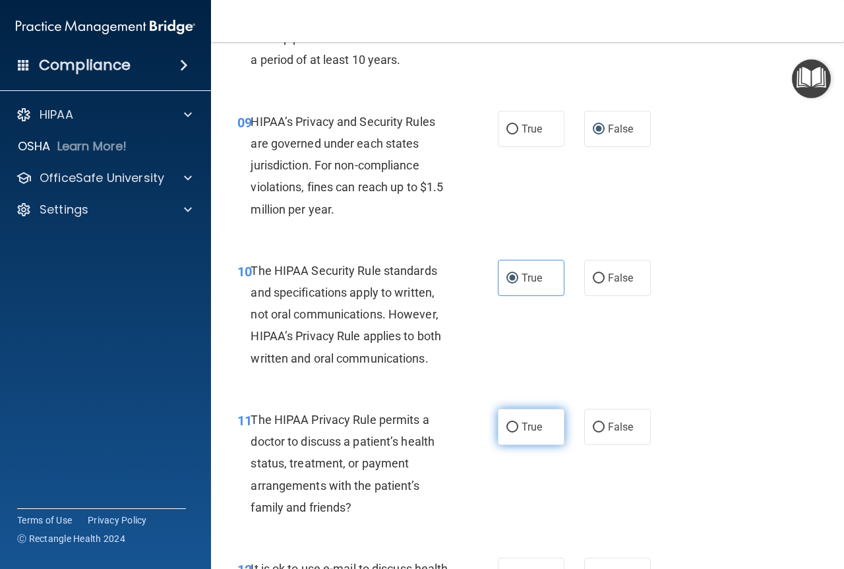
click at [517, 434] on label "True" at bounding box center [531, 427] width 67 height 36
click at [517, 432] on input "True" at bounding box center [512, 428] width 12 height 10
radio input "true"
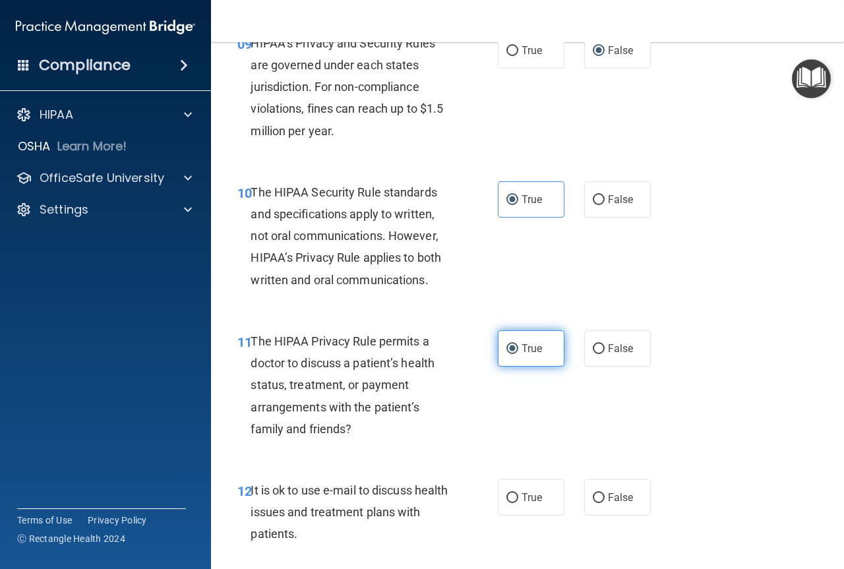
scroll to position [1297, 0]
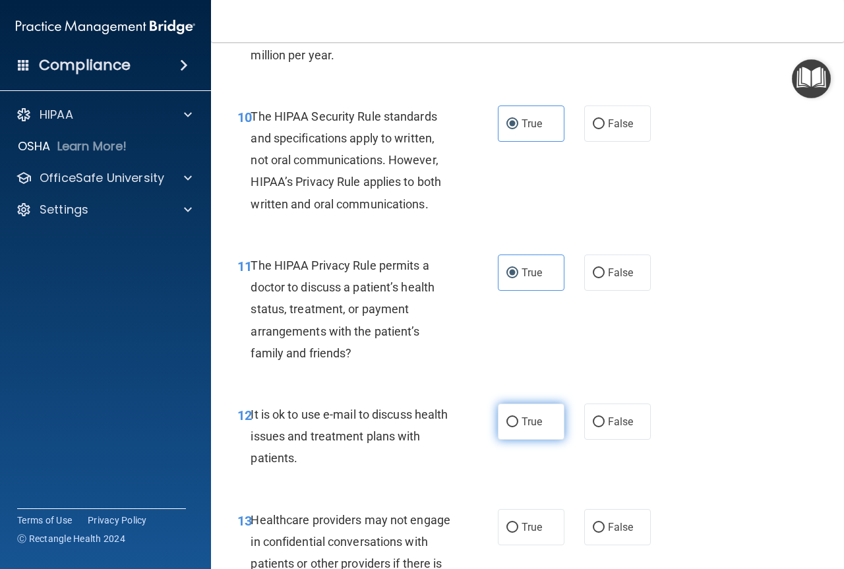
click at [517, 428] on label "True" at bounding box center [531, 421] width 67 height 36
click at [517, 427] on input "True" at bounding box center [512, 422] width 12 height 10
radio input "true"
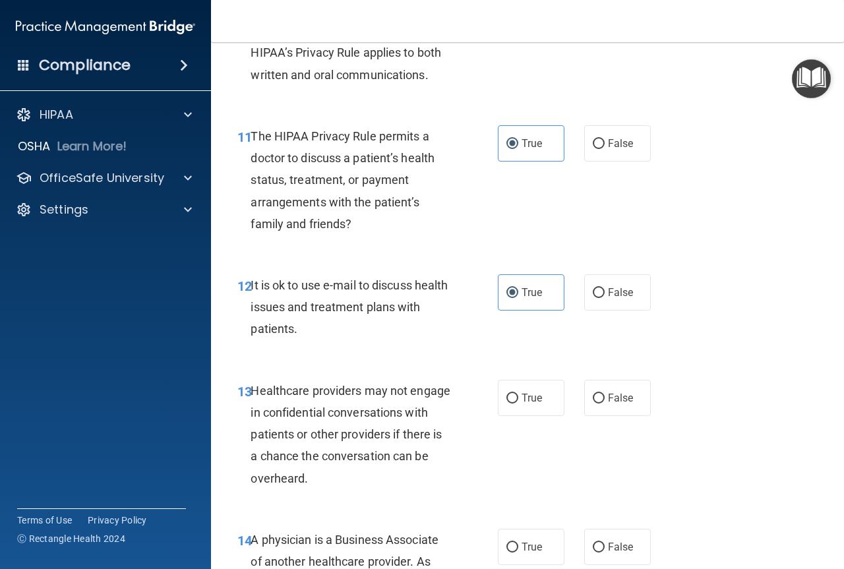
scroll to position [1428, 0]
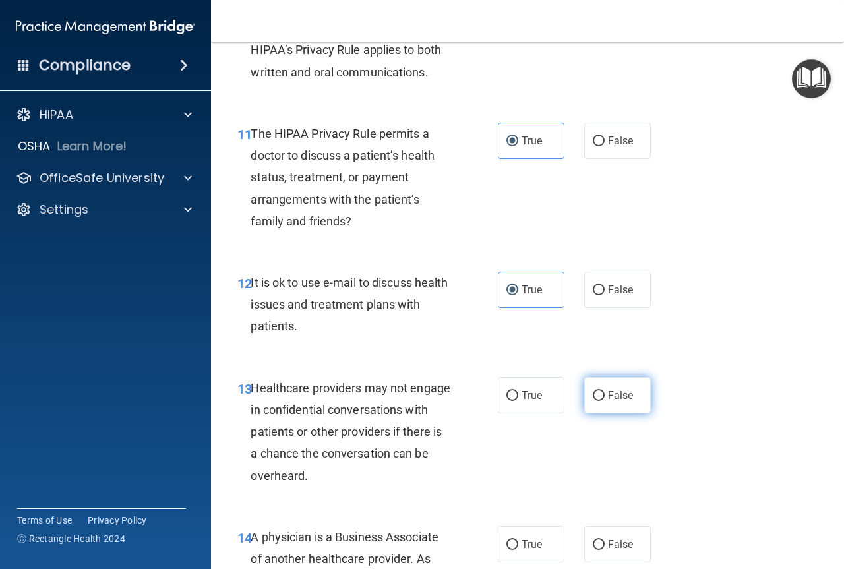
click at [608, 397] on span "False" at bounding box center [621, 395] width 26 height 13
click at [604, 397] on input "False" at bounding box center [599, 396] width 12 height 10
radio input "true"
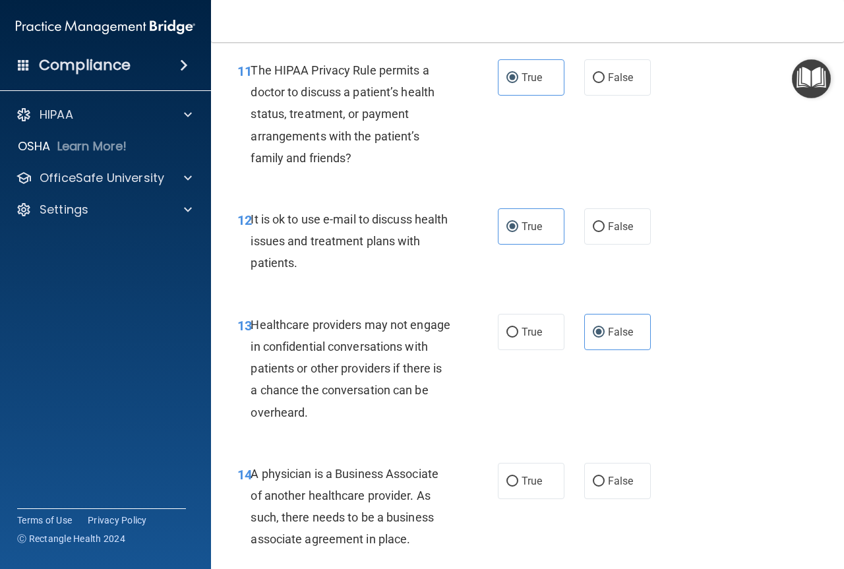
scroll to position [1494, 0]
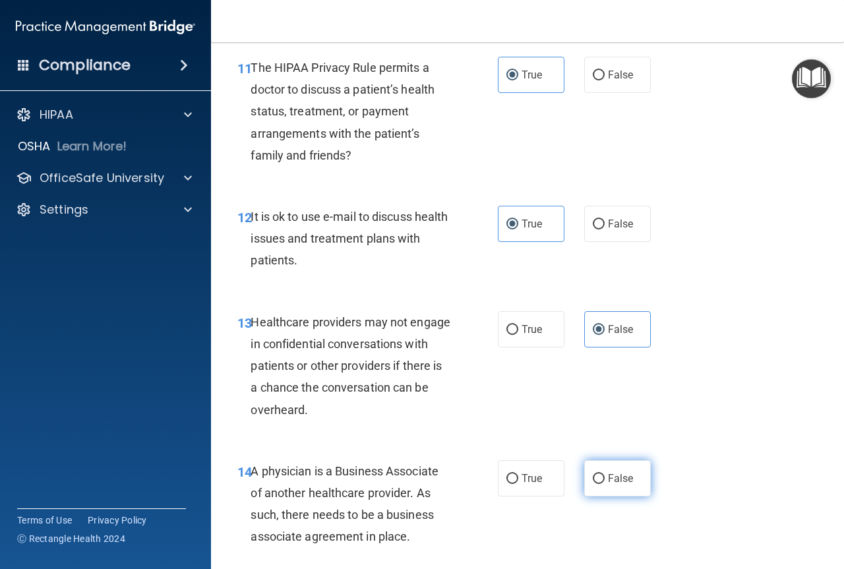
click at [608, 475] on span "False" at bounding box center [621, 478] width 26 height 13
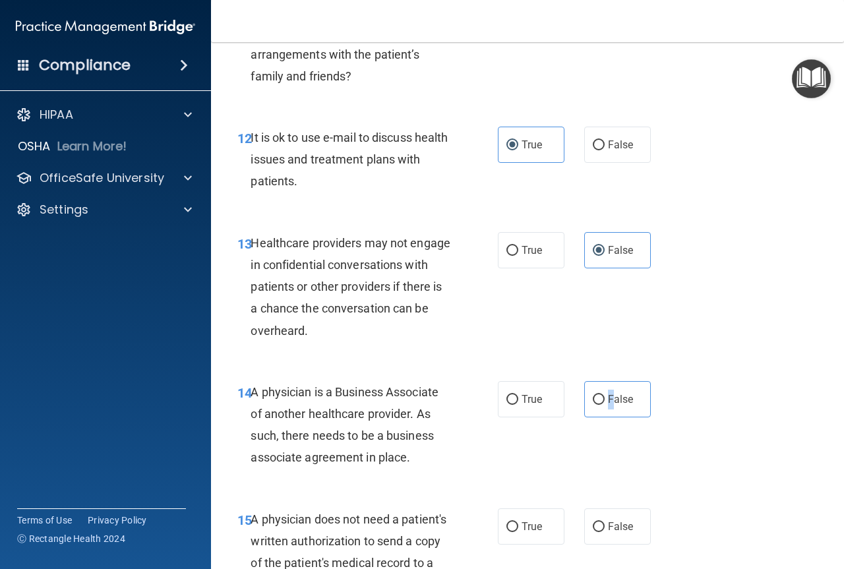
scroll to position [1582, 0]
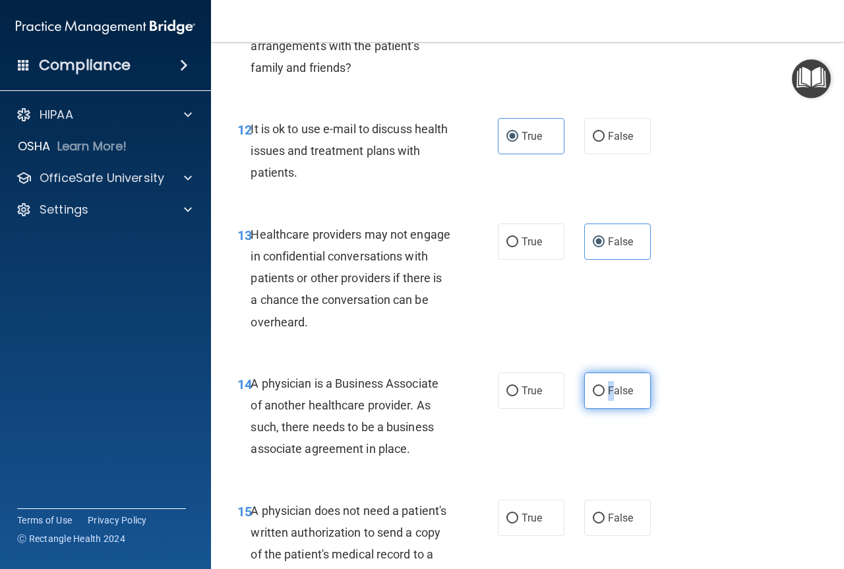
click at [594, 392] on input "False" at bounding box center [599, 391] width 12 height 10
radio input "true"
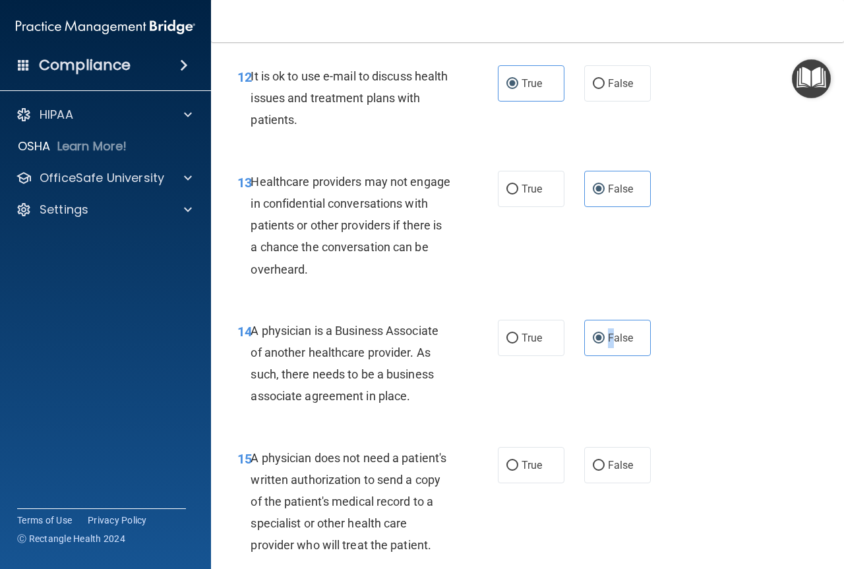
scroll to position [1648, 0]
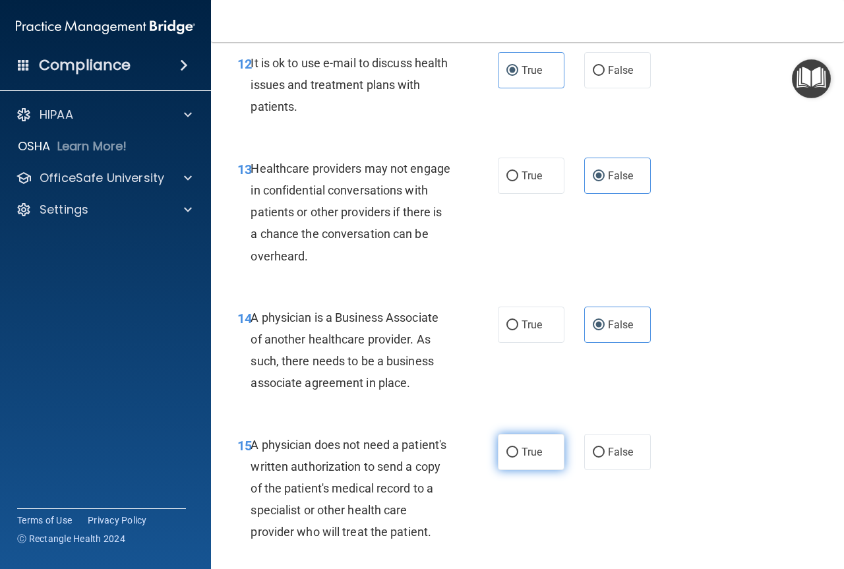
click at [525, 448] on span "True" at bounding box center [531, 452] width 20 height 13
click at [518, 448] on input "True" at bounding box center [512, 453] width 12 height 10
radio input "true"
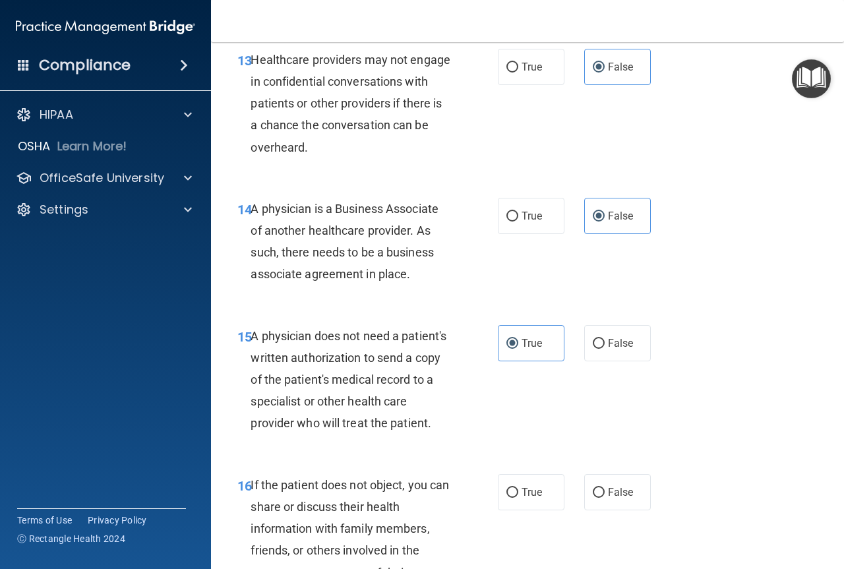
scroll to position [1758, 0]
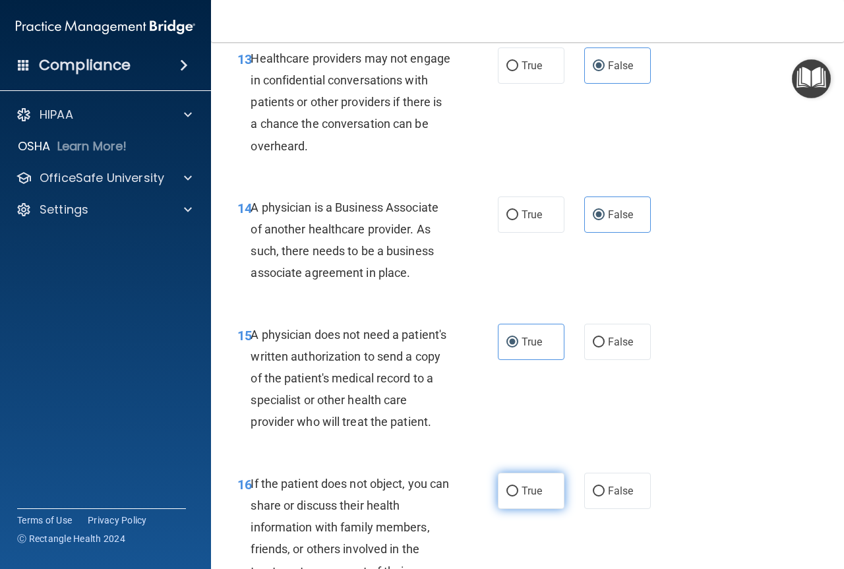
click at [510, 496] on input "True" at bounding box center [512, 491] width 12 height 10
radio input "true"
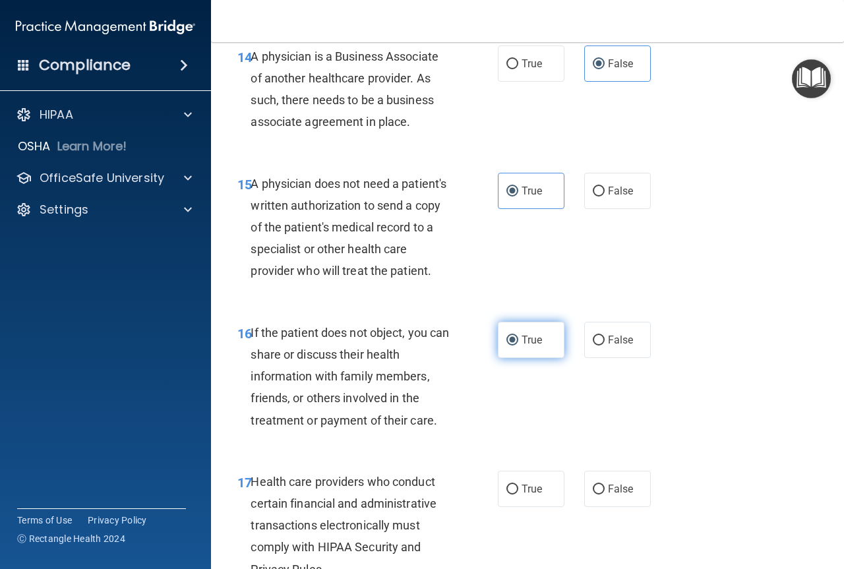
scroll to position [1912, 0]
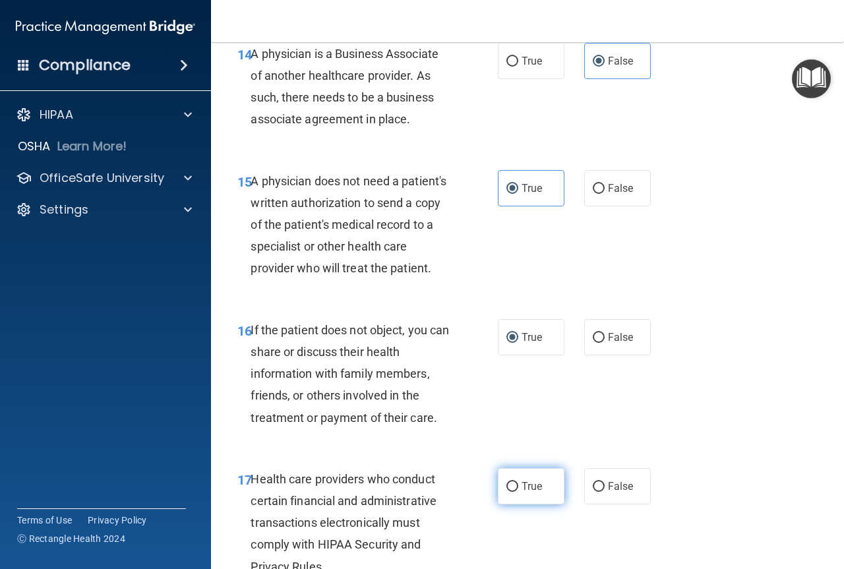
click at [521, 492] on span "True" at bounding box center [531, 486] width 20 height 13
click at [518, 492] on input "True" at bounding box center [512, 487] width 12 height 10
radio input "true"
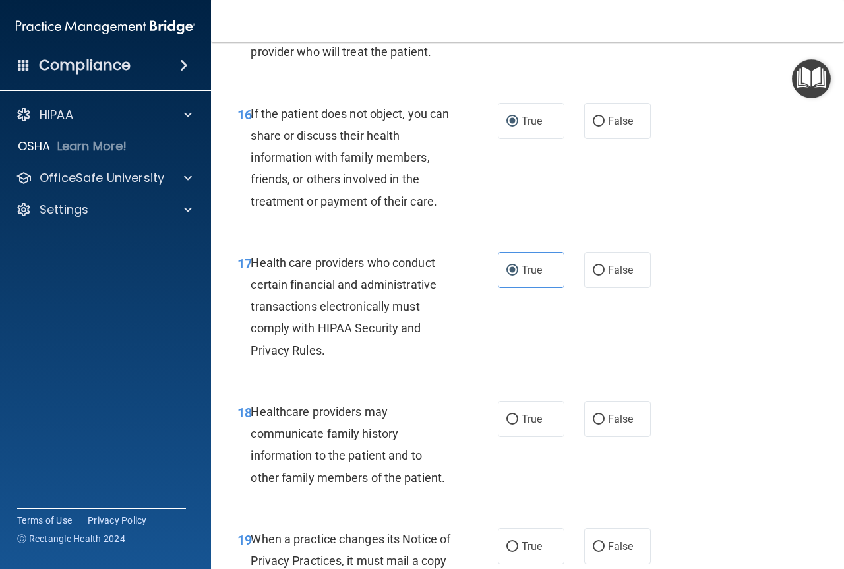
scroll to position [2131, 0]
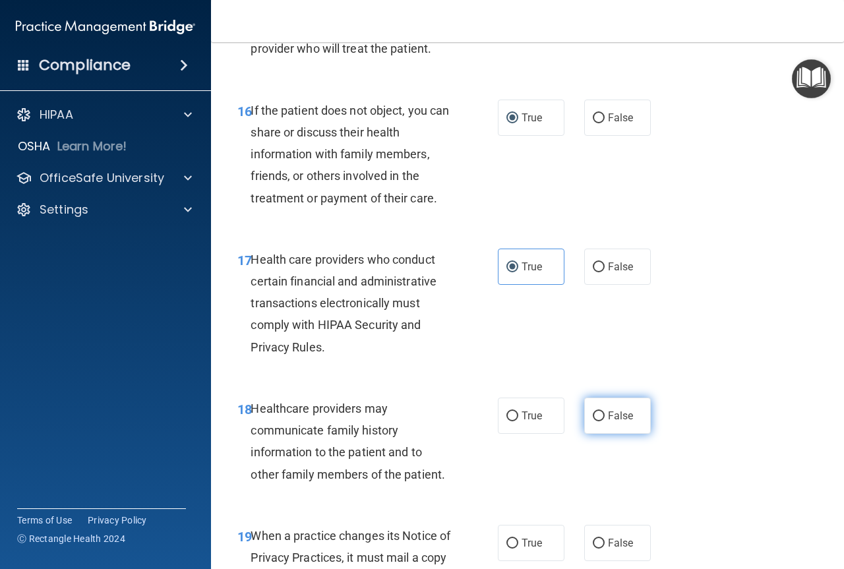
click at [608, 422] on span "False" at bounding box center [621, 415] width 26 height 13
click at [604, 421] on input "False" at bounding box center [599, 416] width 12 height 10
radio input "true"
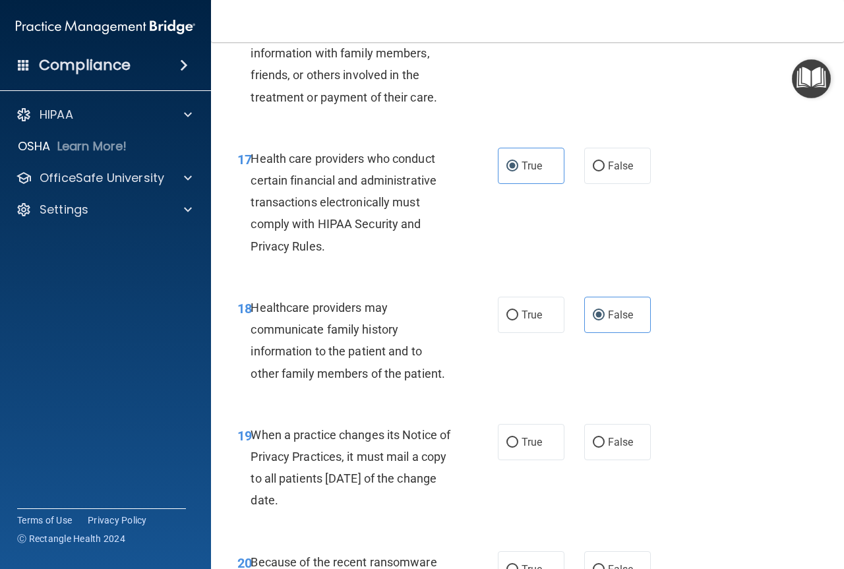
scroll to position [2241, 0]
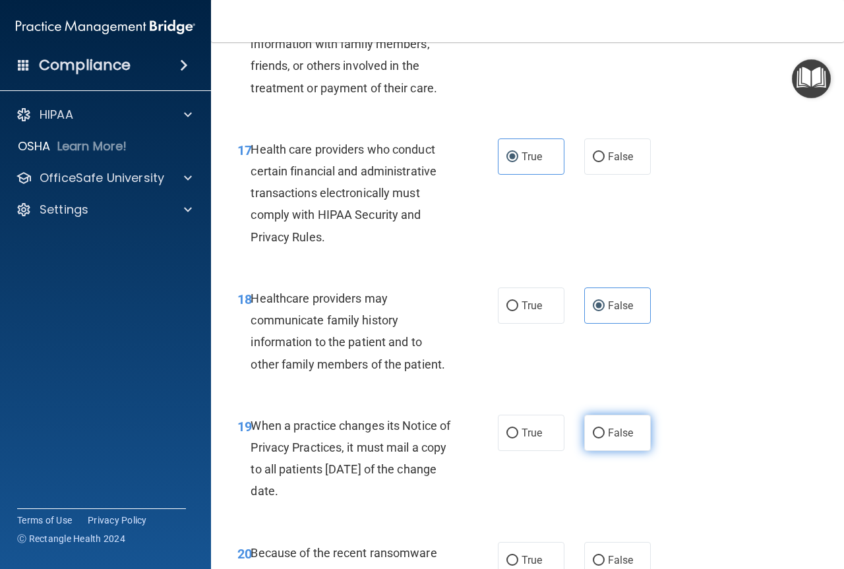
click at [608, 439] on span "False" at bounding box center [621, 433] width 26 height 13
click at [603, 438] on input "False" at bounding box center [599, 433] width 12 height 10
radio input "true"
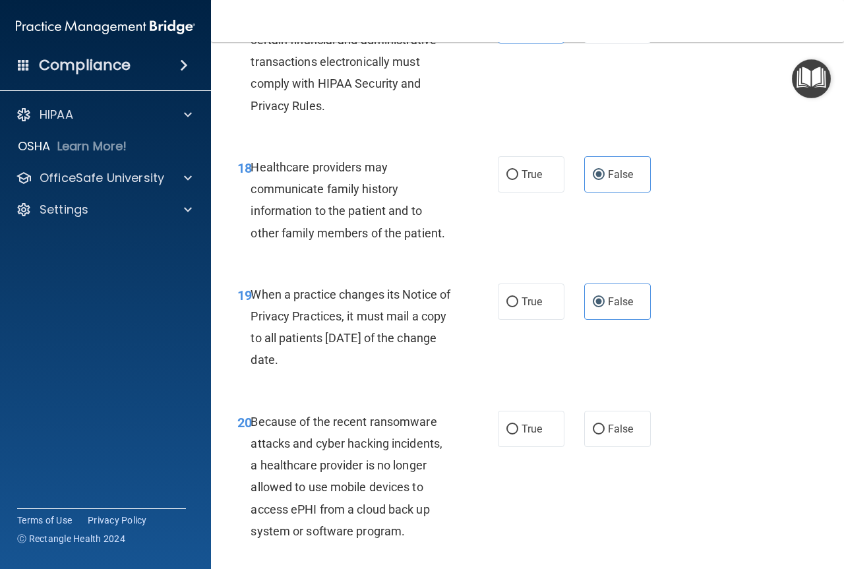
scroll to position [2373, 0]
click at [608, 434] on span "False" at bounding box center [621, 428] width 26 height 13
click at [604, 434] on input "False" at bounding box center [599, 429] width 12 height 10
radio input "true"
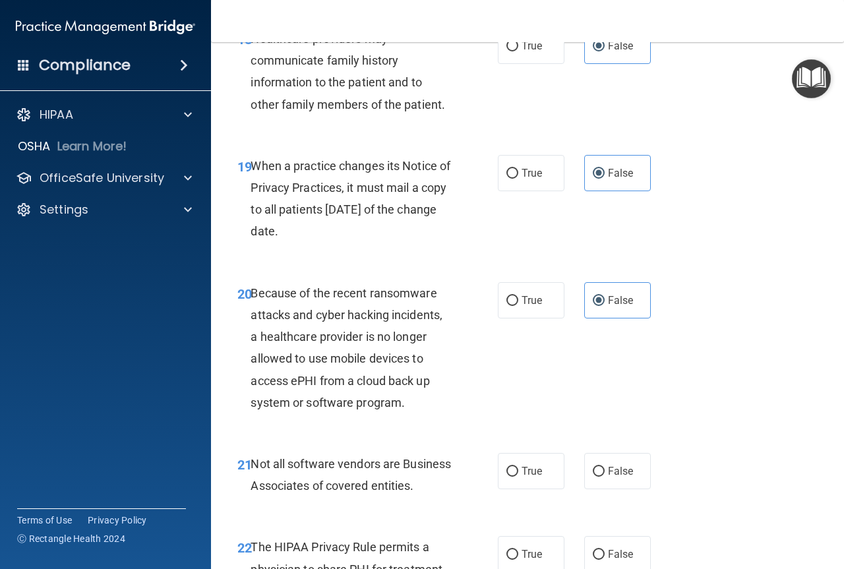
scroll to position [2505, 0]
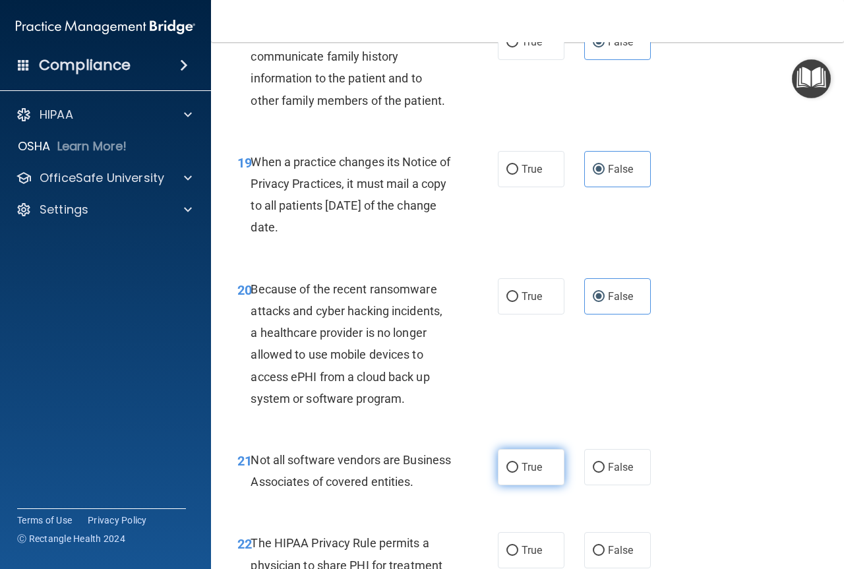
click at [525, 473] on span "True" at bounding box center [531, 467] width 20 height 13
click at [518, 473] on input "True" at bounding box center [512, 468] width 12 height 10
radio input "true"
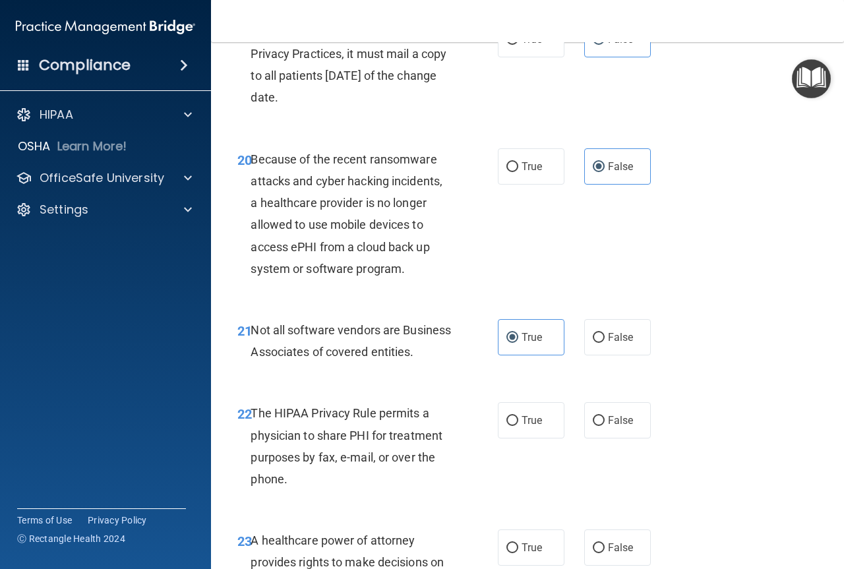
scroll to position [2637, 0]
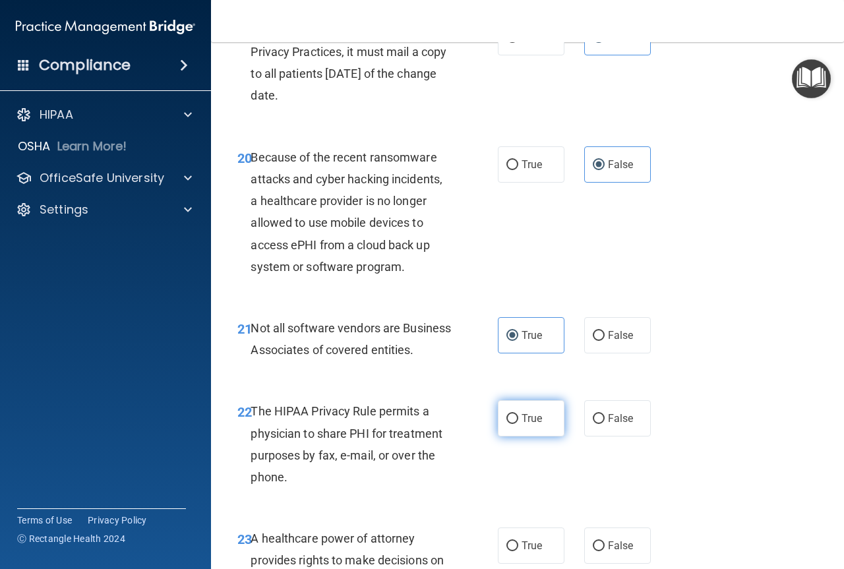
click at [525, 425] on span "True" at bounding box center [531, 418] width 20 height 13
click at [518, 424] on input "True" at bounding box center [512, 419] width 12 height 10
radio input "true"
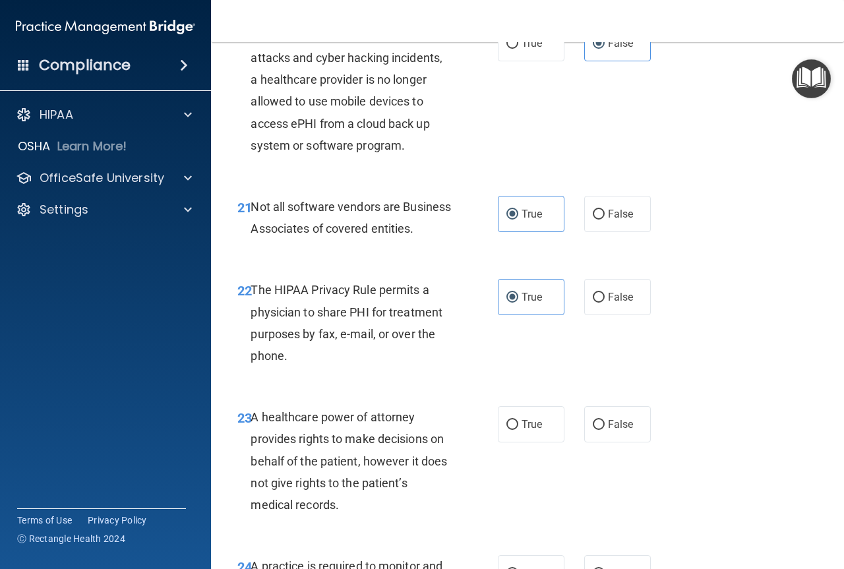
scroll to position [2769, 0]
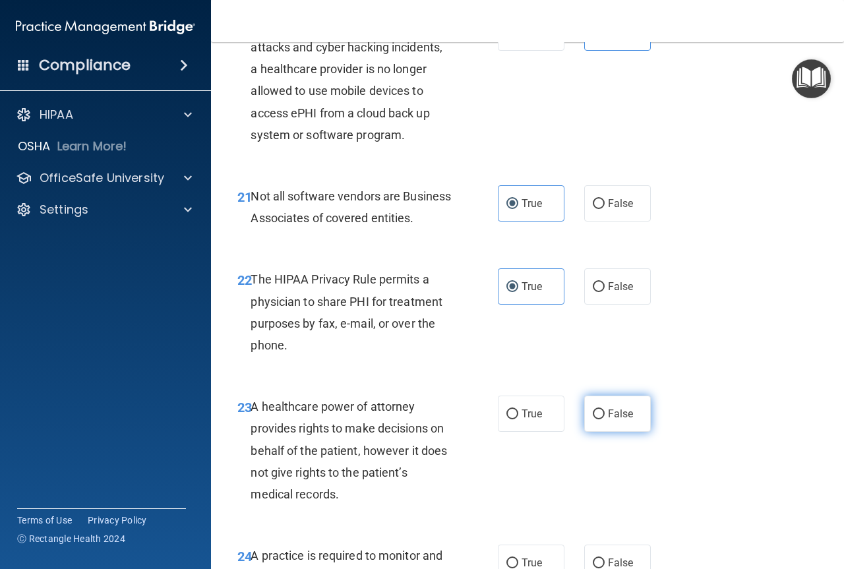
click at [620, 420] on span "False" at bounding box center [621, 413] width 26 height 13
click at [604, 419] on input "False" at bounding box center [599, 414] width 12 height 10
radio input "true"
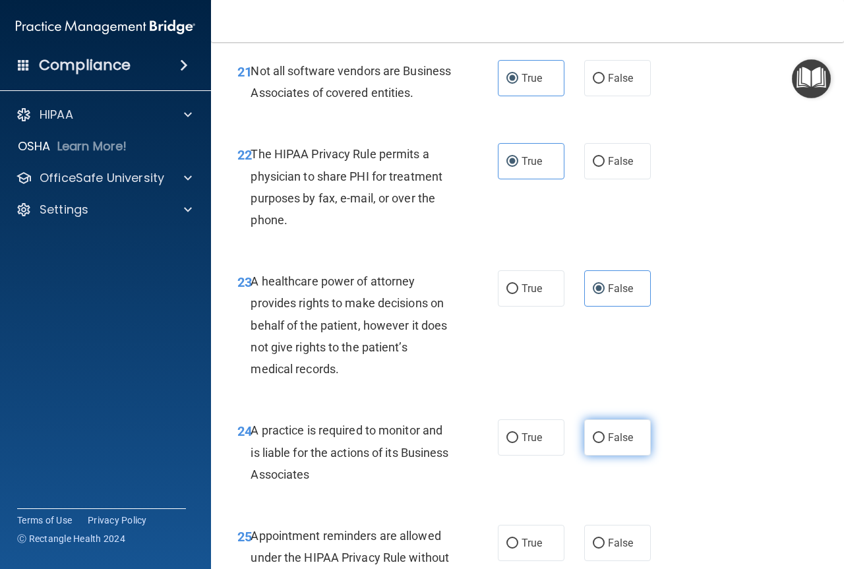
scroll to position [2901, 0]
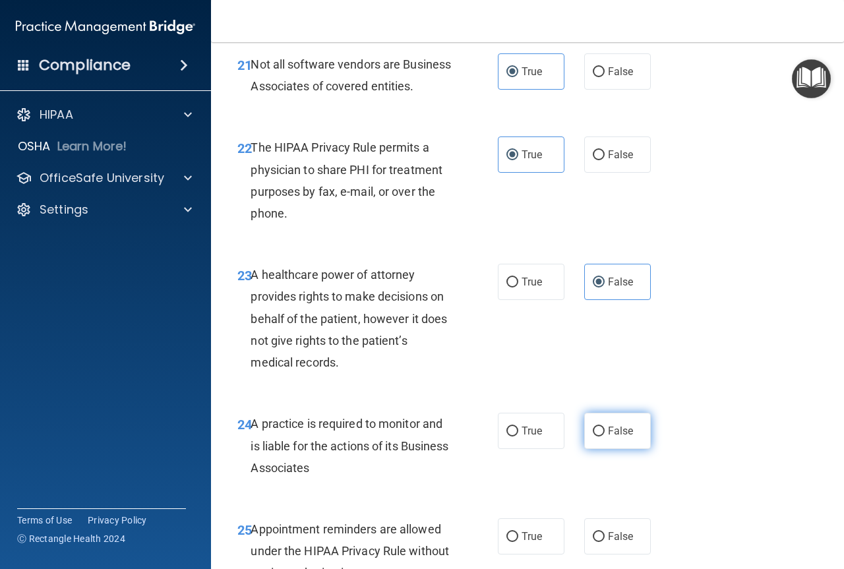
click at [608, 437] on span "False" at bounding box center [621, 431] width 26 height 13
click at [604, 436] on input "False" at bounding box center [599, 432] width 12 height 10
radio input "true"
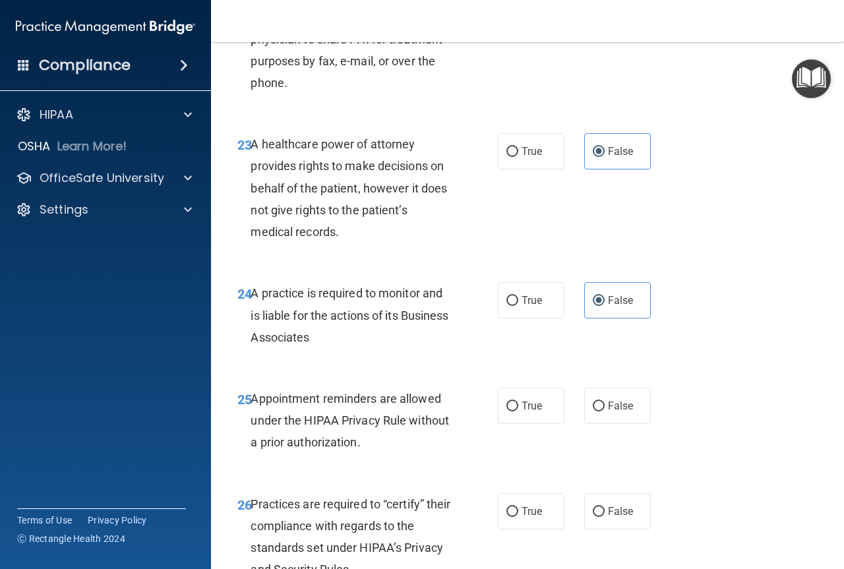
scroll to position [3032, 0]
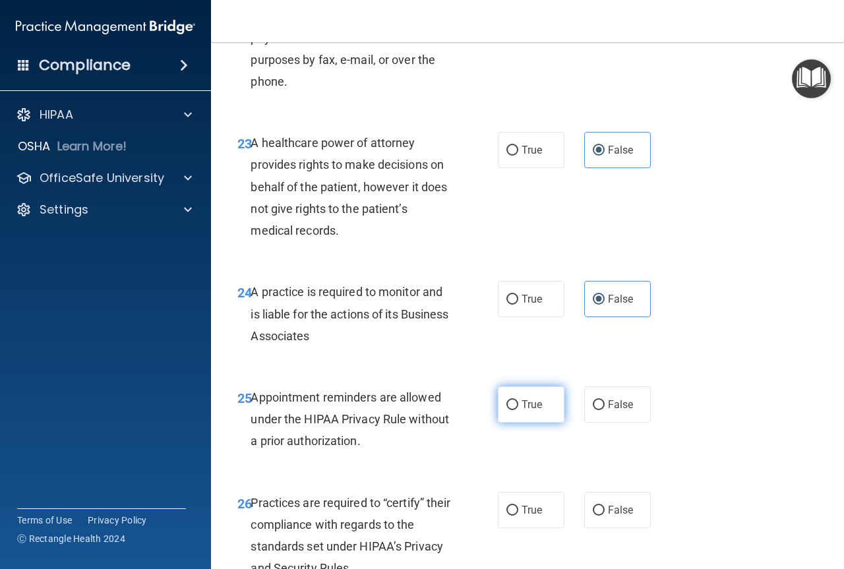
click at [521, 411] on span "True" at bounding box center [531, 404] width 20 height 13
click at [518, 410] on input "True" at bounding box center [512, 405] width 12 height 10
radio input "true"
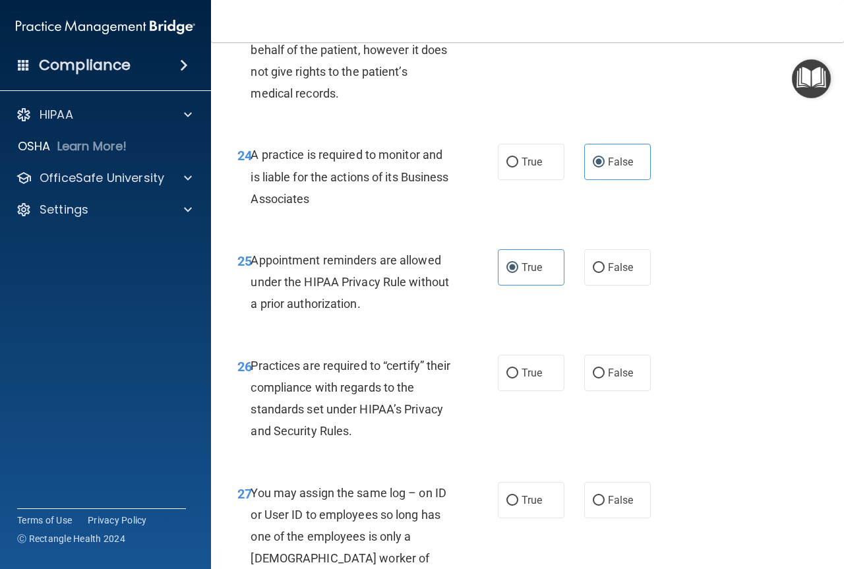
scroll to position [3208, 0]
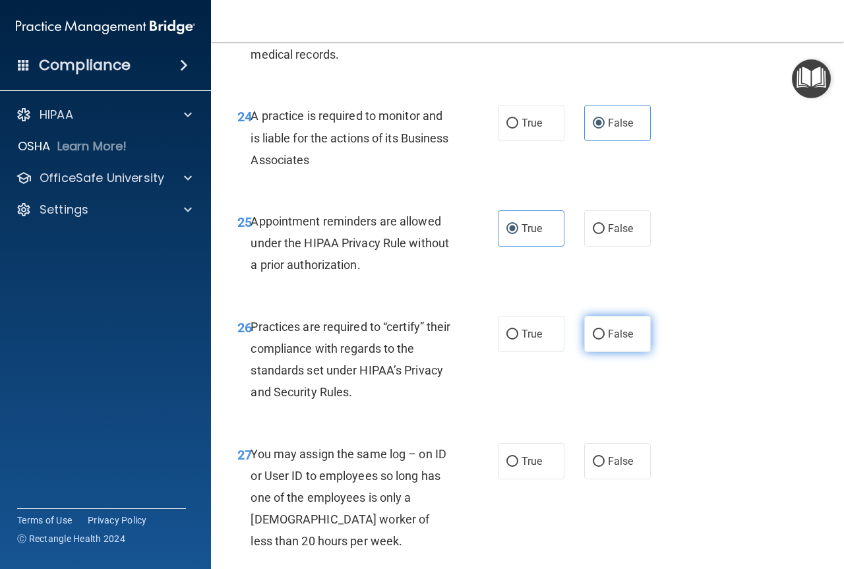
click at [601, 352] on label "False" at bounding box center [617, 334] width 67 height 36
click at [601, 339] on input "False" at bounding box center [599, 335] width 12 height 10
radio input "true"
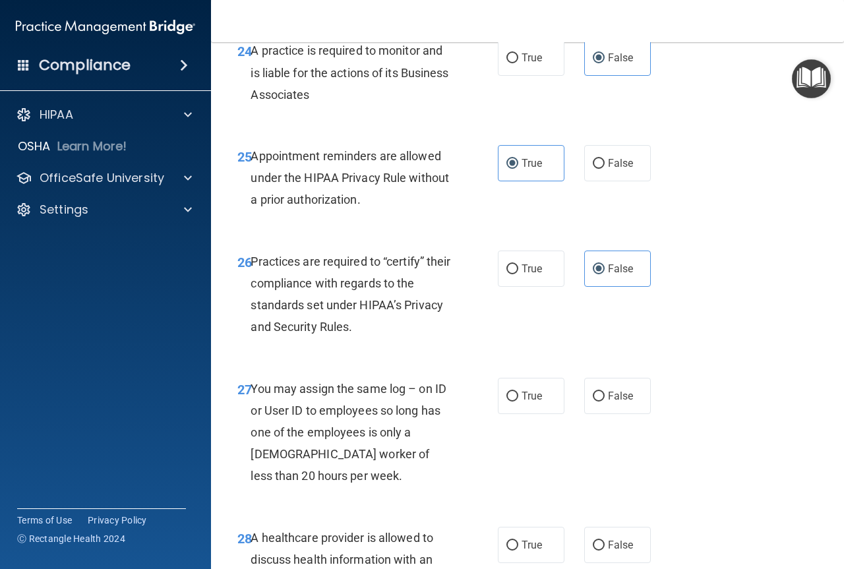
scroll to position [3274, 0]
click at [608, 401] on span "False" at bounding box center [621, 395] width 26 height 13
click at [603, 401] on input "False" at bounding box center [599, 396] width 12 height 10
radio input "true"
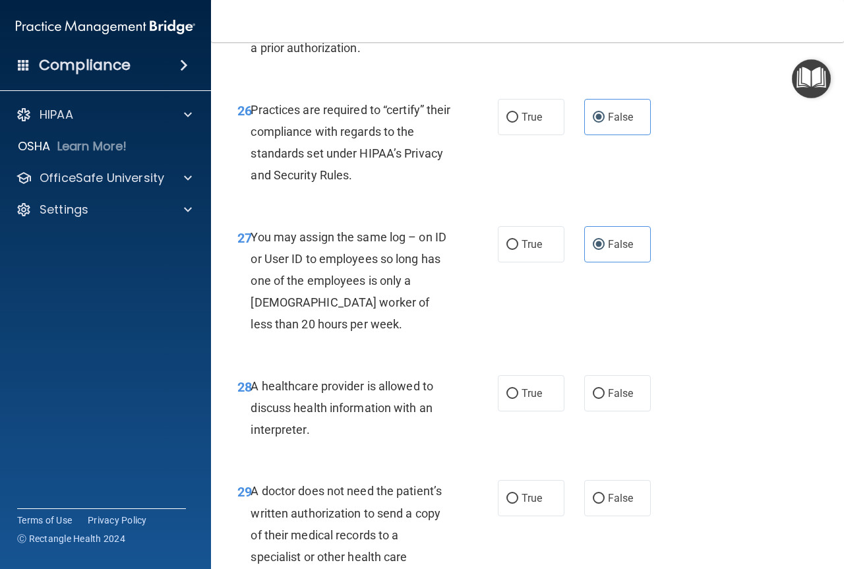
scroll to position [3428, 0]
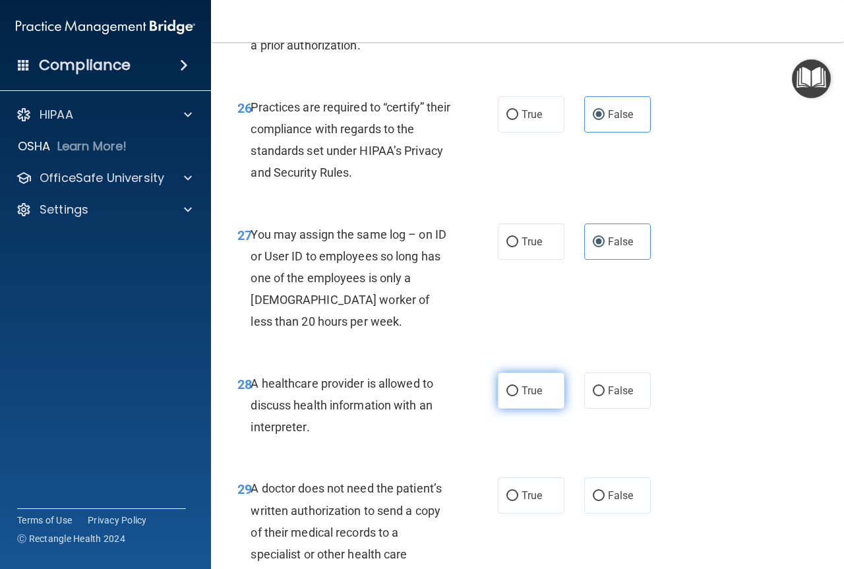
click at [515, 409] on label "True" at bounding box center [531, 390] width 67 height 36
click at [515, 396] on input "True" at bounding box center [512, 391] width 12 height 10
radio input "true"
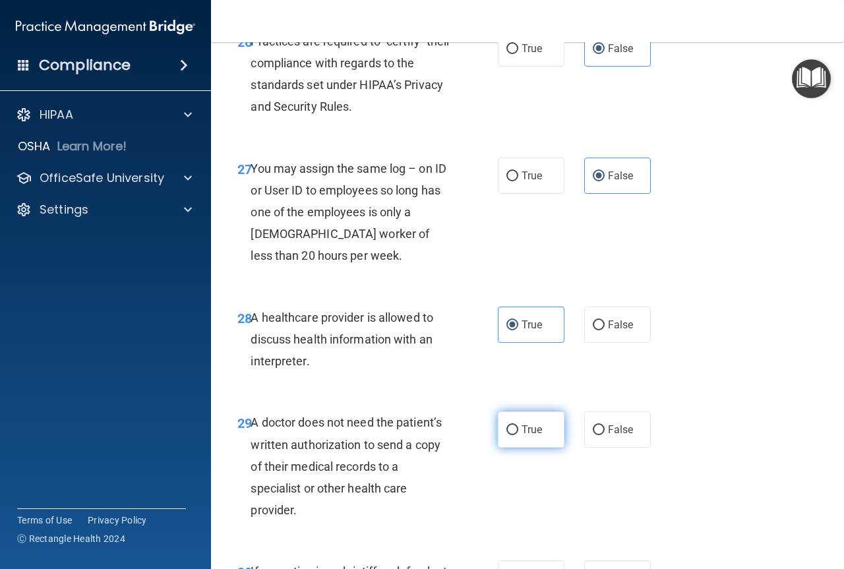
click at [527, 436] on span "True" at bounding box center [531, 429] width 20 height 13
click at [518, 435] on input "True" at bounding box center [512, 430] width 12 height 10
radio input "true"
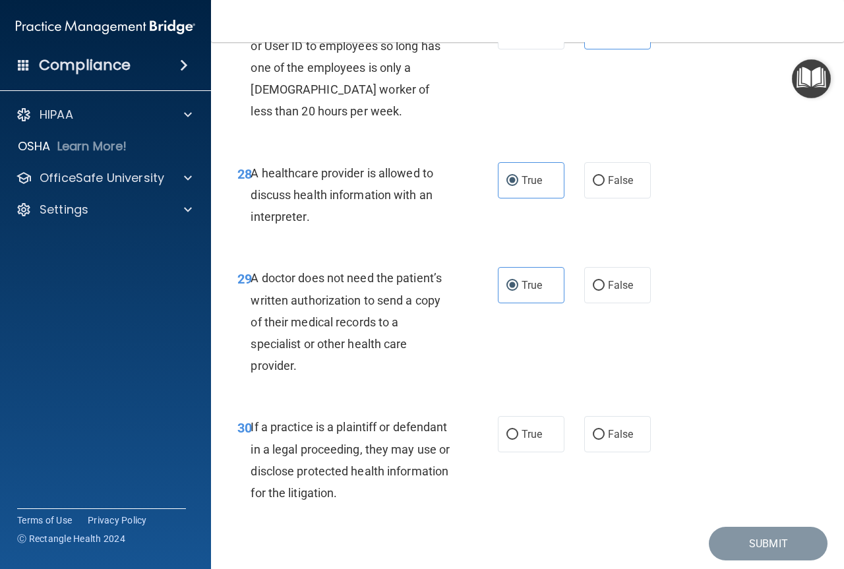
scroll to position [3670, 0]
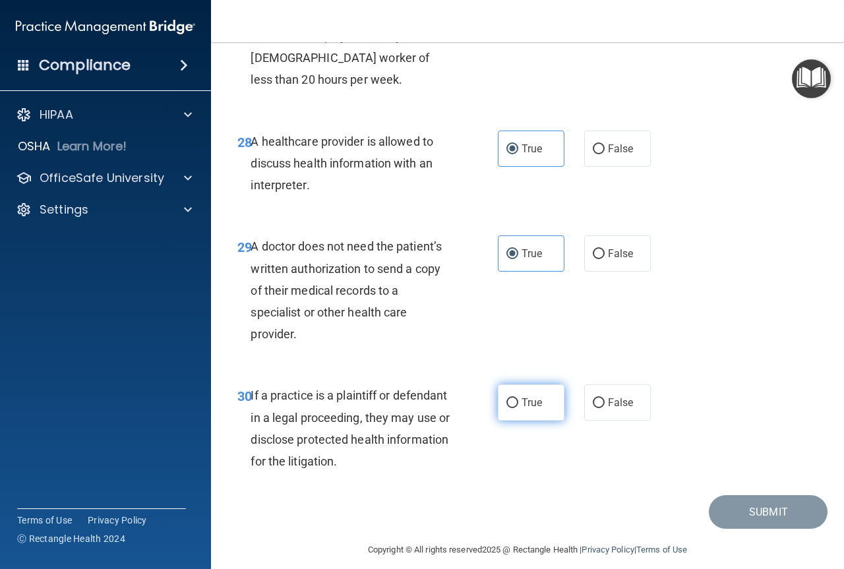
click at [523, 409] on span "True" at bounding box center [531, 402] width 20 height 13
click at [518, 408] on input "True" at bounding box center [512, 403] width 12 height 10
radio input "true"
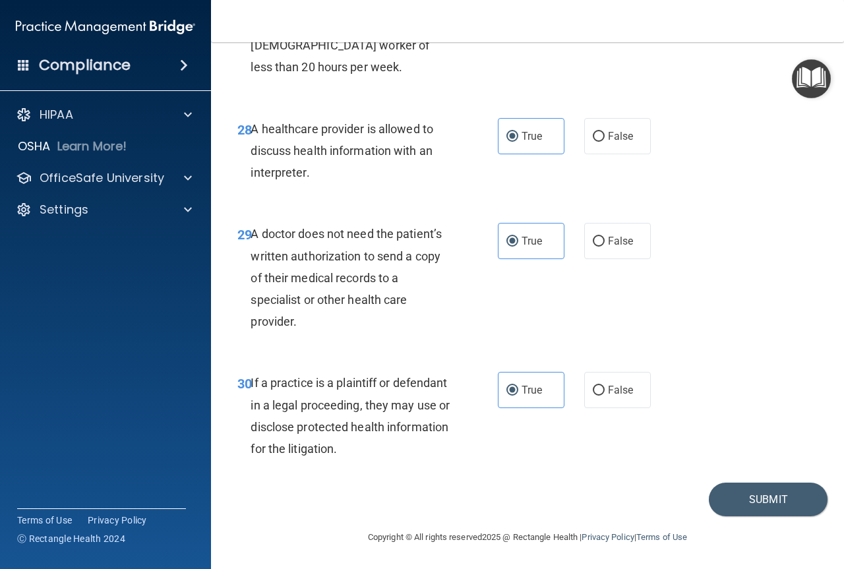
scroll to position [3726, 0]
click at [747, 504] on button "Submit" at bounding box center [768, 500] width 119 height 34
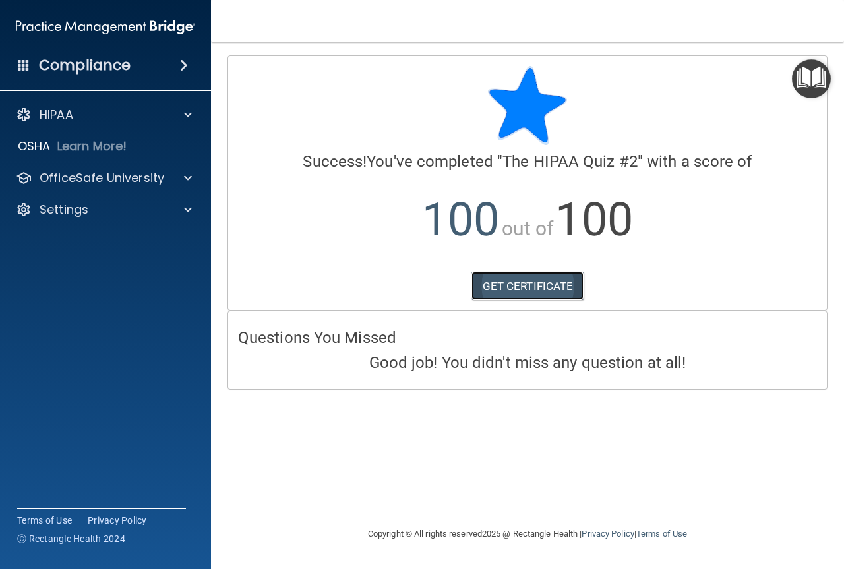
click at [509, 293] on link "GET CERTIFICATE" at bounding box center [527, 286] width 113 height 29
click at [127, 181] on p "OfficeSafe University" at bounding box center [102, 178] width 125 height 16
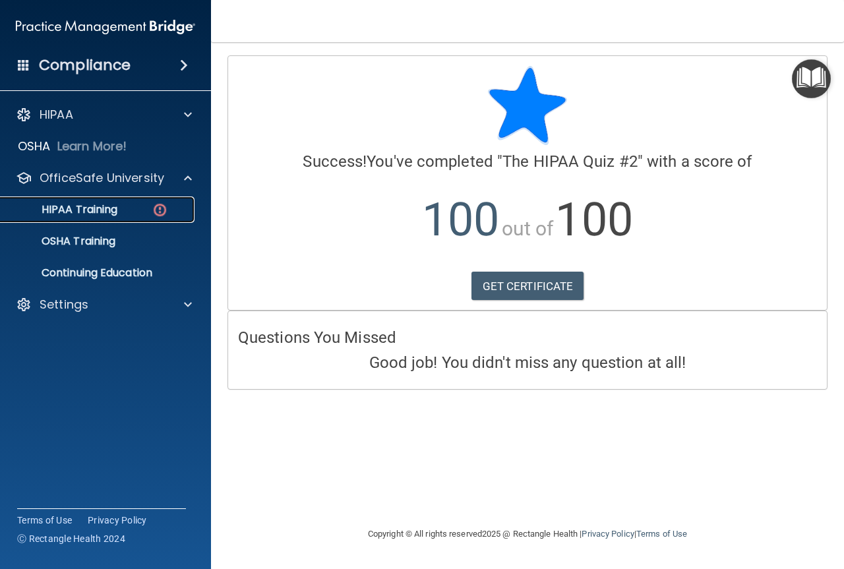
click at [113, 207] on p "HIPAA Training" at bounding box center [63, 209] width 109 height 13
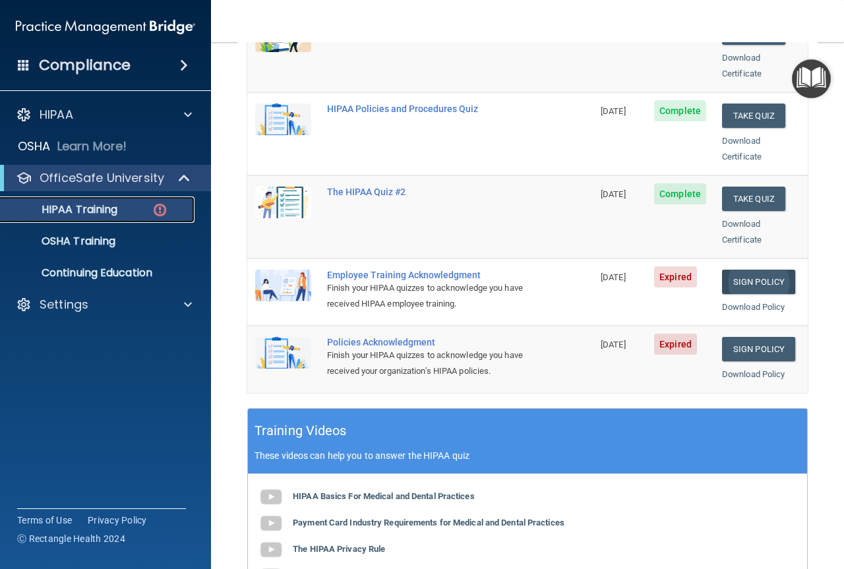
scroll to position [242, 0]
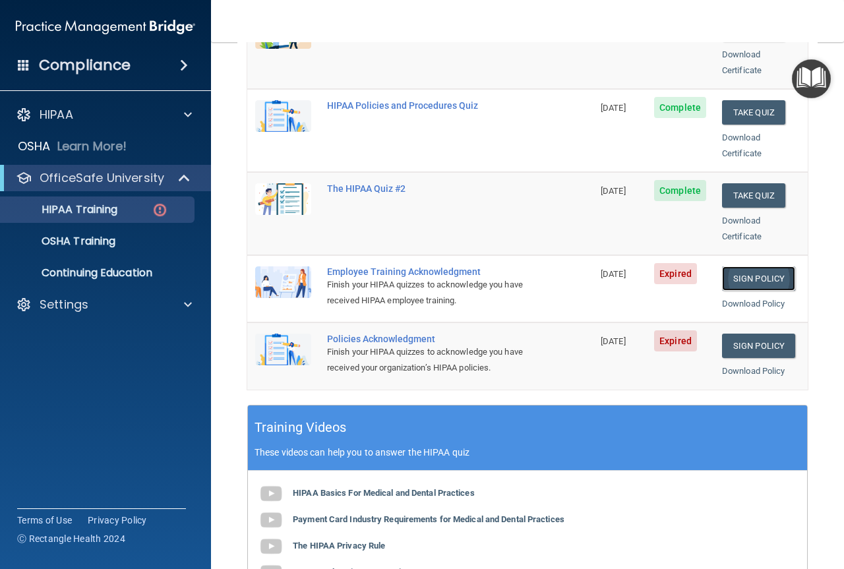
click at [757, 266] on link "Sign Policy" at bounding box center [758, 278] width 73 height 24
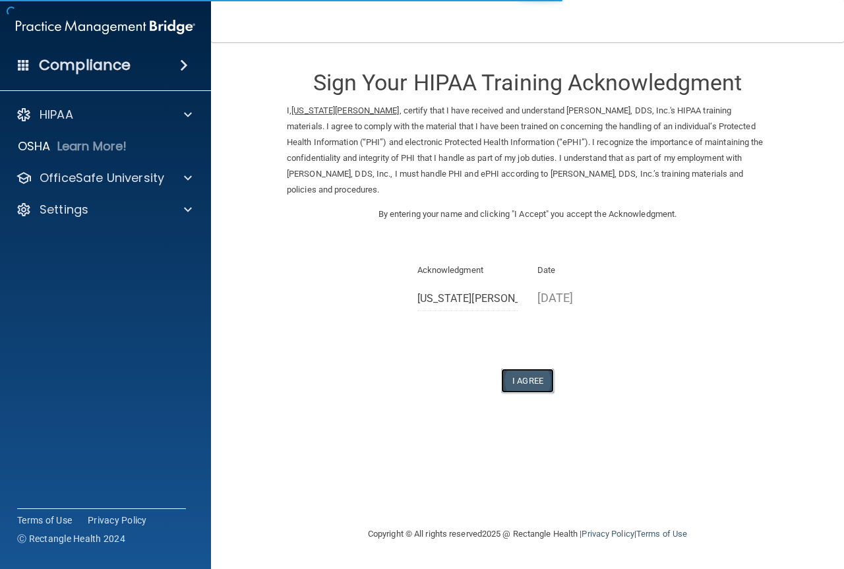
click at [524, 368] on button "I Agree" at bounding box center [527, 380] width 53 height 24
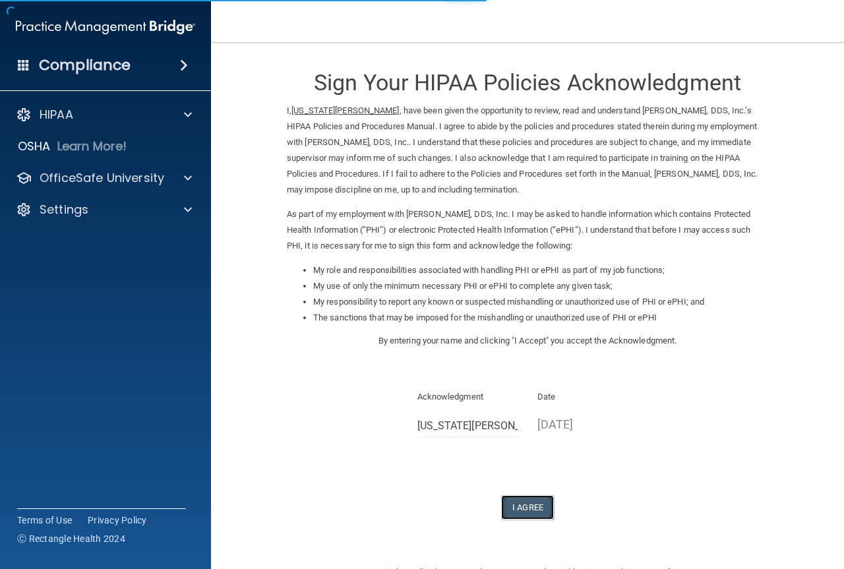
click at [518, 505] on button "I Agree" at bounding box center [527, 507] width 53 height 24
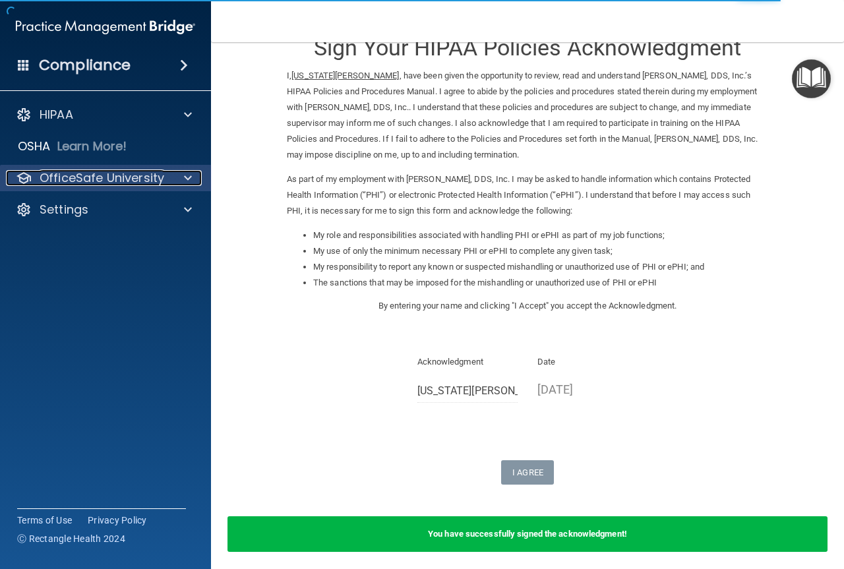
click at [94, 171] on p "OfficeSafe University" at bounding box center [102, 178] width 125 height 16
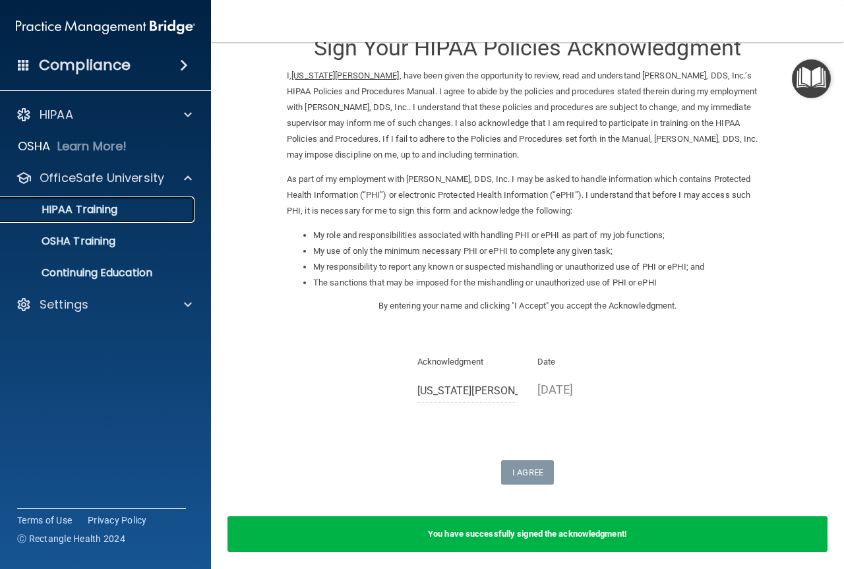
click at [86, 206] on p "HIPAA Training" at bounding box center [63, 209] width 109 height 13
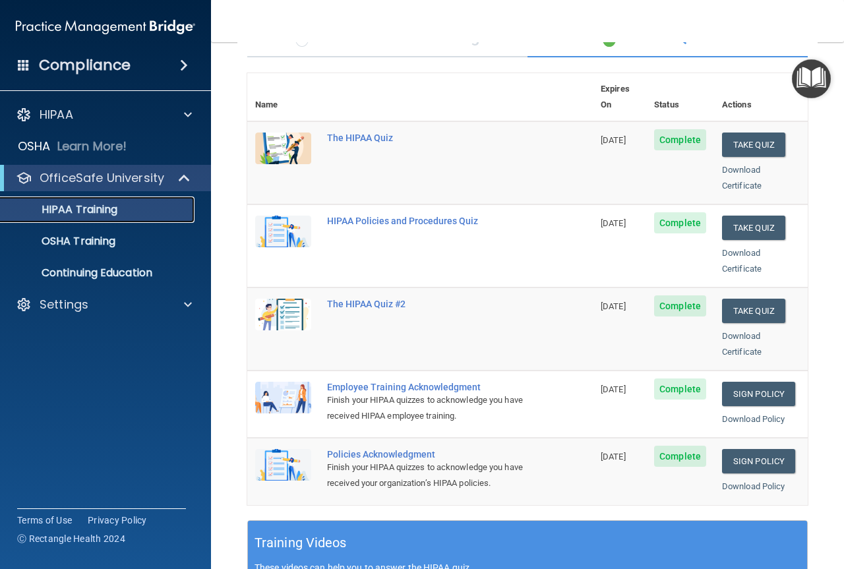
scroll to position [125, 0]
